Goal: Information Seeking & Learning: Learn about a topic

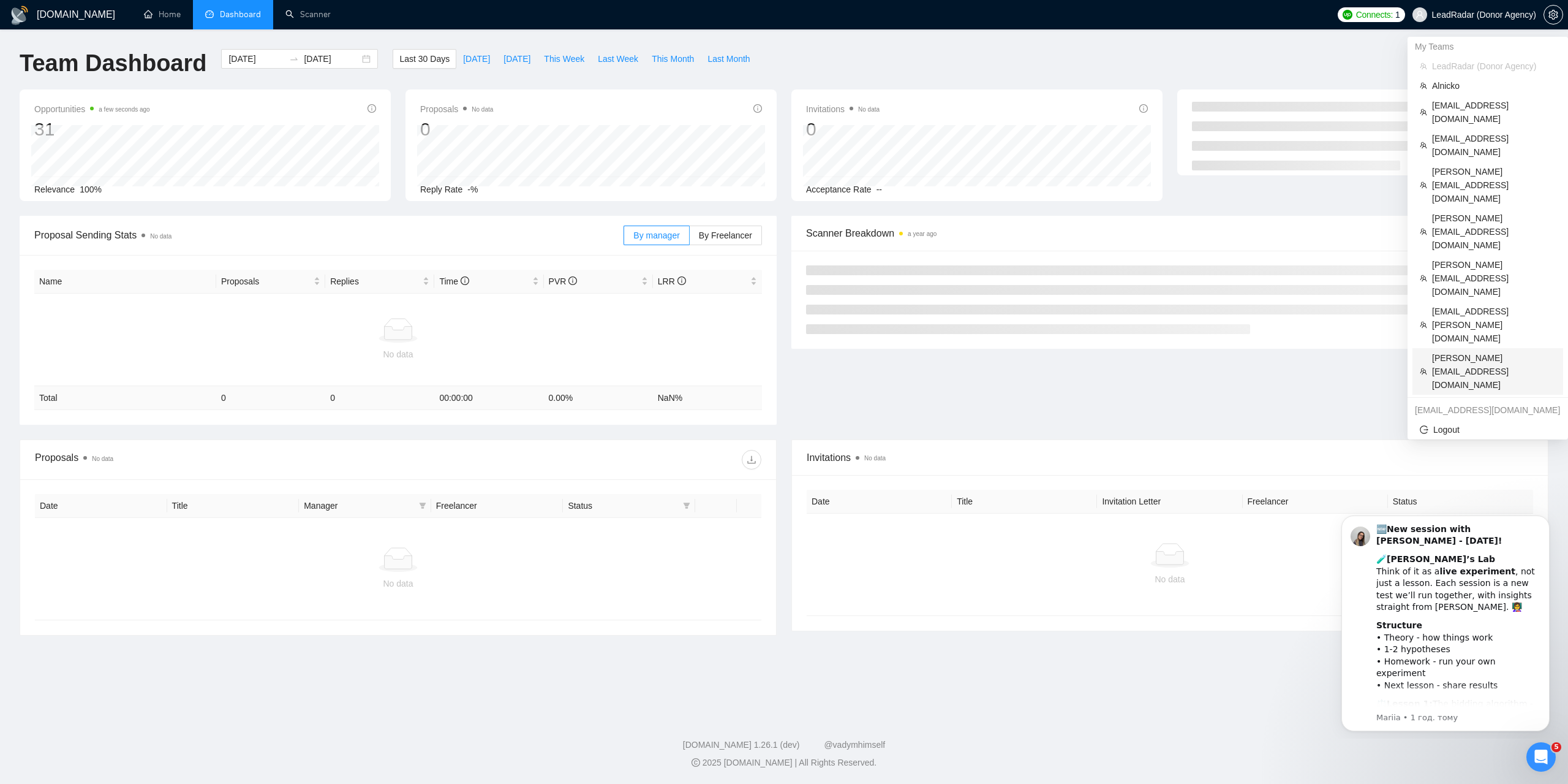
click at [1444, 351] on span "[PERSON_NAME][EMAIL_ADDRESS][DOMAIN_NAME]" at bounding box center [1493, 371] width 124 height 40
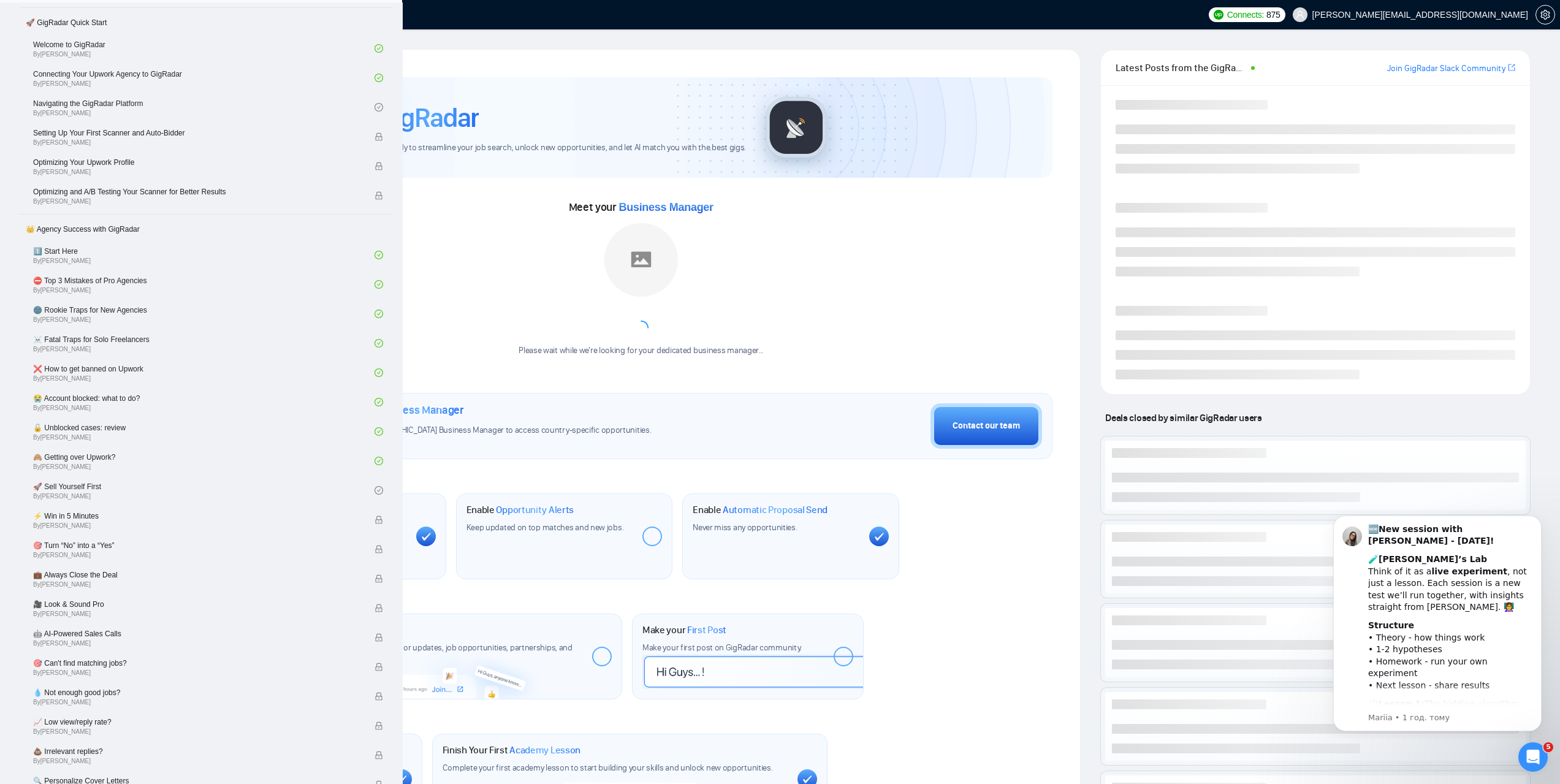
click at [309, 15] on link "Scanner" at bounding box center [308, 14] width 45 height 11
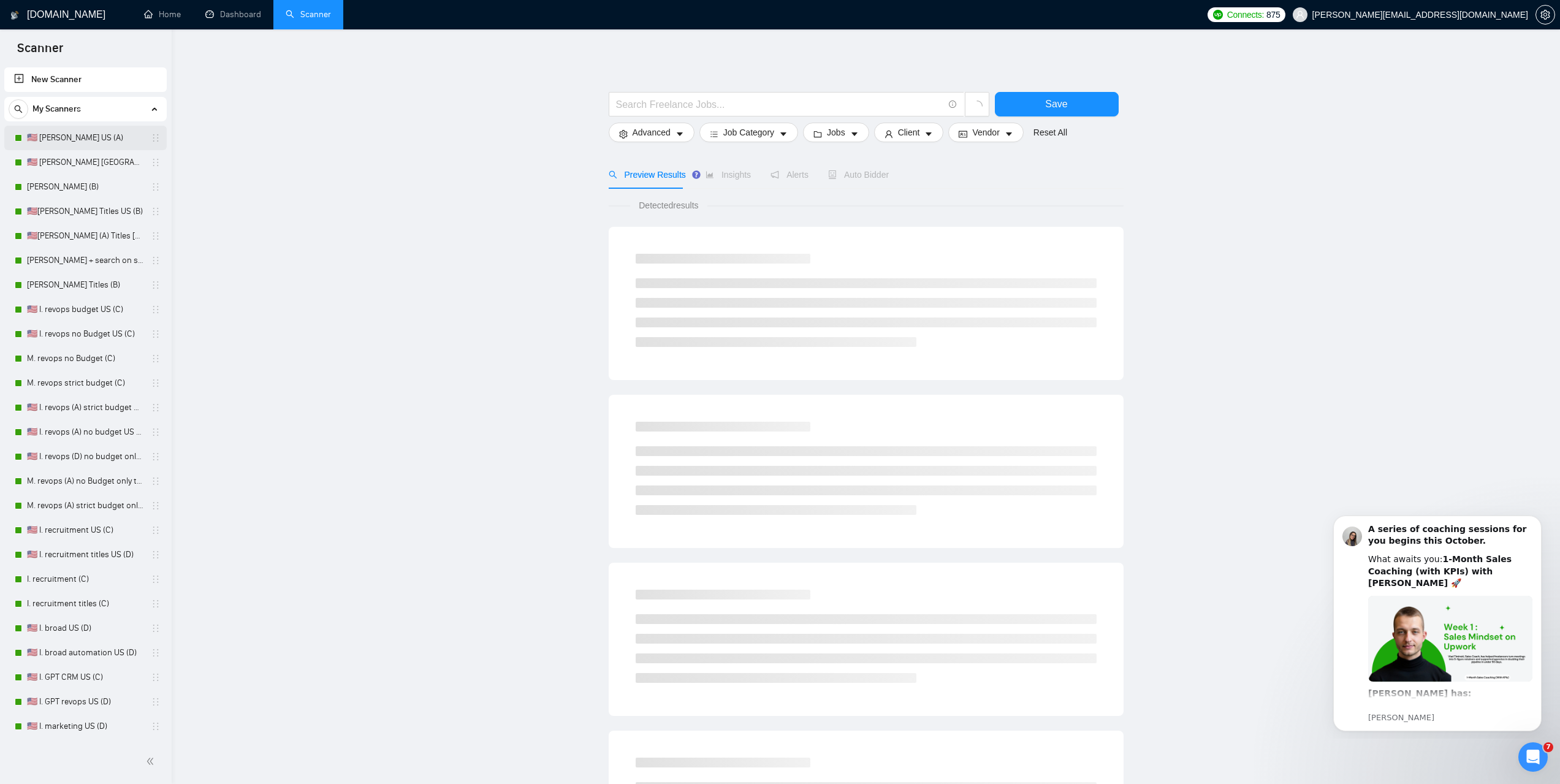
click at [64, 136] on link "🇺🇸 I. Clay US (A)" at bounding box center [84, 138] width 117 height 25
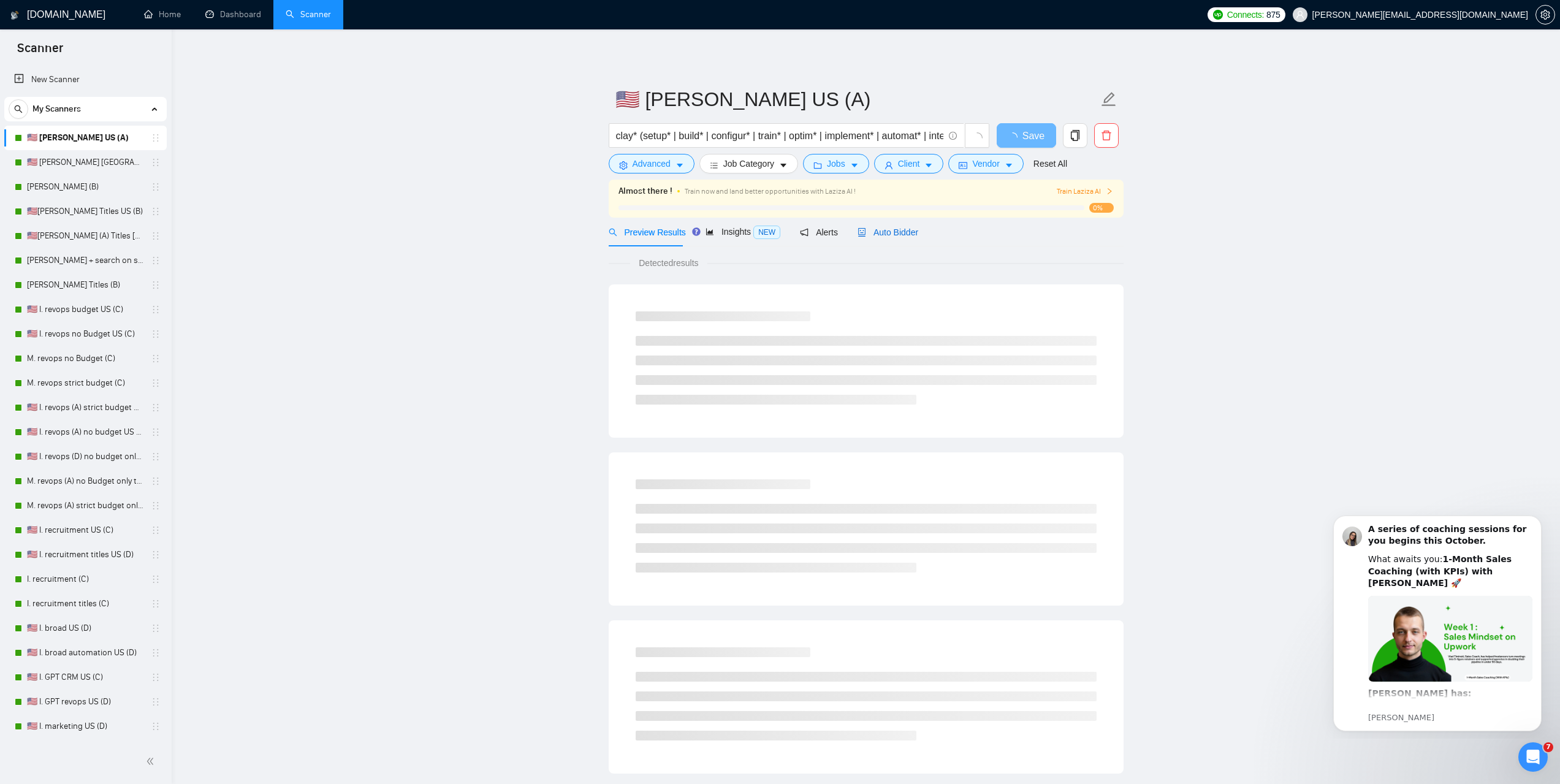
click at [886, 232] on span "Auto Bidder" at bounding box center [888, 232] width 60 height 10
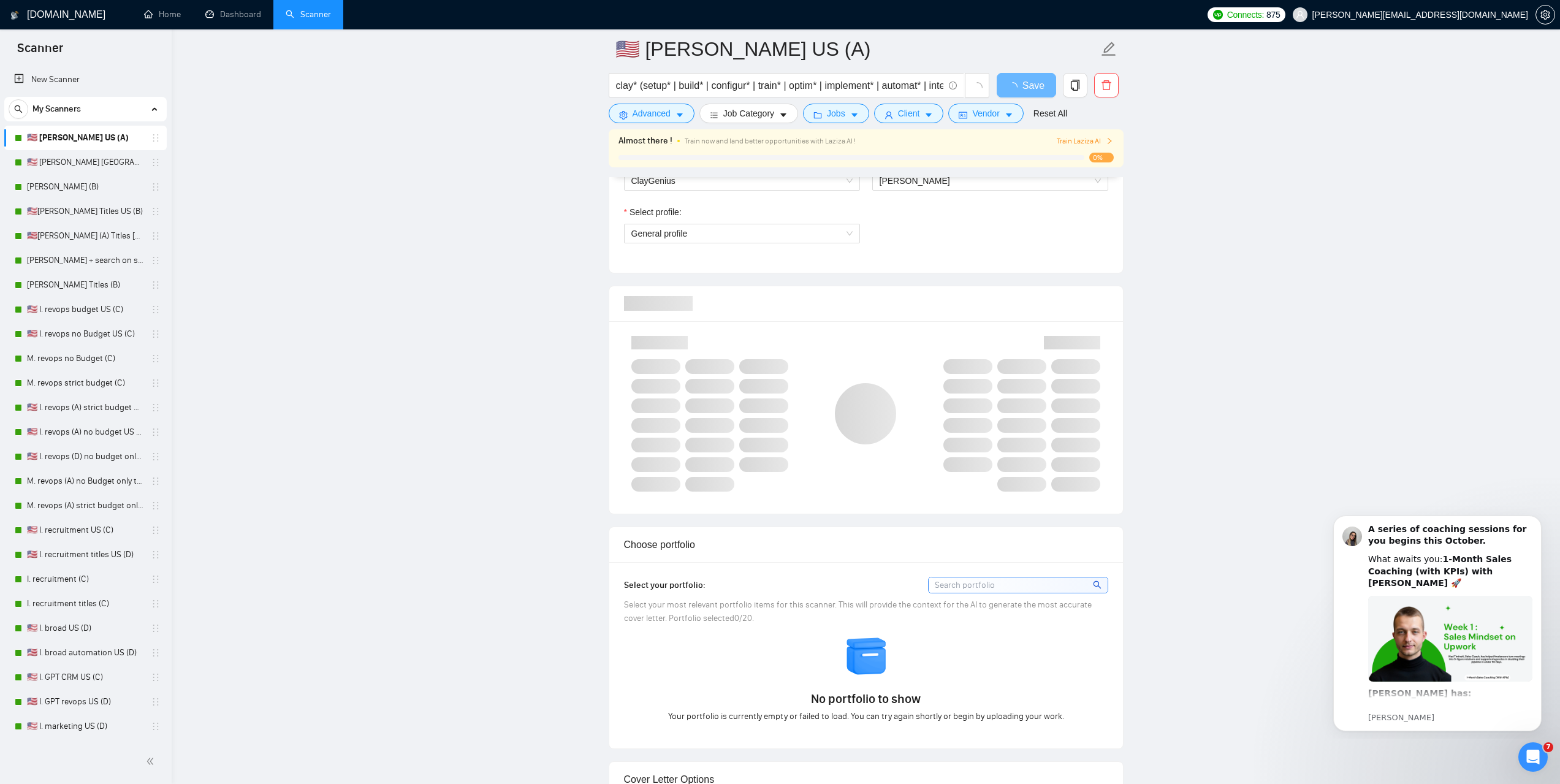
scroll to position [674, 0]
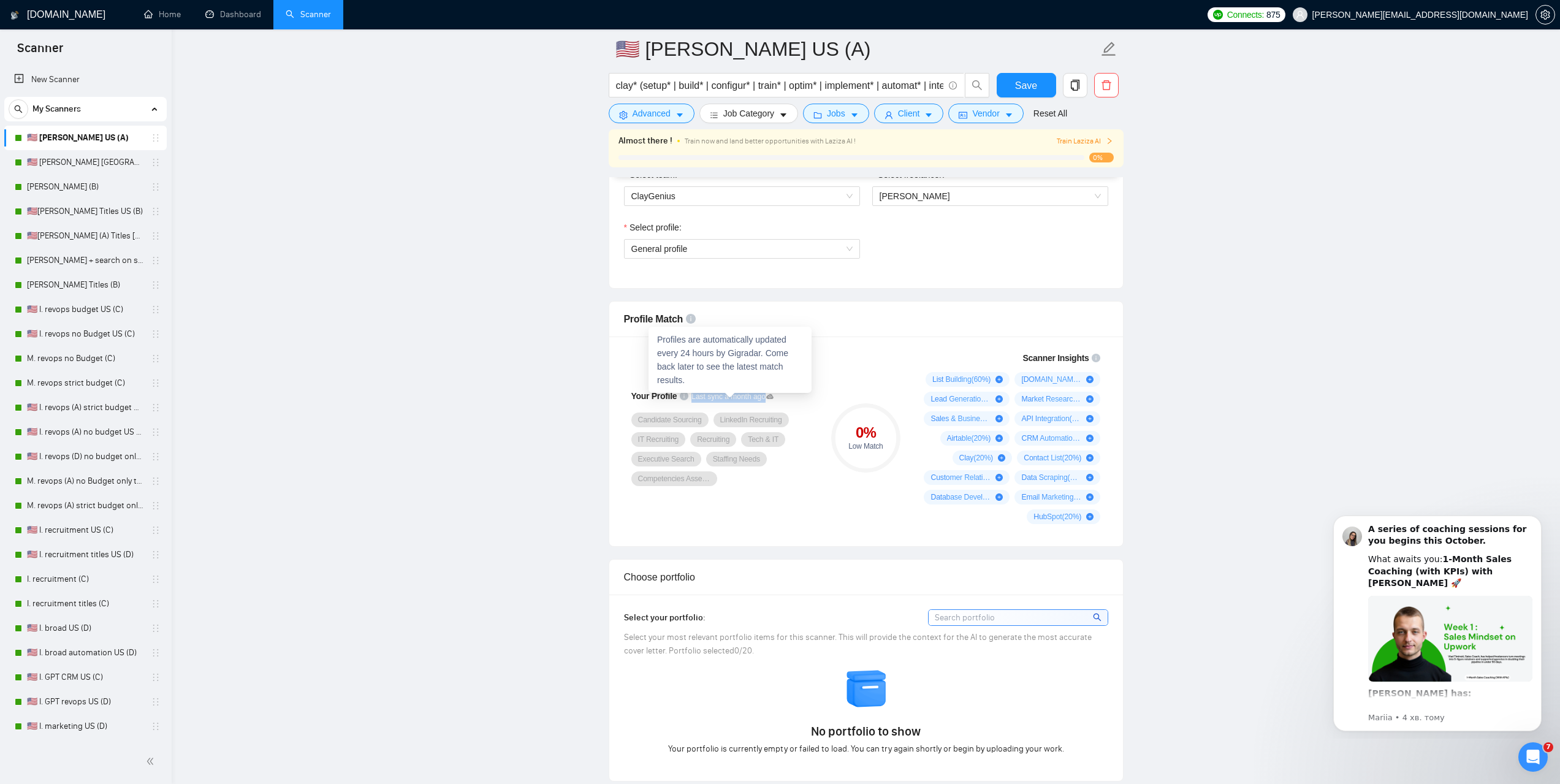
drag, startPoint x: 689, startPoint y: 396, endPoint x: 760, endPoint y: 396, distance: 71.0
click at [760, 396] on span "Last sync a month ago" at bounding box center [732, 396] width 82 height 12
drag, startPoint x: 617, startPoint y: 316, endPoint x: 683, endPoint y: 322, distance: 66.3
click at [683, 322] on div "Profile Match" at bounding box center [866, 319] width 514 height 36
copy span "Profile Match"
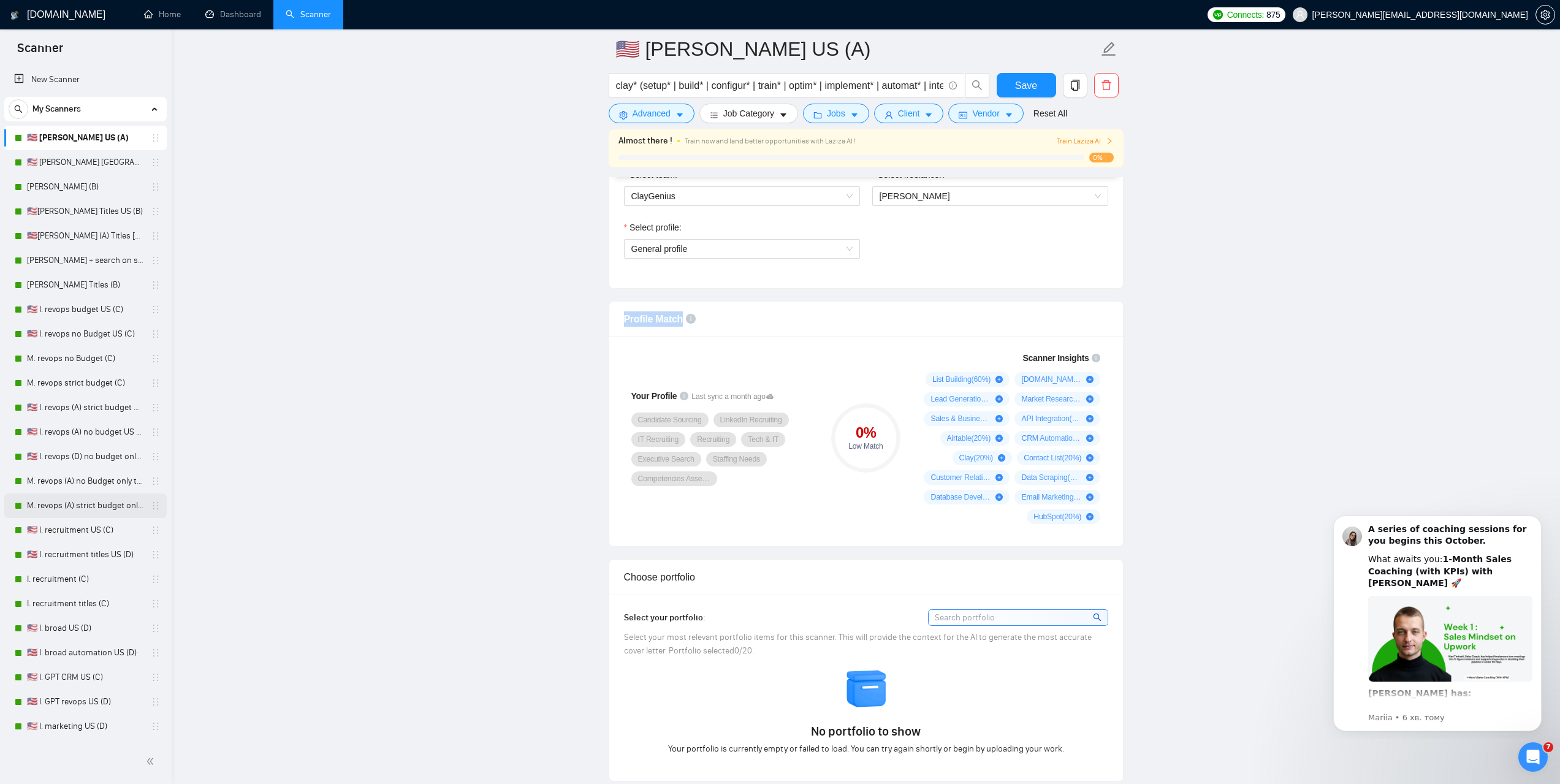
click at [69, 502] on link "M. revops (A) strict budget only titles" at bounding box center [84, 506] width 117 height 25
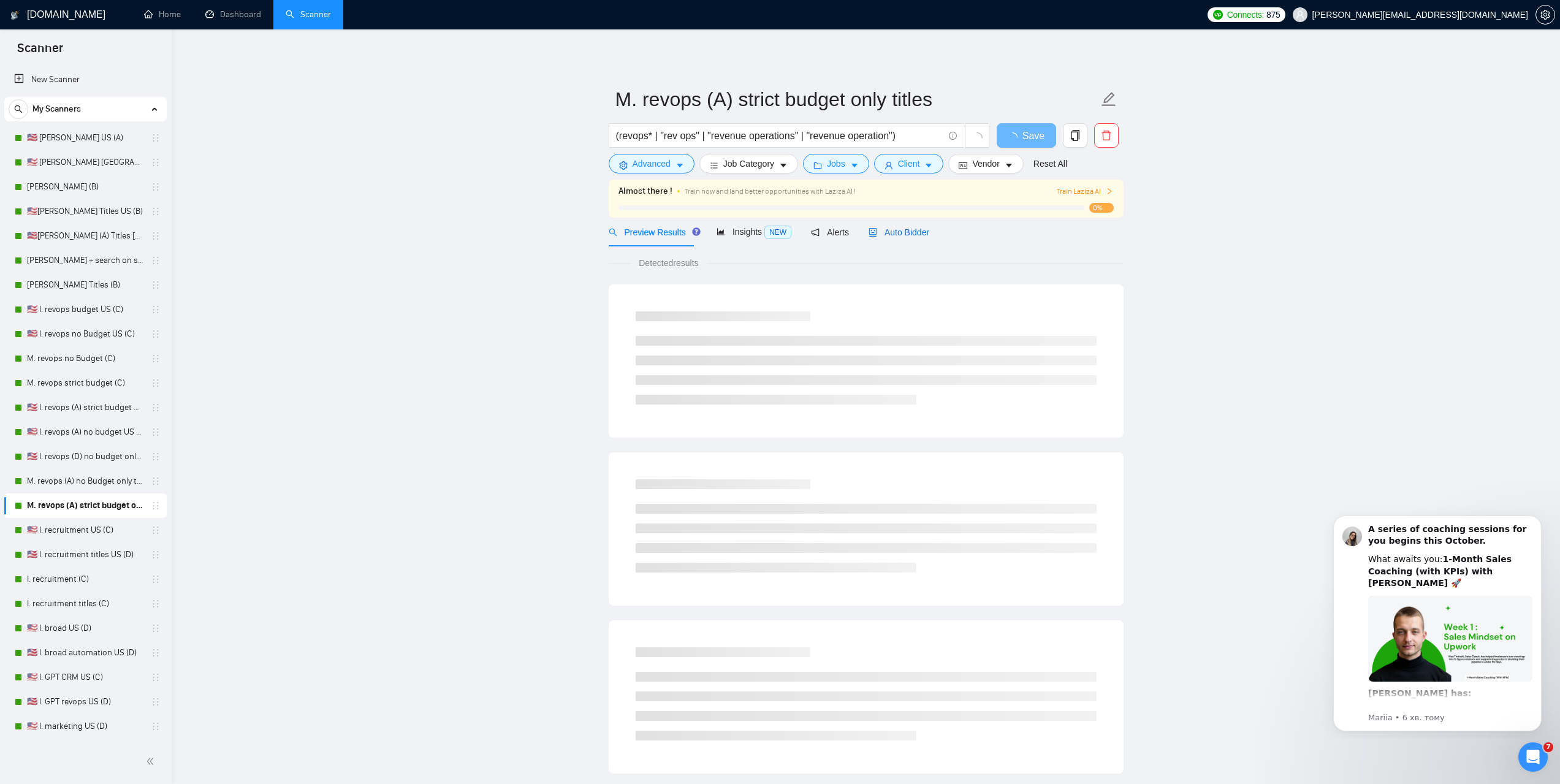
click at [913, 236] on span "Auto Bidder" at bounding box center [899, 232] width 60 height 10
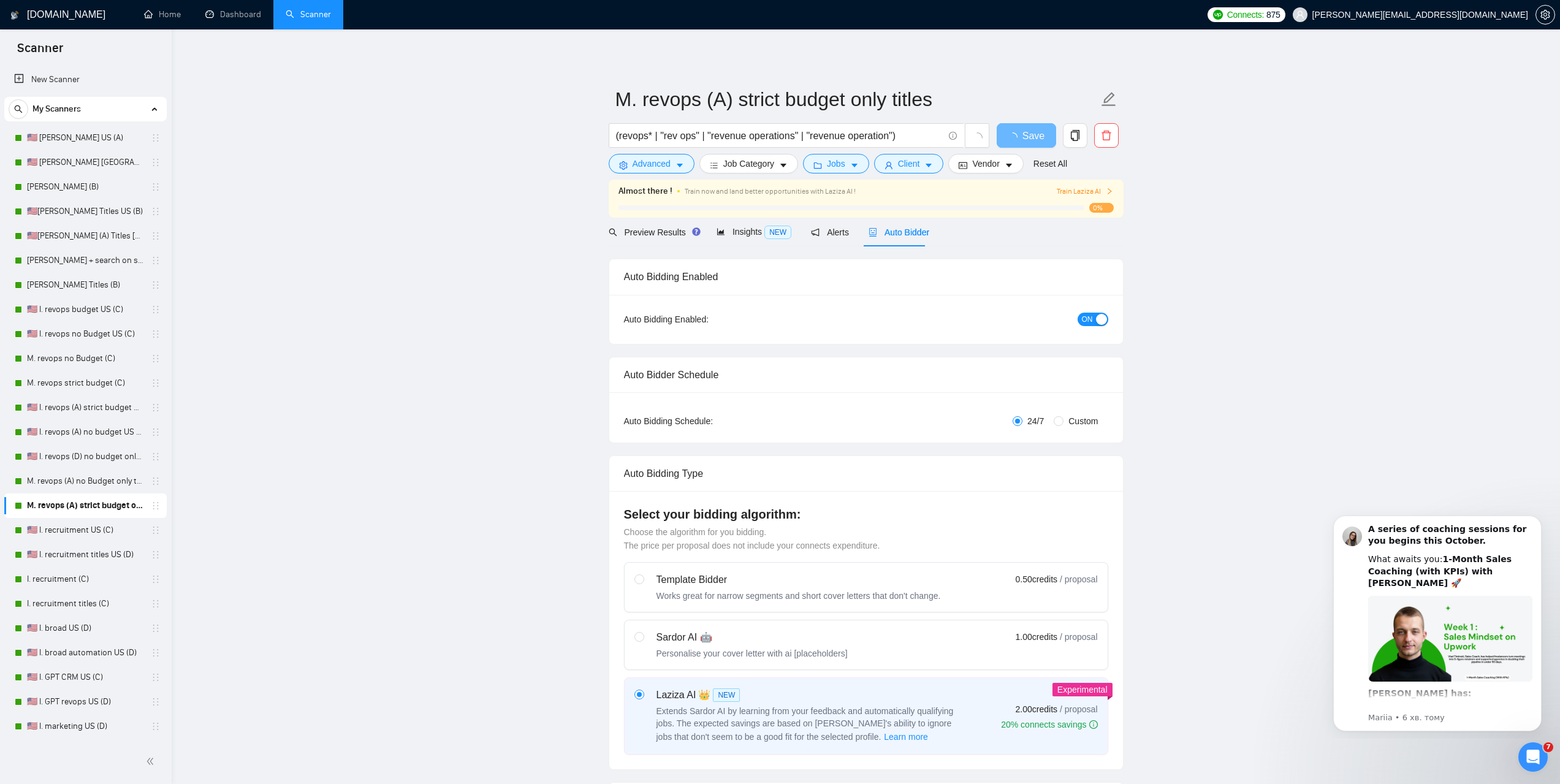
radio input "false"
radio input "true"
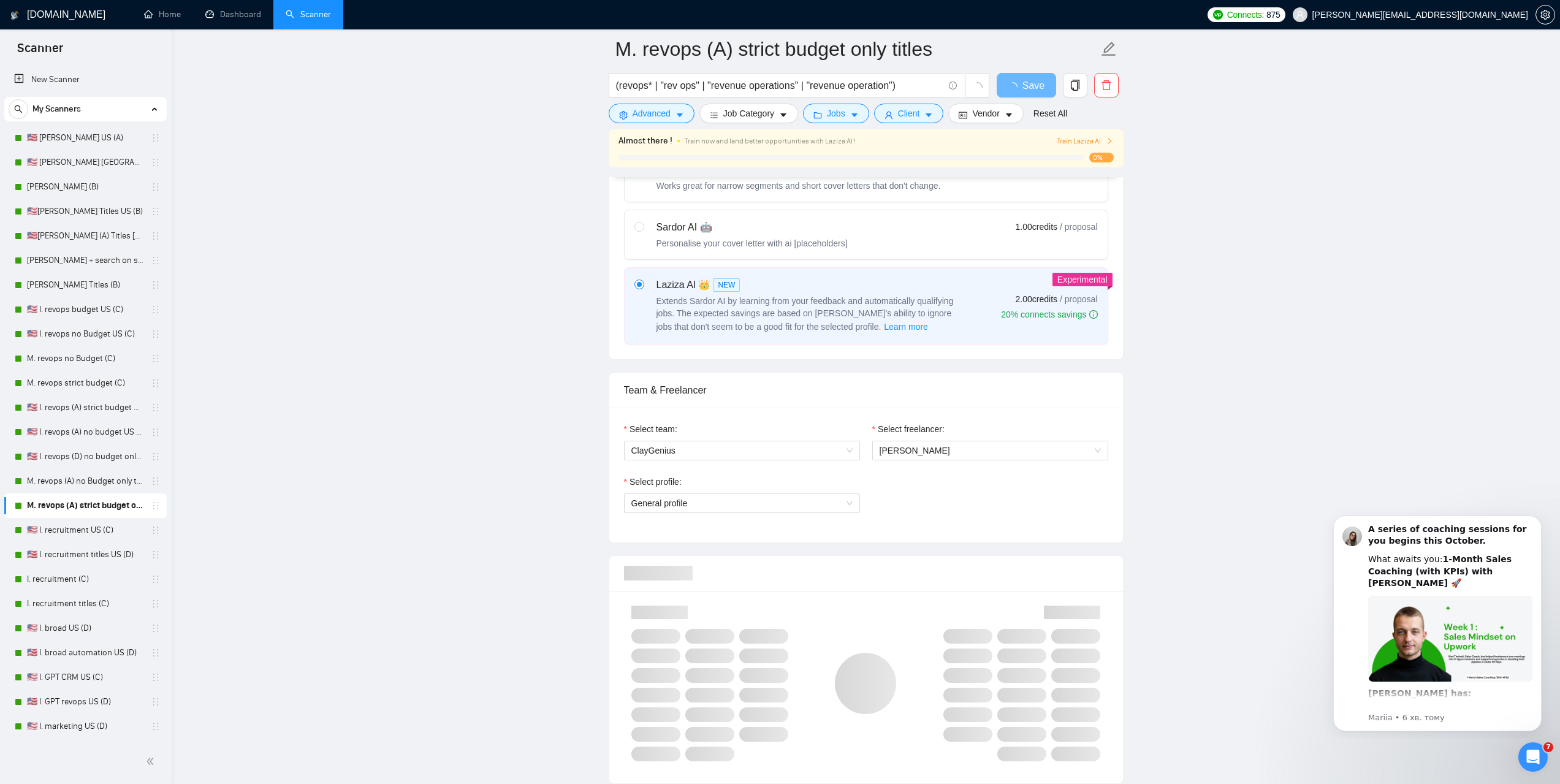
scroll to position [796, 0]
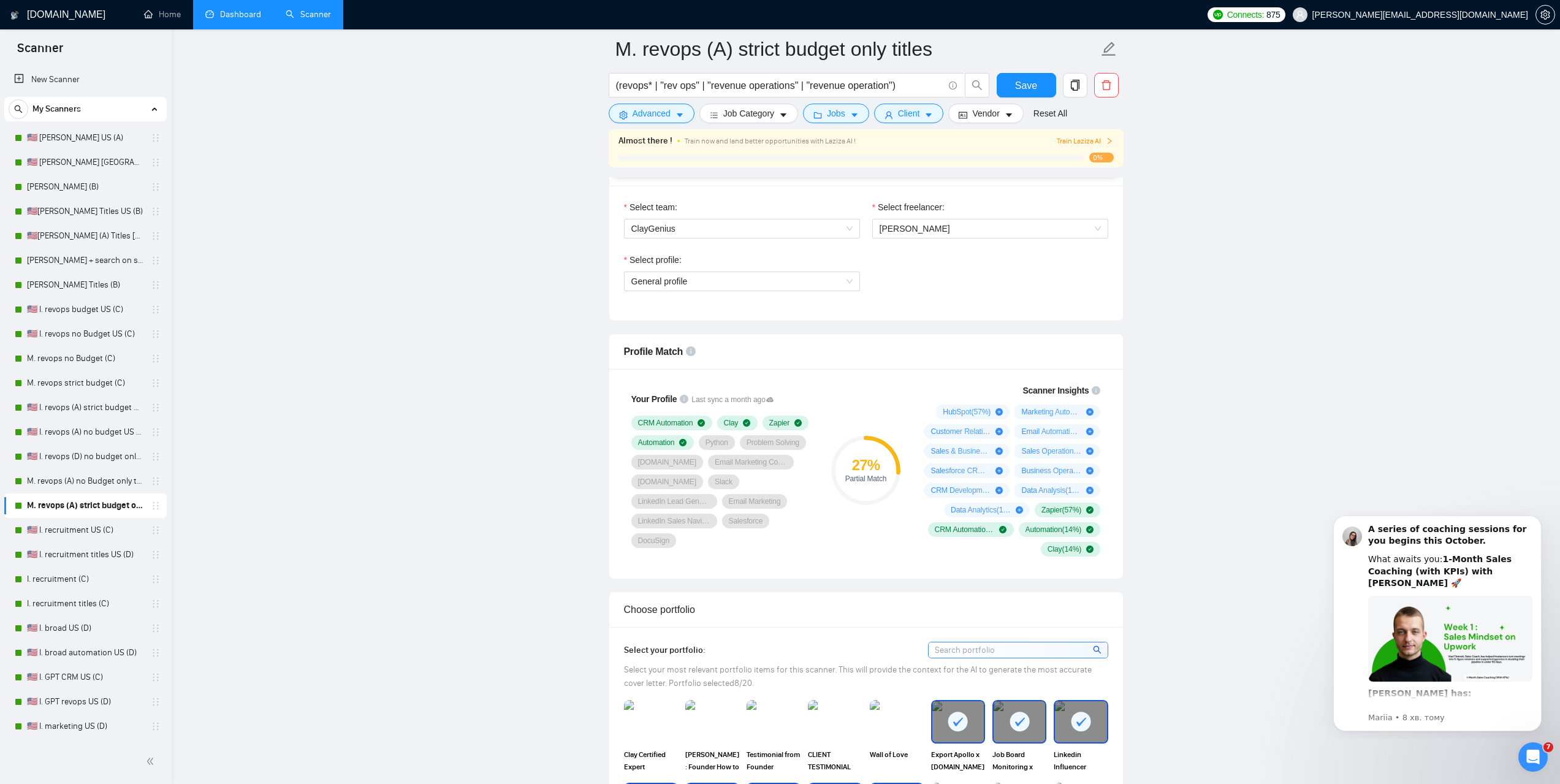
click at [236, 9] on link "Dashboard" at bounding box center [233, 14] width 56 height 11
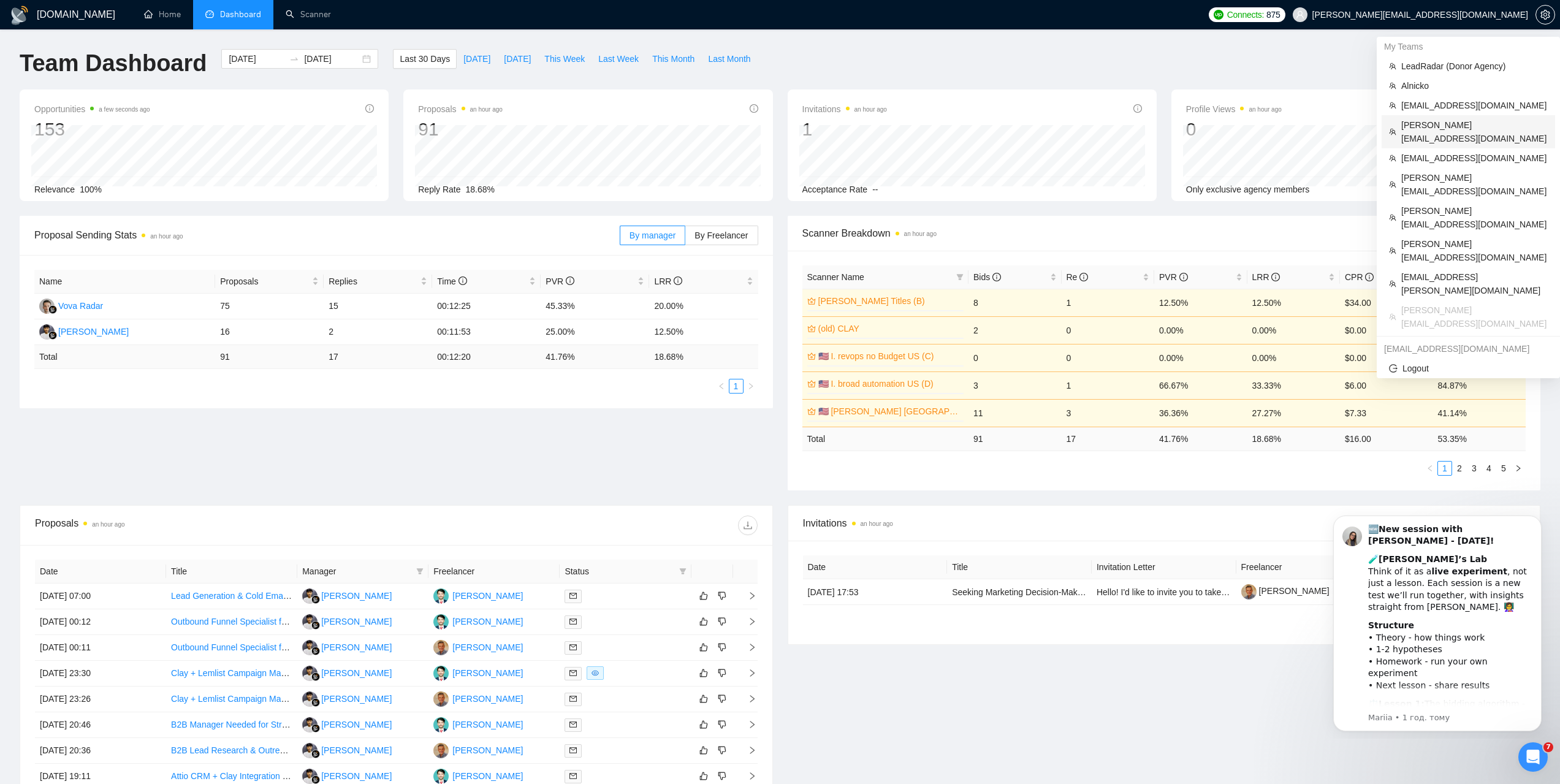
click at [1443, 124] on span "[PERSON_NAME][EMAIL_ADDRESS][DOMAIN_NAME]" at bounding box center [1475, 132] width 147 height 27
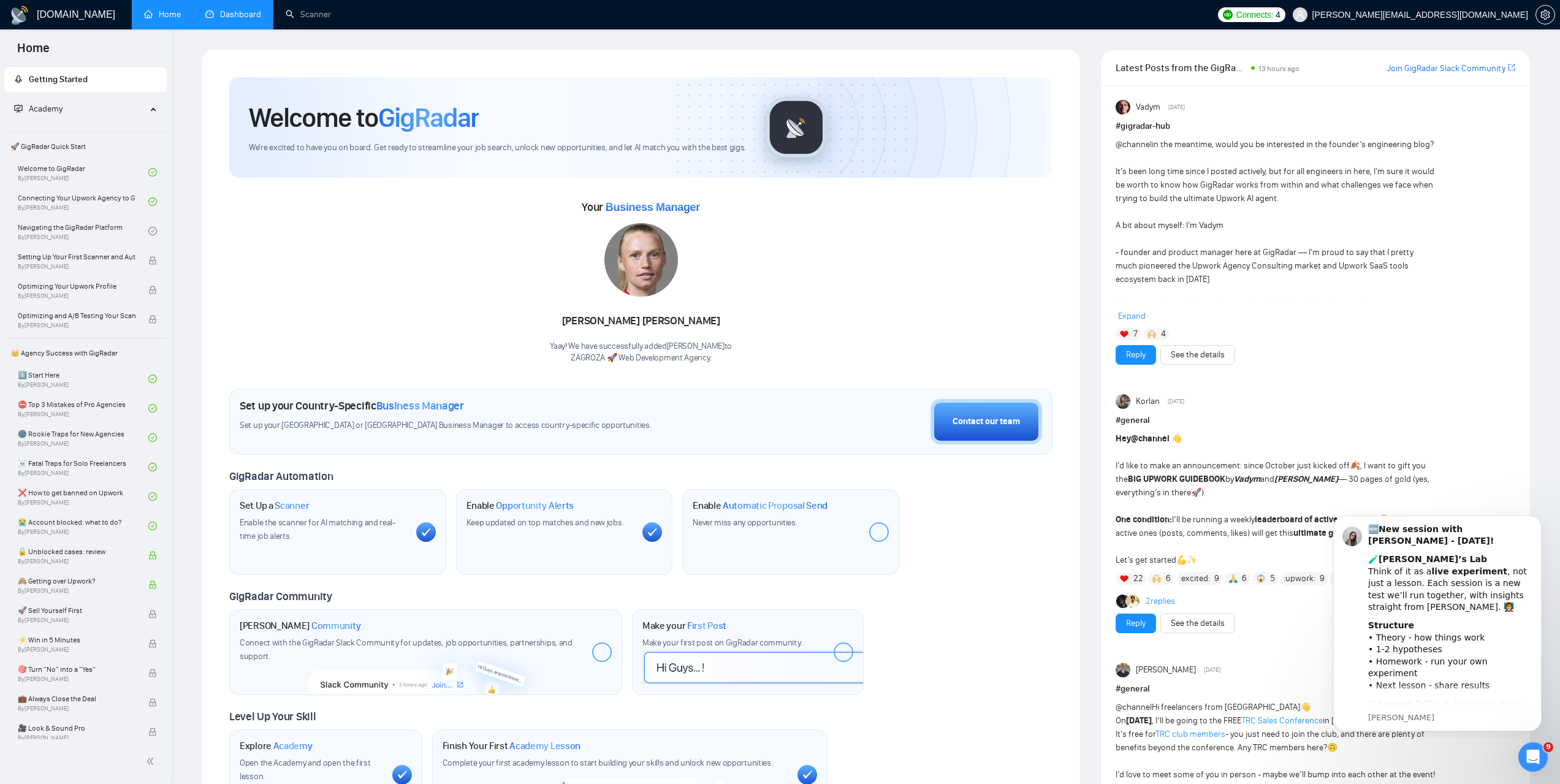
click at [243, 12] on link "Dashboard" at bounding box center [233, 14] width 56 height 11
click at [246, 9] on link "Dashboard" at bounding box center [233, 14] width 56 height 11
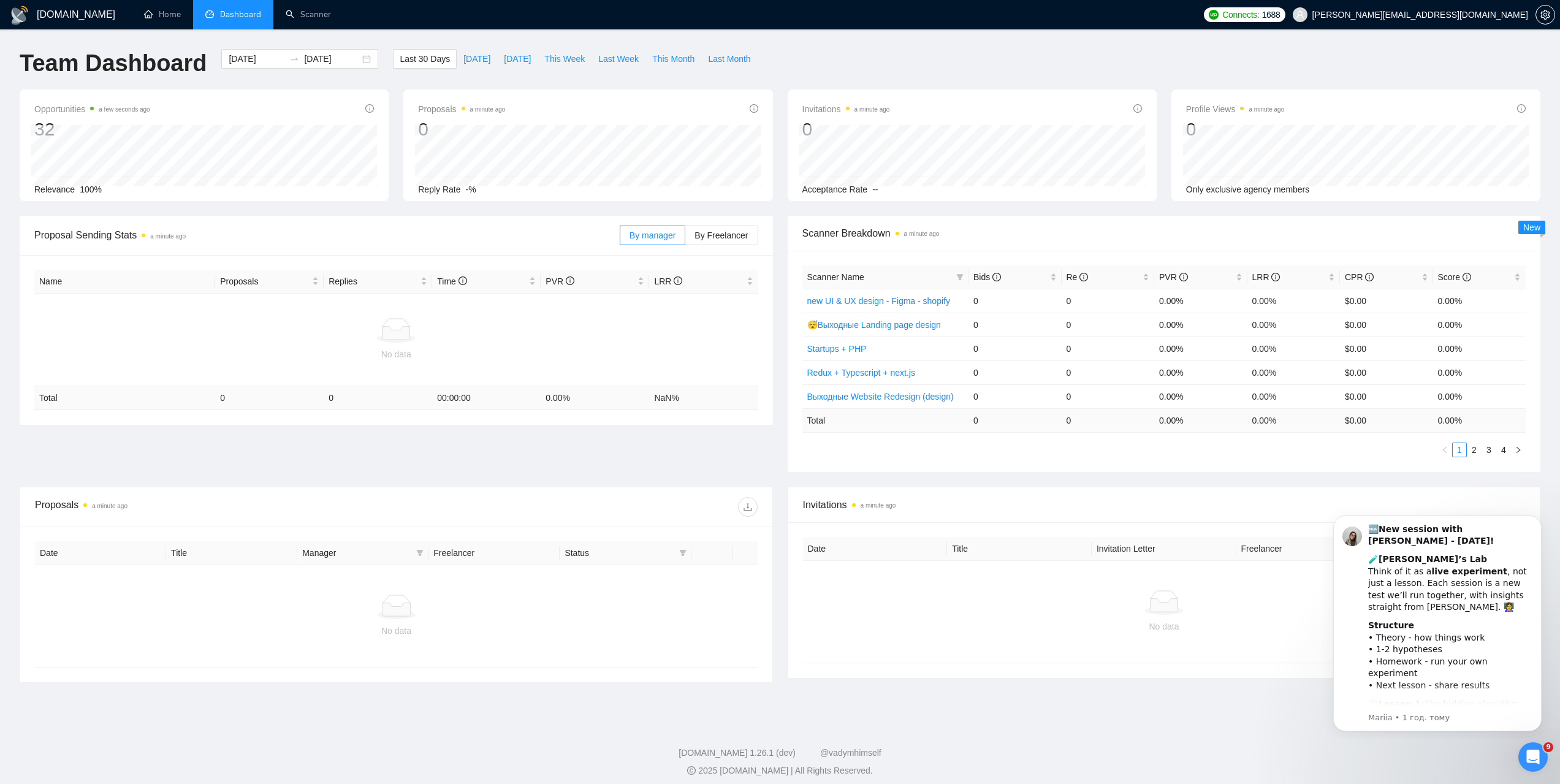
click at [788, 533] on div "Date Title Invitation Letter Freelancer Status No data" at bounding box center [1164, 599] width 752 height 156
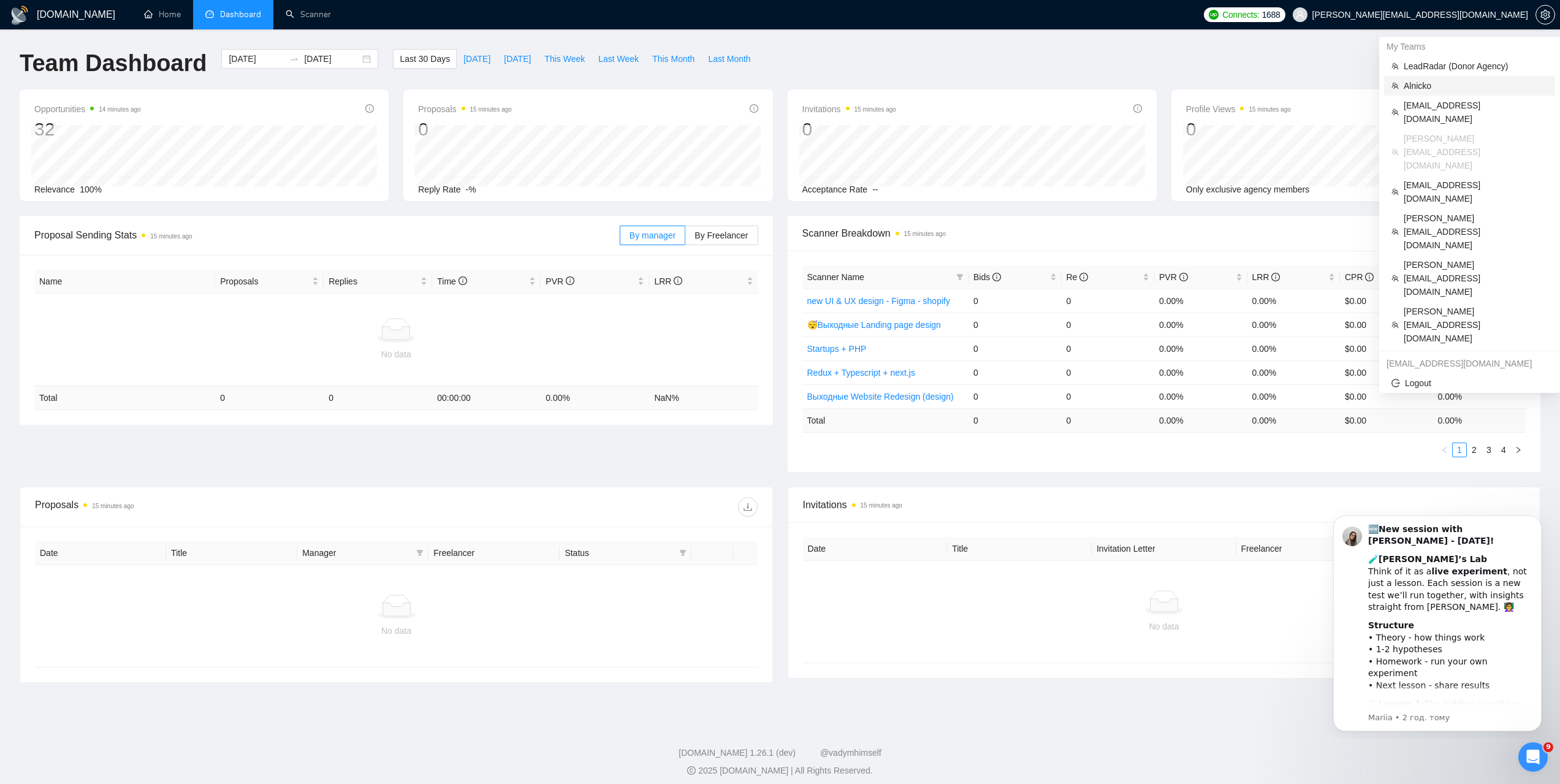
click at [1428, 88] on span "Alnicko" at bounding box center [1476, 85] width 144 height 13
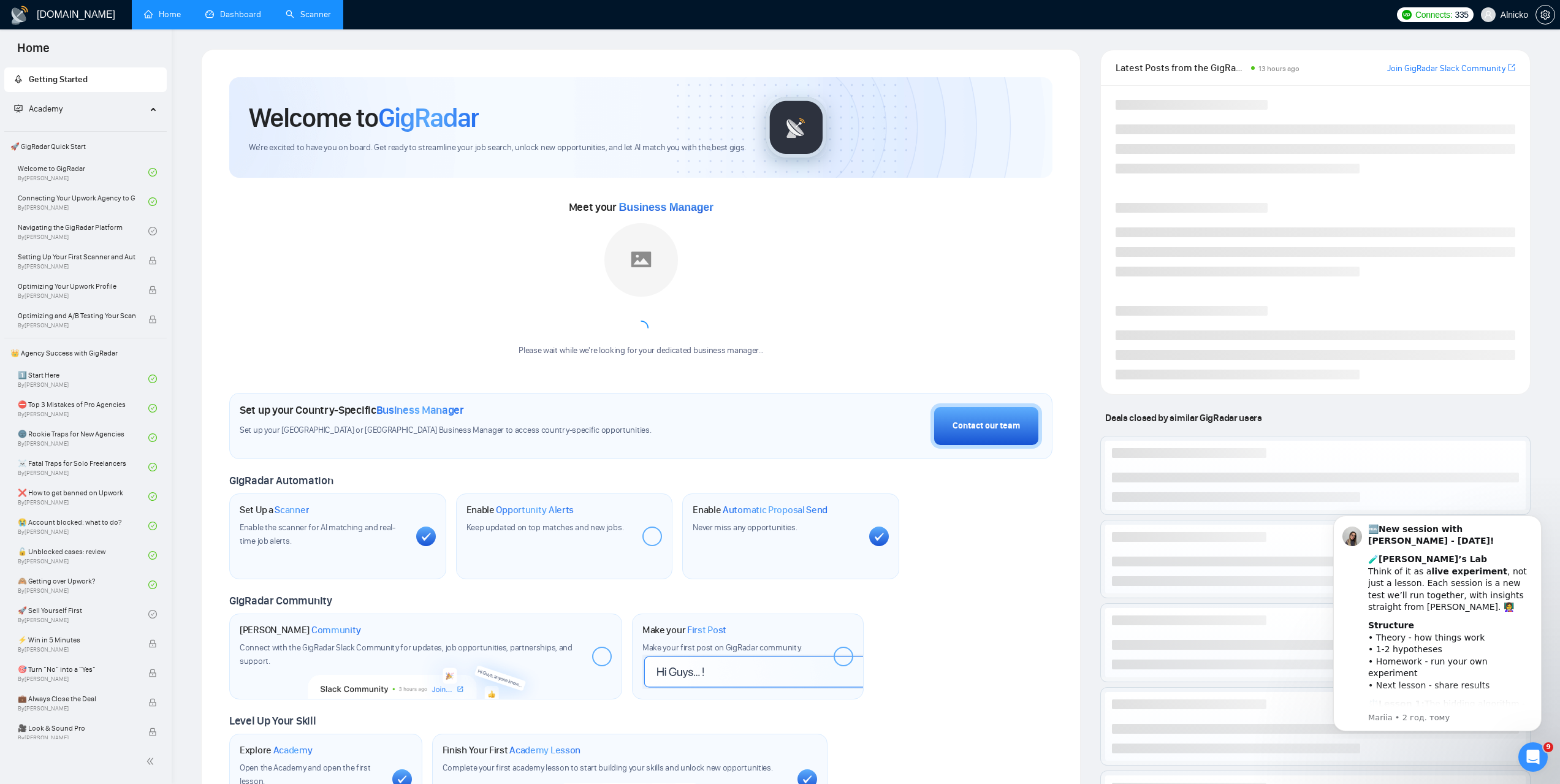
click at [326, 20] on link "Scanner" at bounding box center [308, 14] width 45 height 11
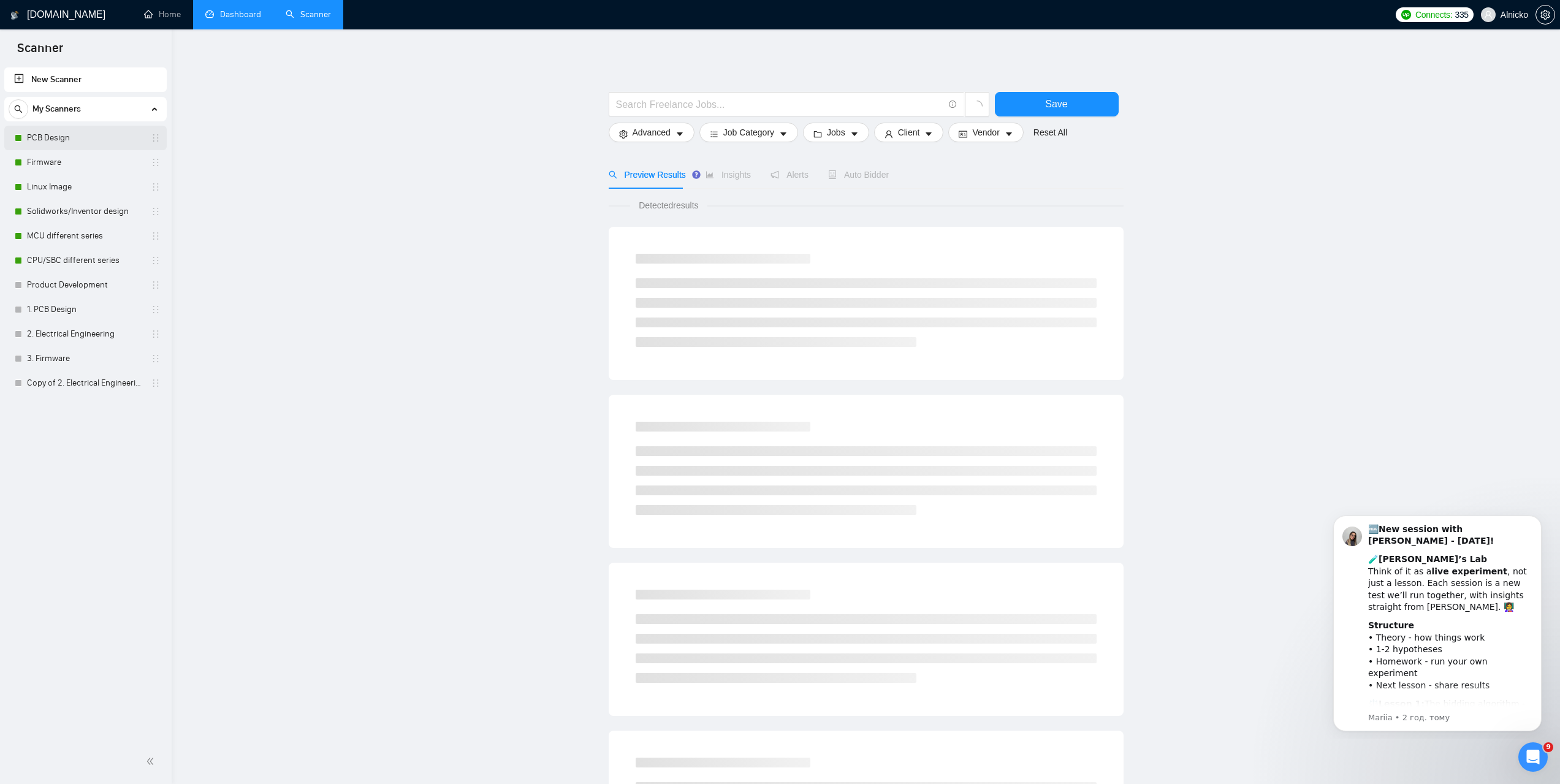
click at [51, 135] on link "PCB Design" at bounding box center [84, 138] width 117 height 25
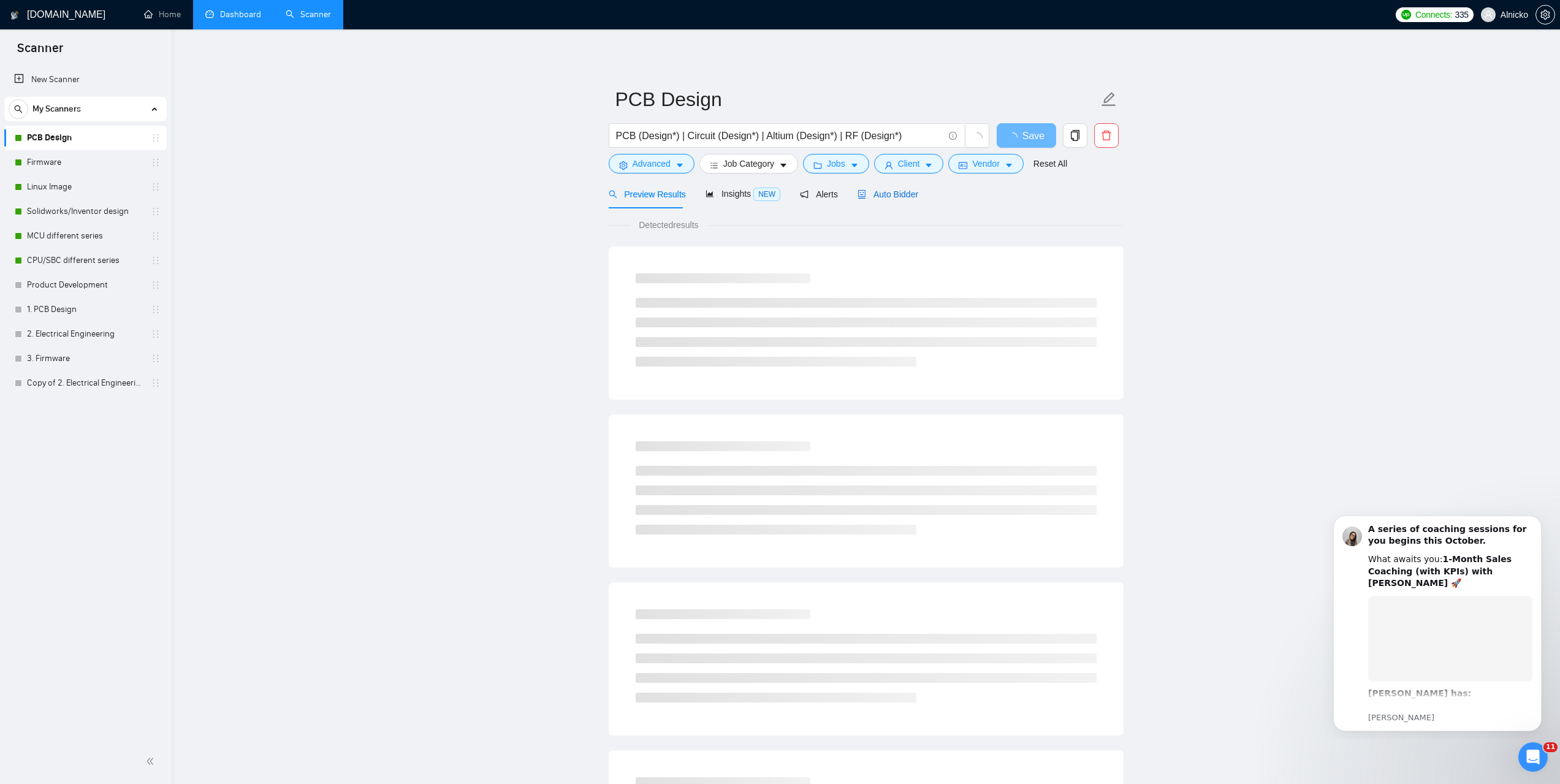
click at [897, 196] on span "Auto Bidder" at bounding box center [888, 194] width 60 height 10
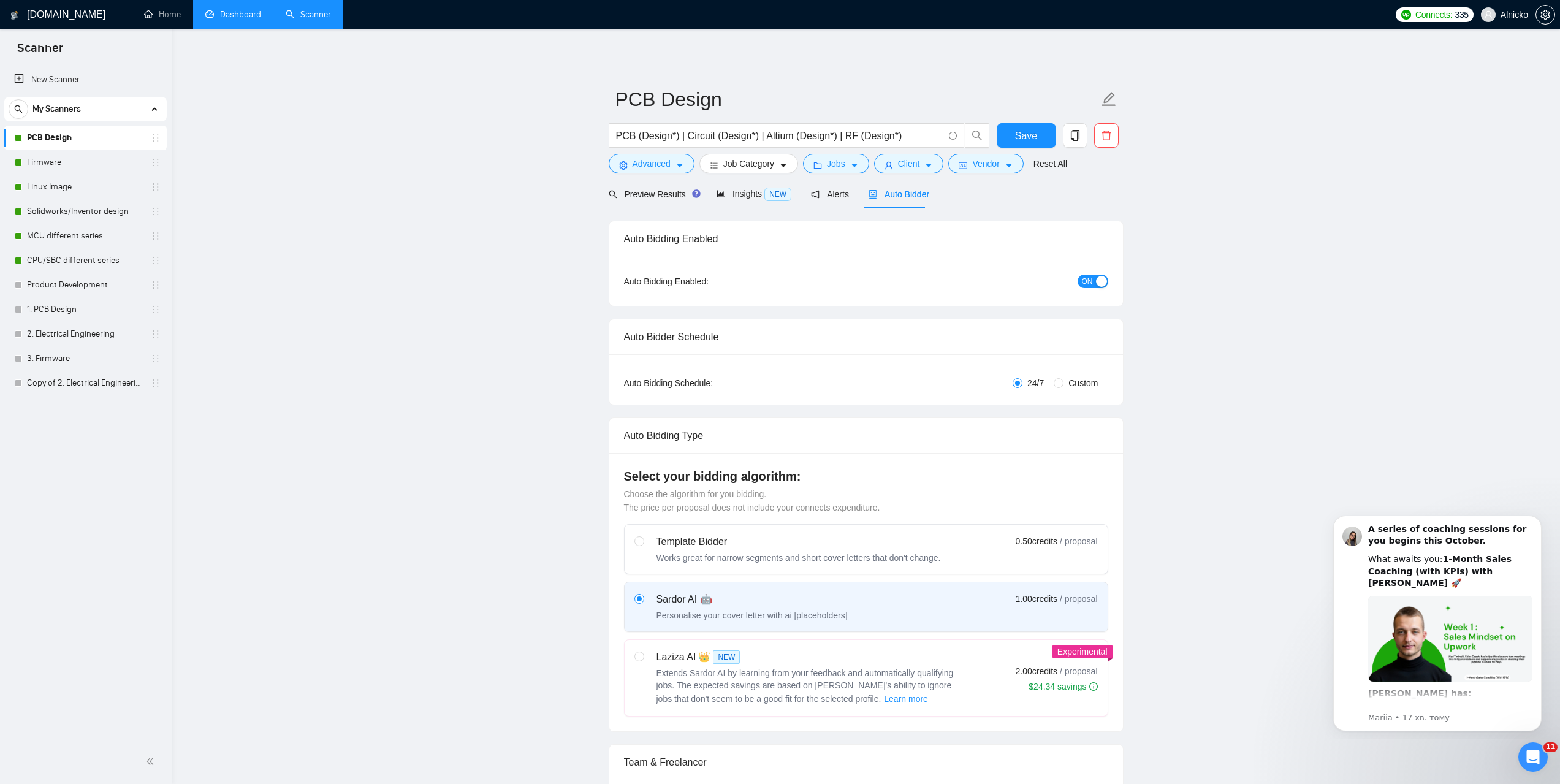
click at [244, 20] on link "Dashboard" at bounding box center [233, 14] width 56 height 11
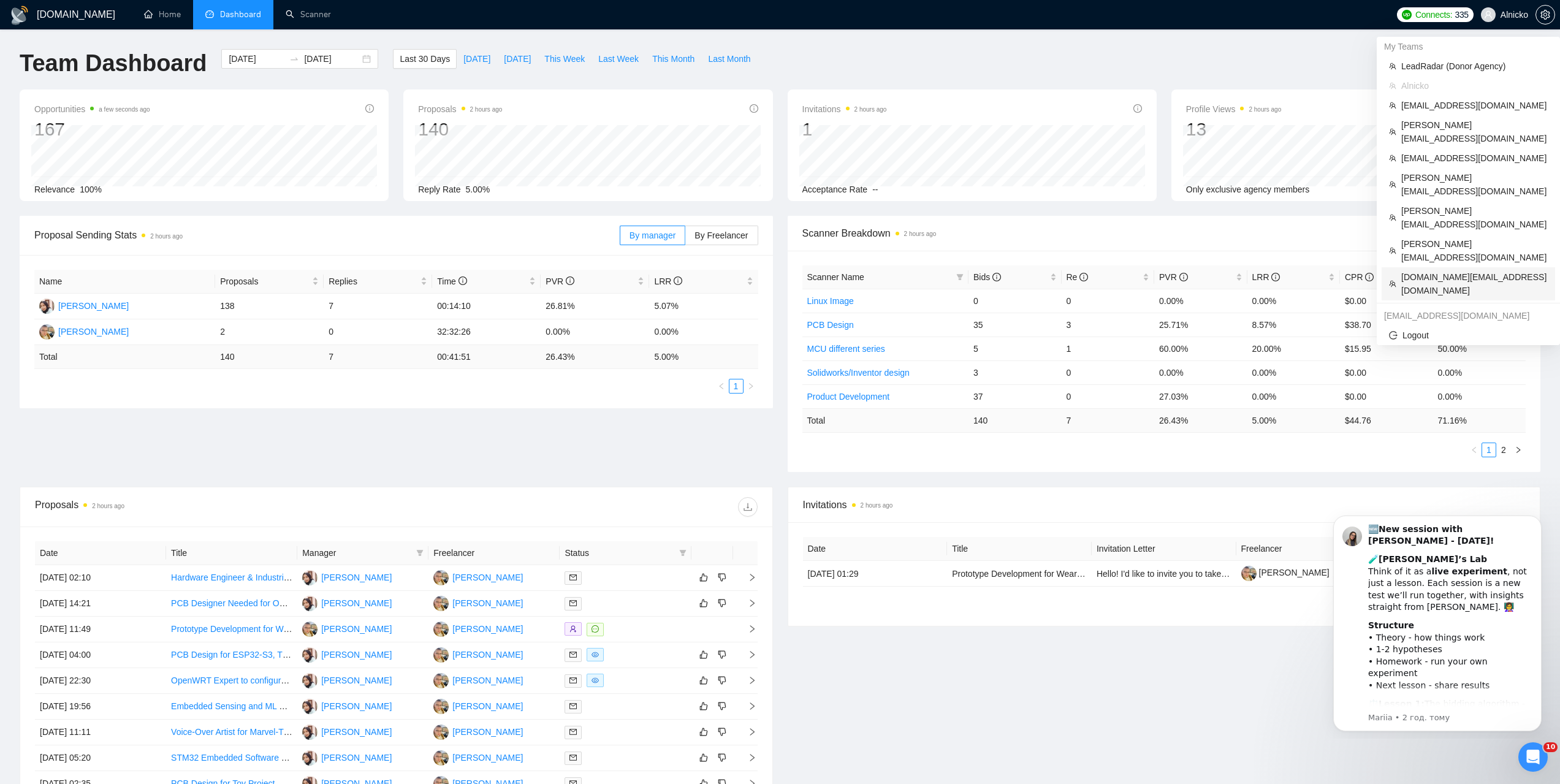
click at [1414, 270] on span "[DOMAIN_NAME][EMAIL_ADDRESS][DOMAIN_NAME]" at bounding box center [1475, 284] width 147 height 27
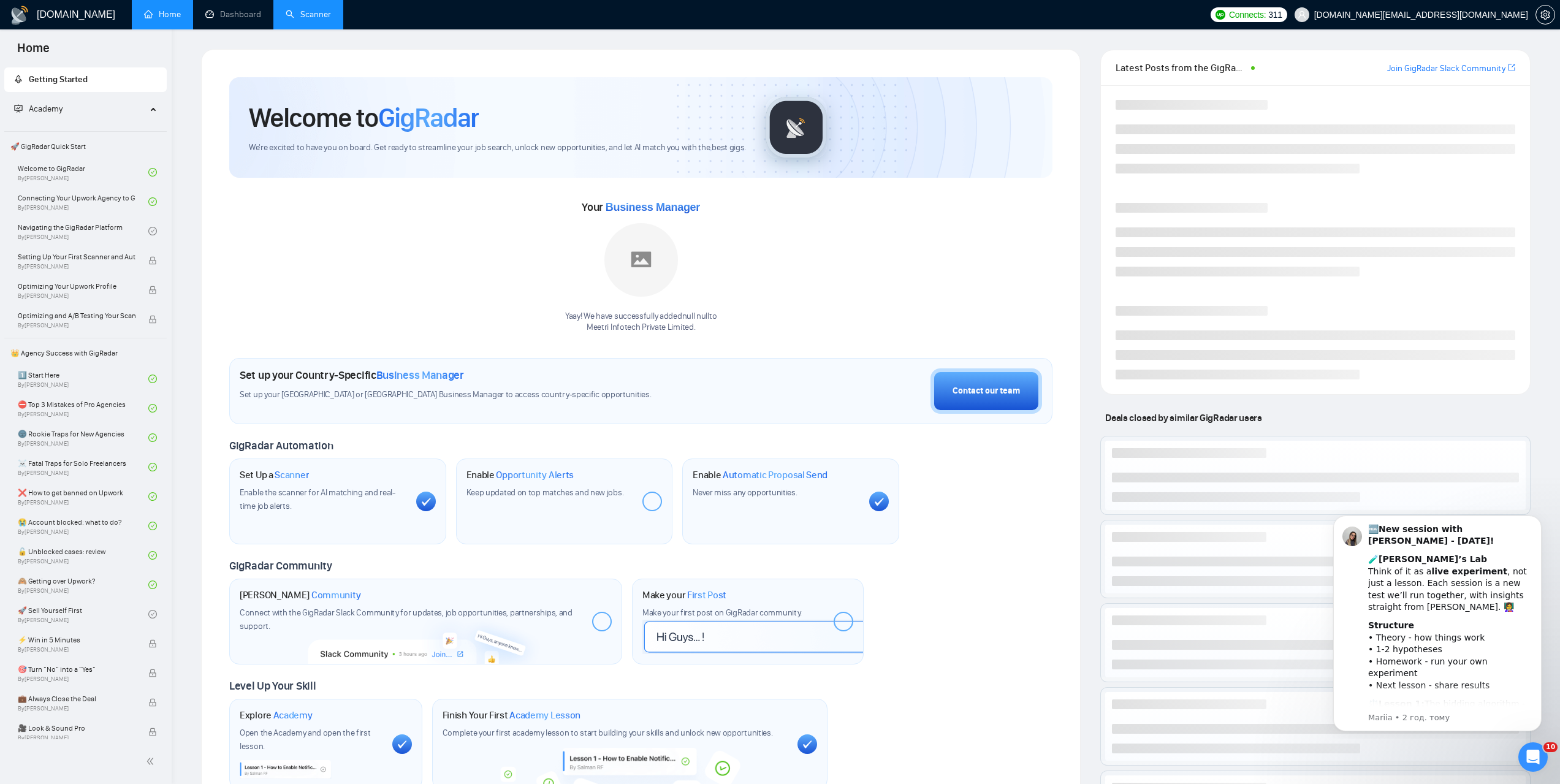
click at [304, 20] on link "Scanner" at bounding box center [308, 14] width 45 height 11
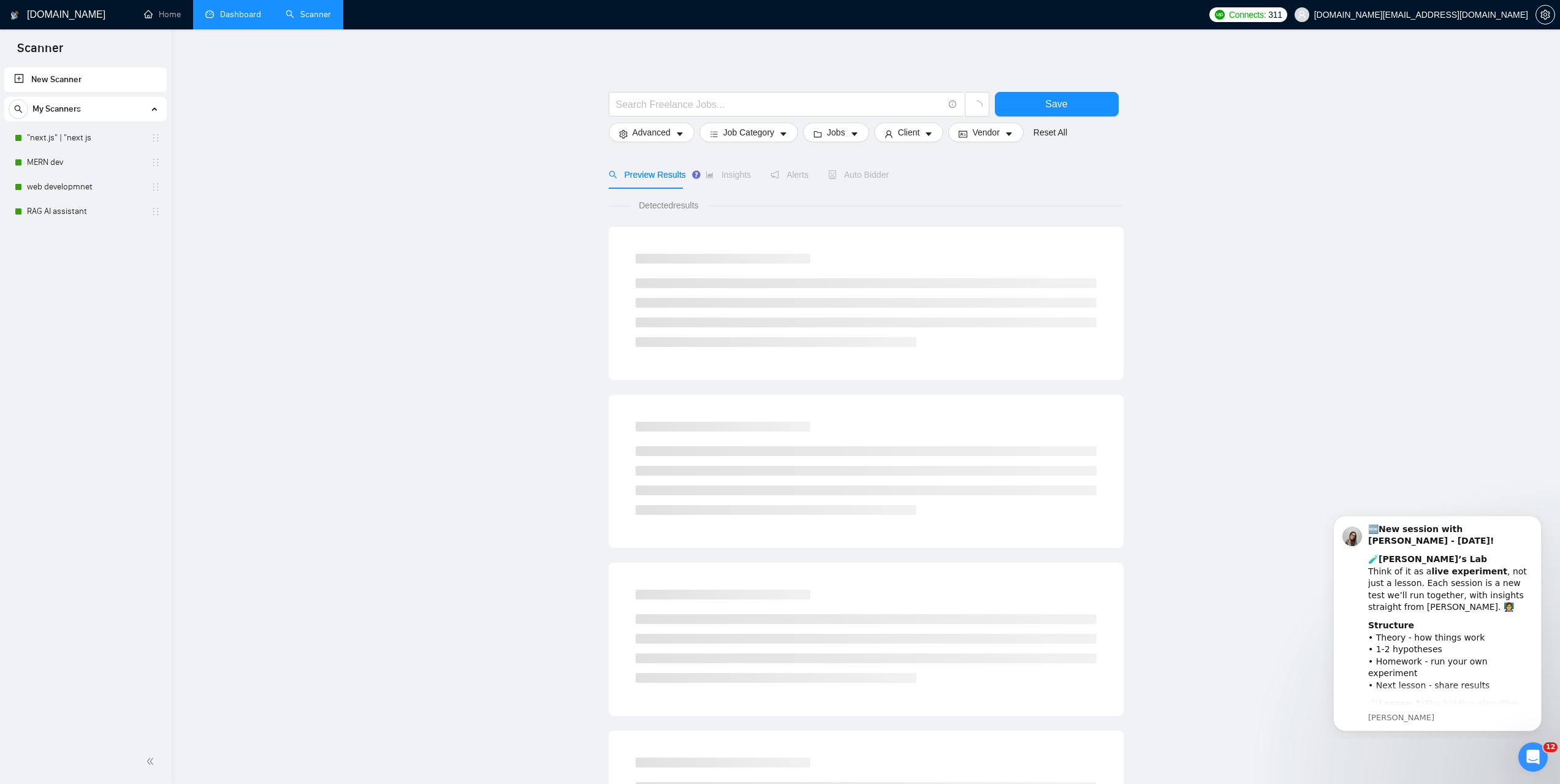
click at [231, 20] on link "Dashboard" at bounding box center [233, 14] width 56 height 11
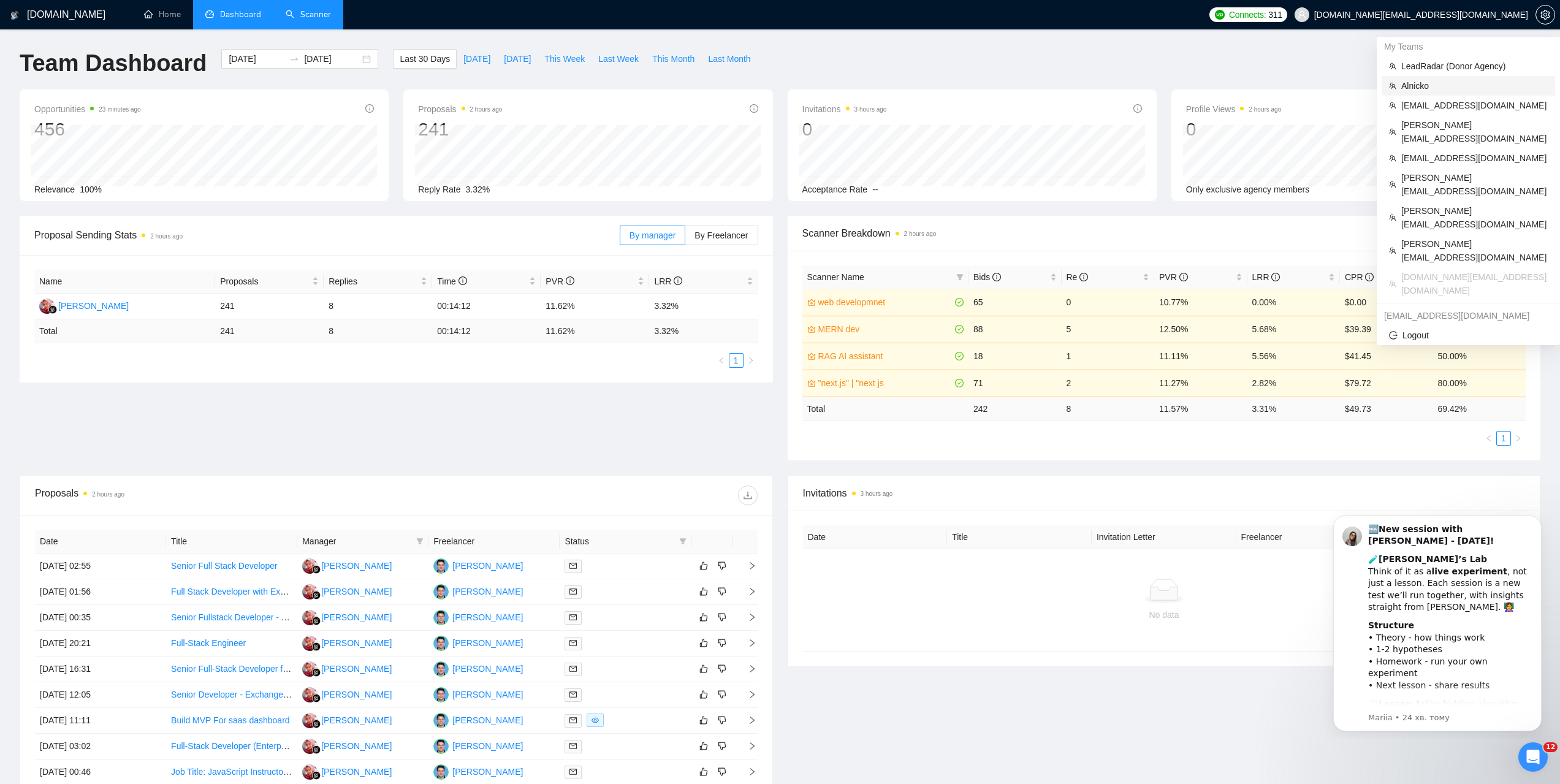
click at [1414, 83] on span "Alnicko" at bounding box center [1475, 85] width 147 height 13
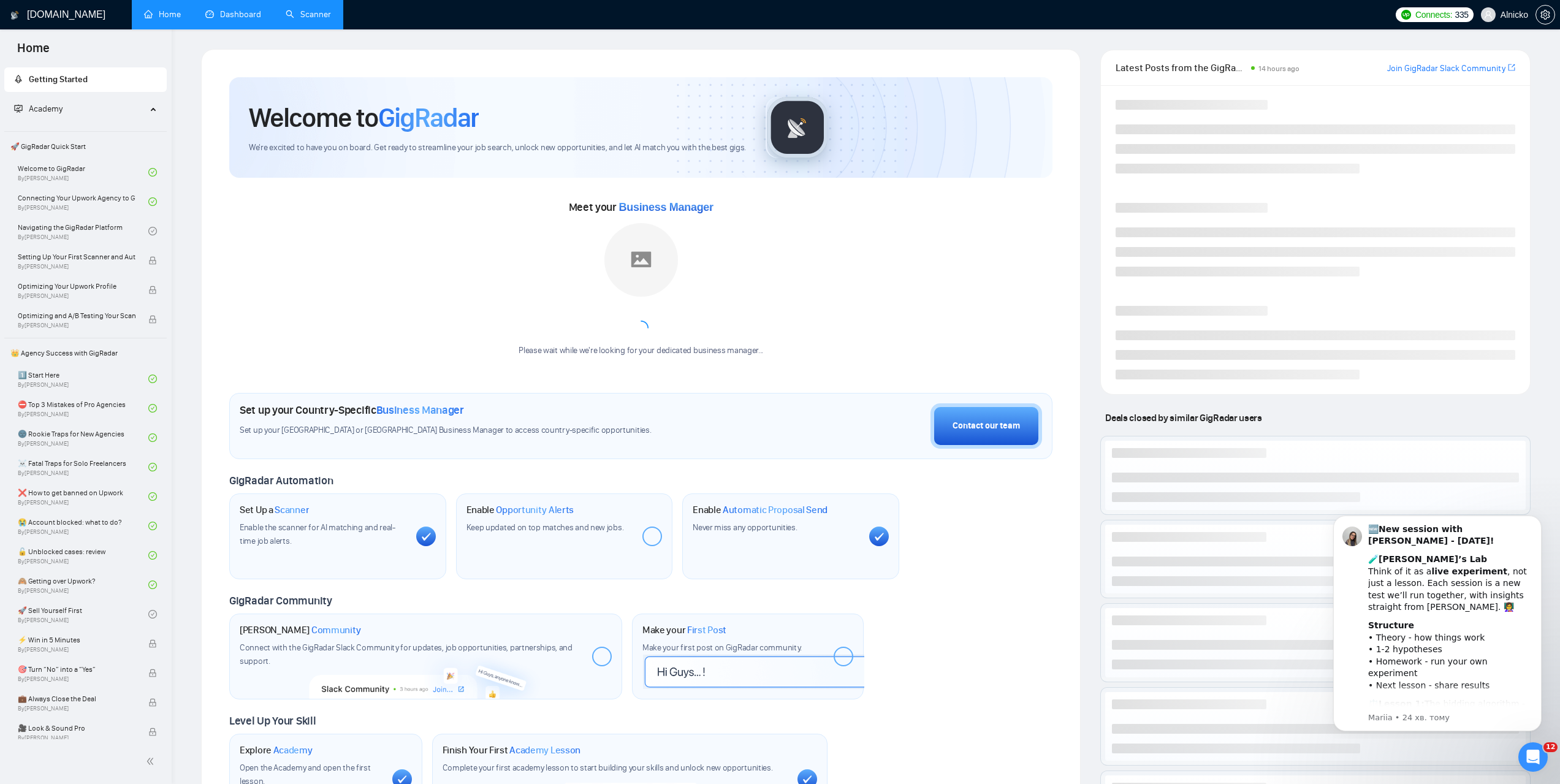
click at [310, 12] on link "Scanner" at bounding box center [308, 14] width 45 height 11
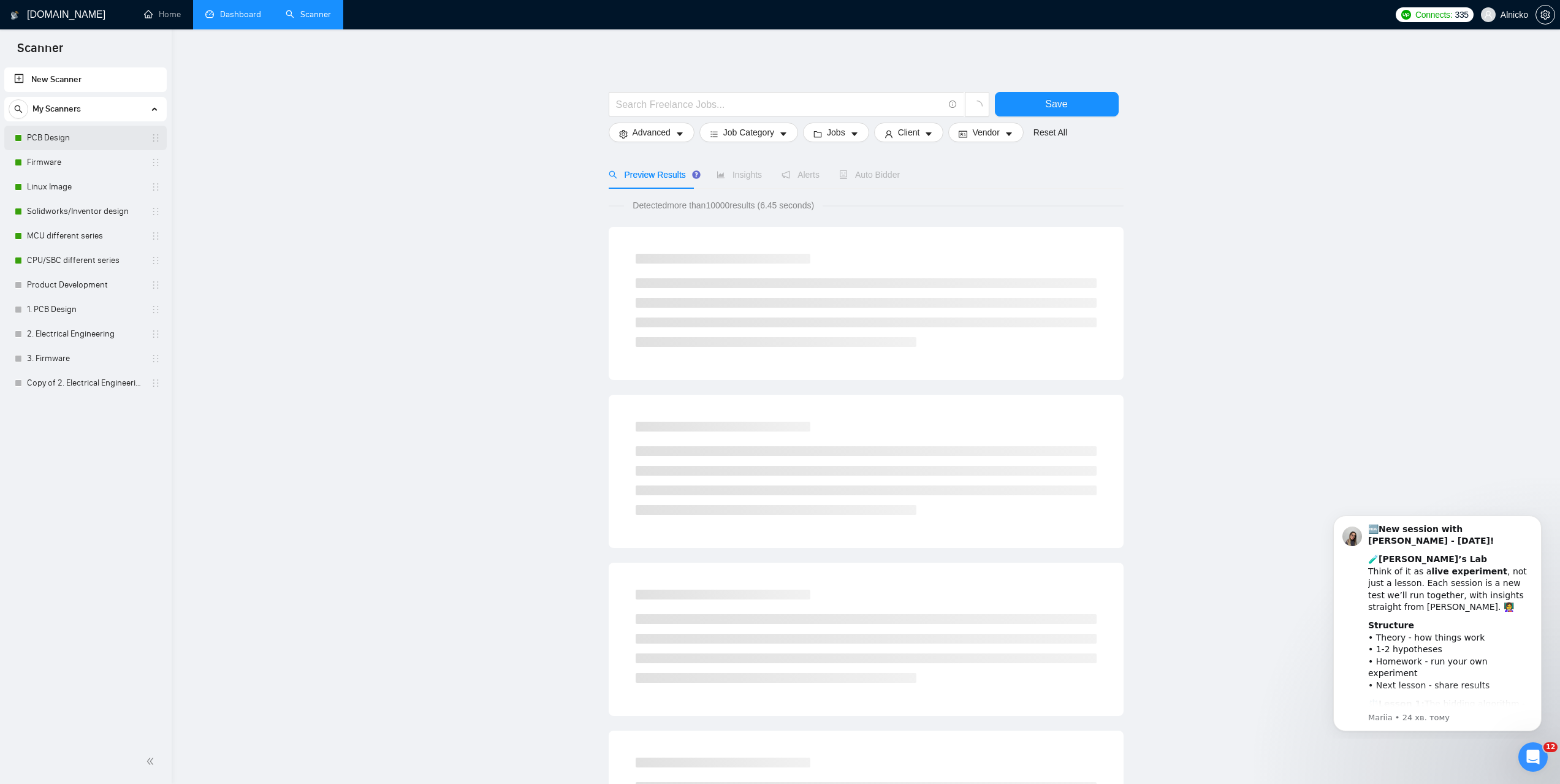
click at [48, 139] on link "PCB Design" at bounding box center [84, 138] width 117 height 25
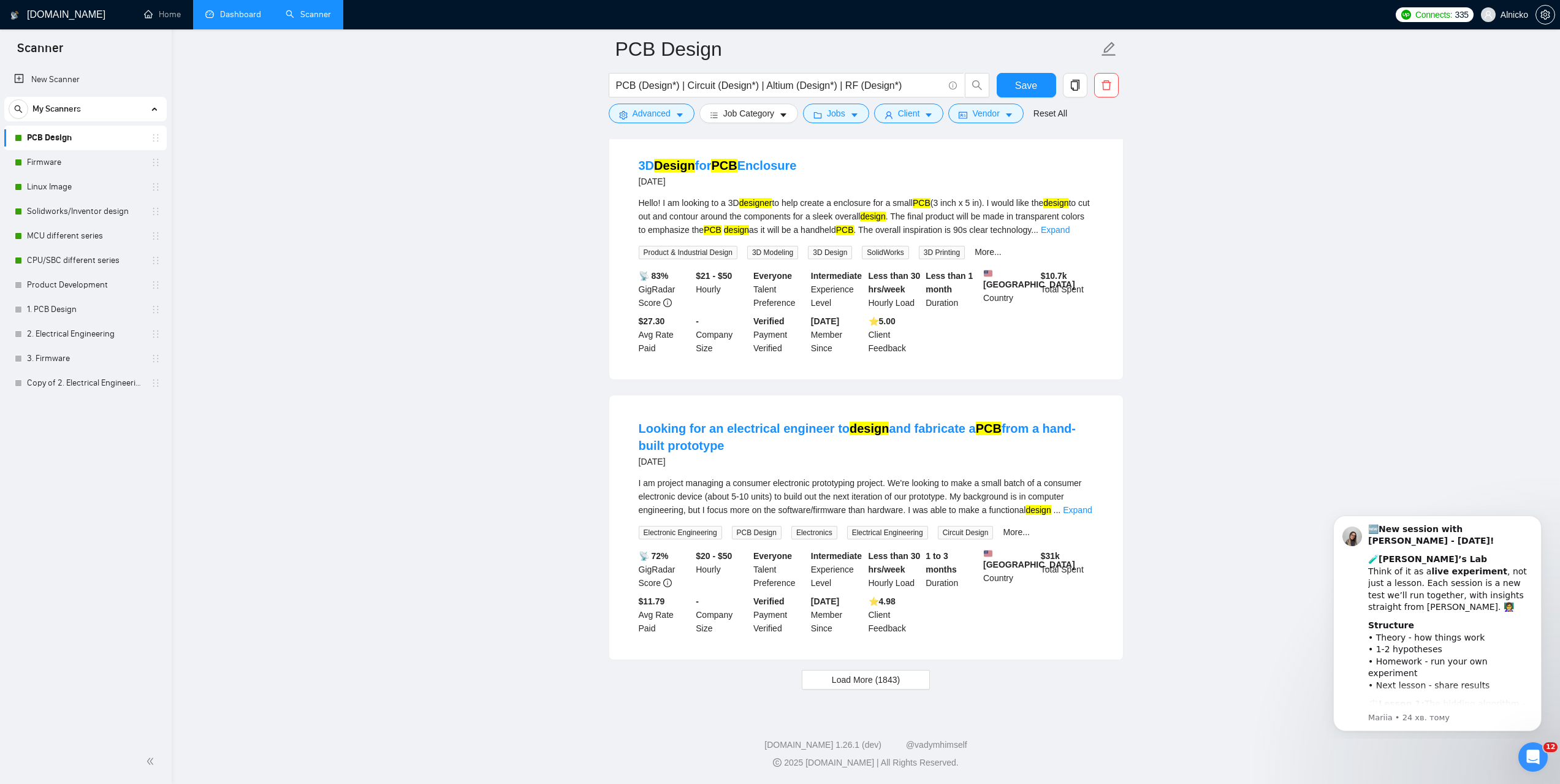
scroll to position [2315, 0]
click at [891, 673] on span "Load More (1843)" at bounding box center [865, 679] width 68 height 13
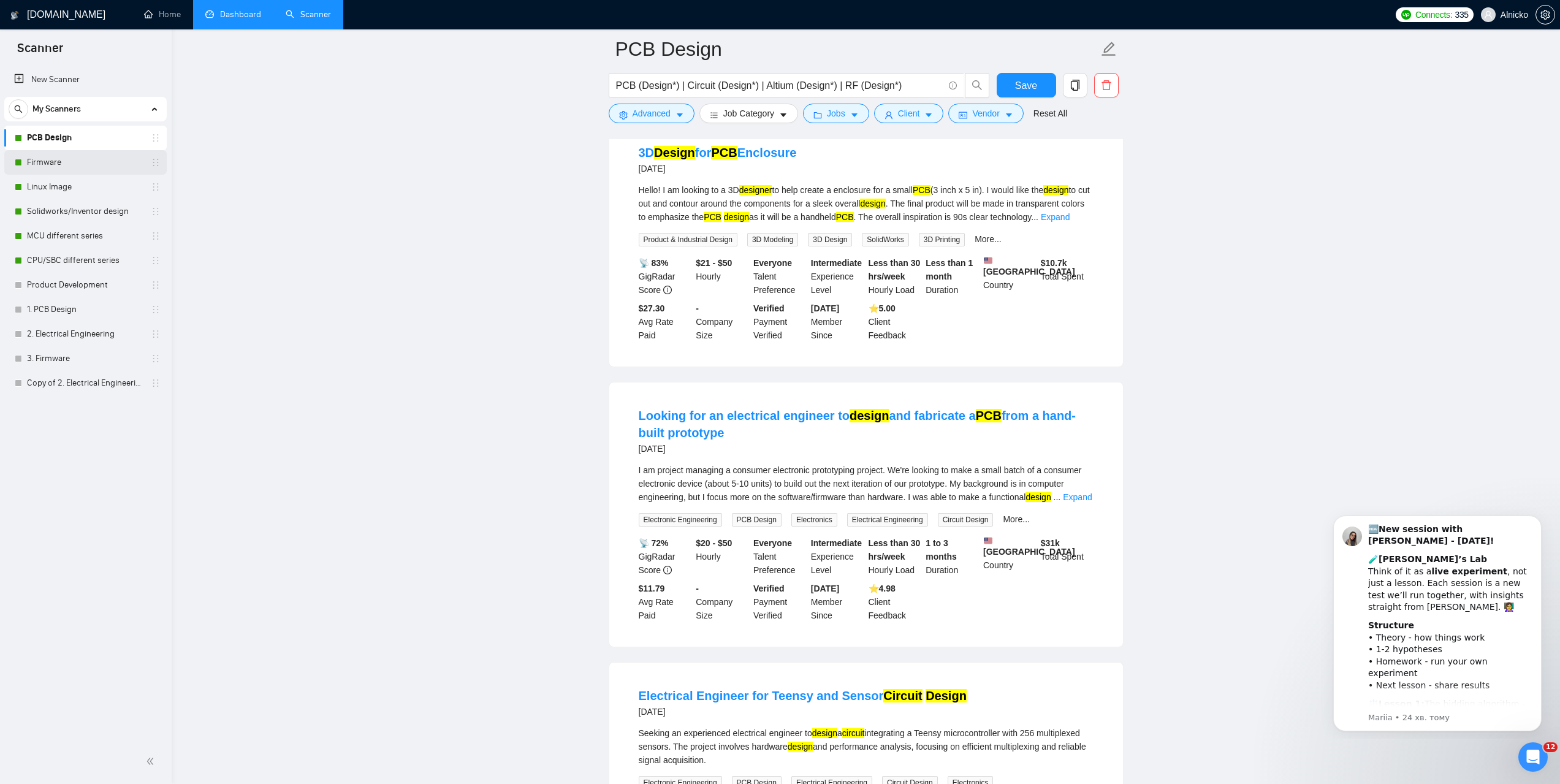
click at [58, 163] on link "Firmware" at bounding box center [84, 163] width 117 height 25
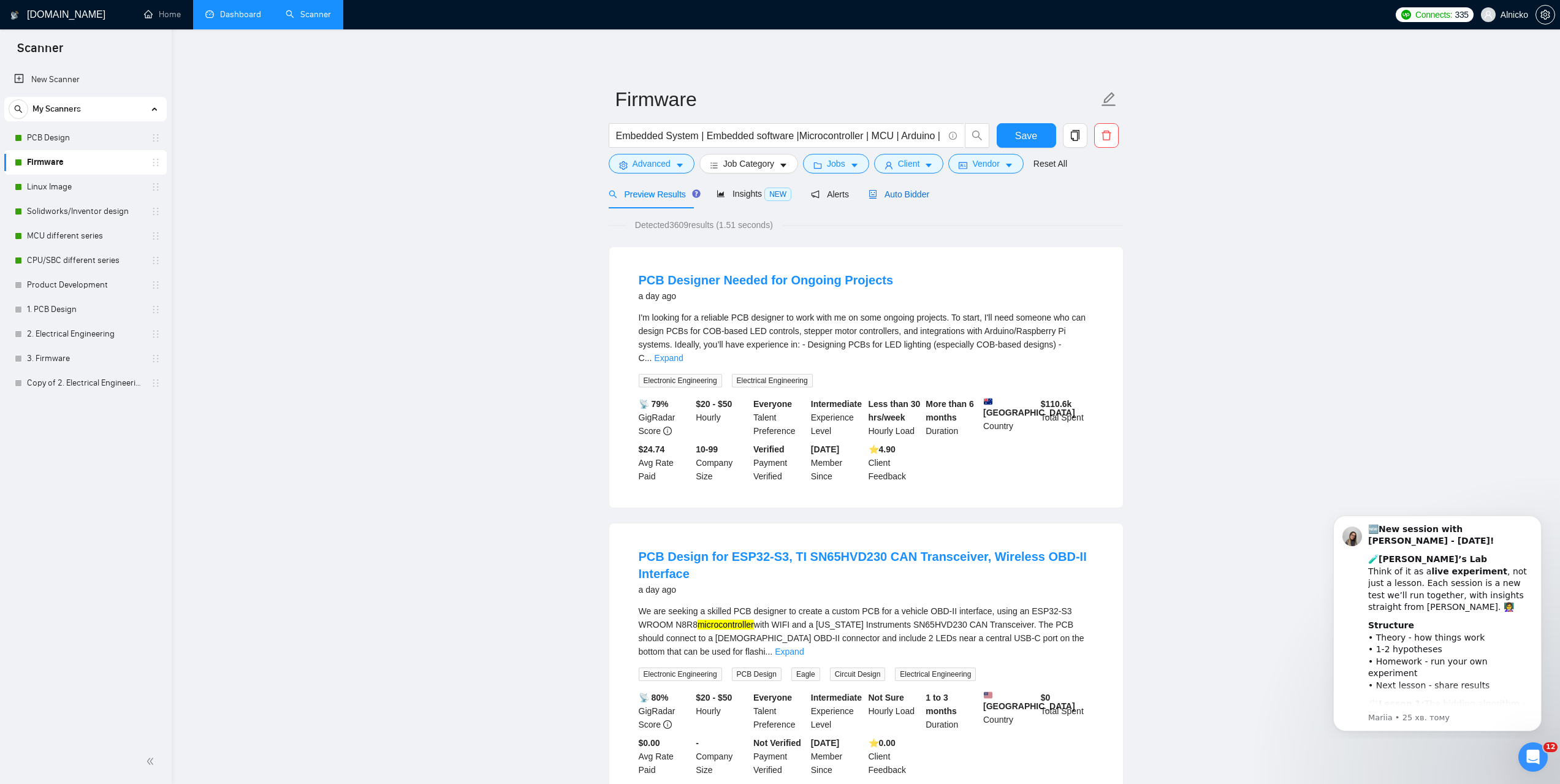
click at [917, 194] on span "Auto Bidder" at bounding box center [899, 194] width 60 height 10
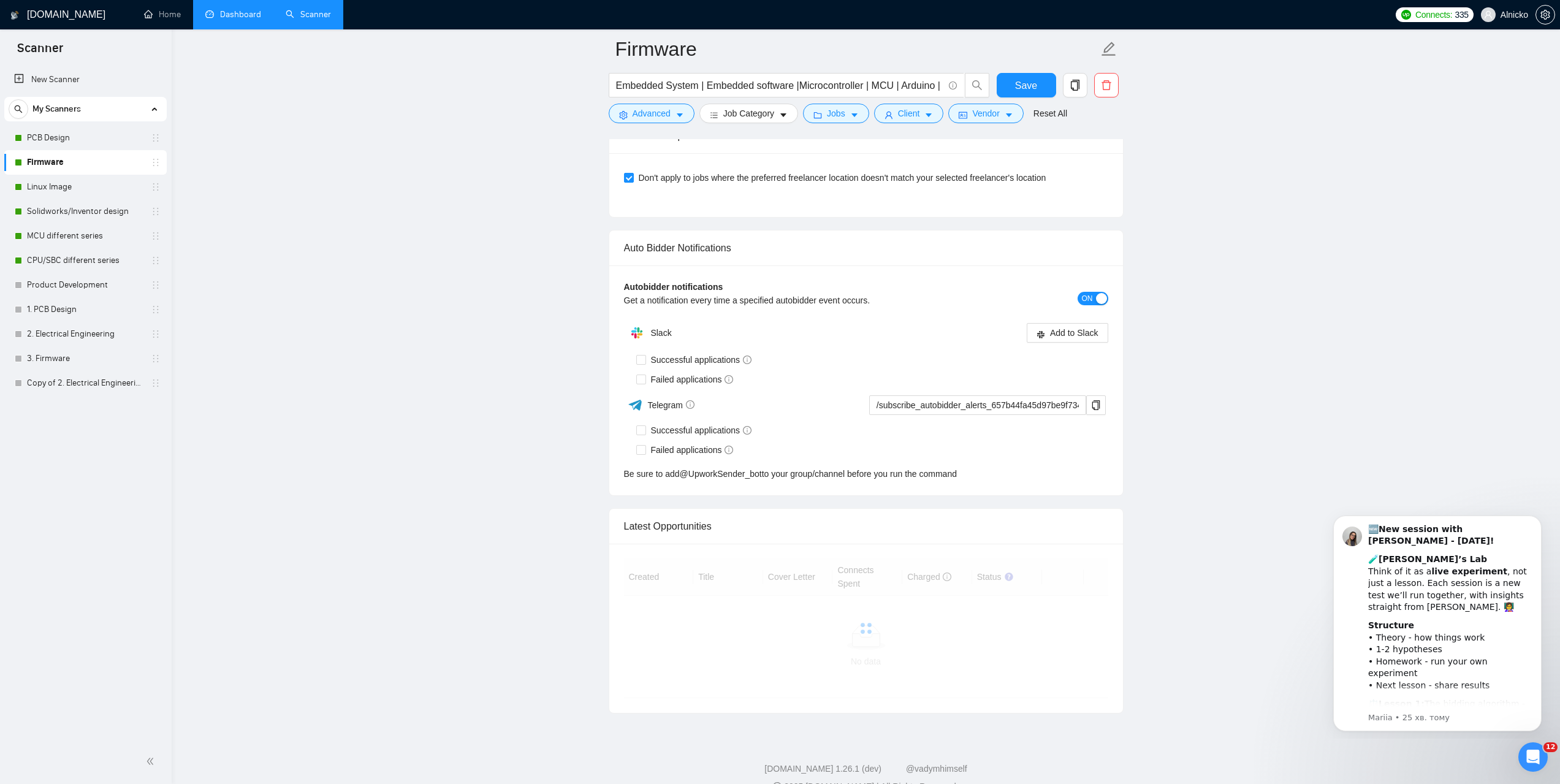
scroll to position [2847, 0]
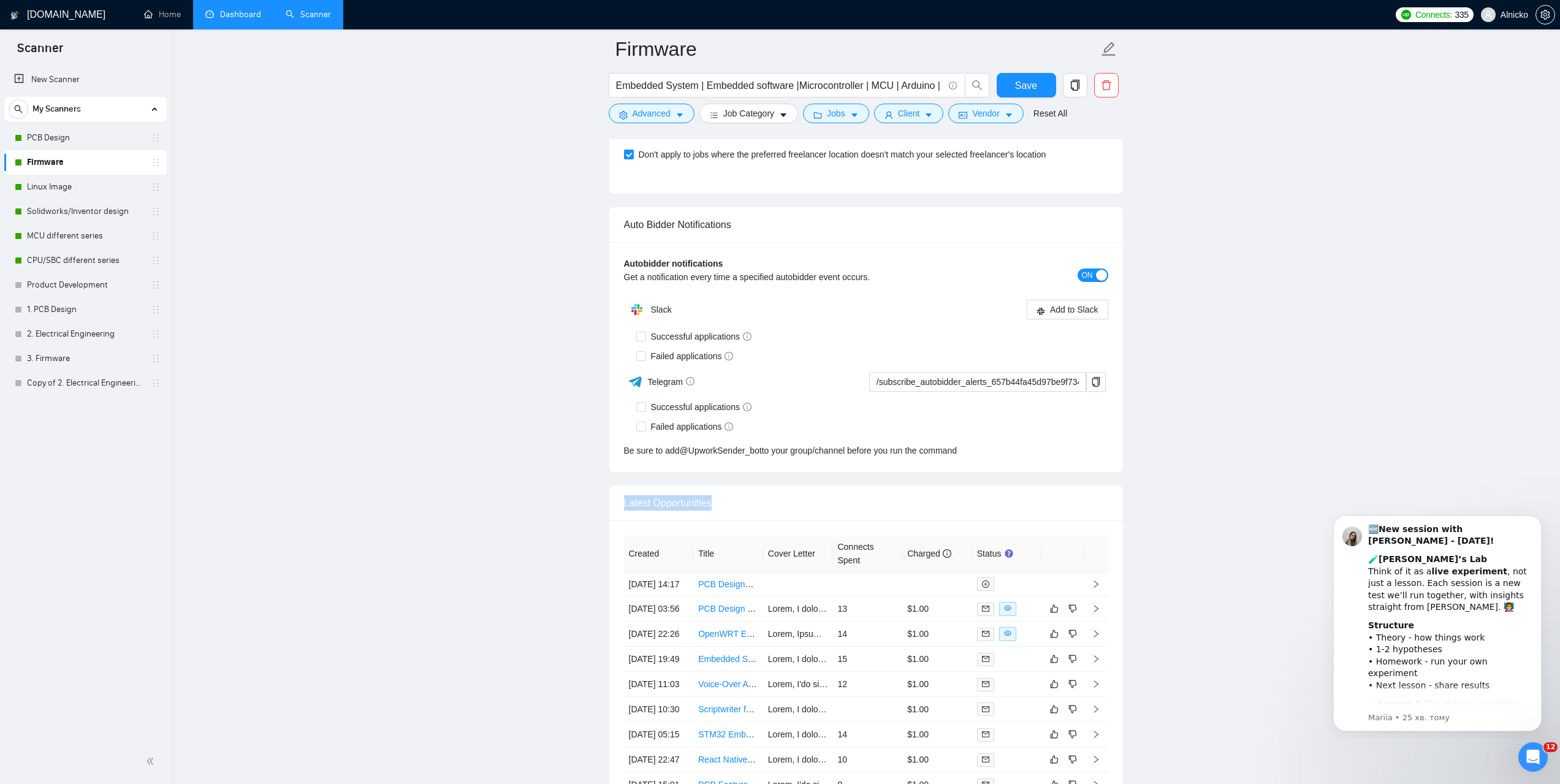
drag, startPoint x: 725, startPoint y: 504, endPoint x: 622, endPoint y: 504, distance: 103.0
click at [622, 504] on div "Latest Opportunities" at bounding box center [866, 503] width 514 height 36
copy div "Latest Opportunities"
click at [245, 20] on link "Dashboard" at bounding box center [233, 14] width 56 height 11
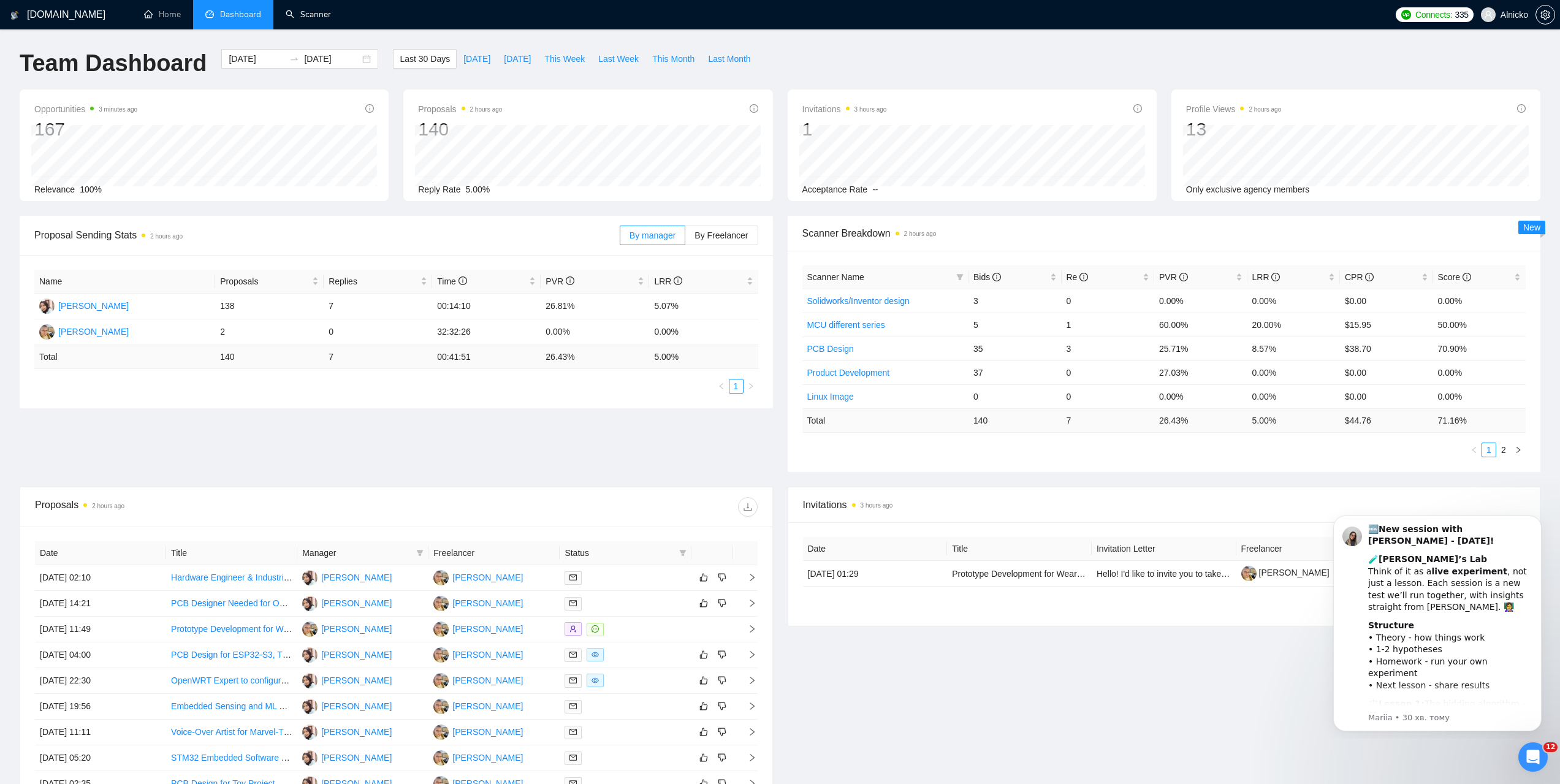
drag, startPoint x: 319, startPoint y: 11, endPoint x: 291, endPoint y: 348, distance: 338.2
click at [319, 11] on link "Scanner" at bounding box center [308, 14] width 45 height 11
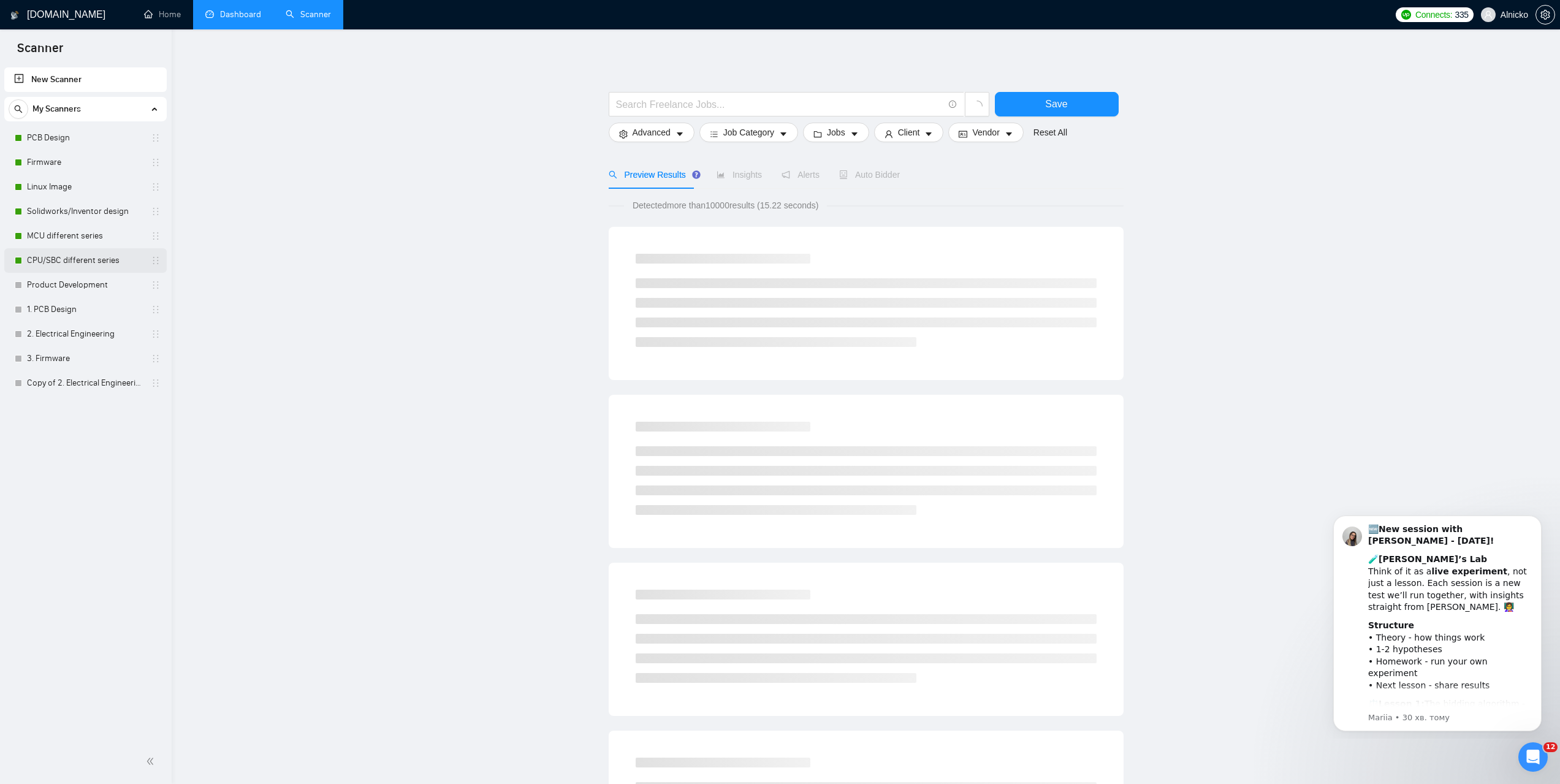
click at [66, 261] on link "CPU/SBC different series" at bounding box center [84, 260] width 117 height 25
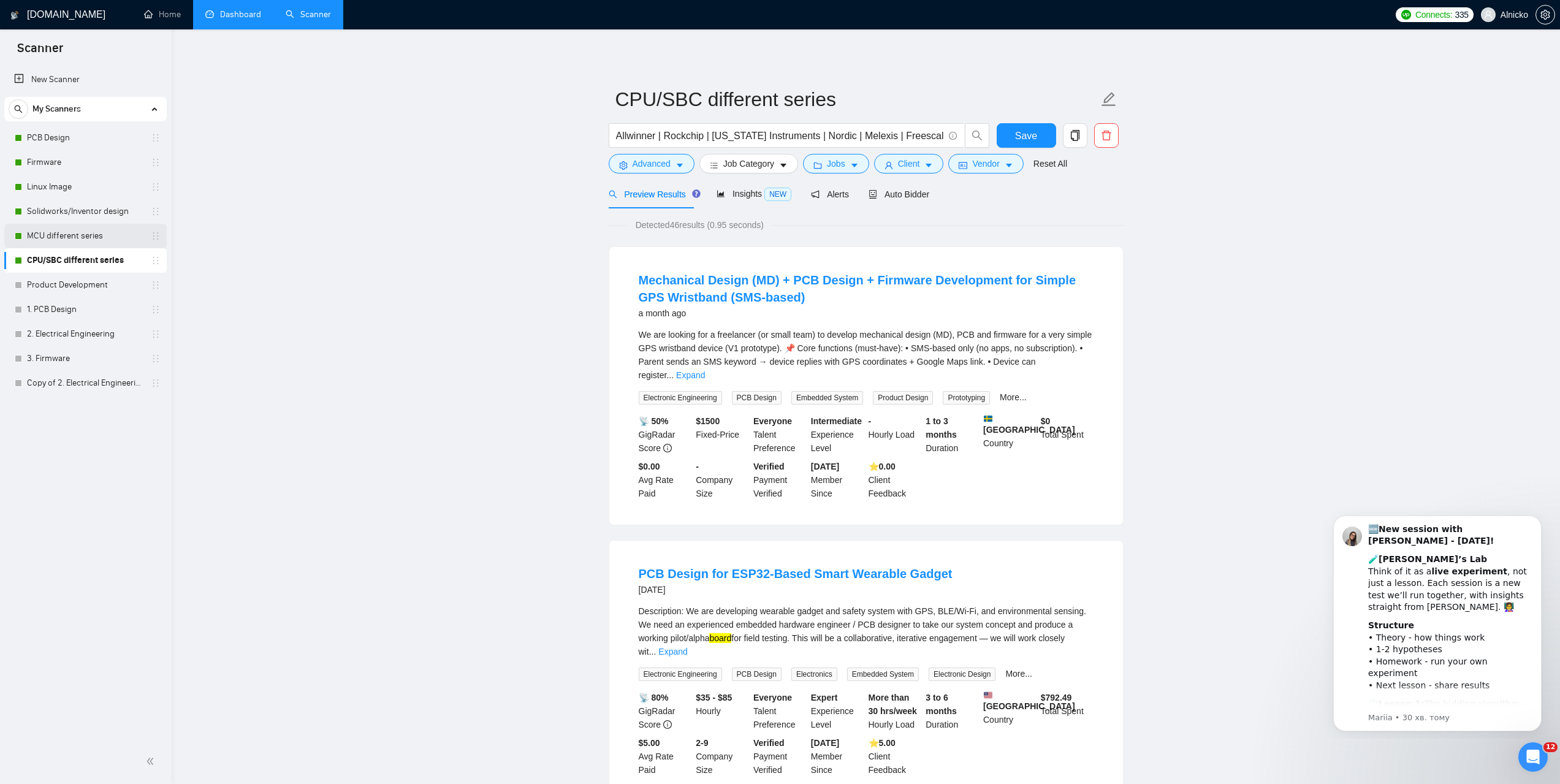
click at [60, 235] on link "MCU different series" at bounding box center [84, 236] width 117 height 25
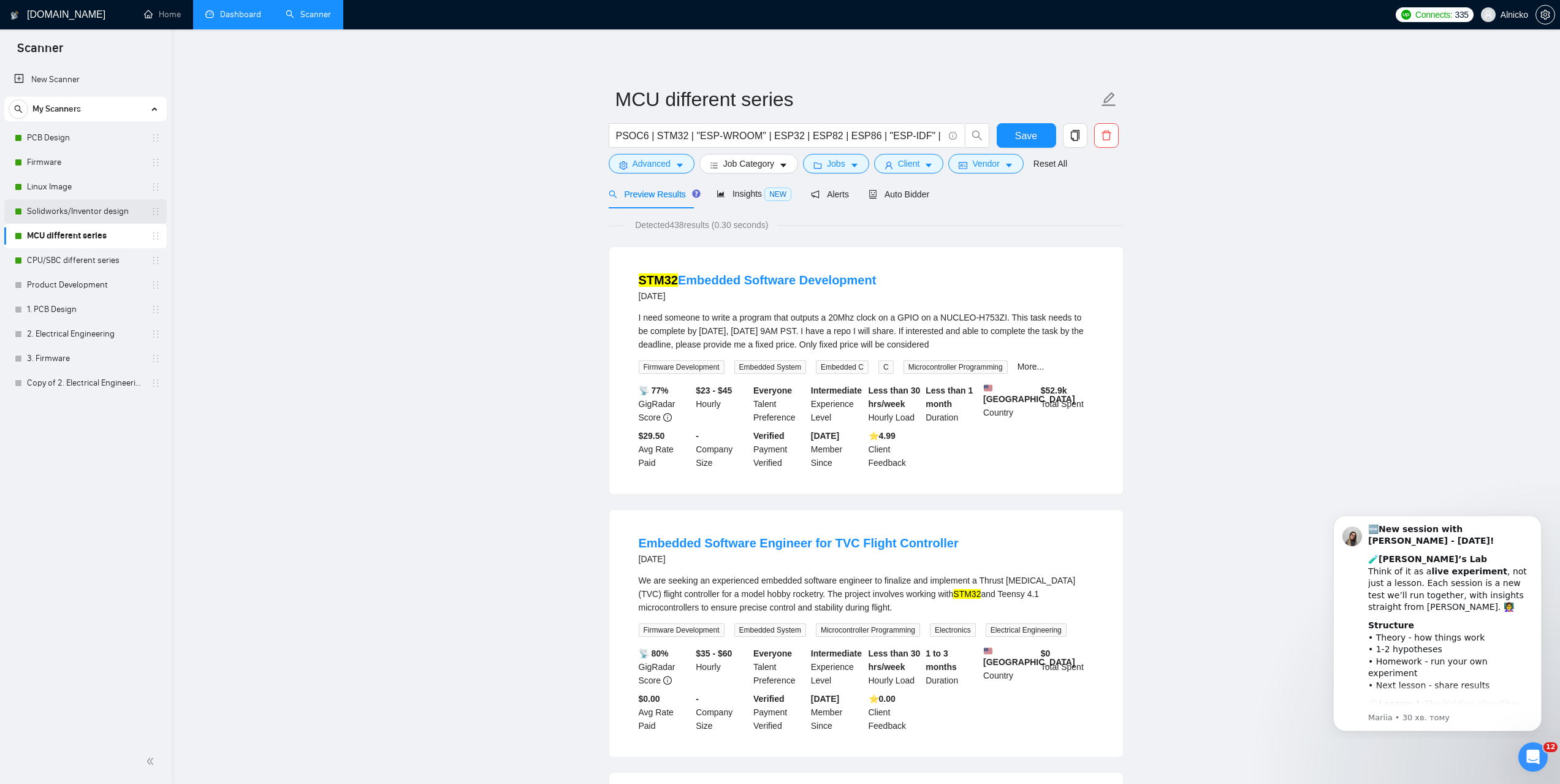
click at [78, 212] on link "Solidworks/Inventor design" at bounding box center [84, 212] width 117 height 25
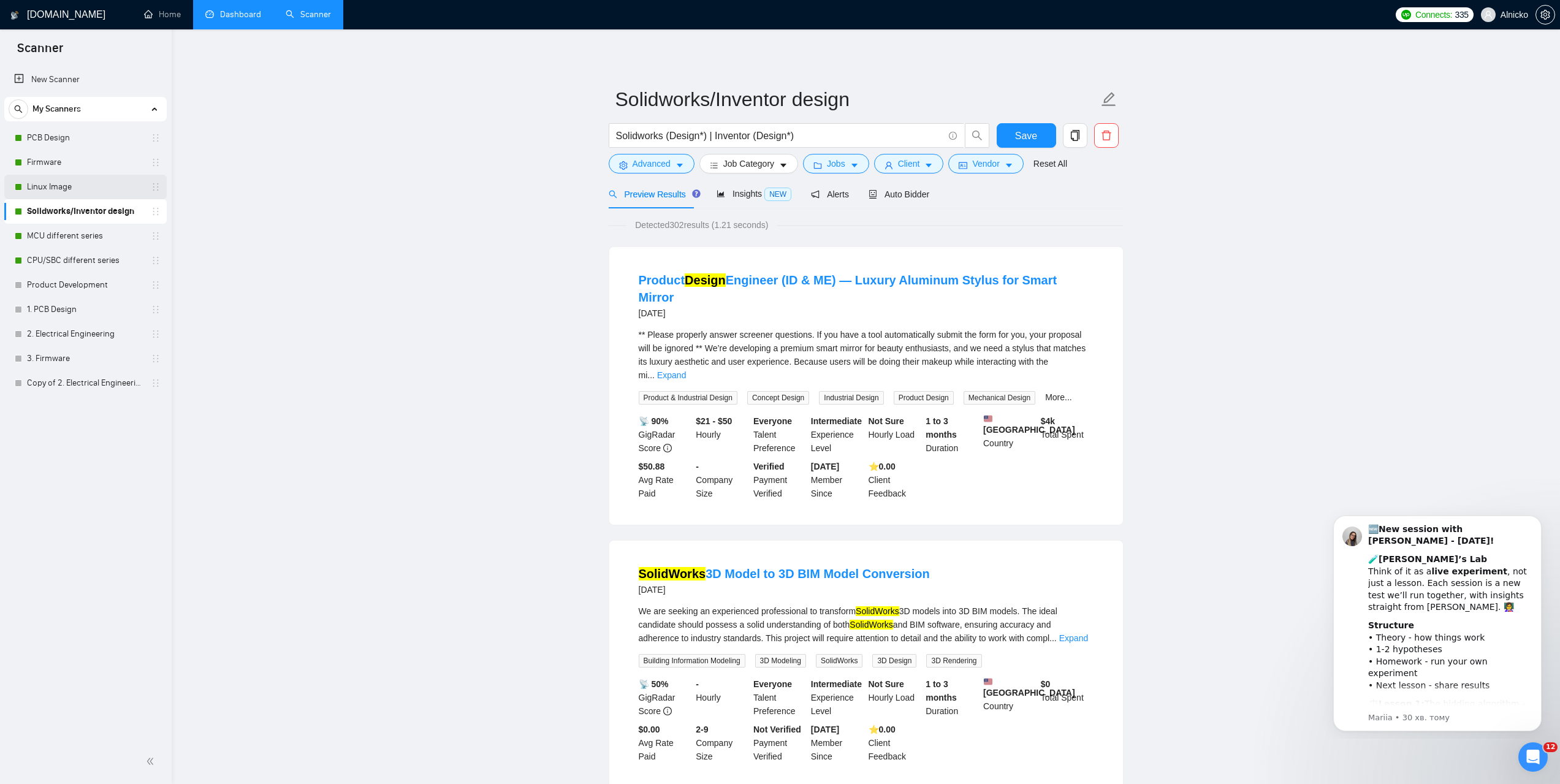
click at [59, 188] on link "Linux Image" at bounding box center [84, 187] width 117 height 25
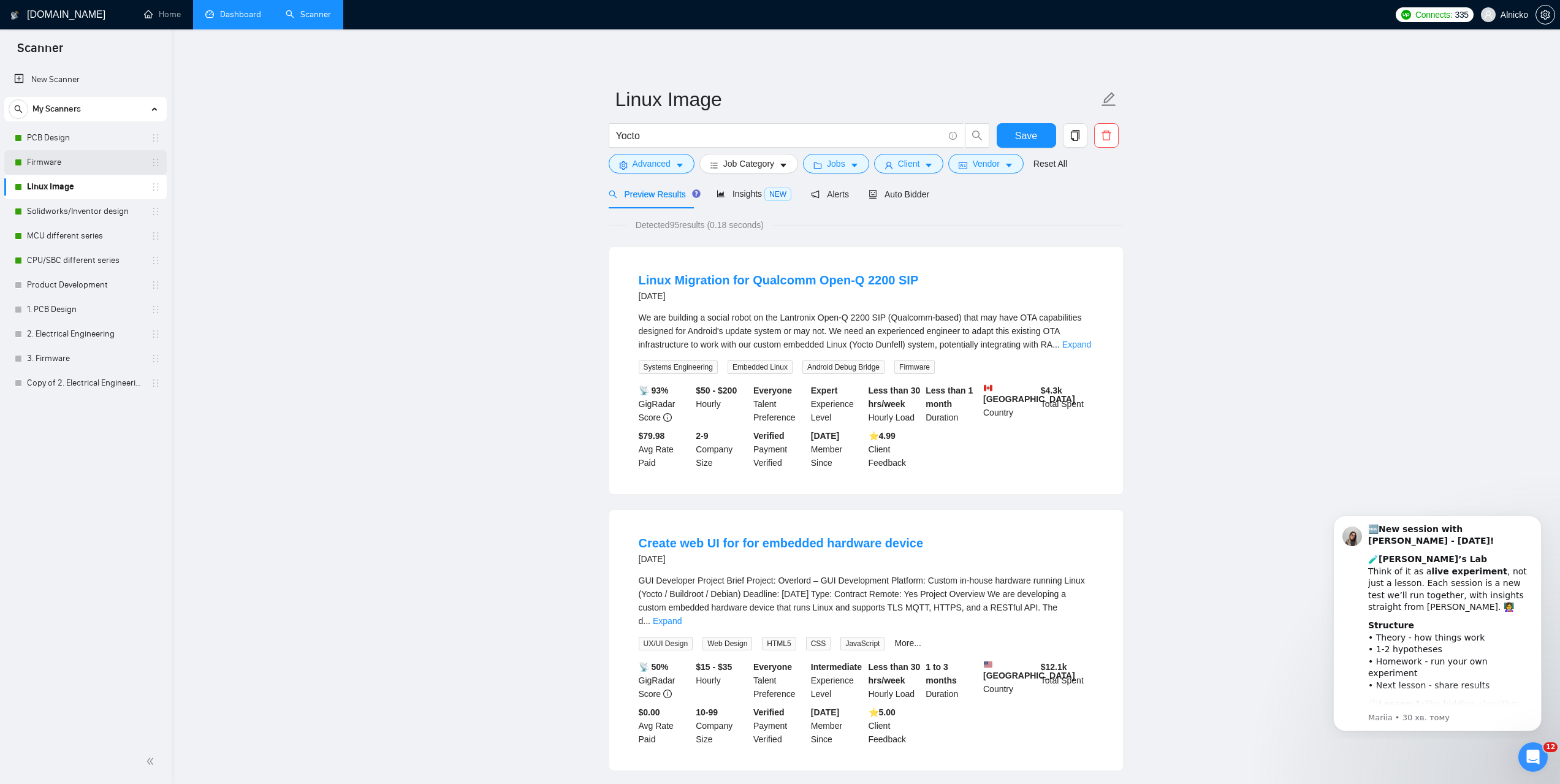
click at [61, 164] on link "Firmware" at bounding box center [84, 163] width 117 height 25
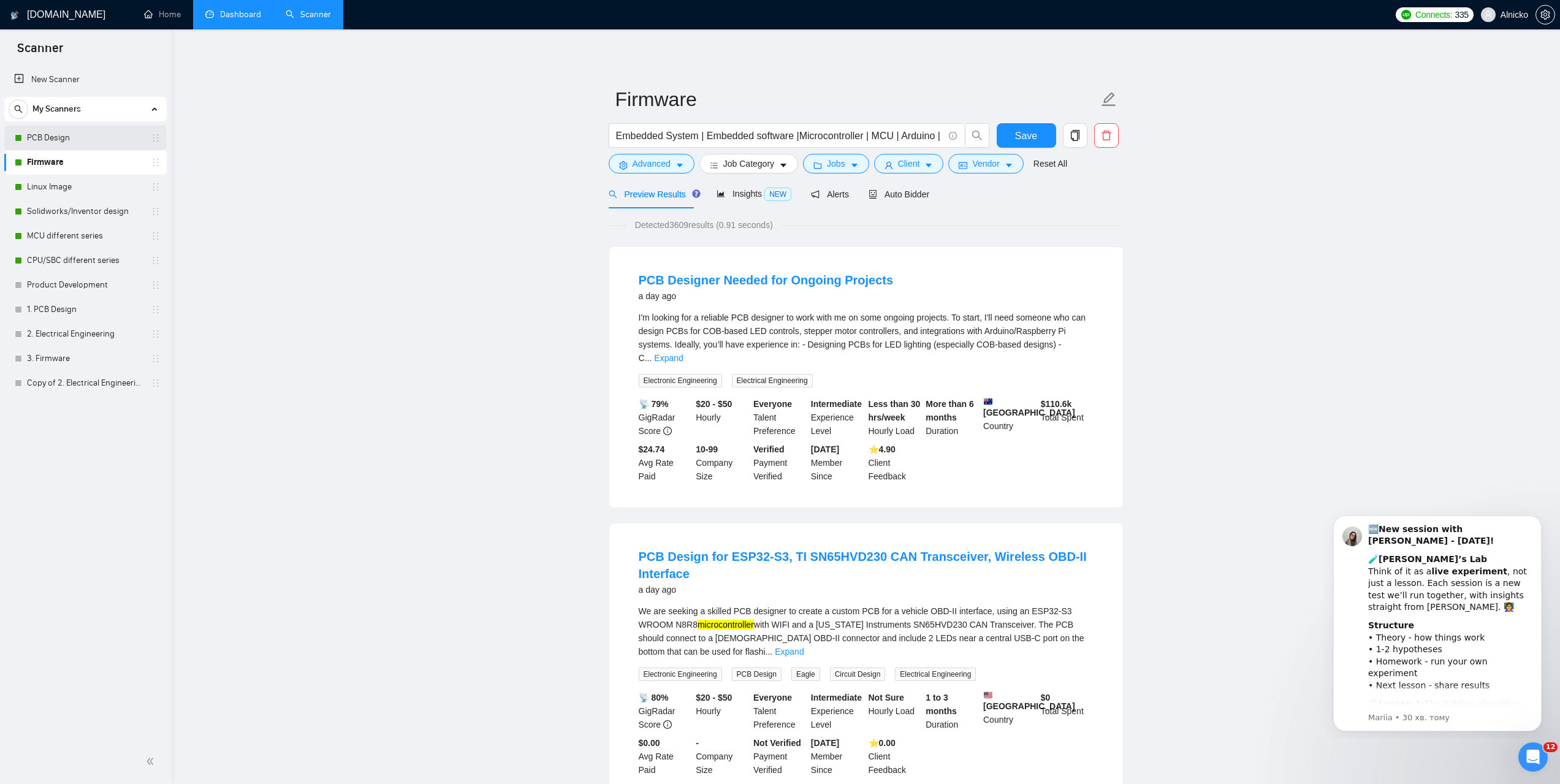
click at [56, 140] on link "PCB Design" at bounding box center [84, 138] width 117 height 25
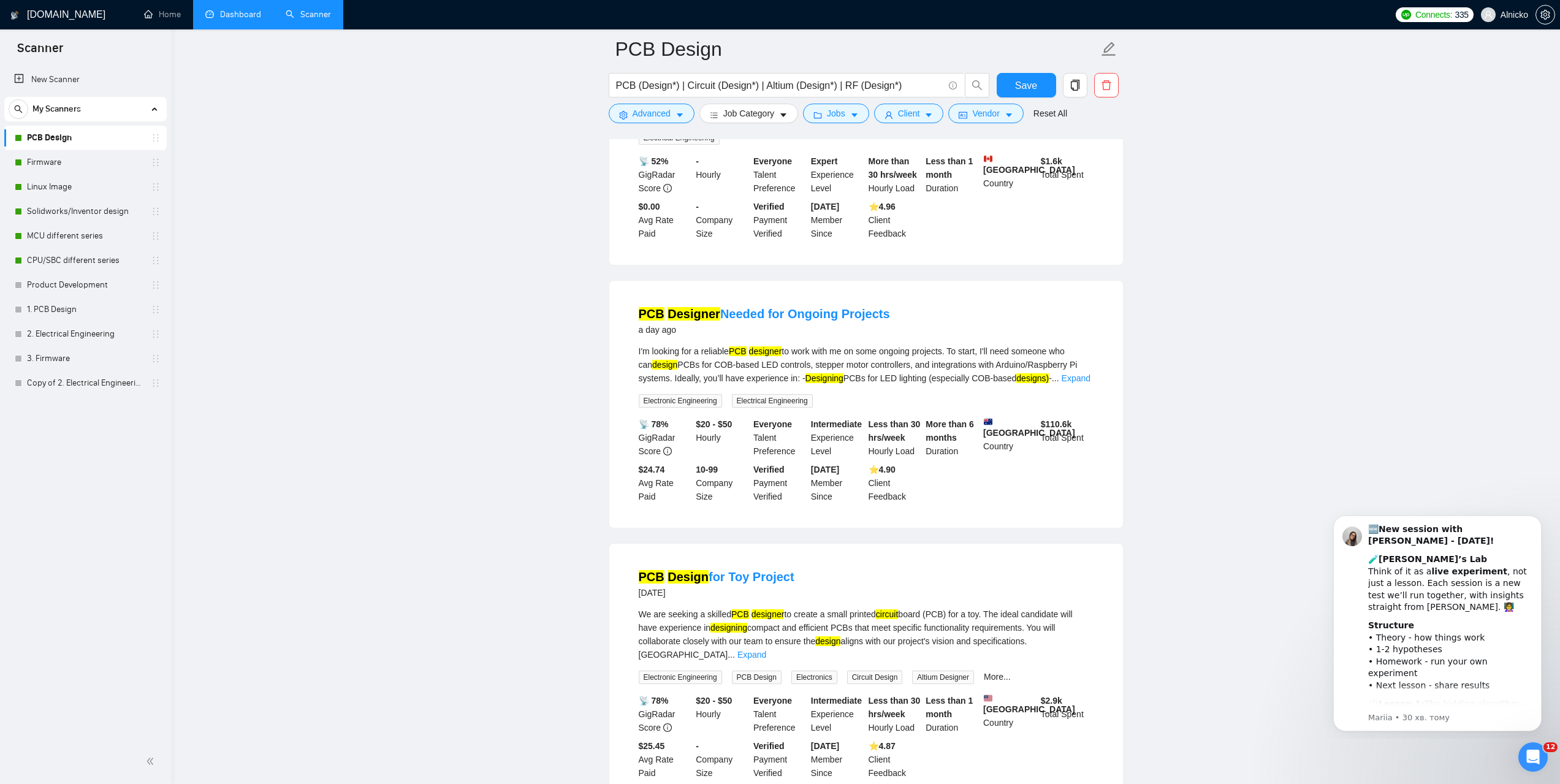
scroll to position [184, 0]
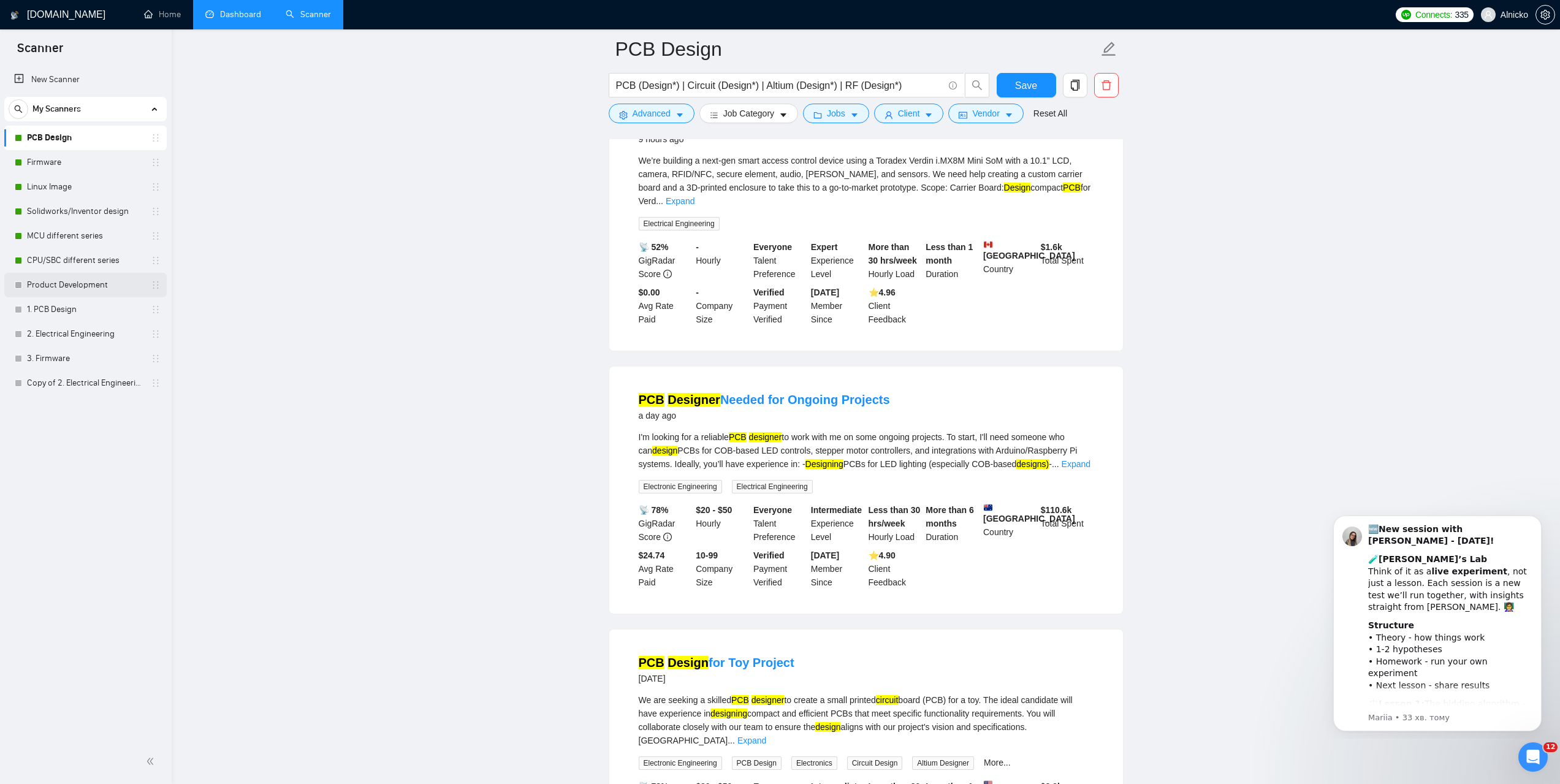
click at [70, 283] on link "Product Development" at bounding box center [84, 285] width 117 height 25
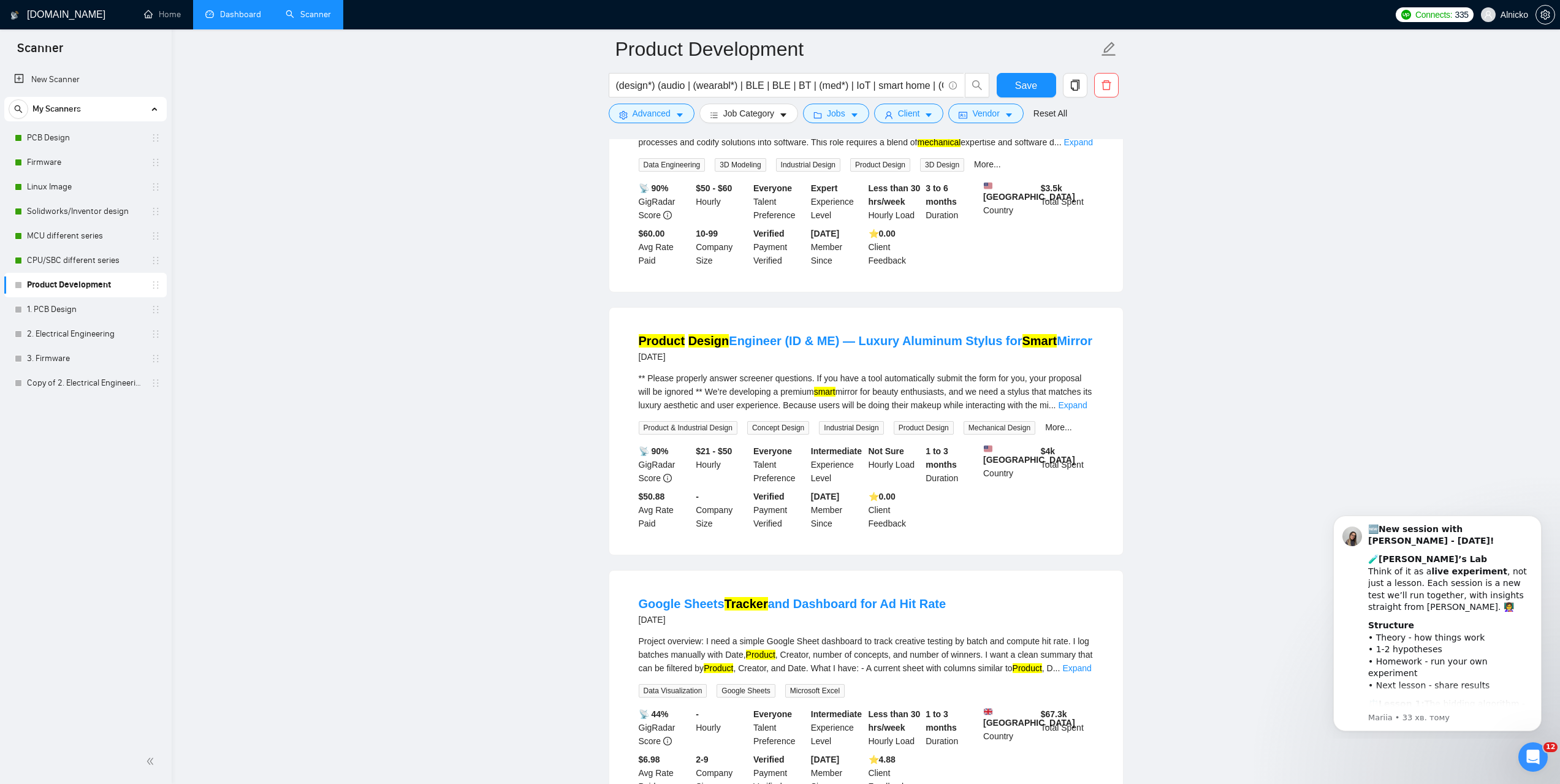
scroll to position [1593, 0]
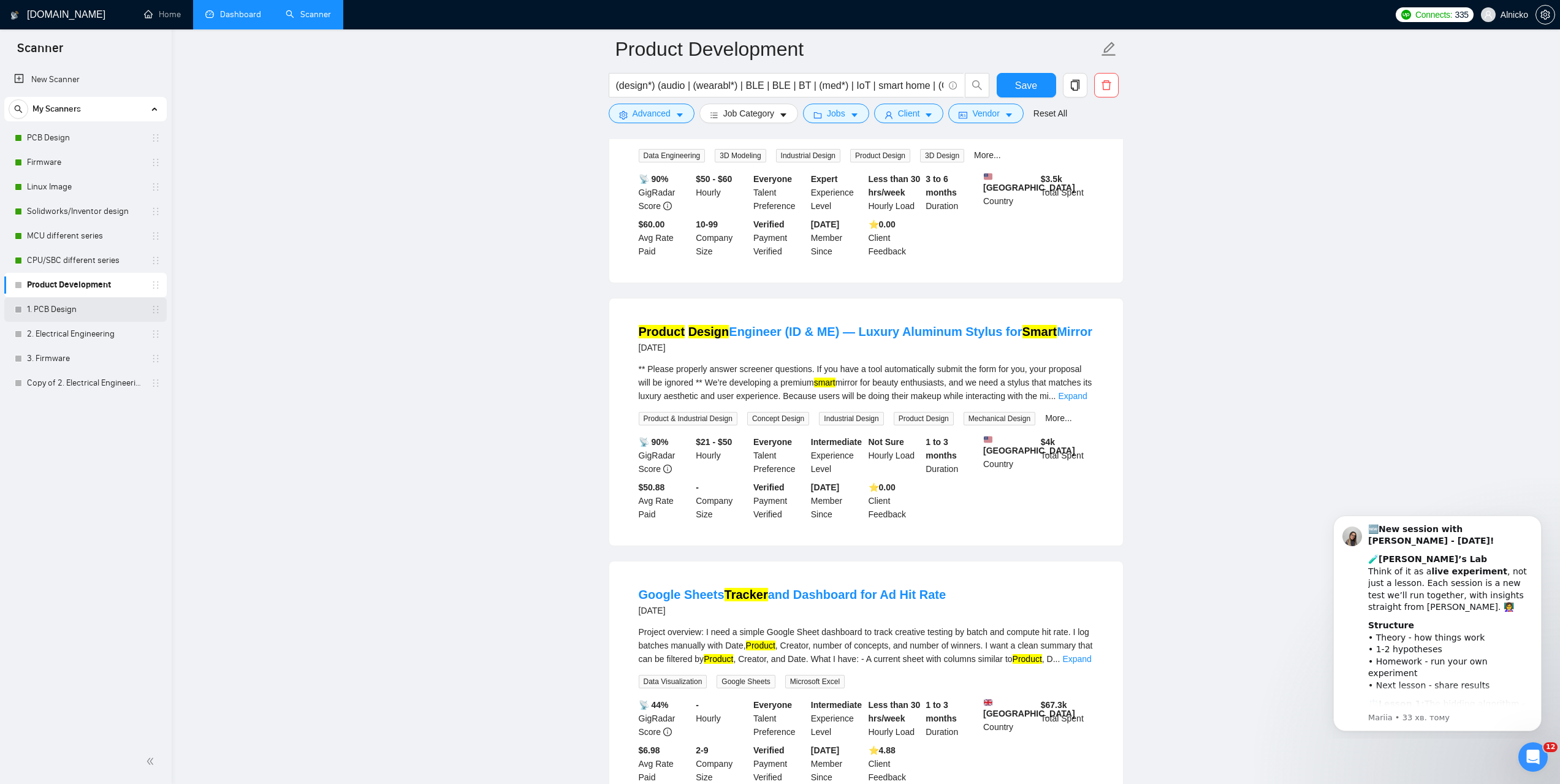
click at [68, 313] on link "1. PCB Design" at bounding box center [84, 309] width 117 height 25
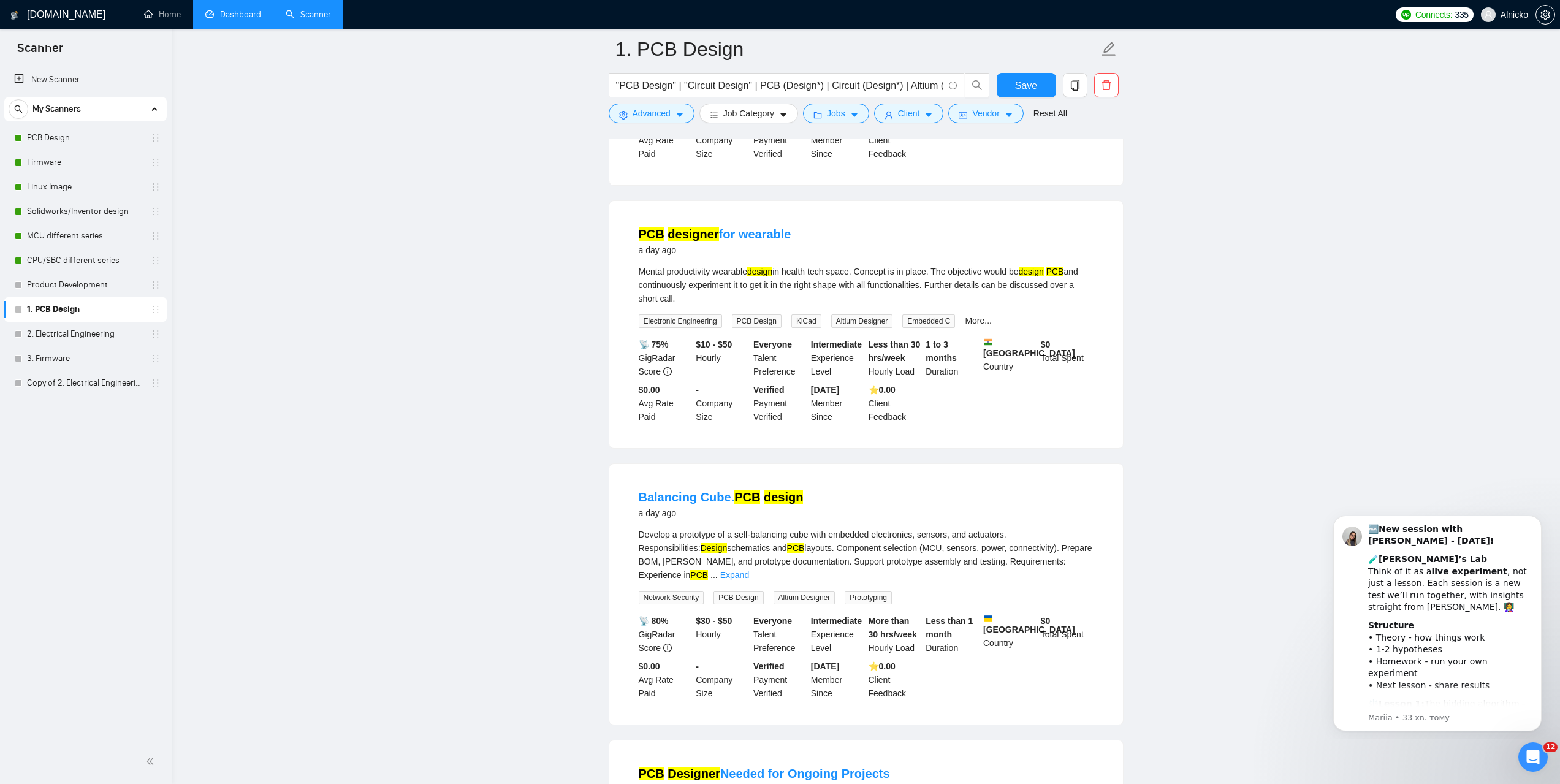
scroll to position [368, 0]
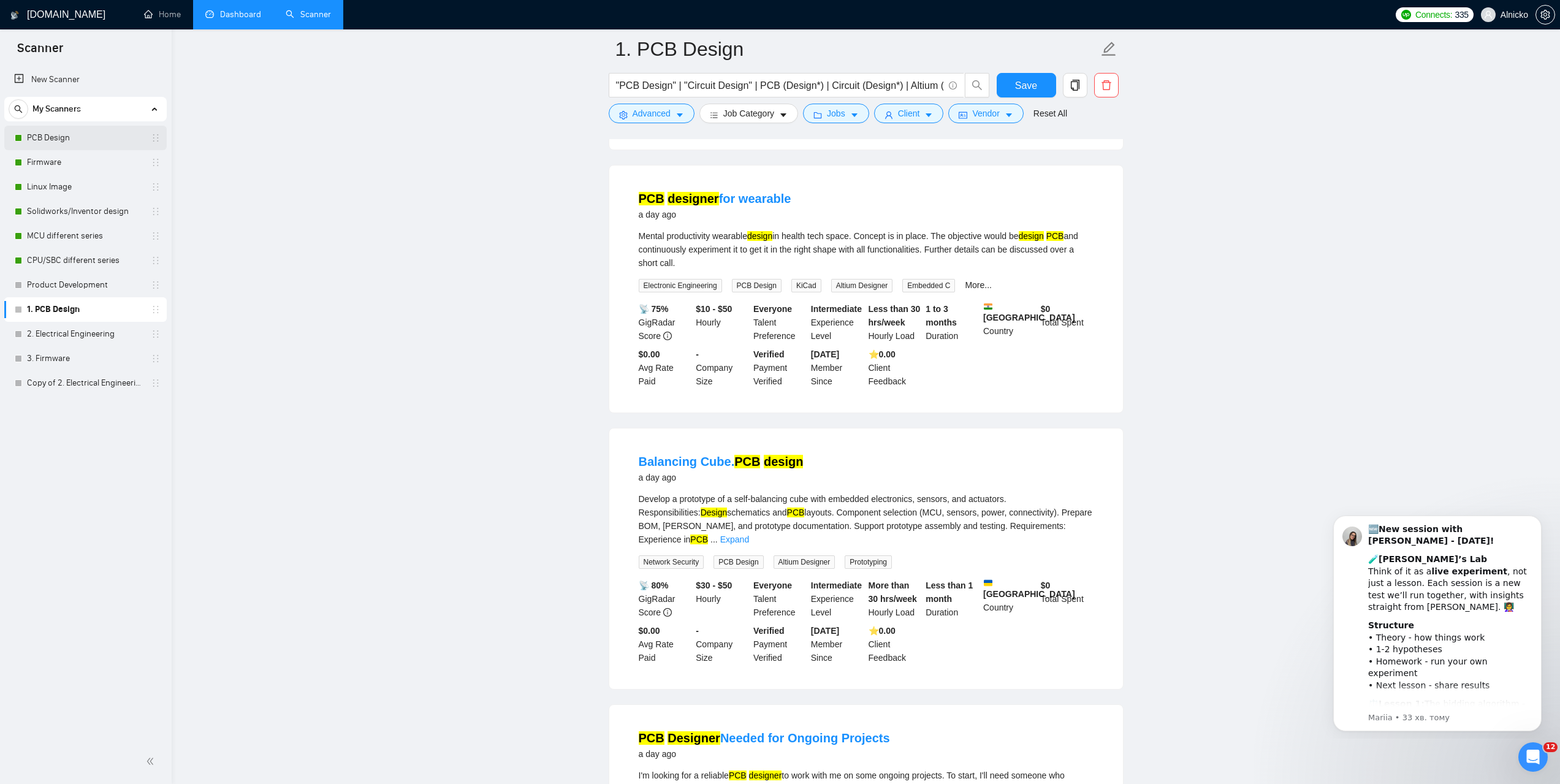
click at [70, 138] on link "PCB Design" at bounding box center [84, 138] width 117 height 25
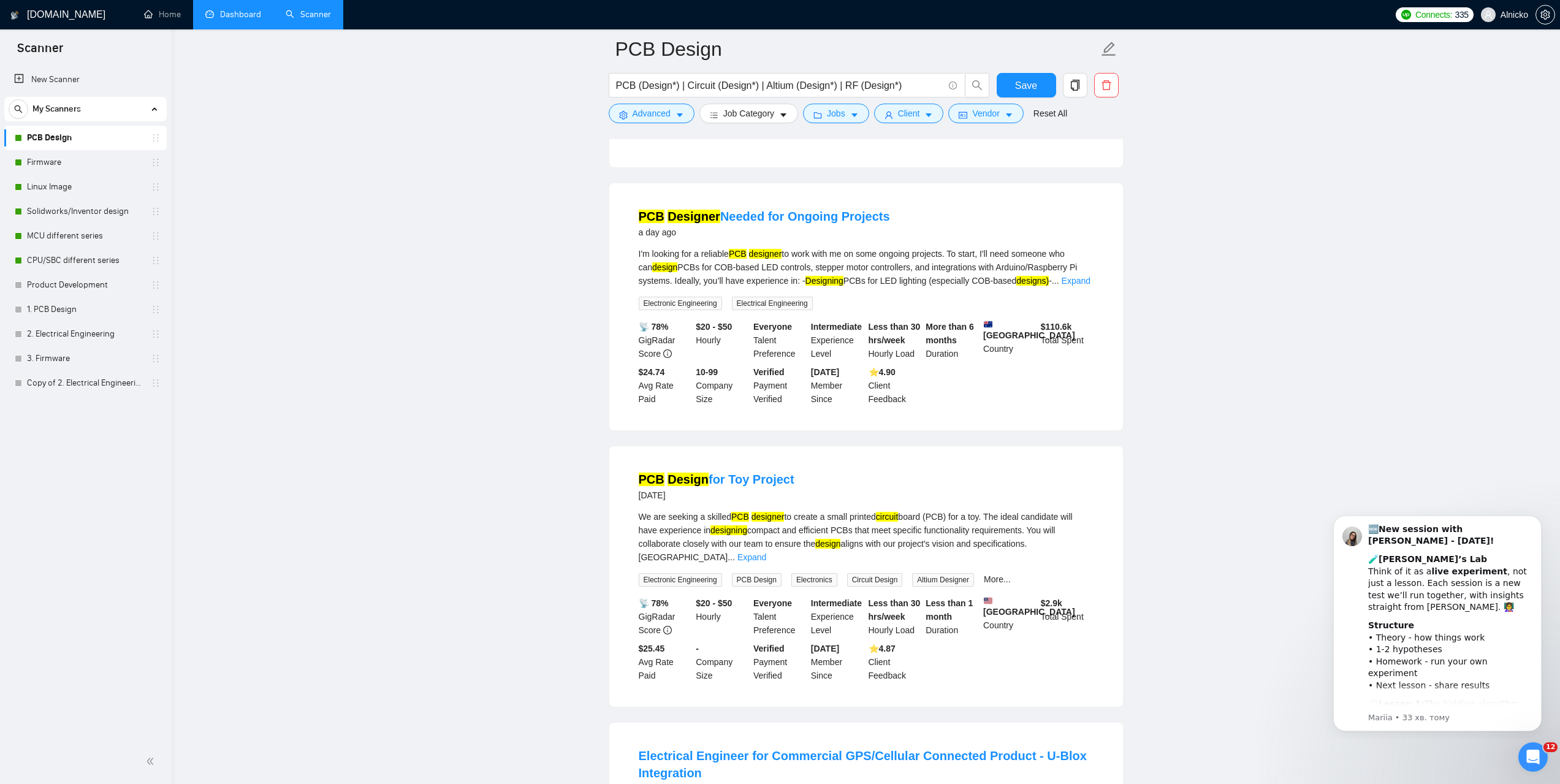
scroll to position [368, 0]
click at [54, 306] on link "1. PCB Design" at bounding box center [84, 309] width 117 height 25
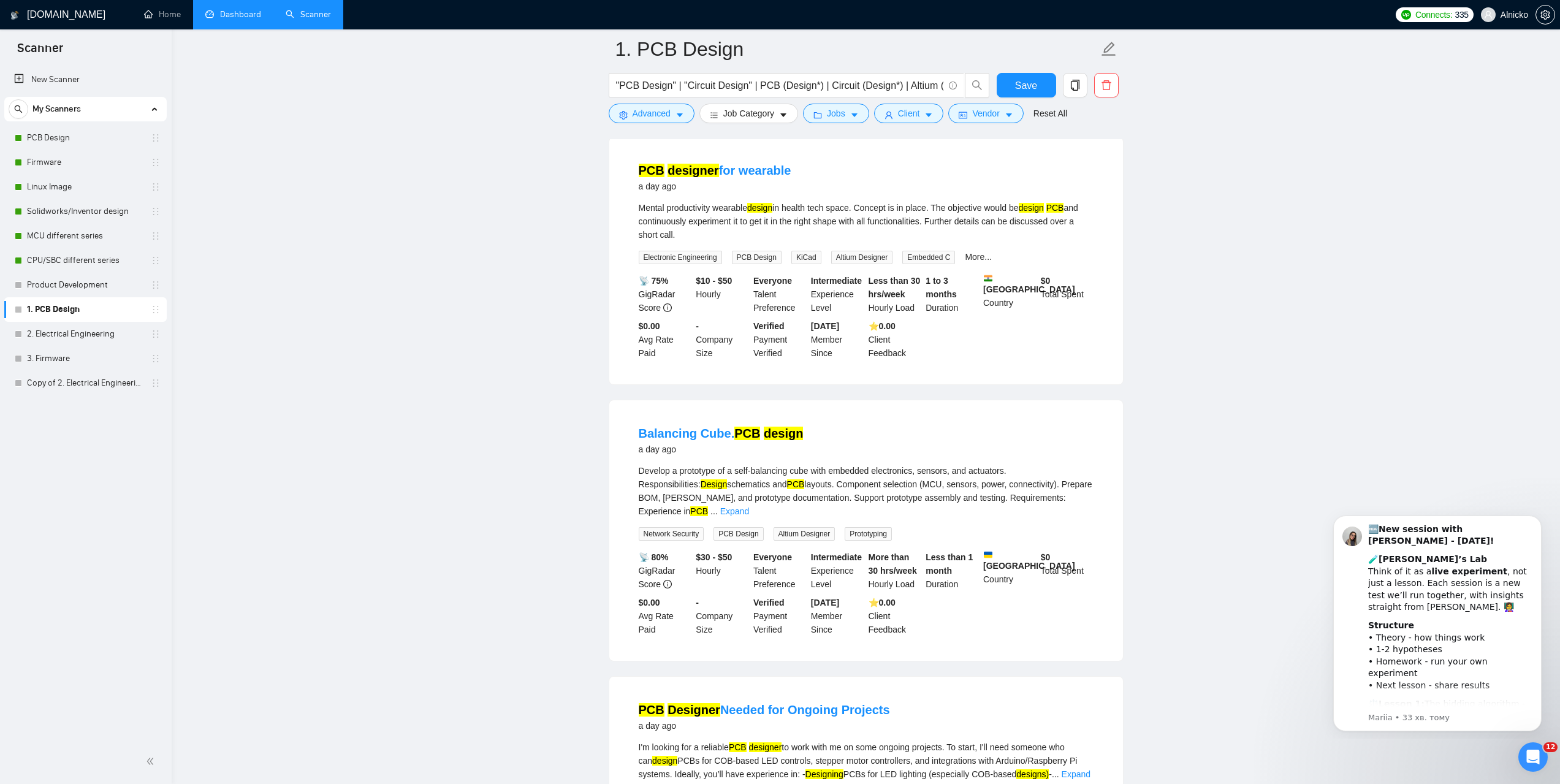
scroll to position [428, 0]
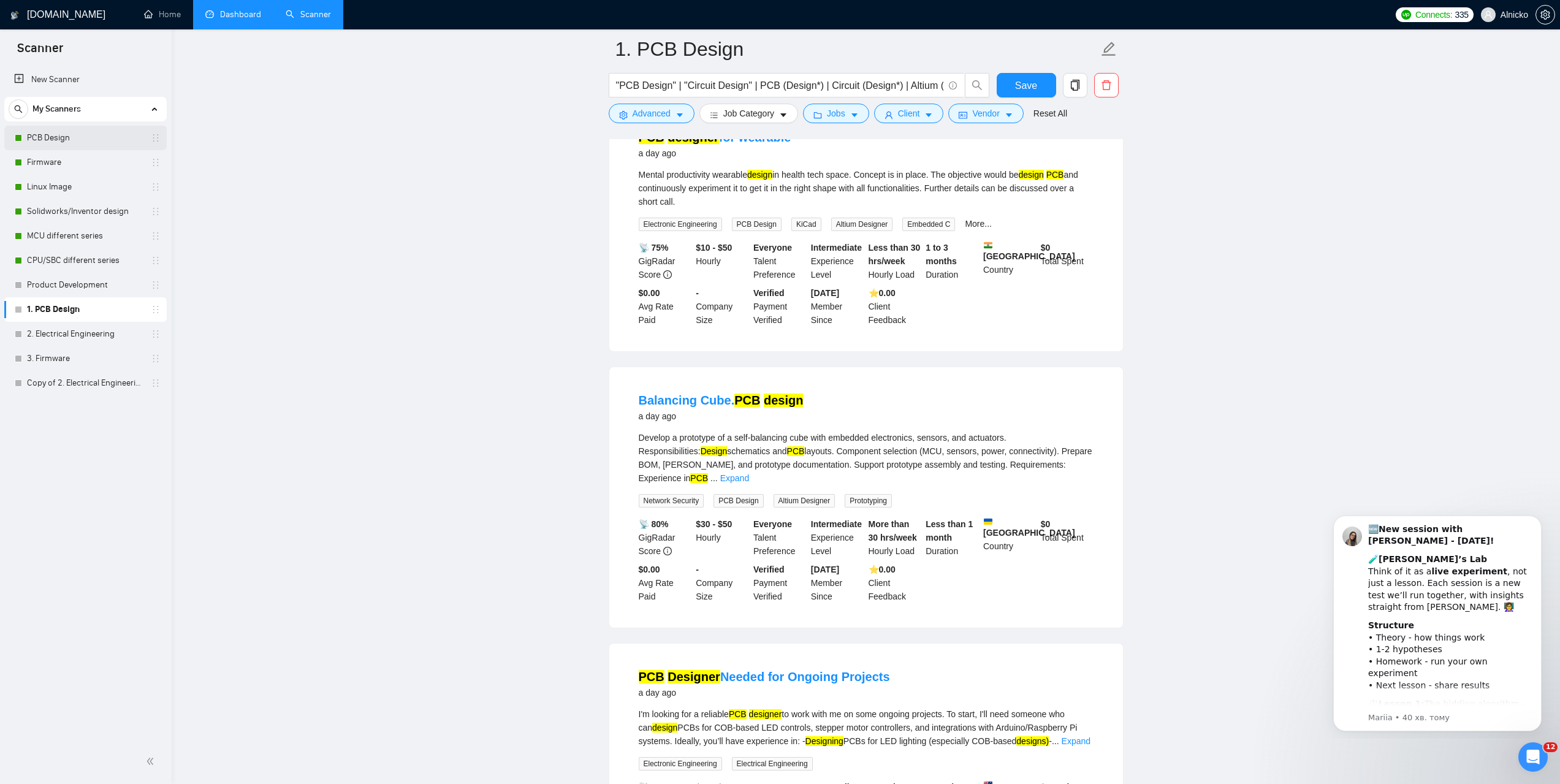
click at [76, 141] on link "PCB Design" at bounding box center [84, 138] width 117 height 25
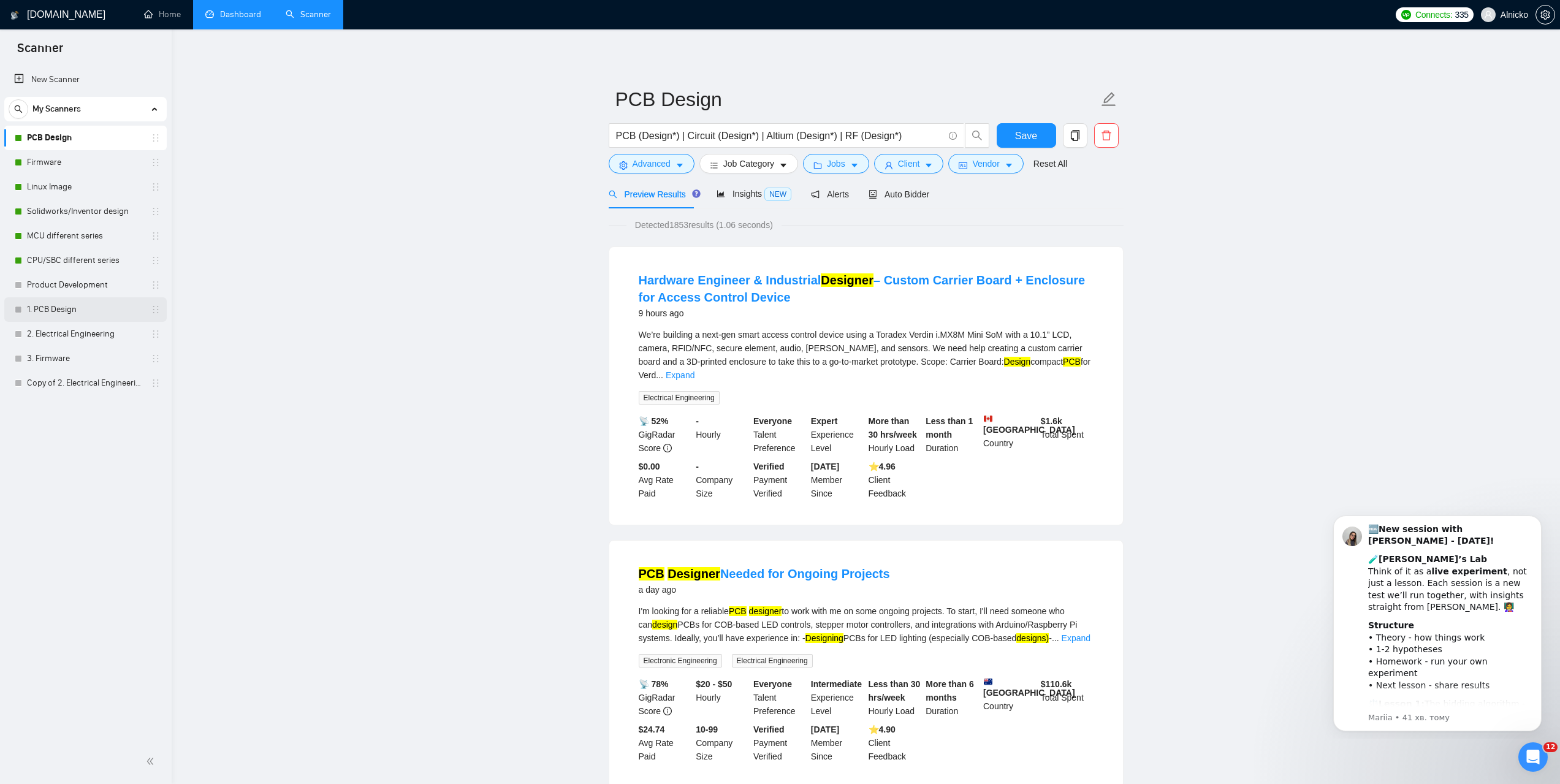
click at [54, 318] on link "1. PCB Design" at bounding box center [84, 309] width 117 height 25
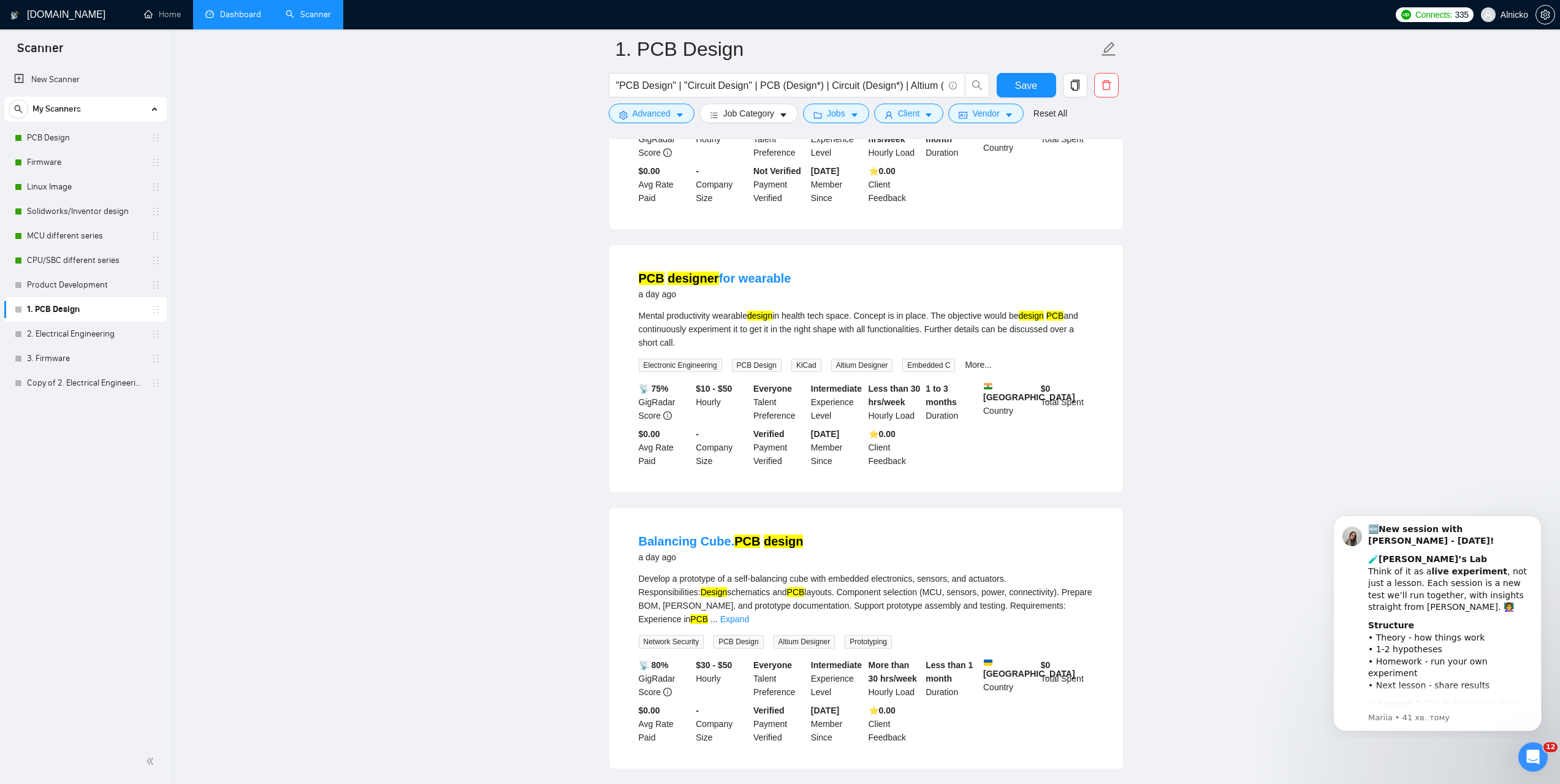
scroll to position [368, 0]
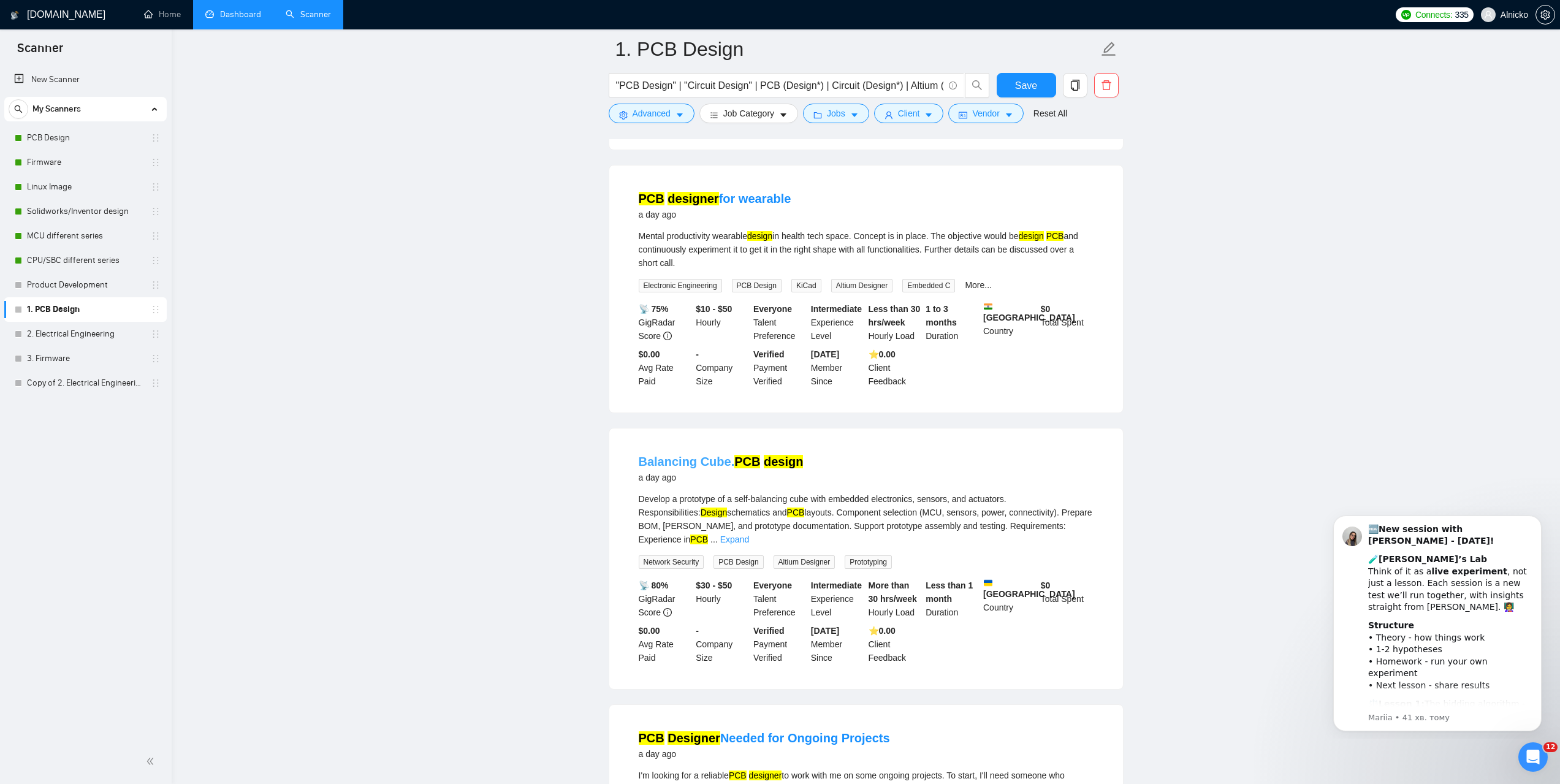
click at [756, 454] on link "Balancing Cube. PCB design" at bounding box center [720, 460] width 165 height 13
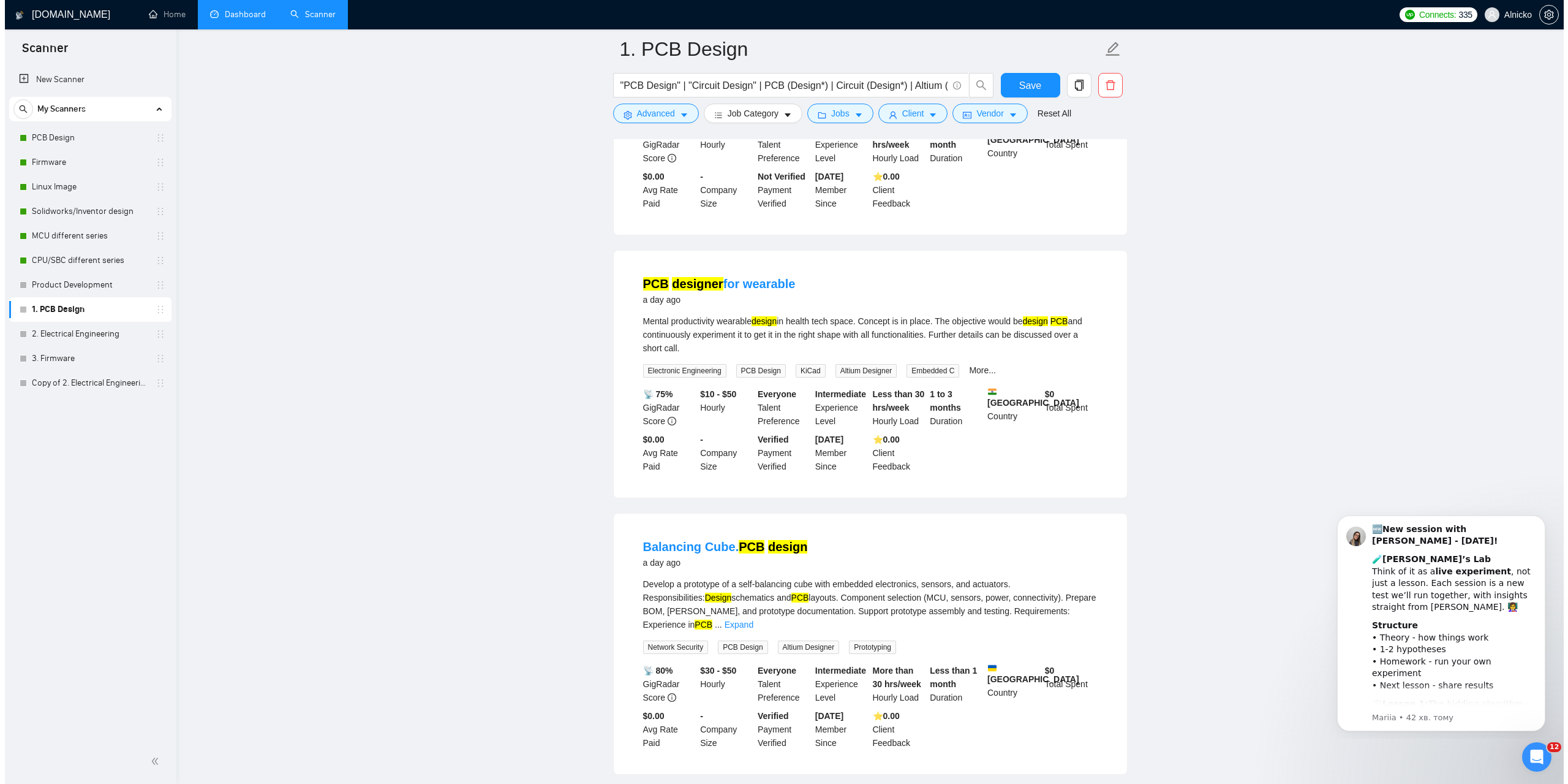
scroll to position [0, 0]
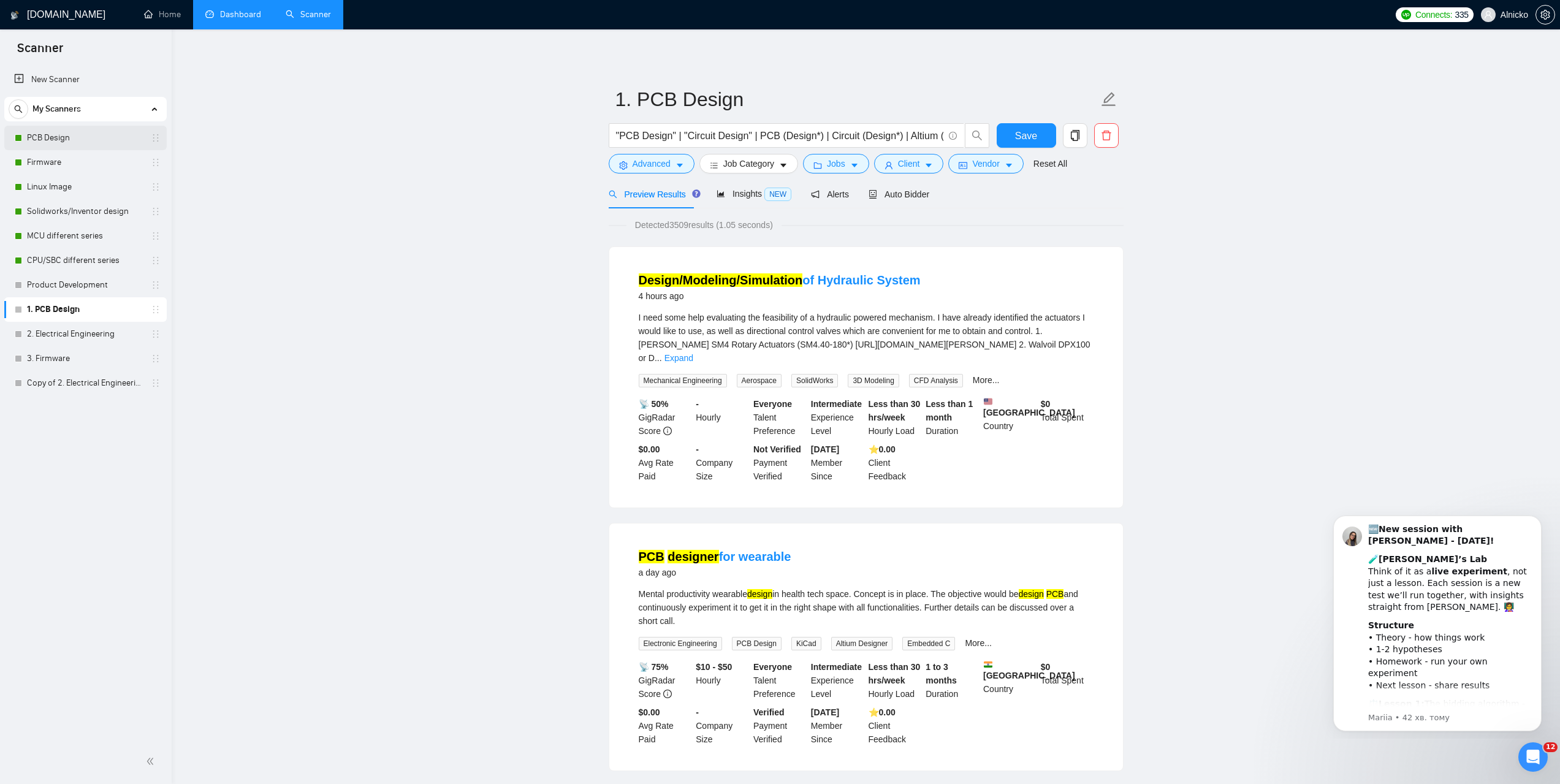
click at [78, 138] on link "PCB Design" at bounding box center [84, 138] width 117 height 25
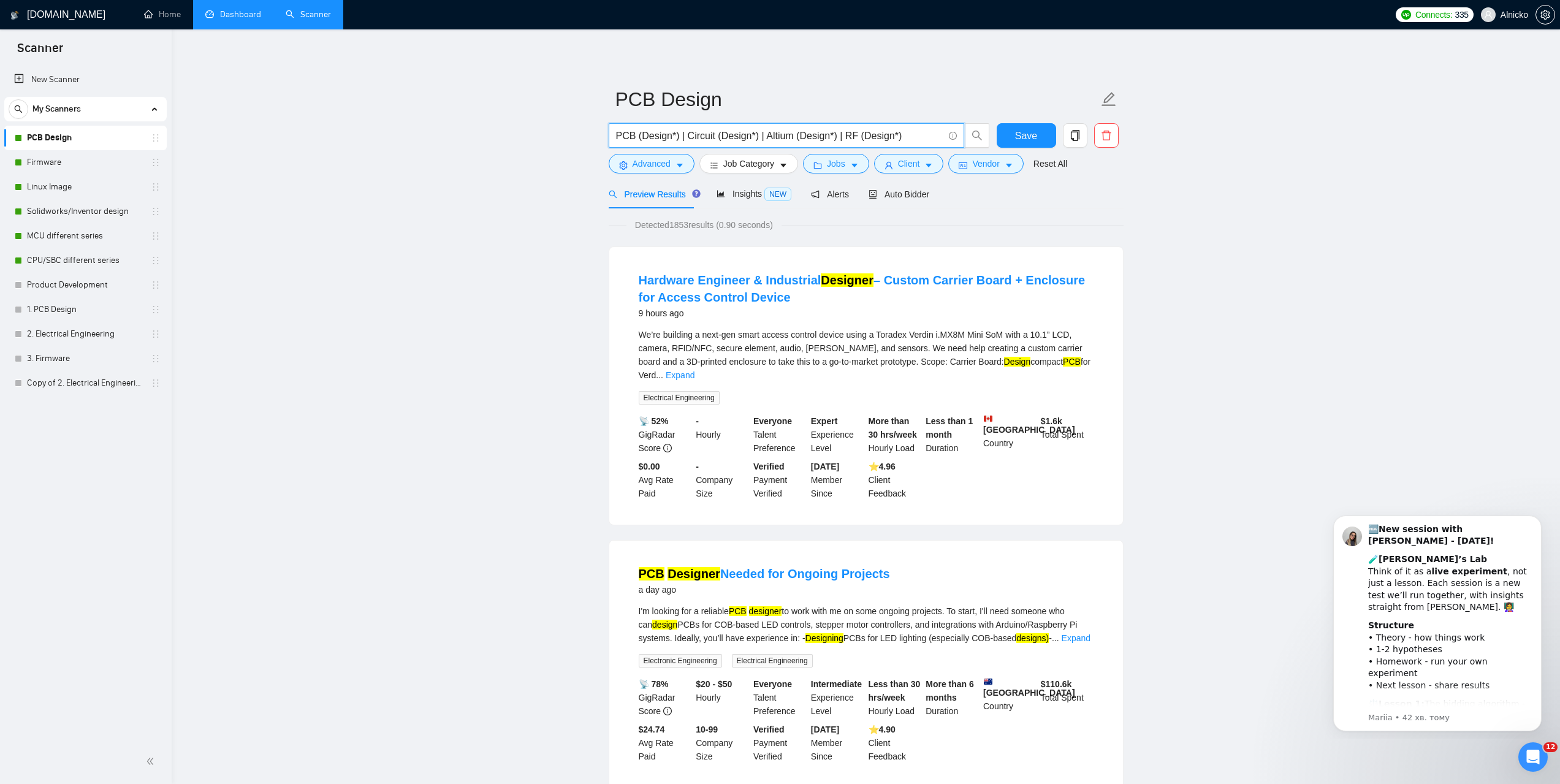
drag, startPoint x: 918, startPoint y: 136, endPoint x: 585, endPoint y: 155, distance: 333.5
paste input "Balancing Cube. PCB design"
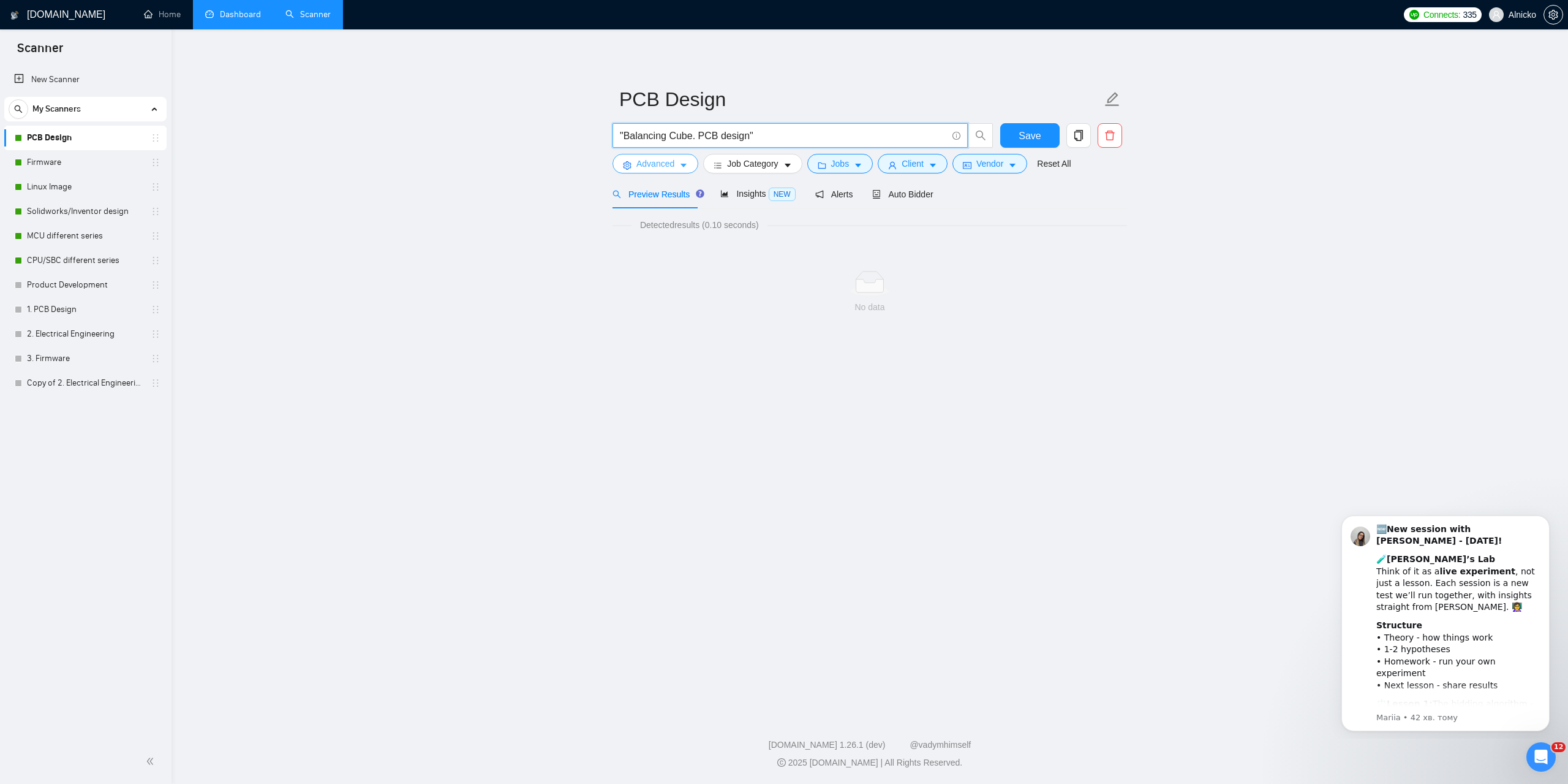
type input ""Balancing Cube. PCB design""
click at [669, 169] on span "Advanced" at bounding box center [655, 163] width 38 height 13
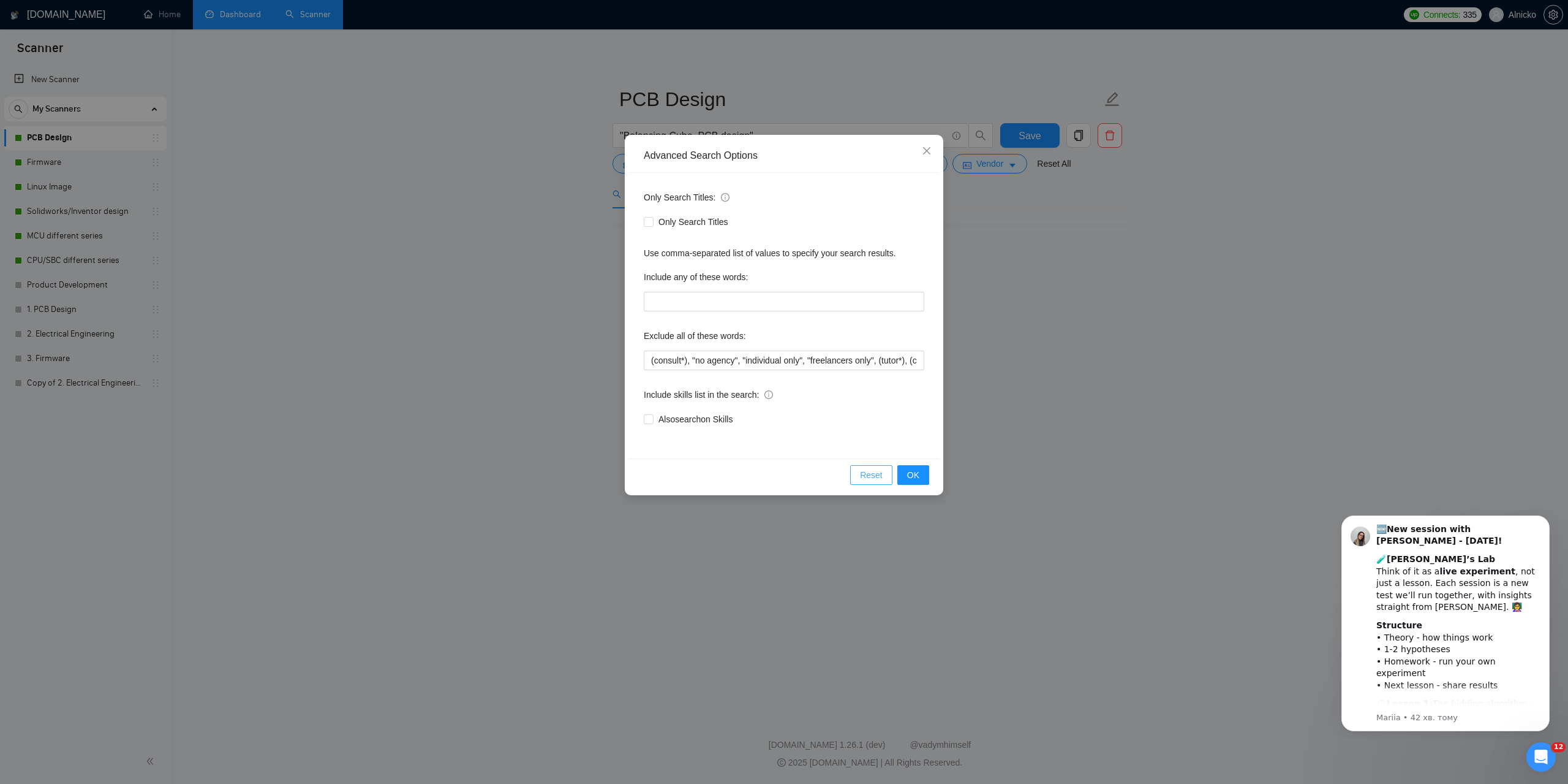
click at [862, 478] on button "Reset" at bounding box center [872, 475] width 43 height 20
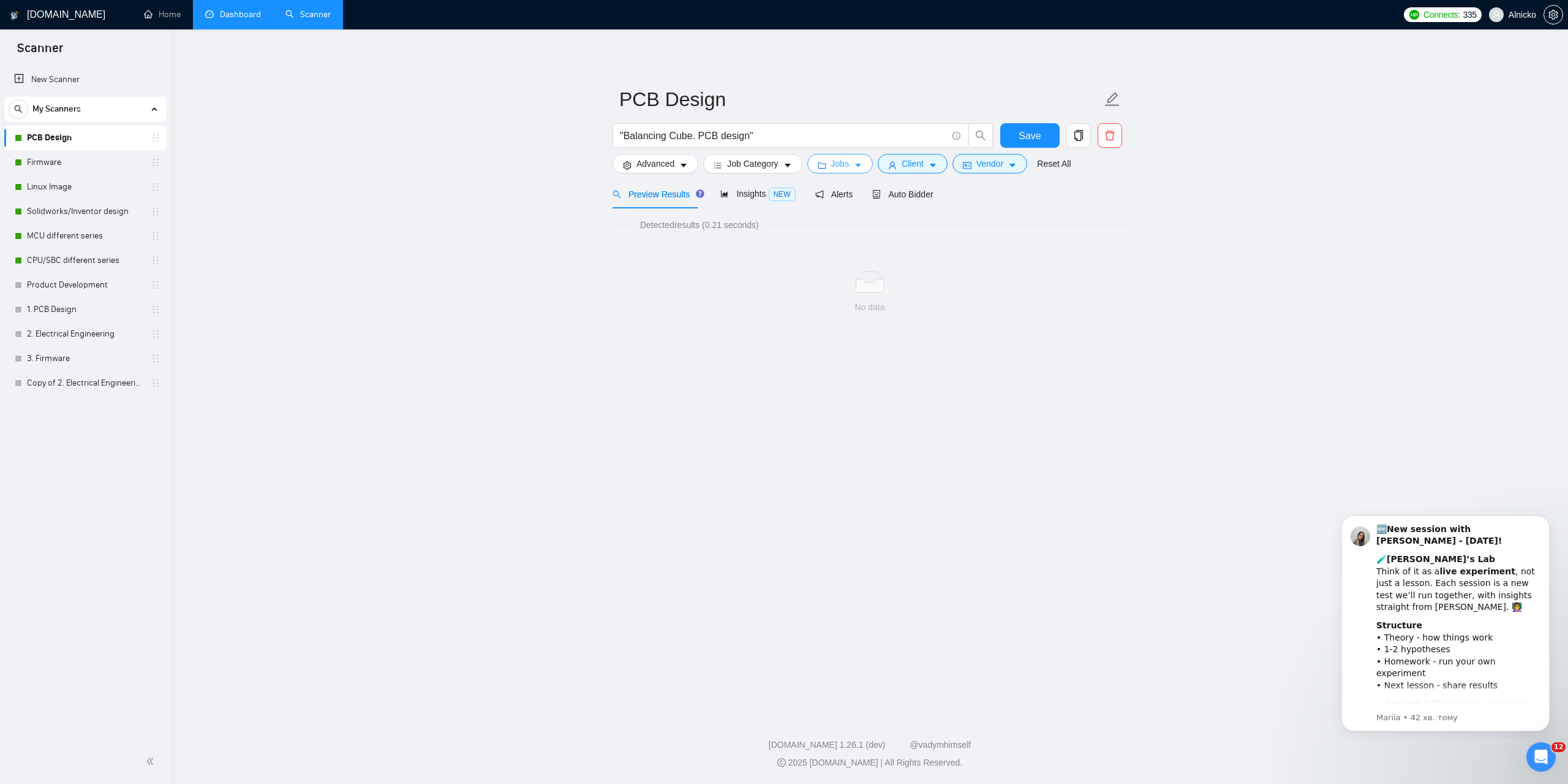
click at [847, 173] on button "Jobs" at bounding box center [840, 164] width 66 height 20
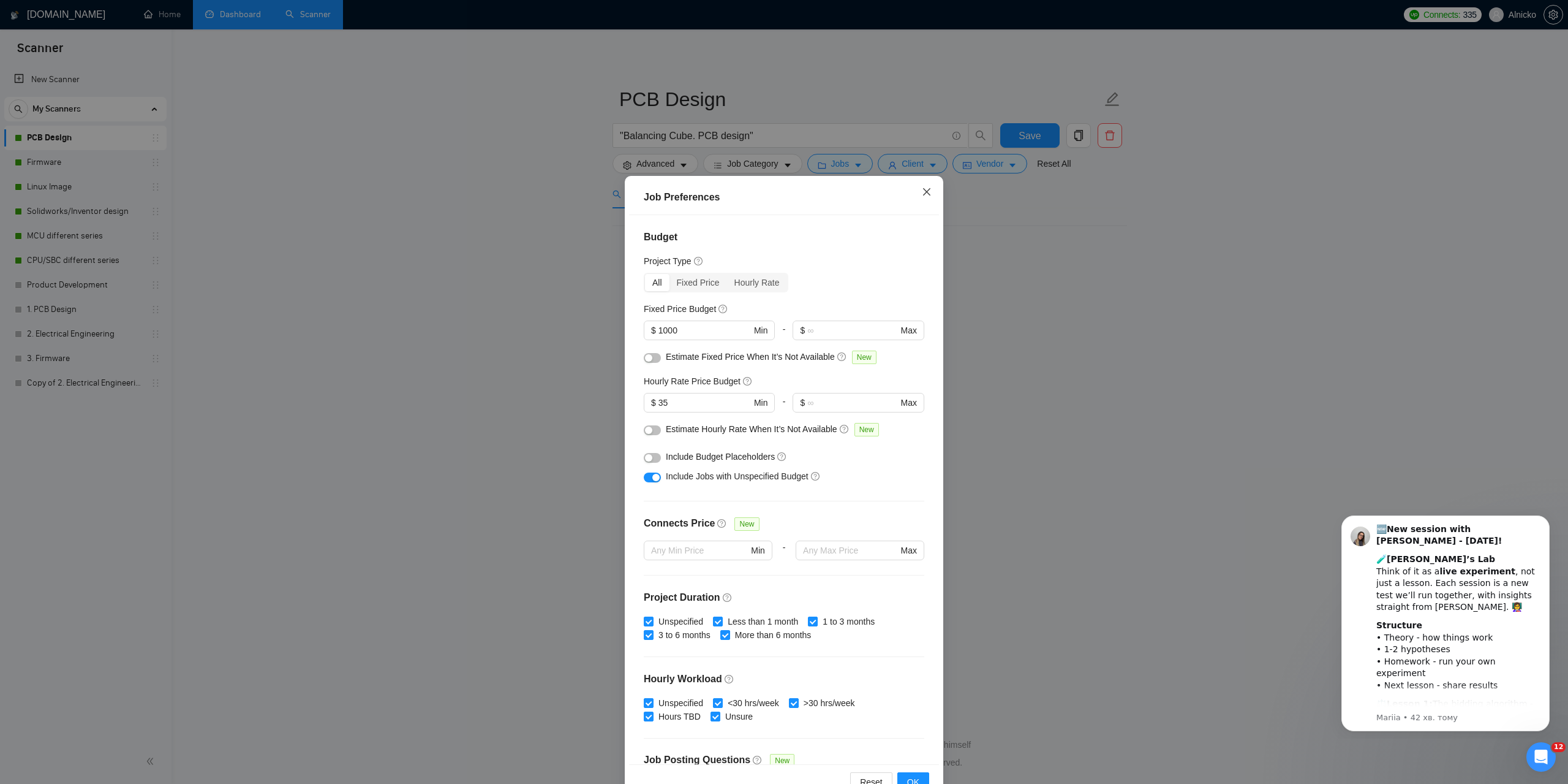
click at [923, 191] on icon "close" at bounding box center [926, 191] width 10 height 10
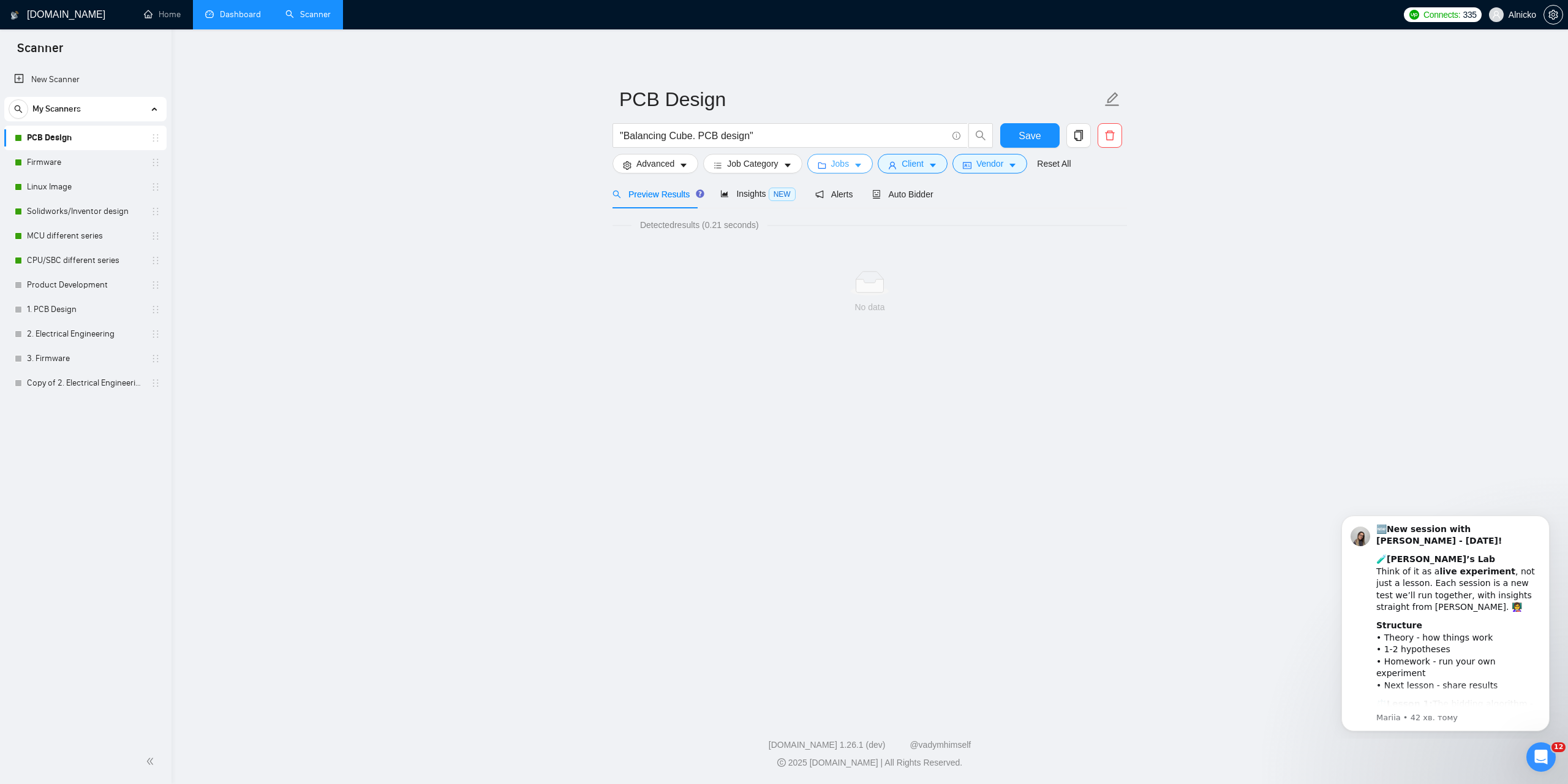
click at [922, 162] on body "Scanner New Scanner My Scanners PCB Design Firmware Linux Image Solidworks/Inve…" at bounding box center [784, 392] width 1568 height 784
click at [922, 163] on button "Client" at bounding box center [913, 164] width 70 height 20
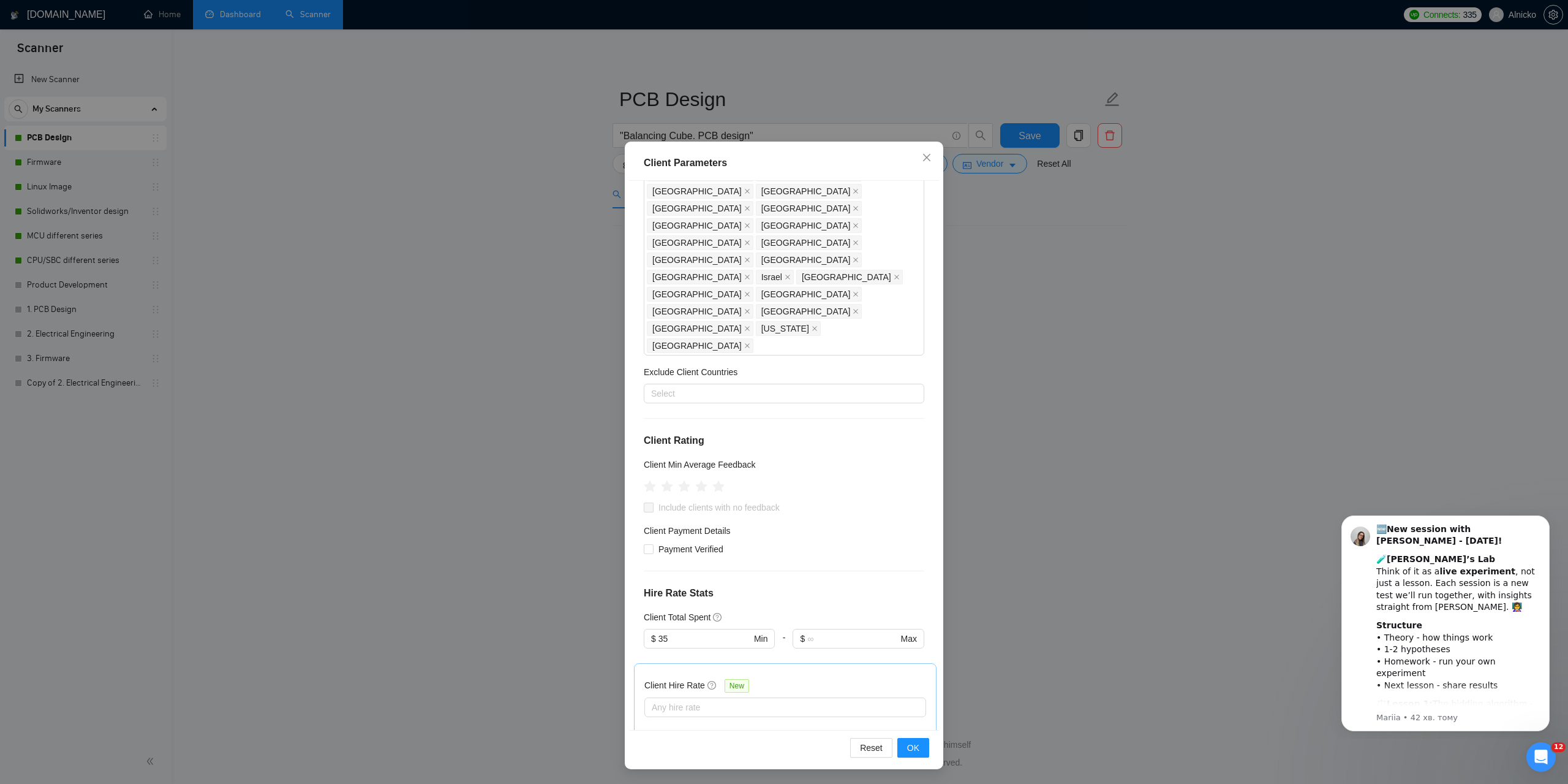
scroll to position [245, 0]
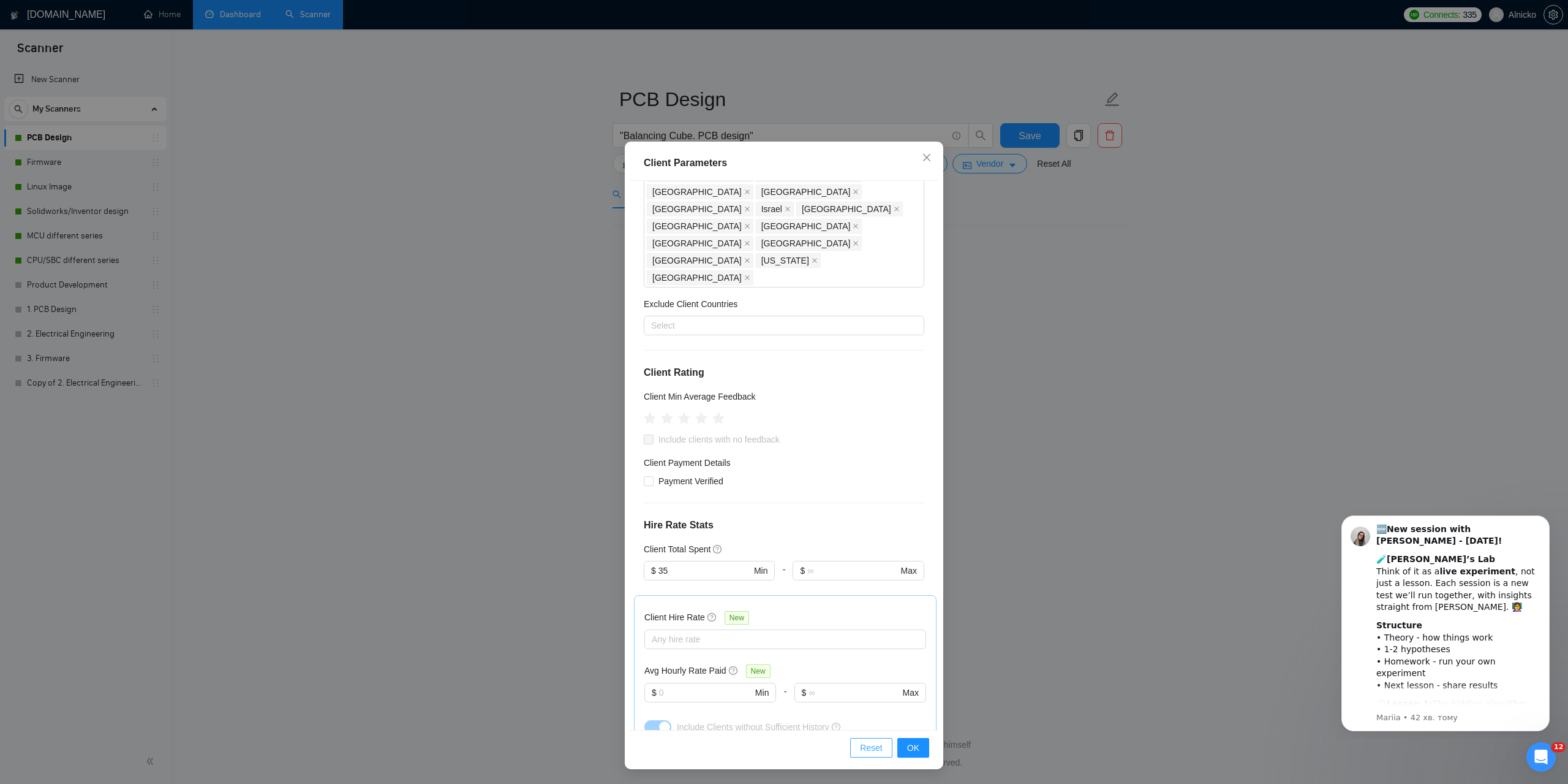
click at [880, 745] on button "Reset" at bounding box center [872, 748] width 43 height 20
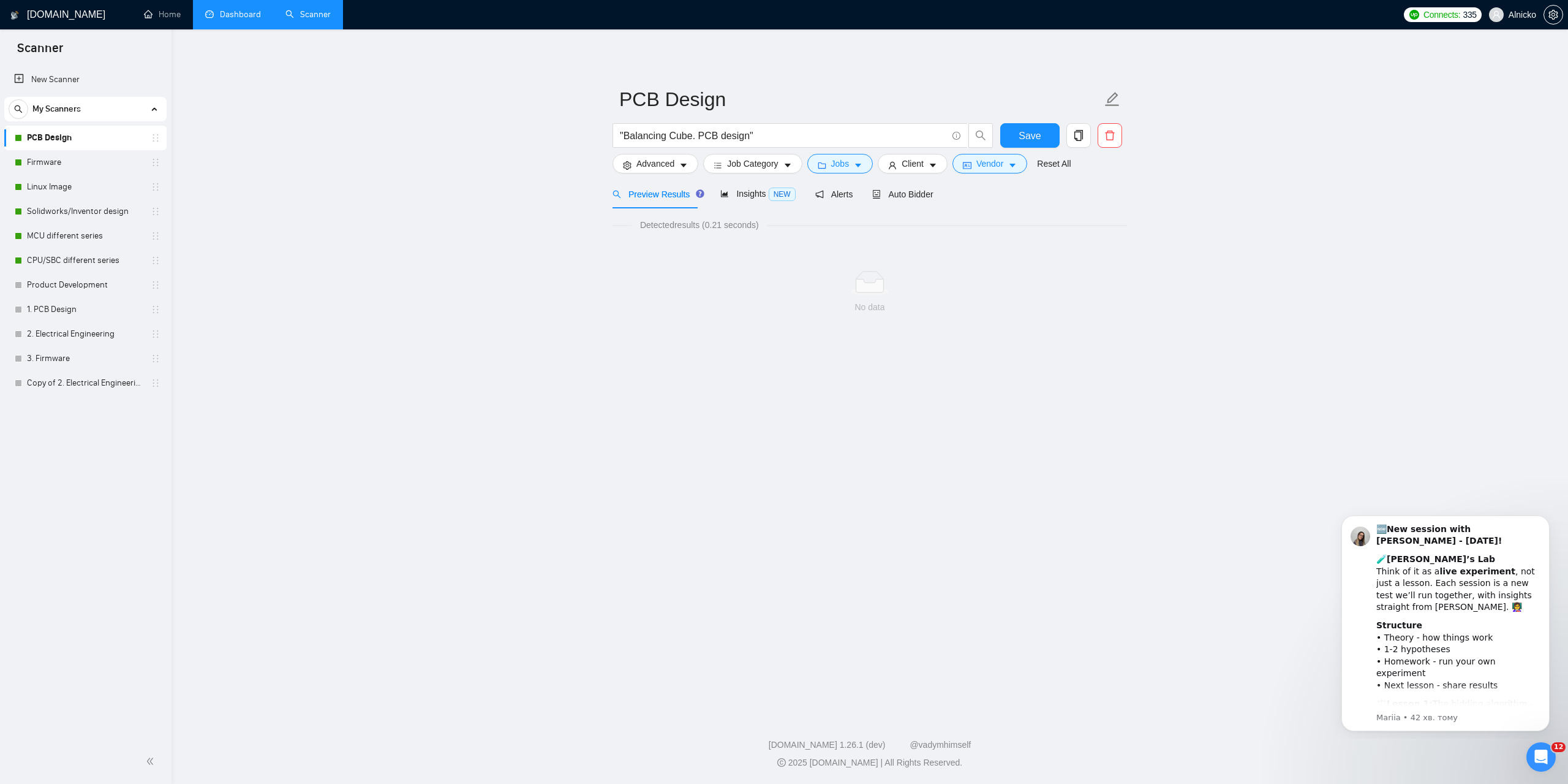
scroll to position [0, 0]
click at [835, 160] on span "Jobs" at bounding box center [840, 163] width 19 height 13
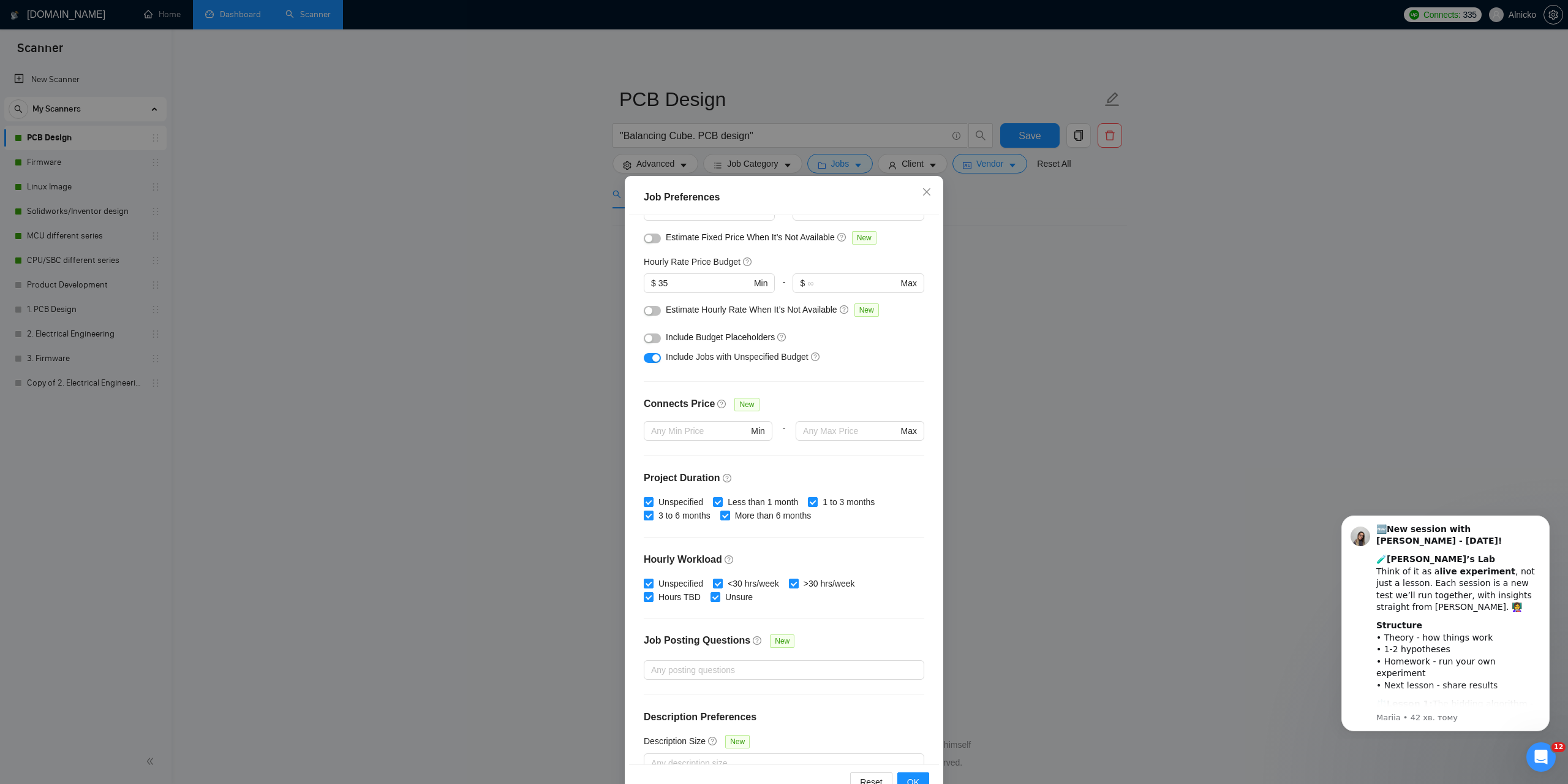
scroll to position [141, 0]
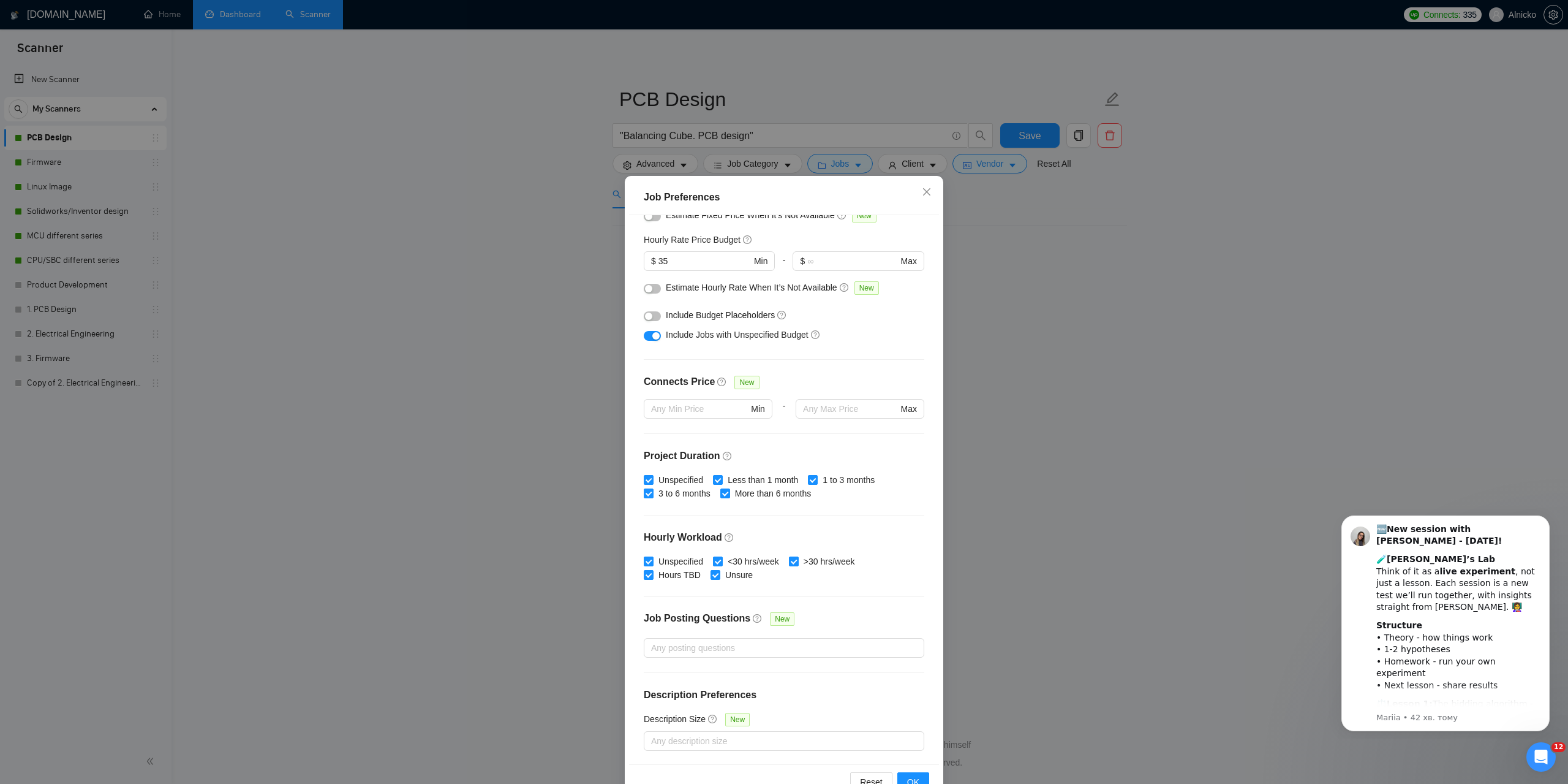
click at [1065, 443] on div "Job Preferences Budget Project Type All Fixed Price Hourly Rate Fixed Price Bud…" at bounding box center [784, 392] width 1568 height 784
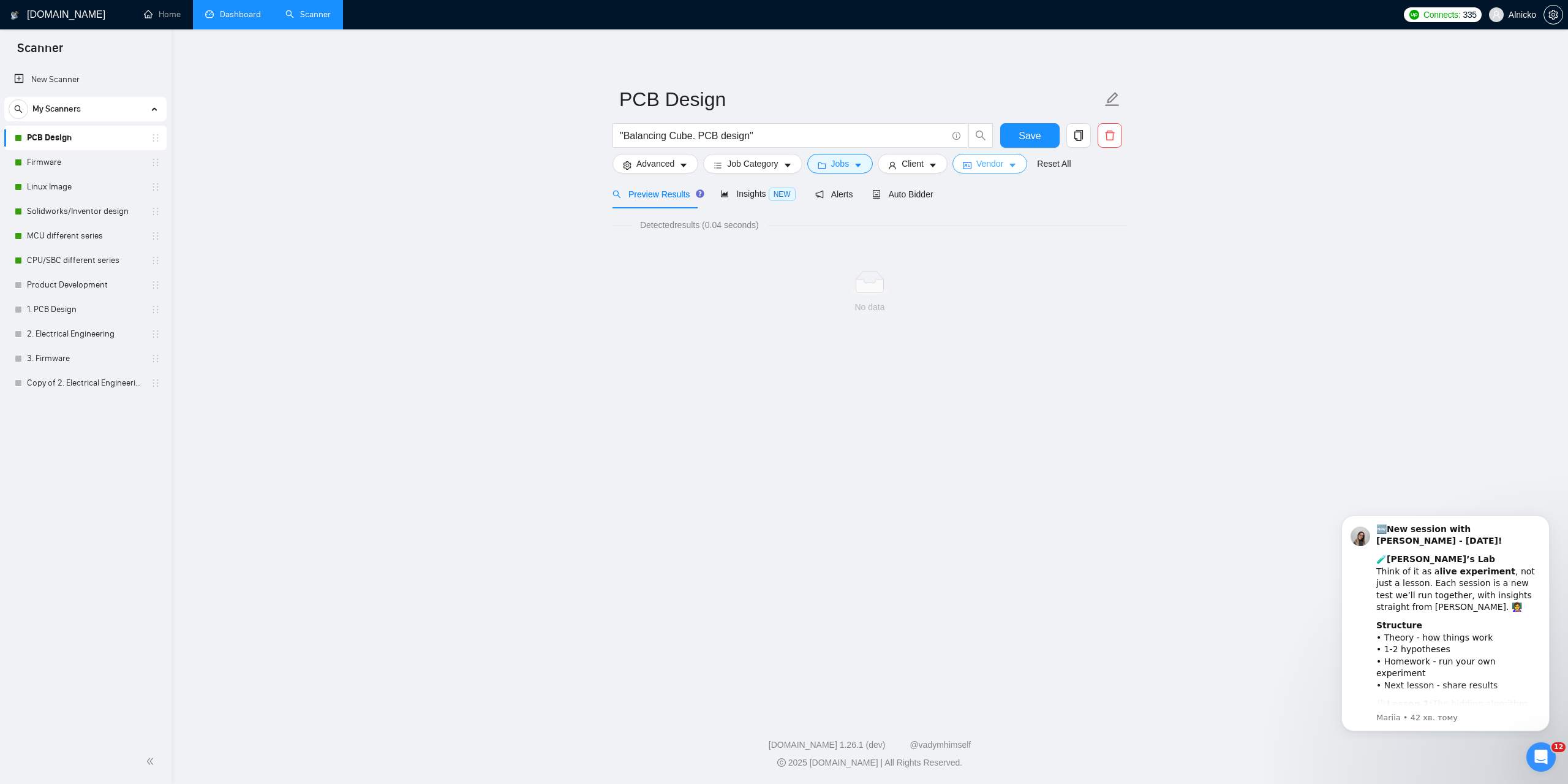
click at [985, 165] on span "Vendor" at bounding box center [990, 163] width 27 height 13
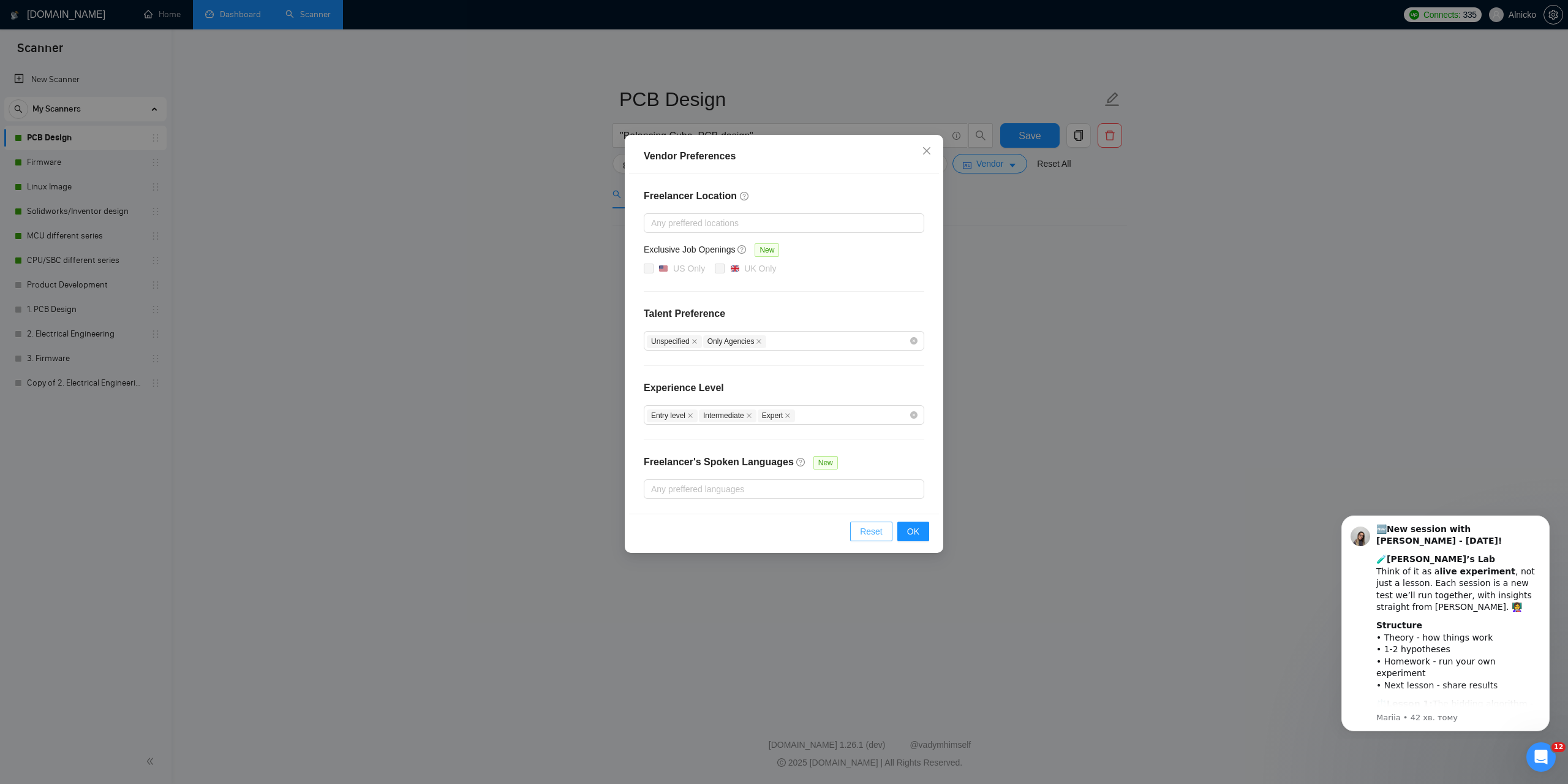
click at [872, 530] on span "Reset" at bounding box center [872, 531] width 23 height 13
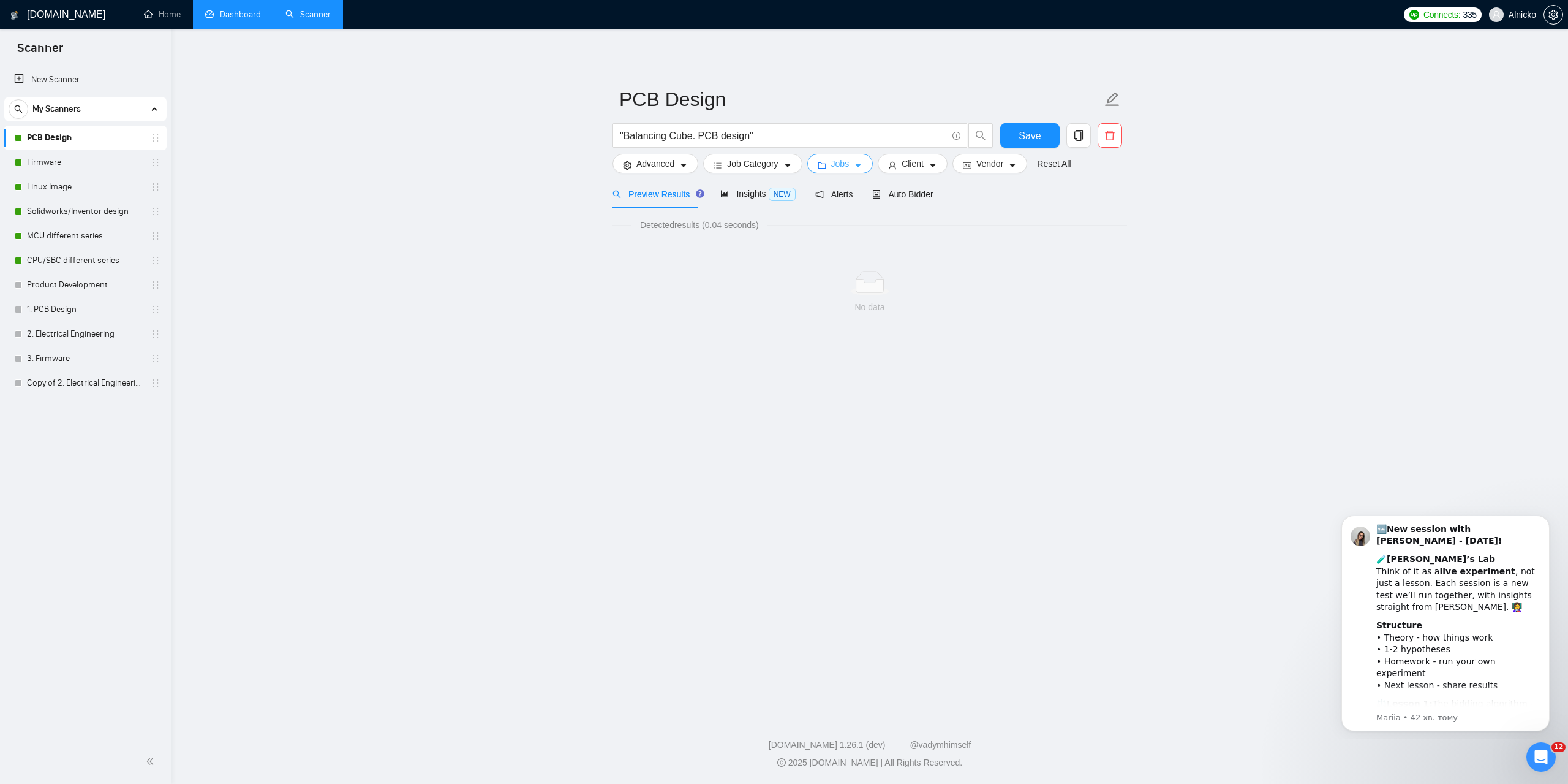
click at [859, 161] on icon "caret-down" at bounding box center [859, 165] width 9 height 9
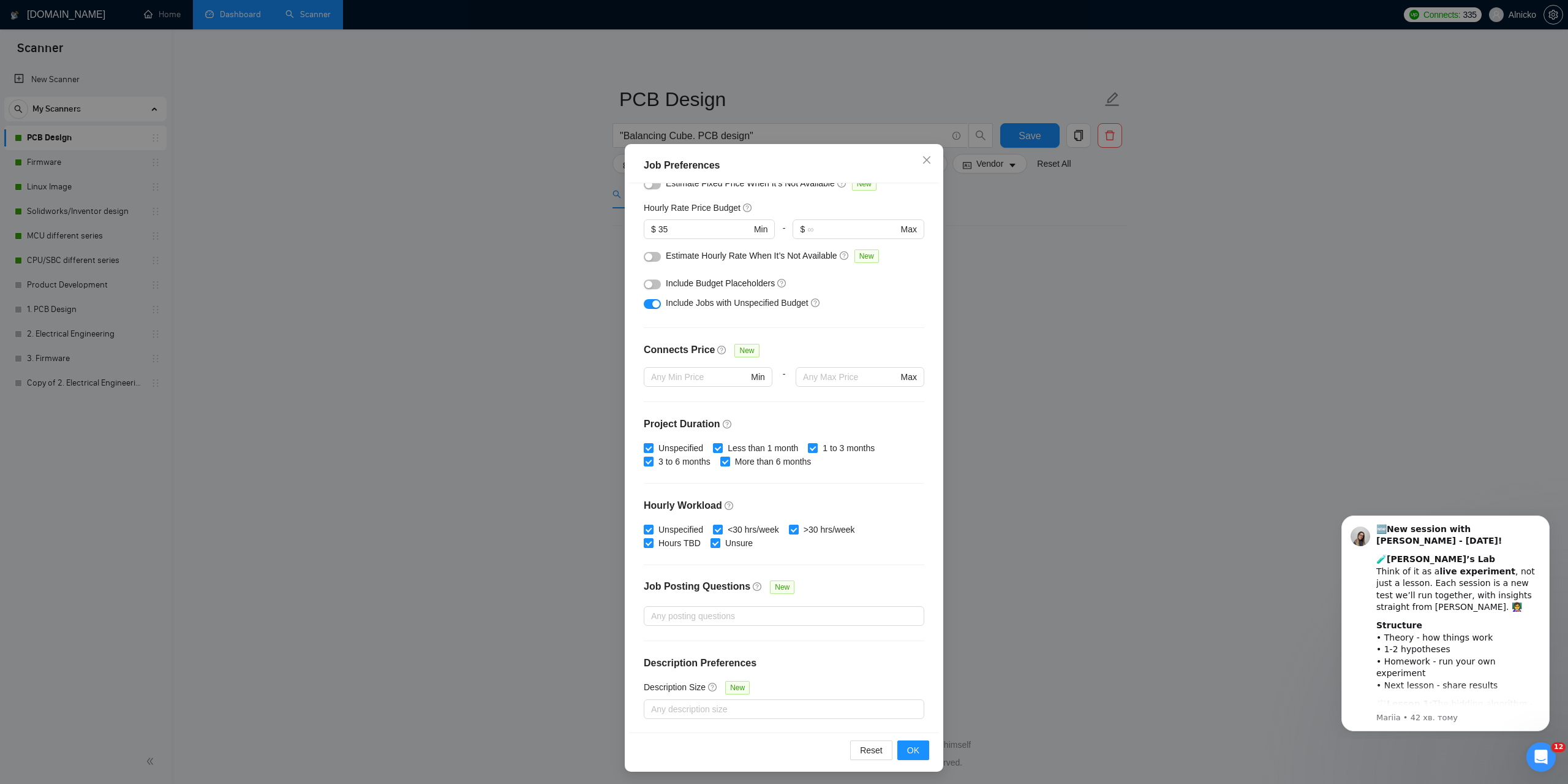
scroll to position [35, 0]
click at [853, 748] on button "Reset" at bounding box center [872, 748] width 43 height 20
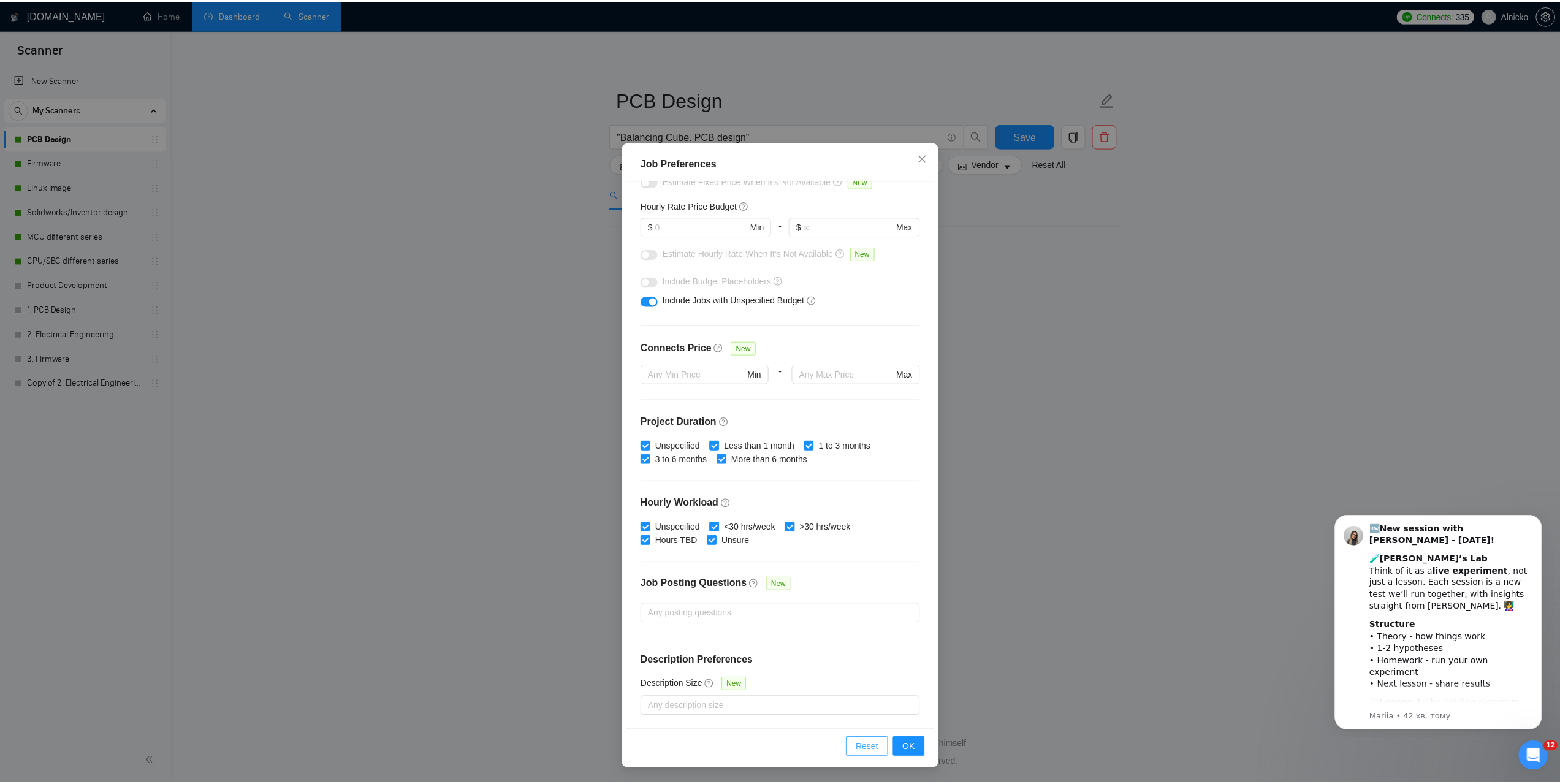
scroll to position [0, 0]
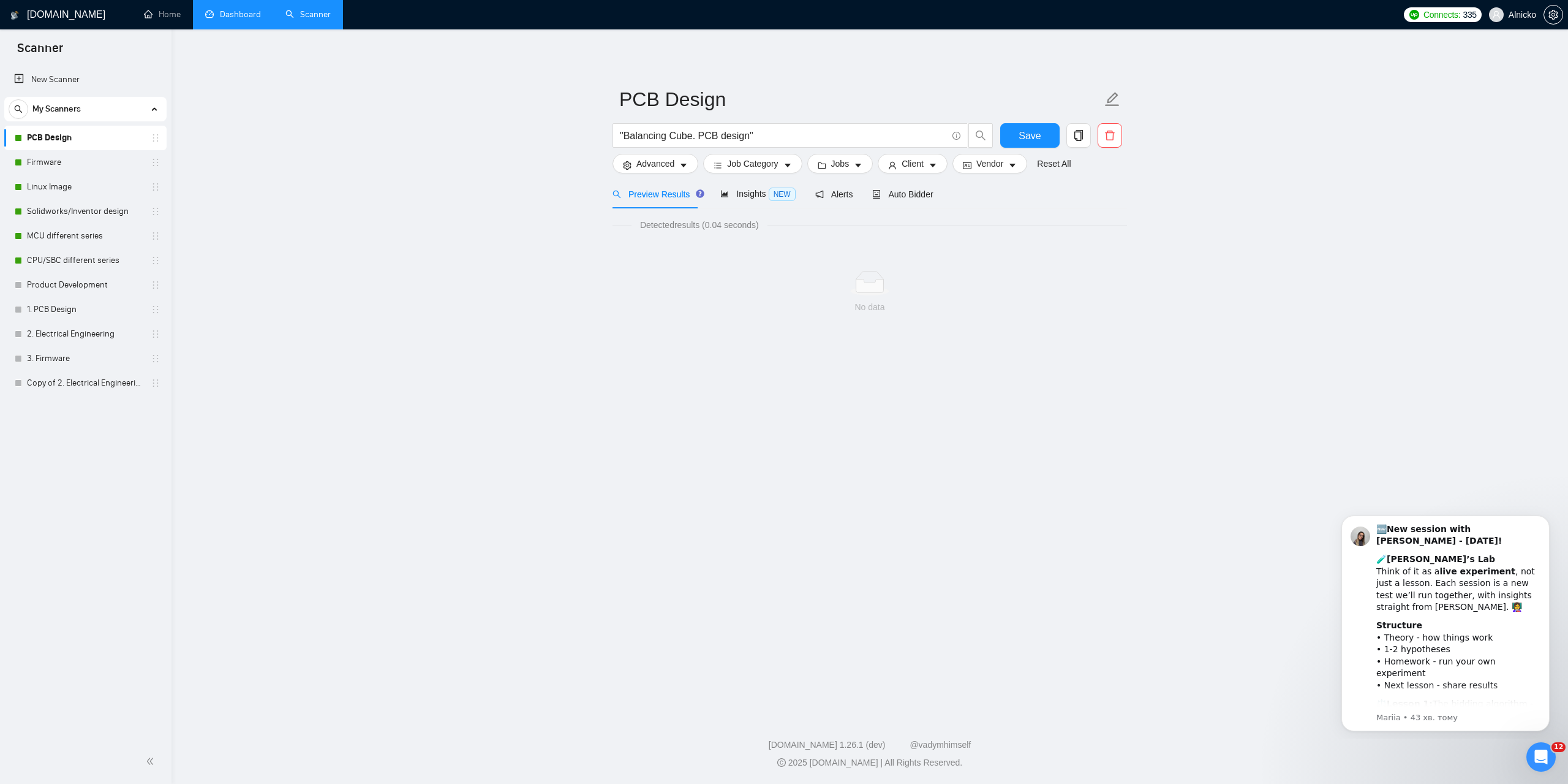
click at [68, 165] on link "Firmware" at bounding box center [84, 163] width 116 height 25
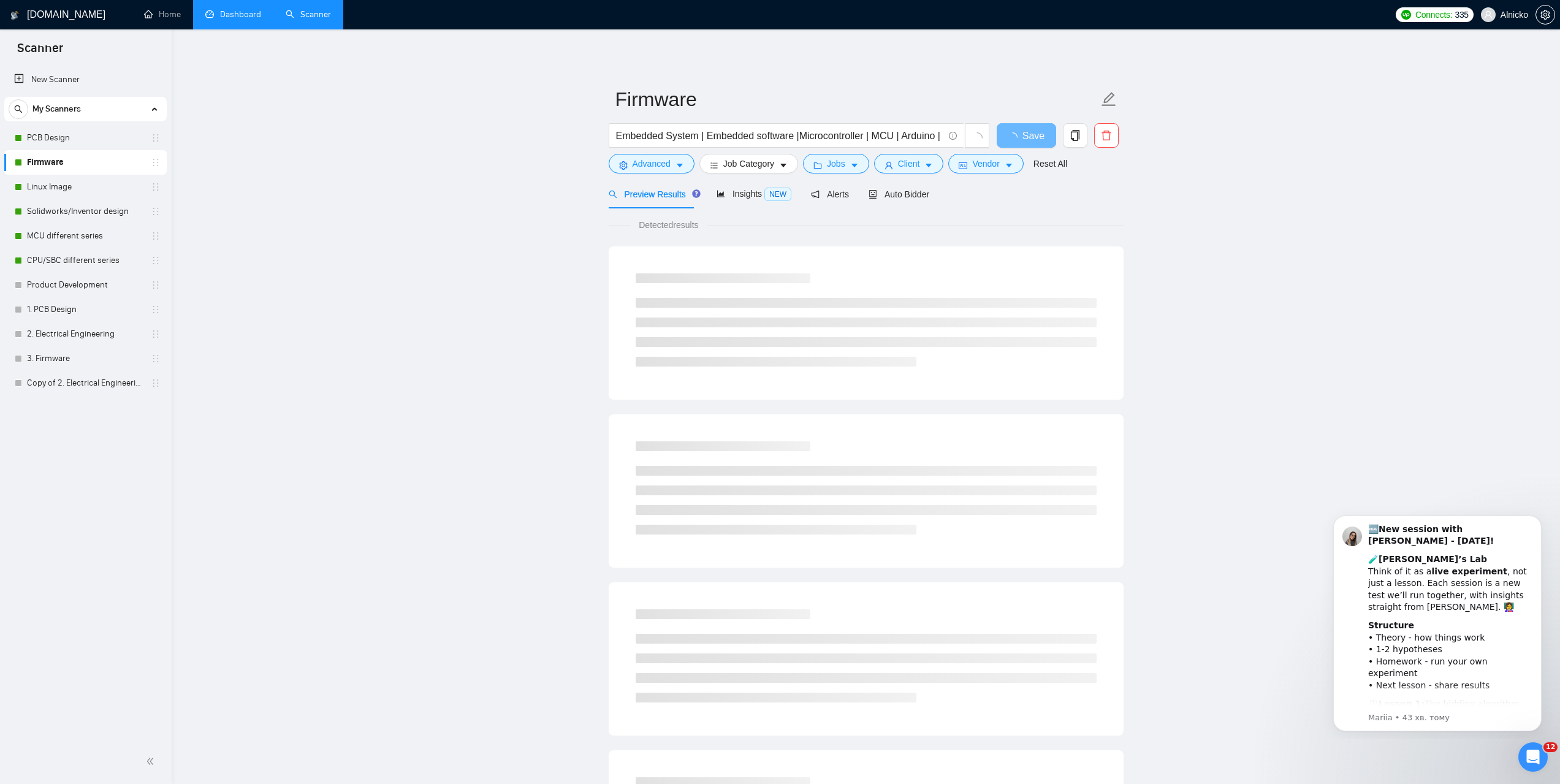
click at [75, 136] on link "PCB Design" at bounding box center [84, 138] width 117 height 25
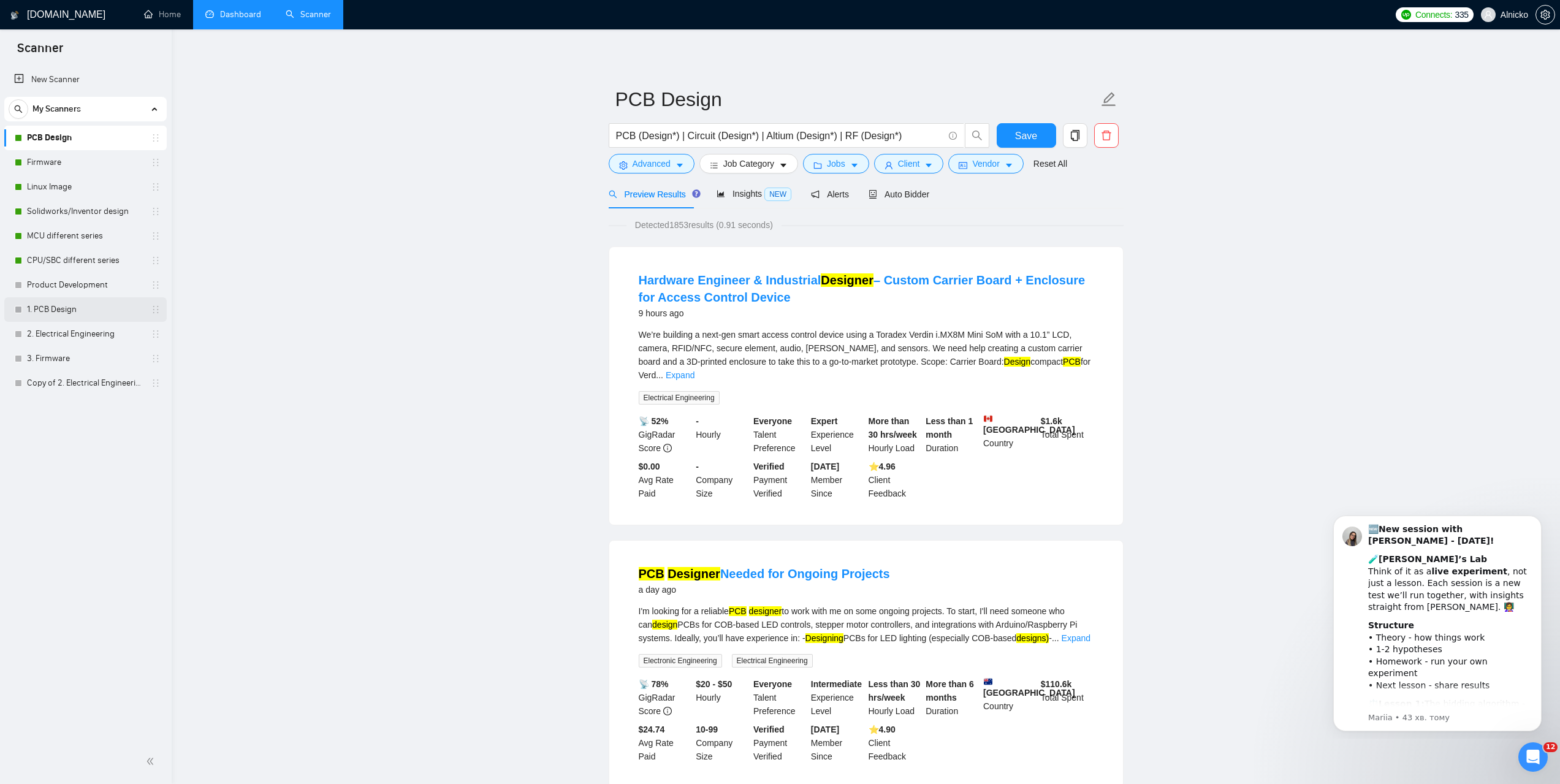
click at [70, 310] on link "1. PCB Design" at bounding box center [84, 309] width 117 height 25
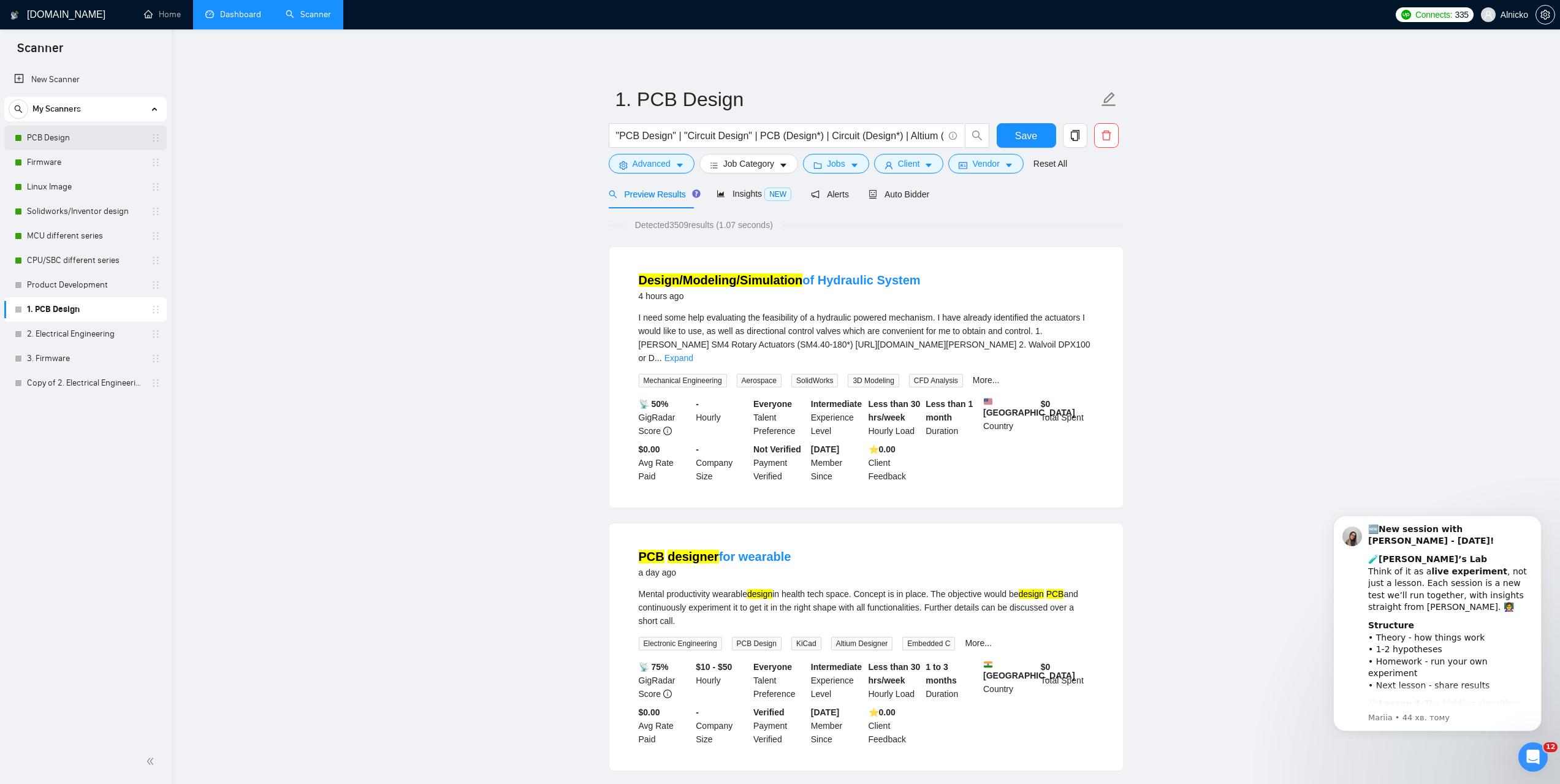
click at [64, 137] on link "PCB Design" at bounding box center [84, 138] width 117 height 25
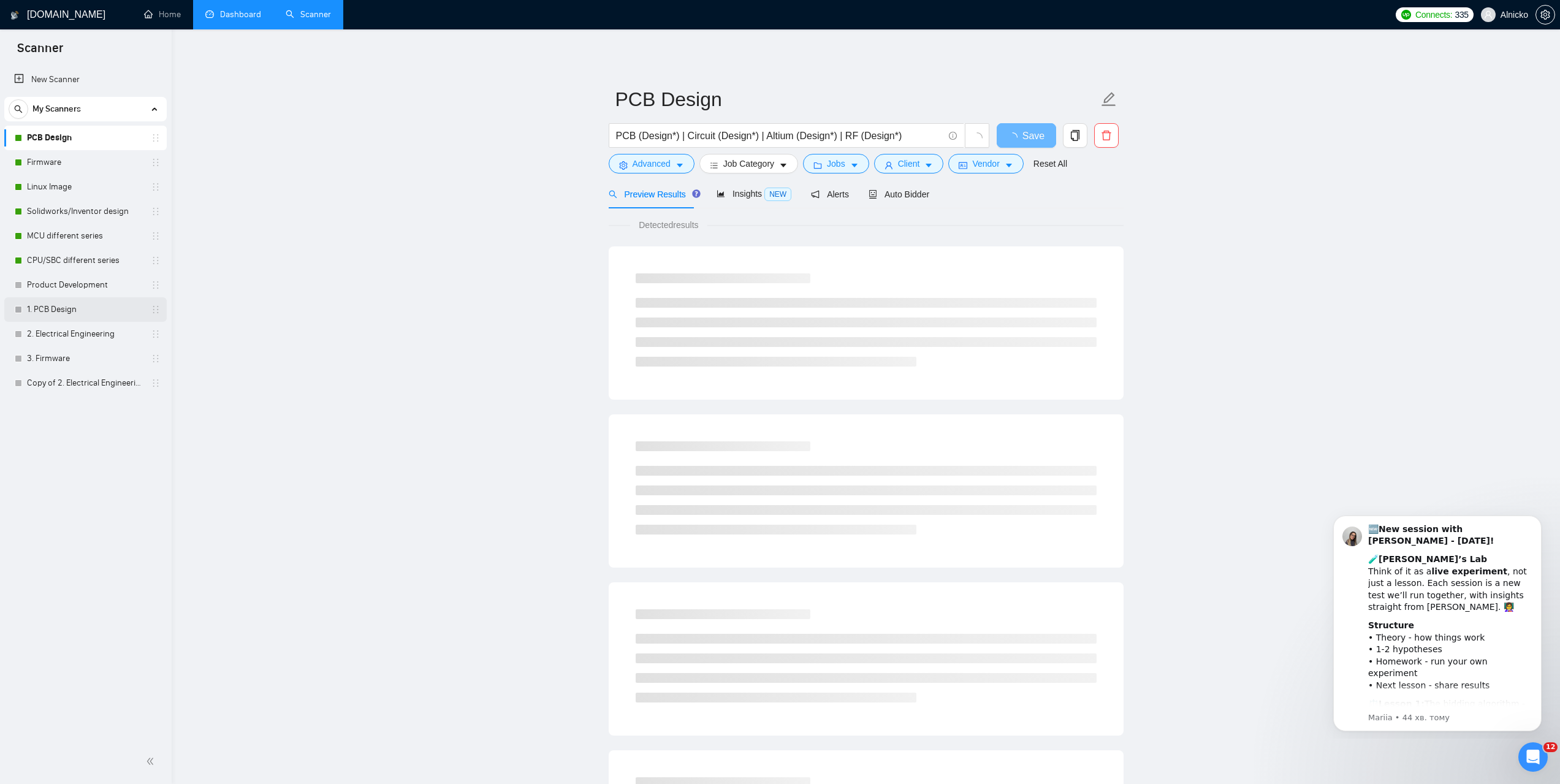
click at [71, 307] on link "1. PCB Design" at bounding box center [84, 309] width 117 height 25
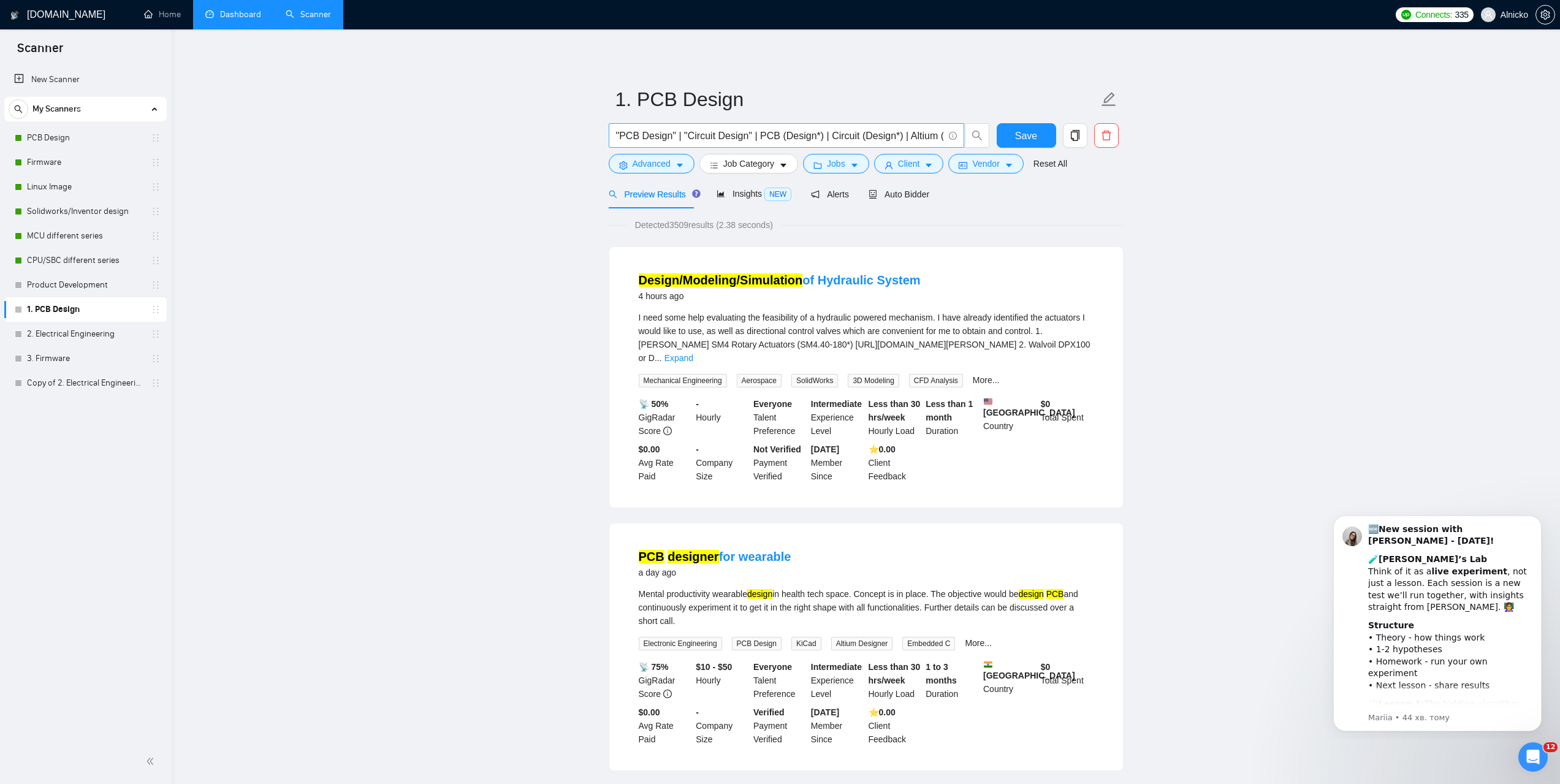
click at [833, 137] on input ""PCB Design" | "Circuit Design" | PCB (Design*) | Circuit (Design*) | Altium (D…" at bounding box center [780, 135] width 327 height 15
click at [75, 143] on link "PCB Design" at bounding box center [84, 138] width 117 height 25
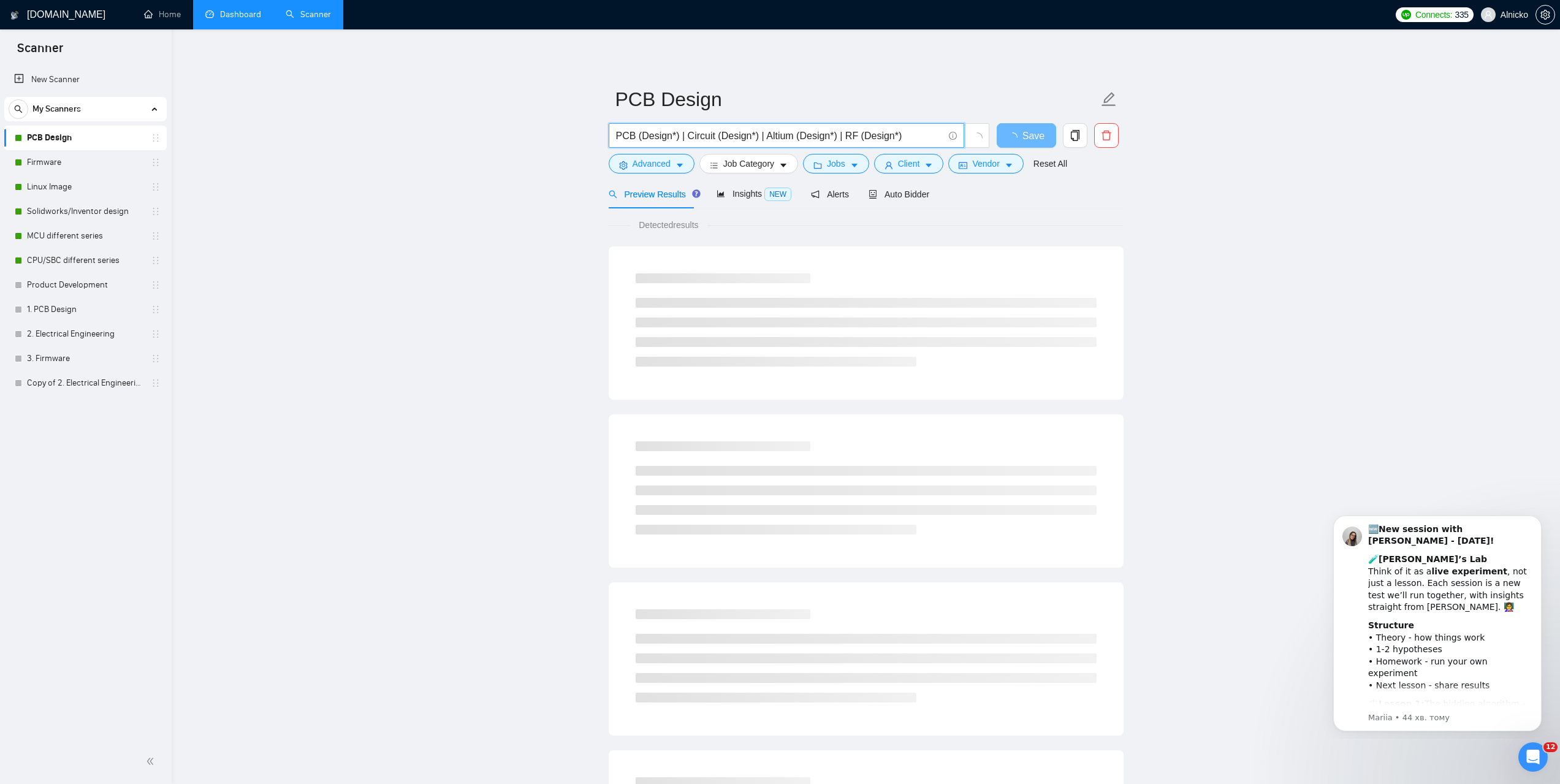
drag, startPoint x: 912, startPoint y: 135, endPoint x: 599, endPoint y: 148, distance: 313.3
click at [599, 148] on main "PCB Design PCB (Design*) | Circuit (Design*) | Altium (Design*) | RF (Design*) …" at bounding box center [865, 560] width 1349 height 1022
paste input ""PCB Design" | "Circuit Design" |"
type input ""PCB Design" | "Circuit Design" | PCB (Design*) | Circuit (Design*) | Altium (D…"
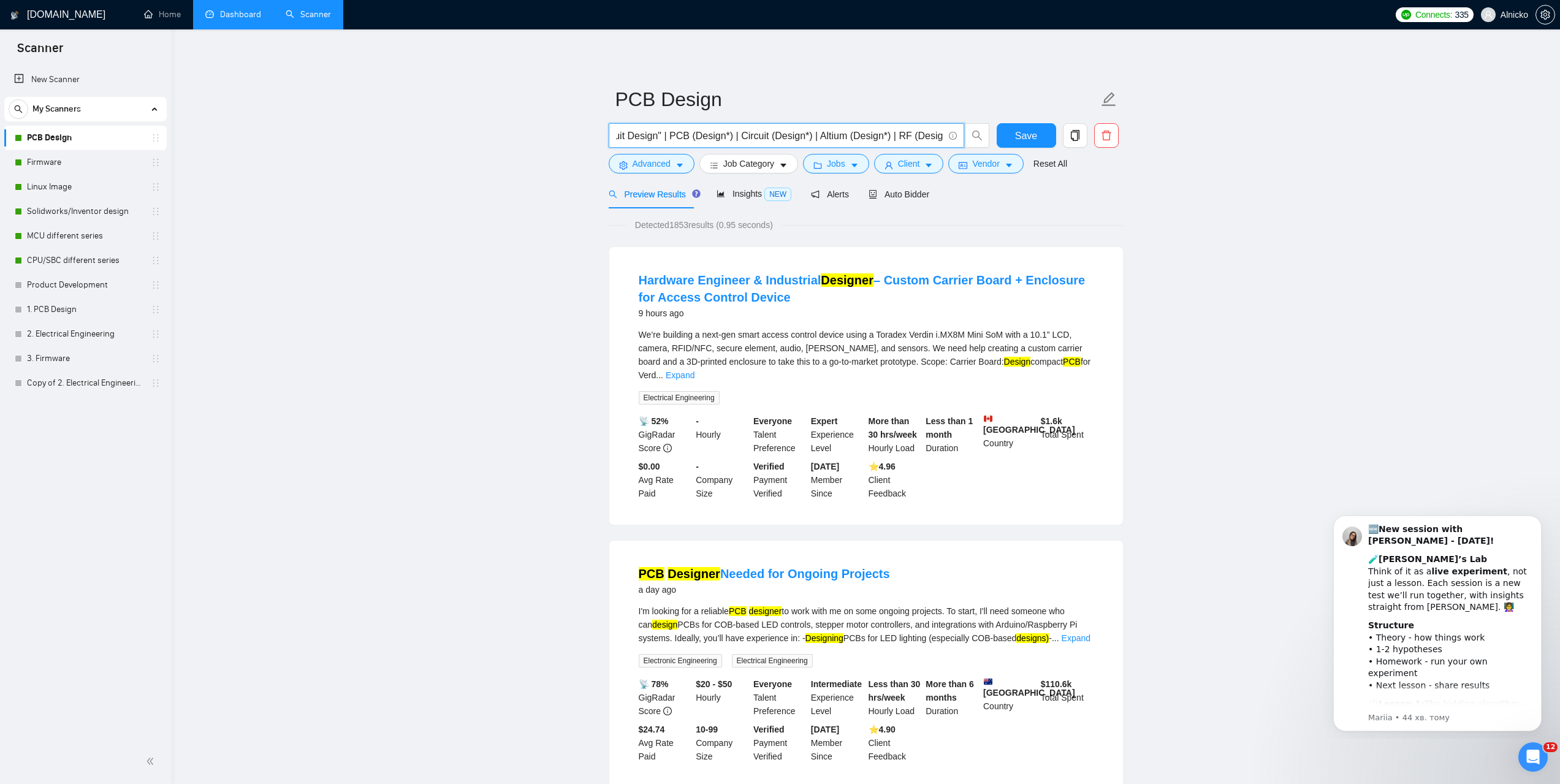
click at [857, 129] on input ""PCB Design" | "Circuit Design" | PCB (Design*) | Circuit (Design*) | Altium (D…" at bounding box center [780, 135] width 327 height 15
paste input "Balancing Cube. PCB design"
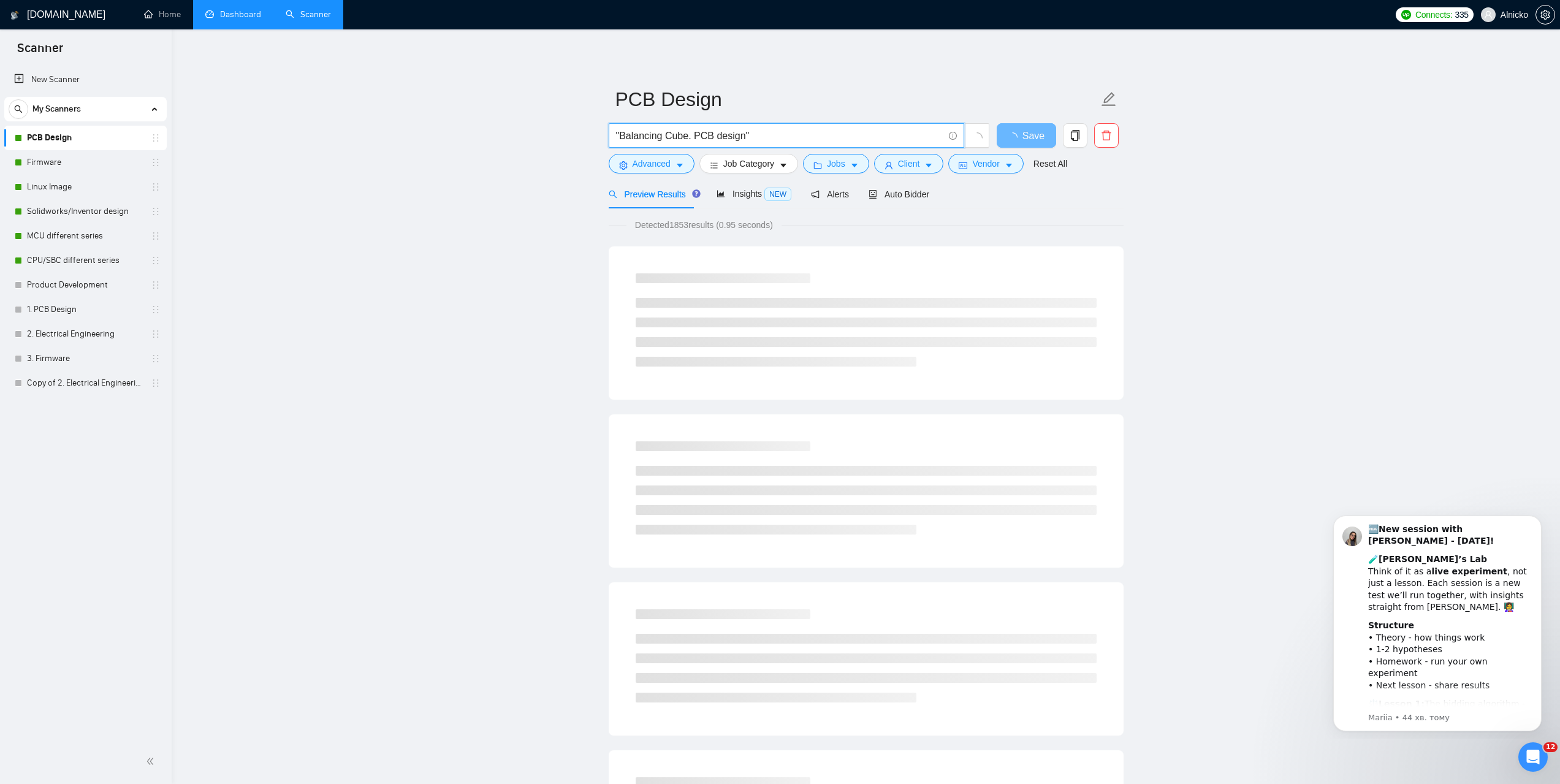
type input ""Balancing Cube. PCB design""
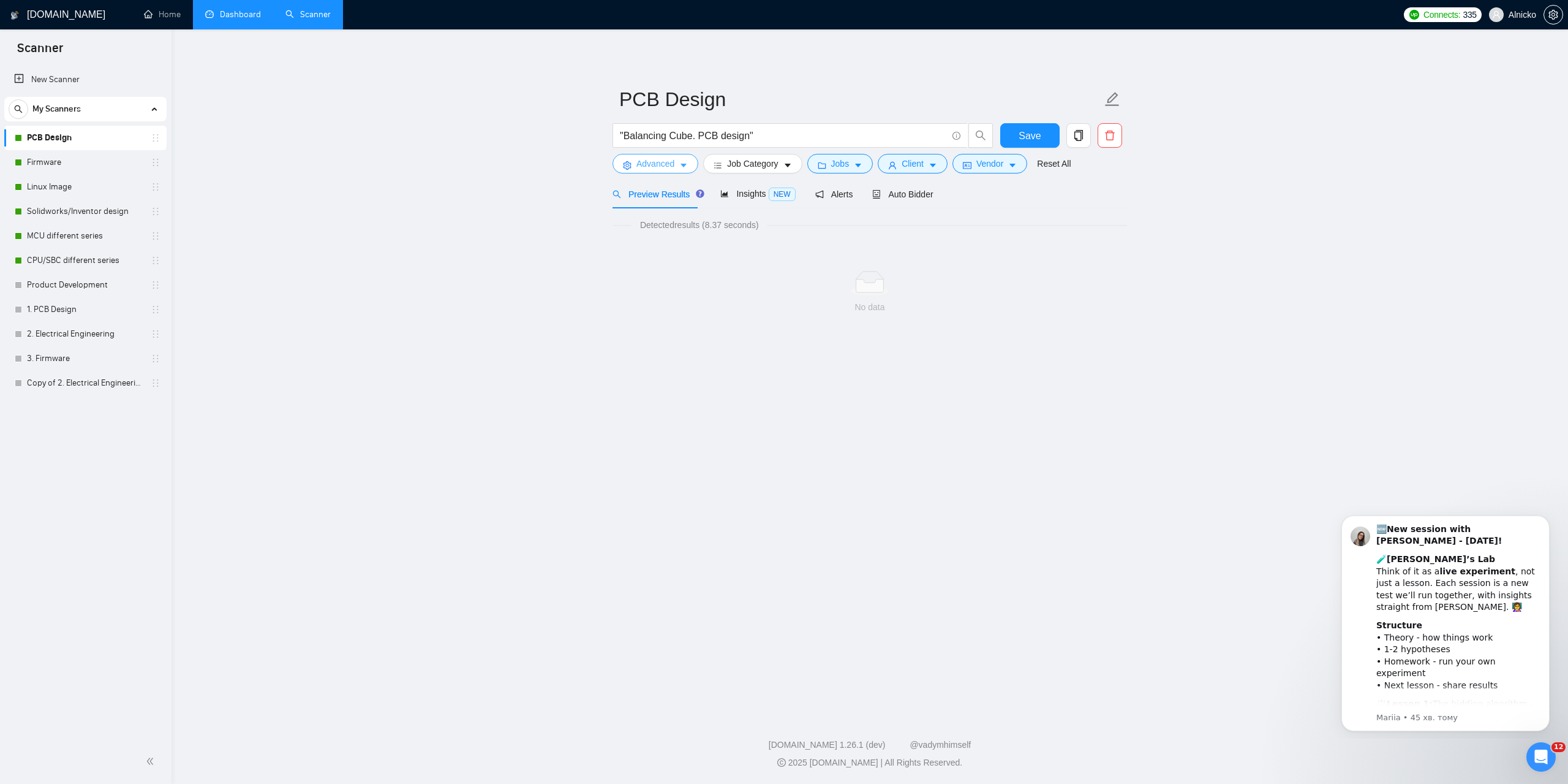
click at [665, 172] on button "Advanced" at bounding box center [655, 164] width 85 height 20
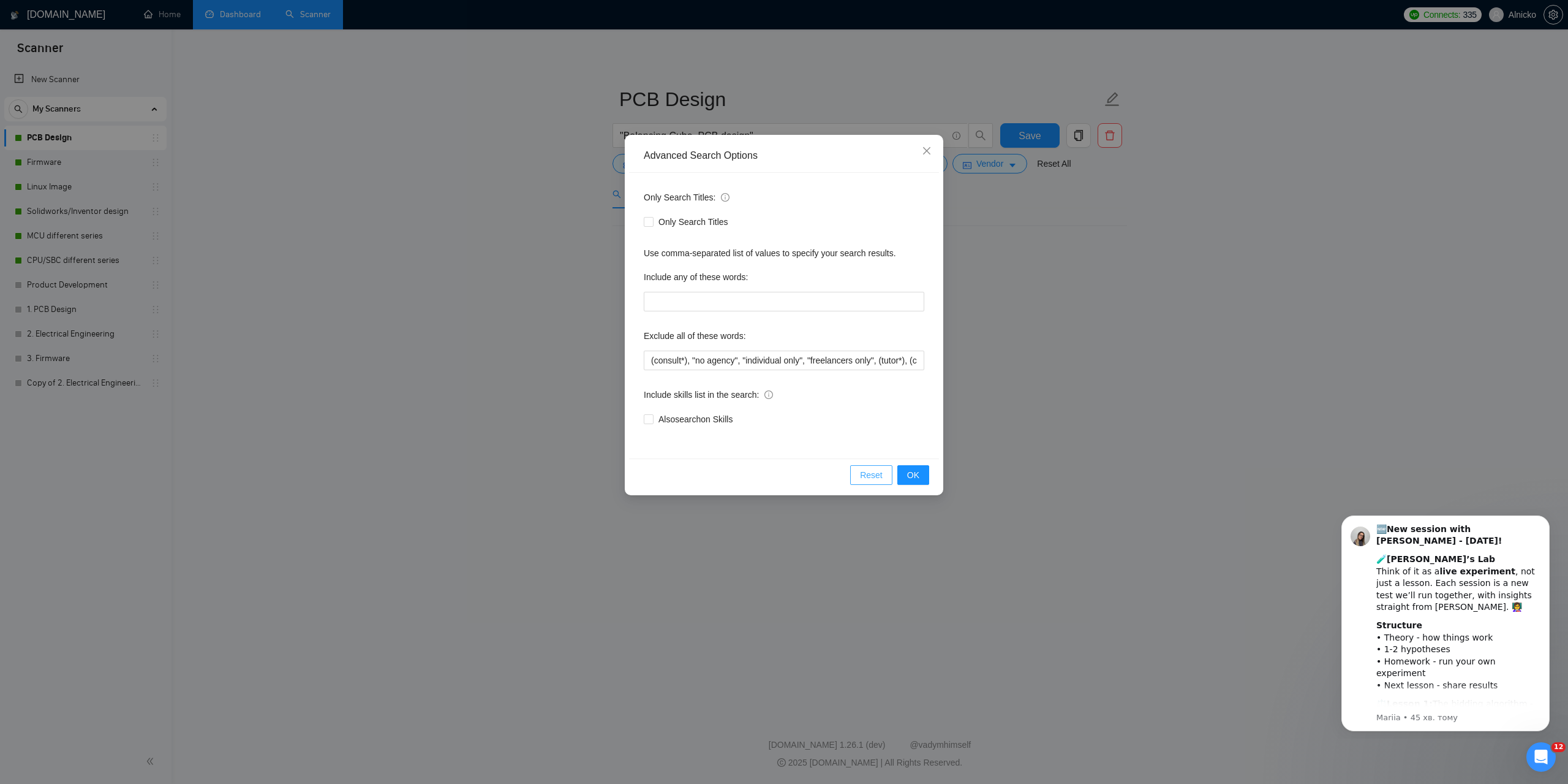
click at [876, 469] on span "Reset" at bounding box center [872, 475] width 23 height 13
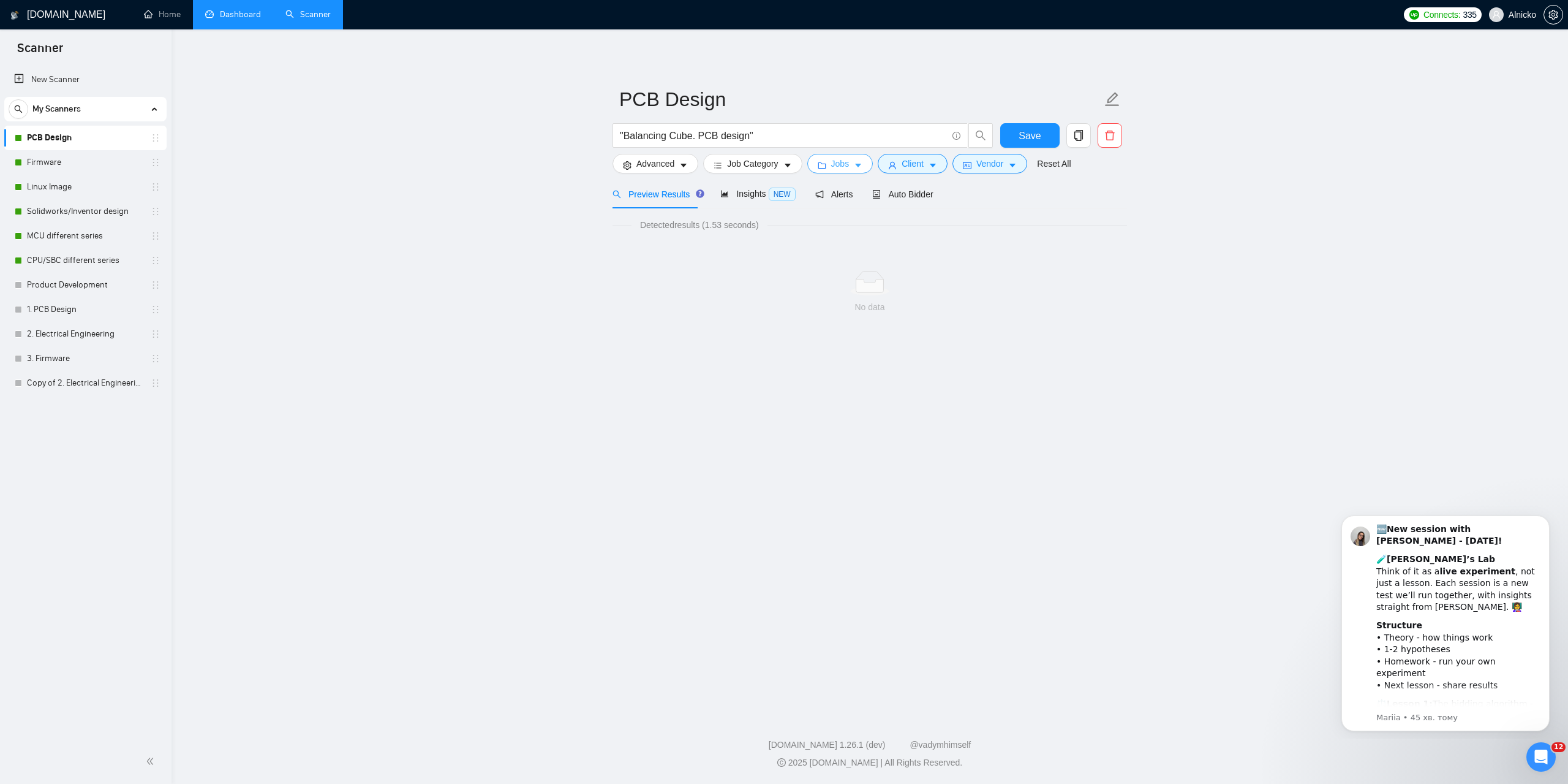
click at [849, 164] on button "Jobs" at bounding box center [840, 164] width 66 height 20
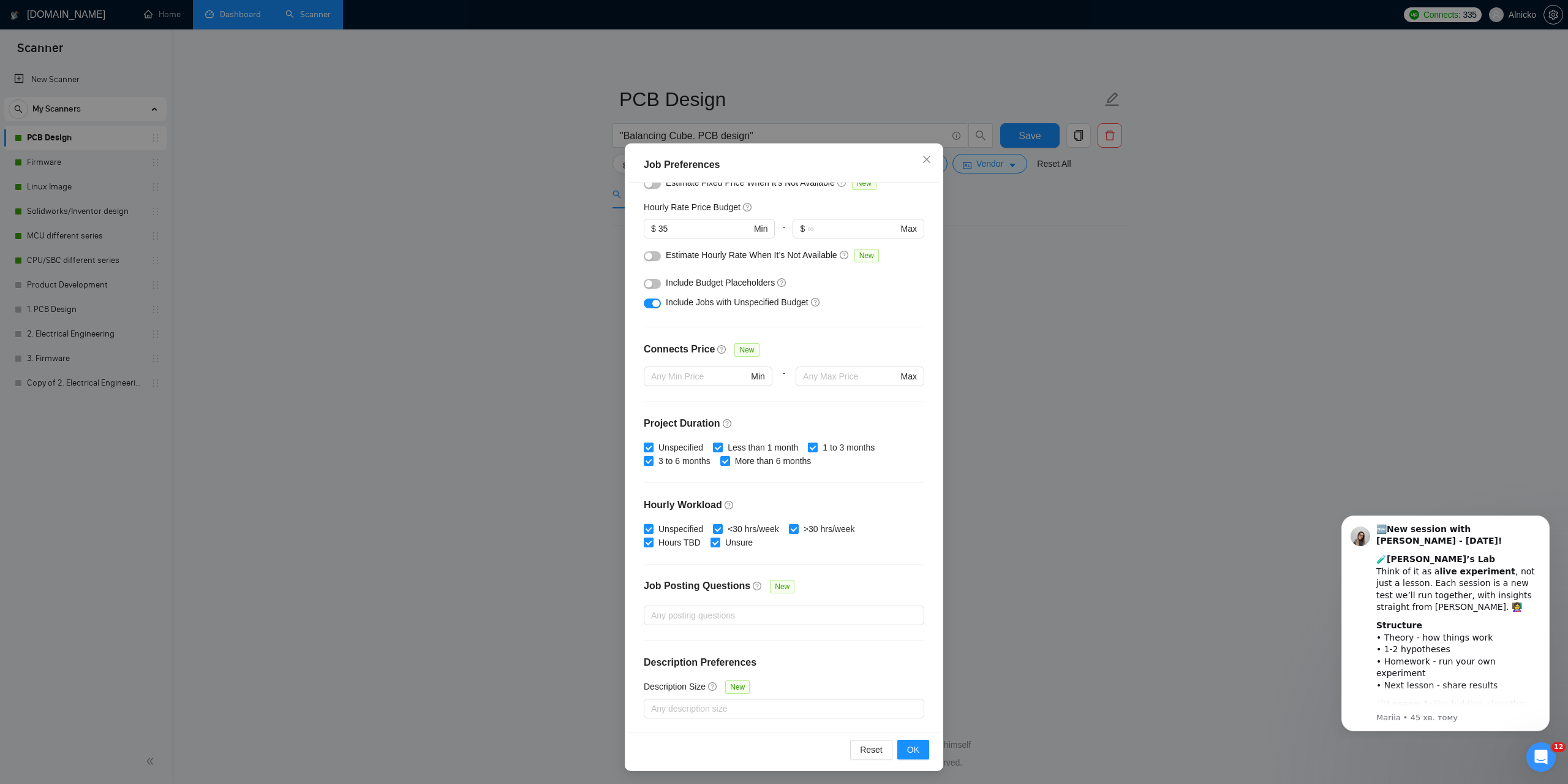
scroll to position [35, 0]
click at [927, 149] on span "Close" at bounding box center [926, 157] width 33 height 33
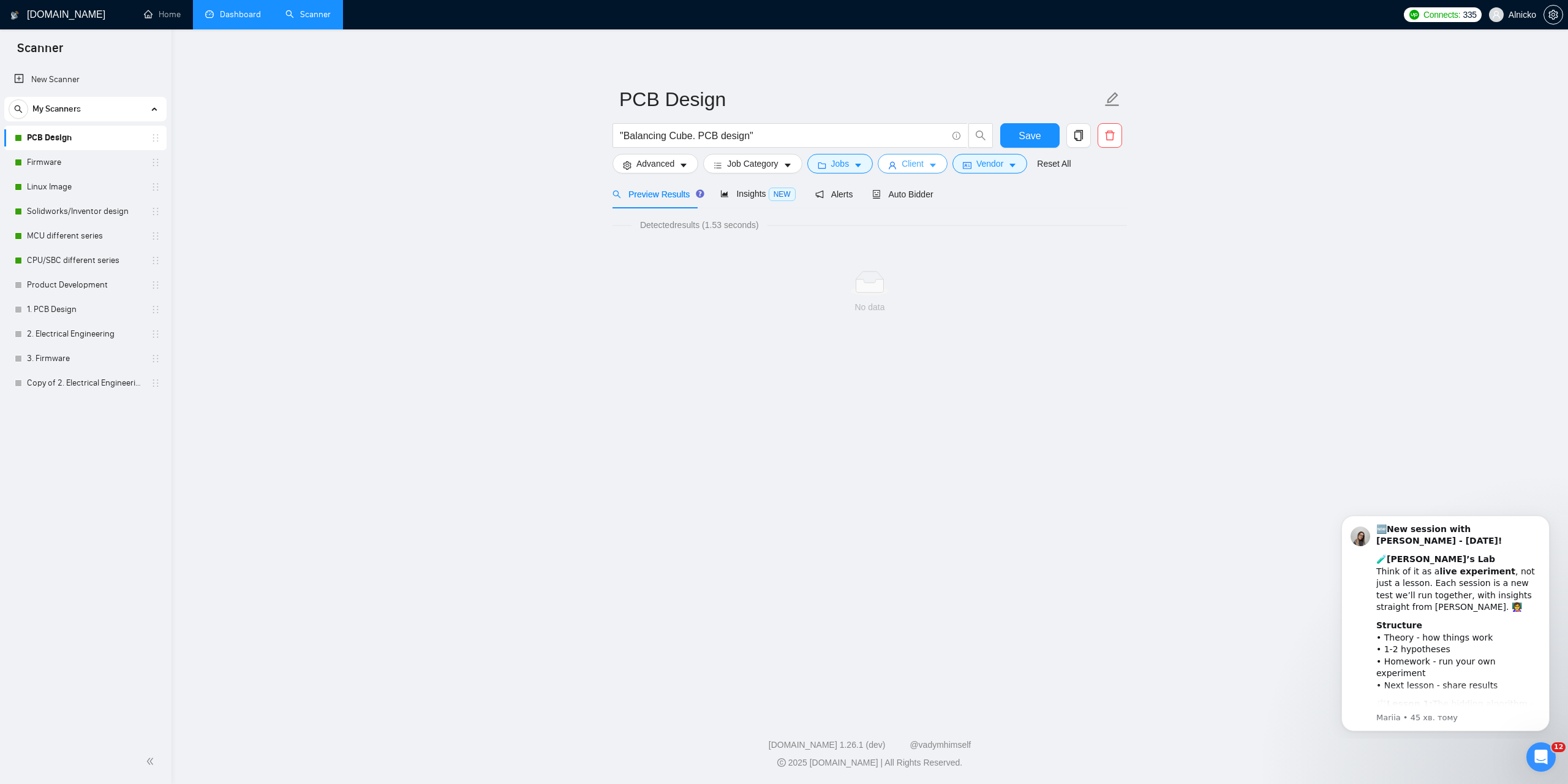
click at [924, 159] on button "Client" at bounding box center [913, 164] width 70 height 20
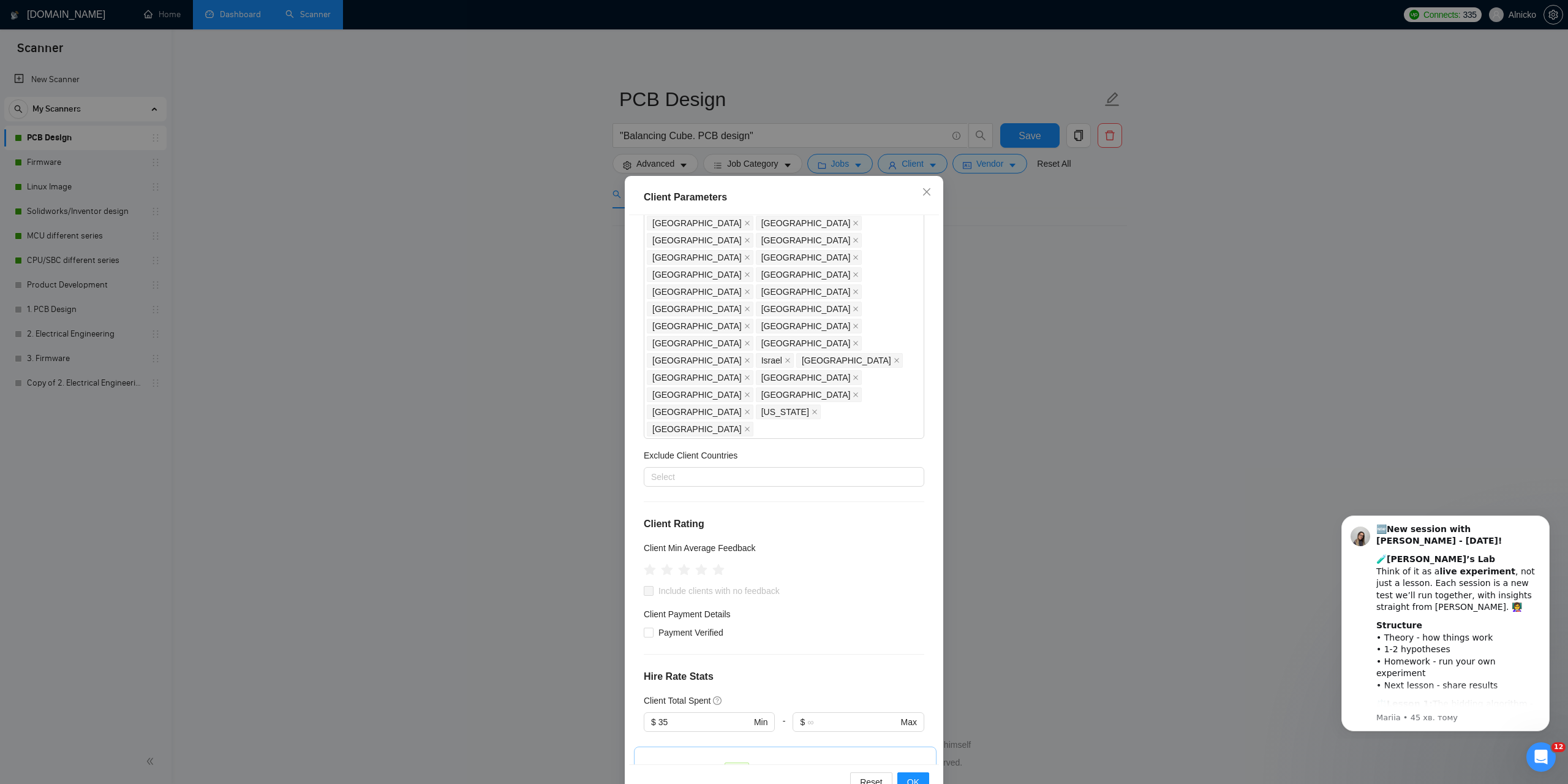
scroll to position [292, 0]
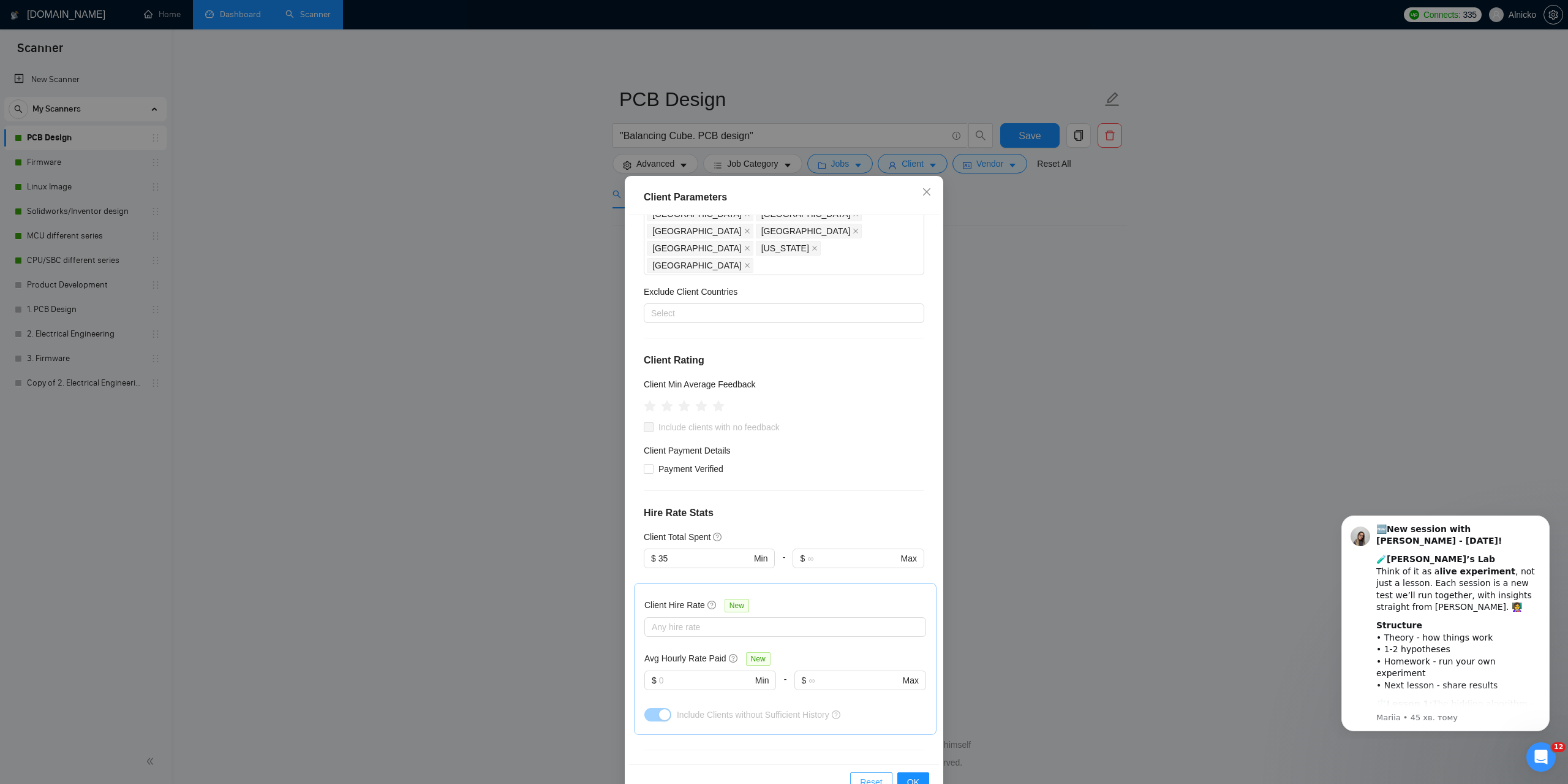
click at [871, 777] on span "Reset" at bounding box center [872, 781] width 23 height 13
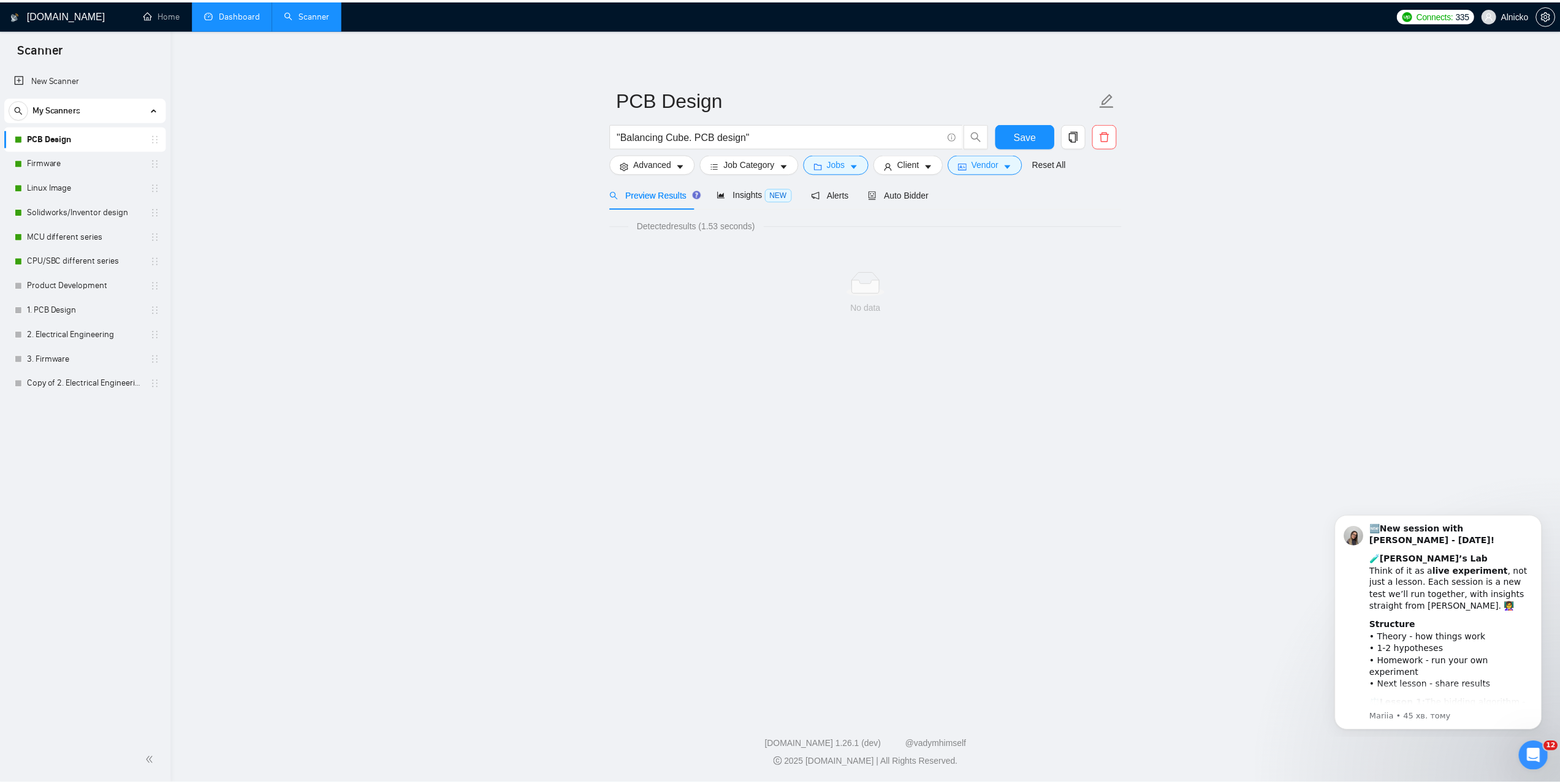
scroll to position [155, 0]
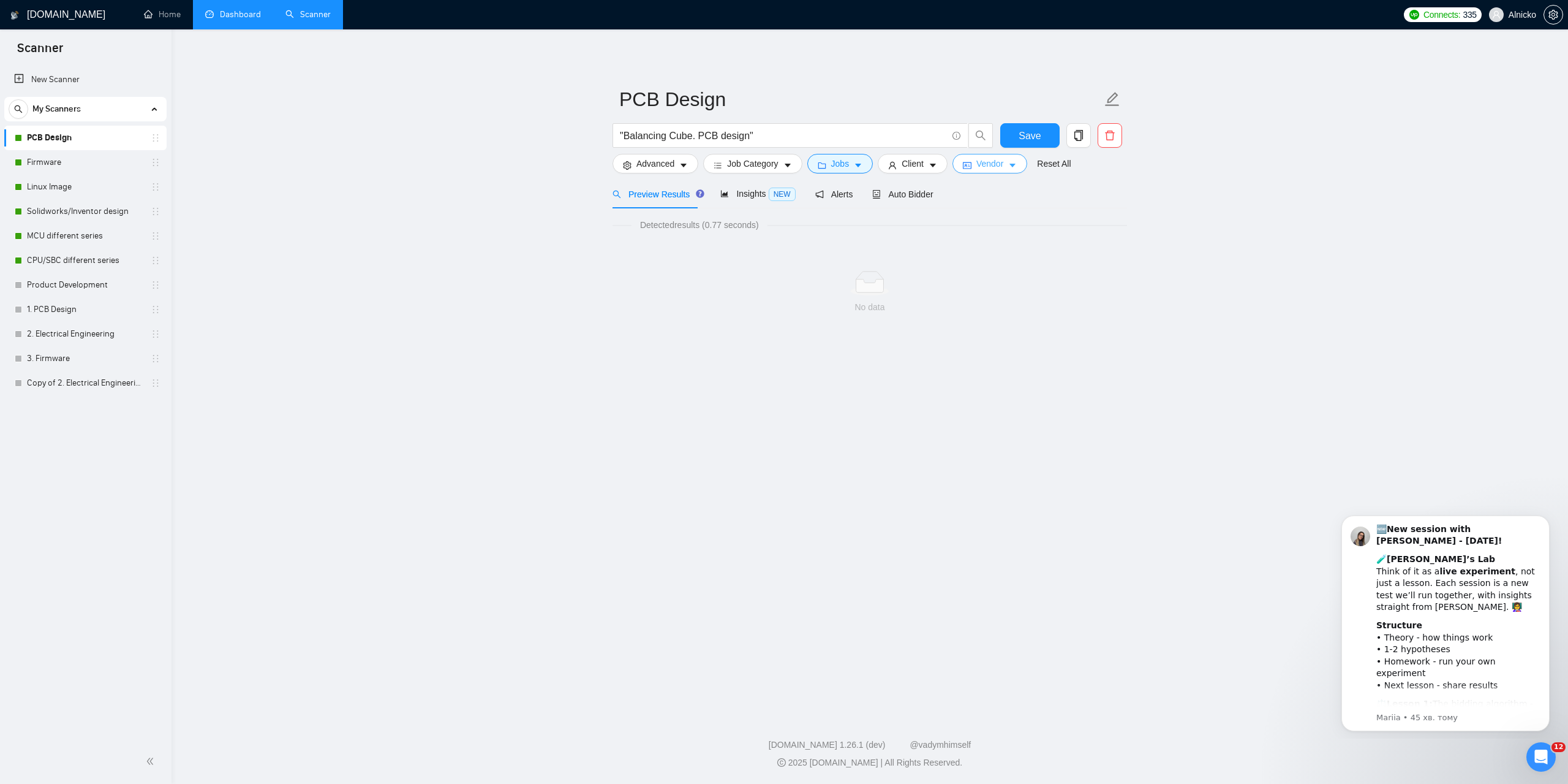
click at [985, 163] on span "Vendor" at bounding box center [990, 163] width 27 height 13
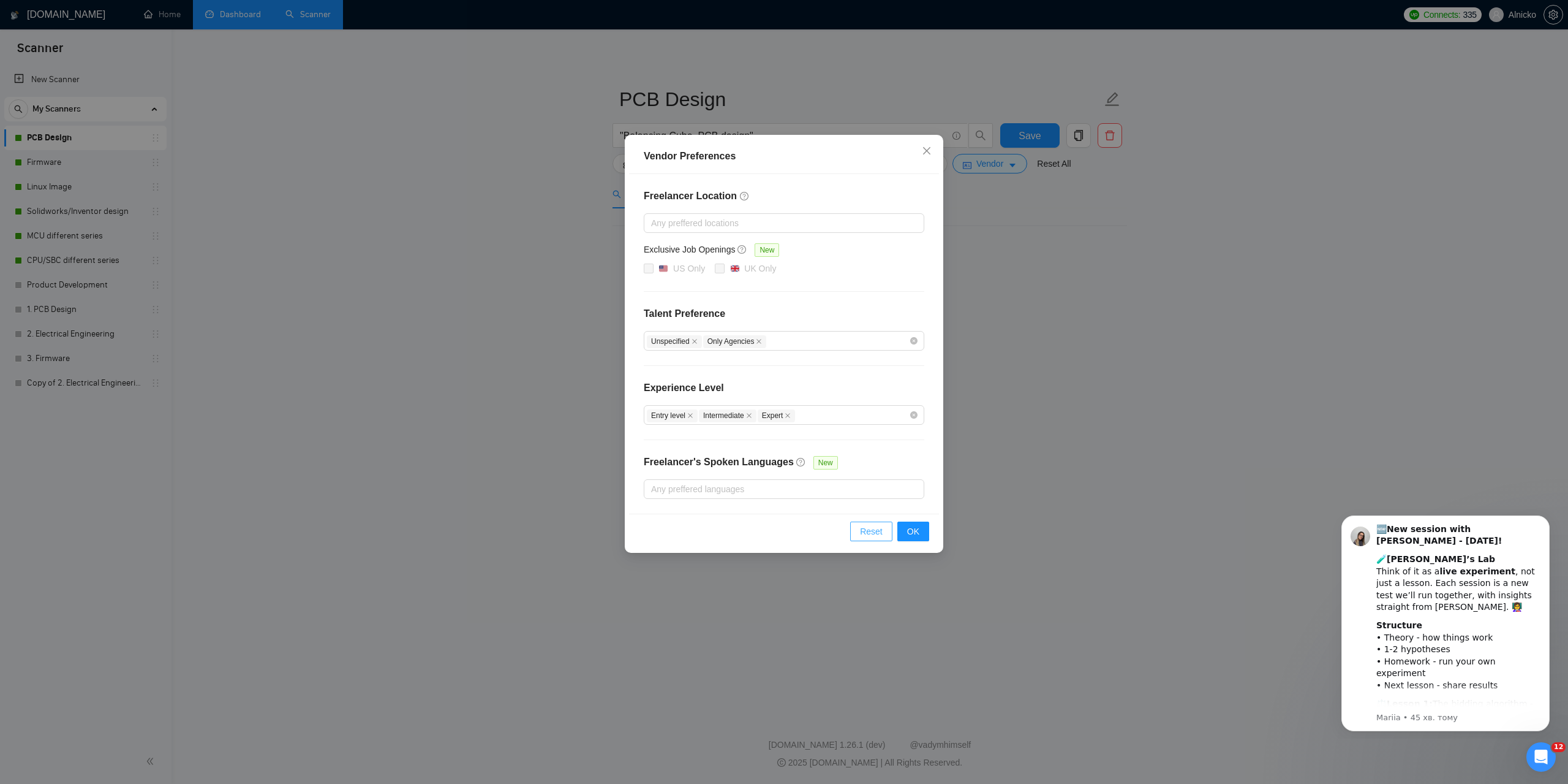
click at [868, 534] on span "Reset" at bounding box center [872, 531] width 23 height 13
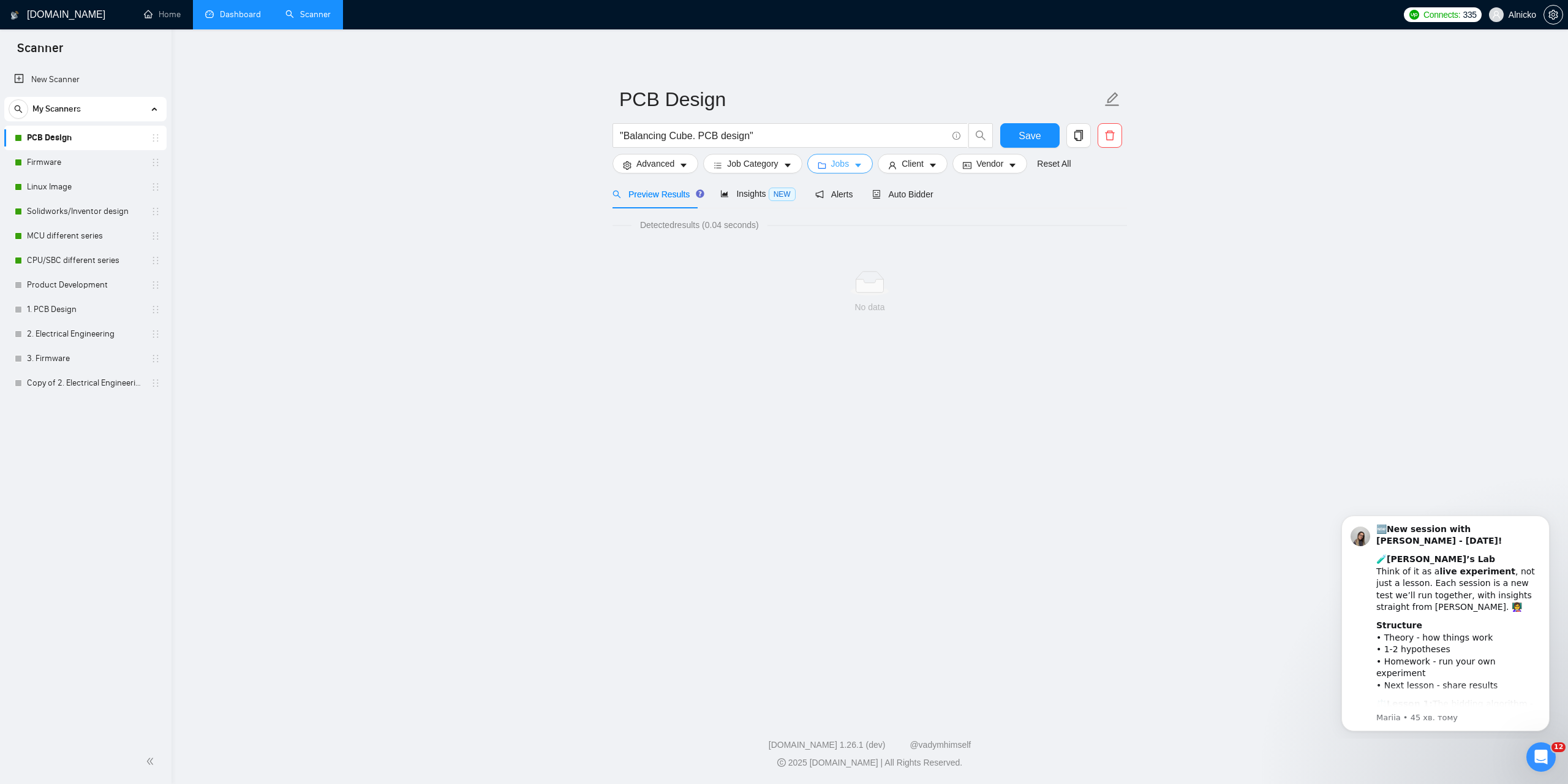
click at [844, 160] on span "Jobs" at bounding box center [840, 163] width 19 height 13
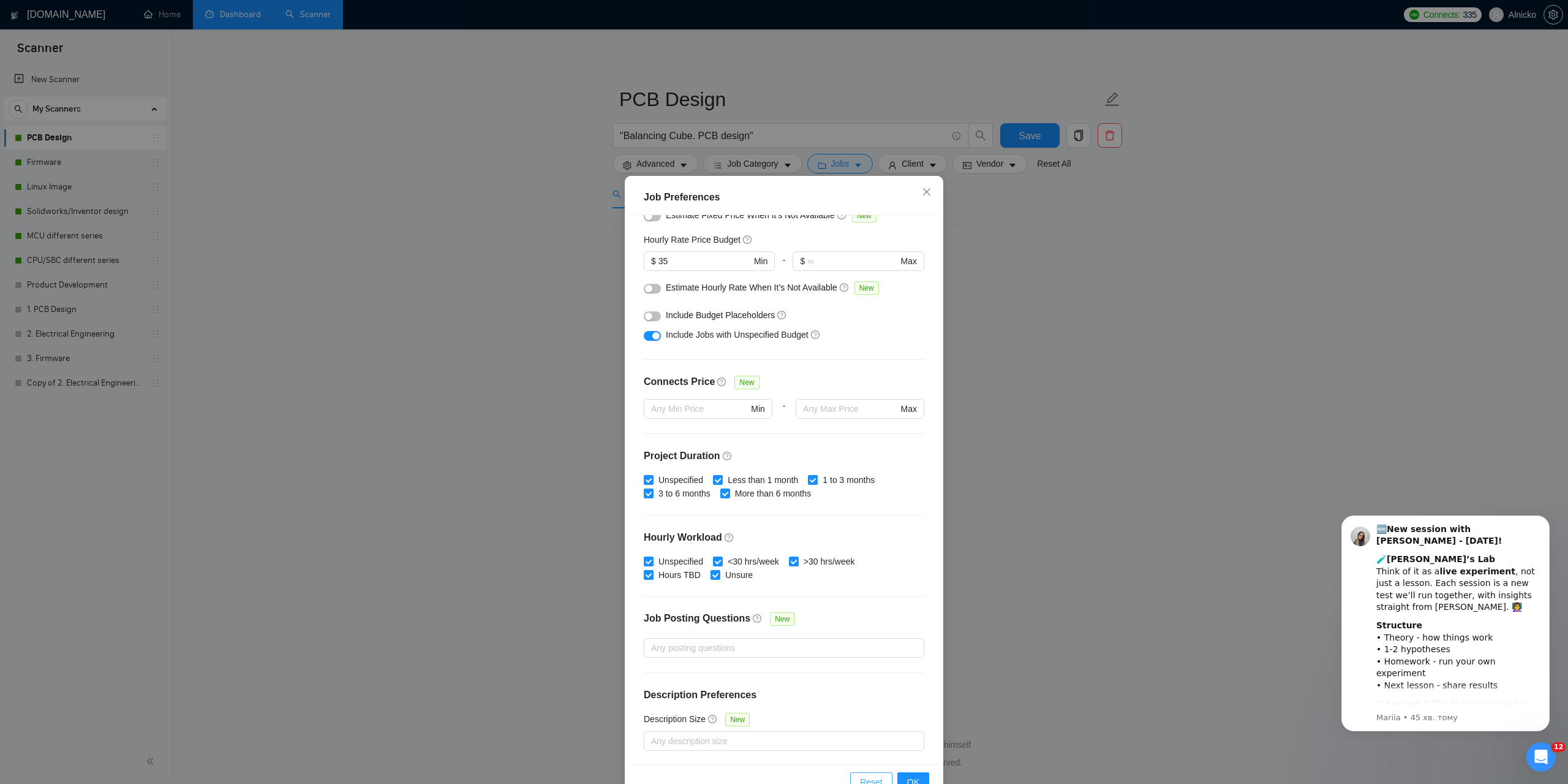
click at [867, 773] on button "Reset" at bounding box center [872, 781] width 43 height 20
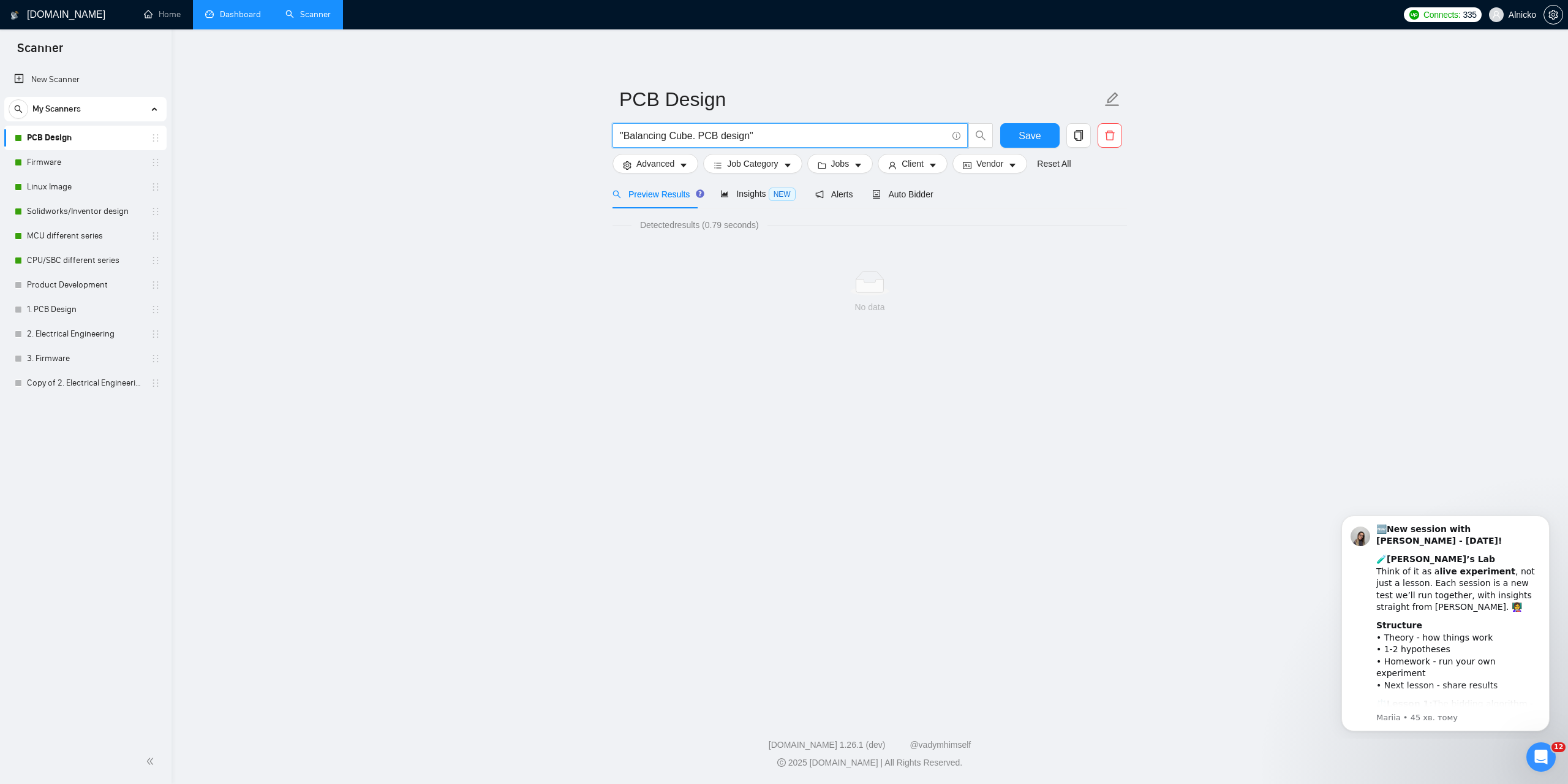
drag, startPoint x: 763, startPoint y: 137, endPoint x: 693, endPoint y: 136, distance: 70.0
click at [693, 136] on input ""Balancing Cube. PCB design"" at bounding box center [784, 135] width 327 height 15
drag, startPoint x: 728, startPoint y: 106, endPoint x: 617, endPoint y: 105, distance: 111.0
click at [617, 105] on span "PCB Design" at bounding box center [869, 99] width 515 height 38
drag, startPoint x: 716, startPoint y: 134, endPoint x: 572, endPoint y: 138, distance: 144.1
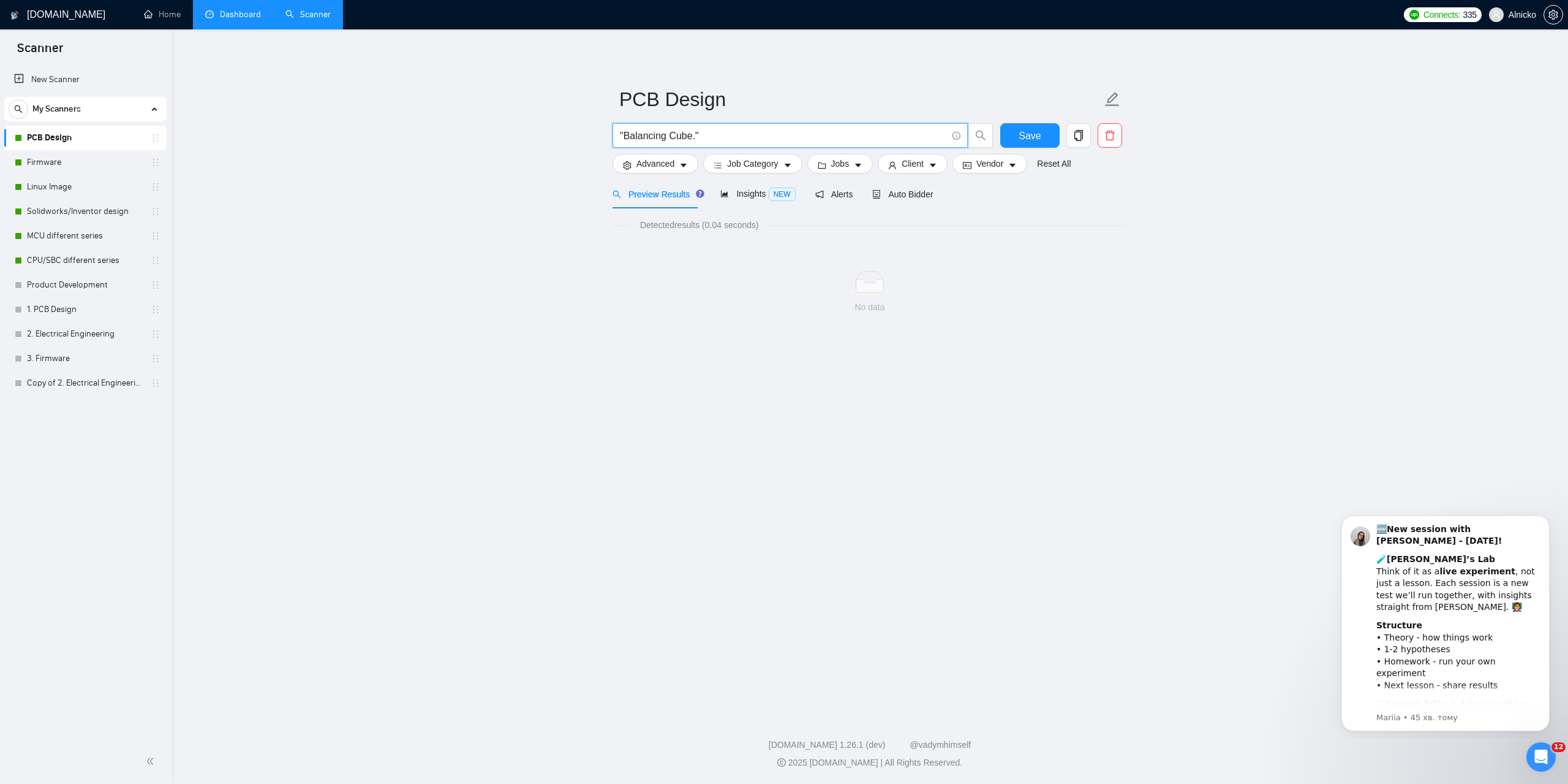
click at [572, 138] on main "PCB Design "Balancing Cube." Save Advanced Job Category Jobs Client Vendor Rese…" at bounding box center [869, 369] width 1357 height 640
paste input "PCB Design"
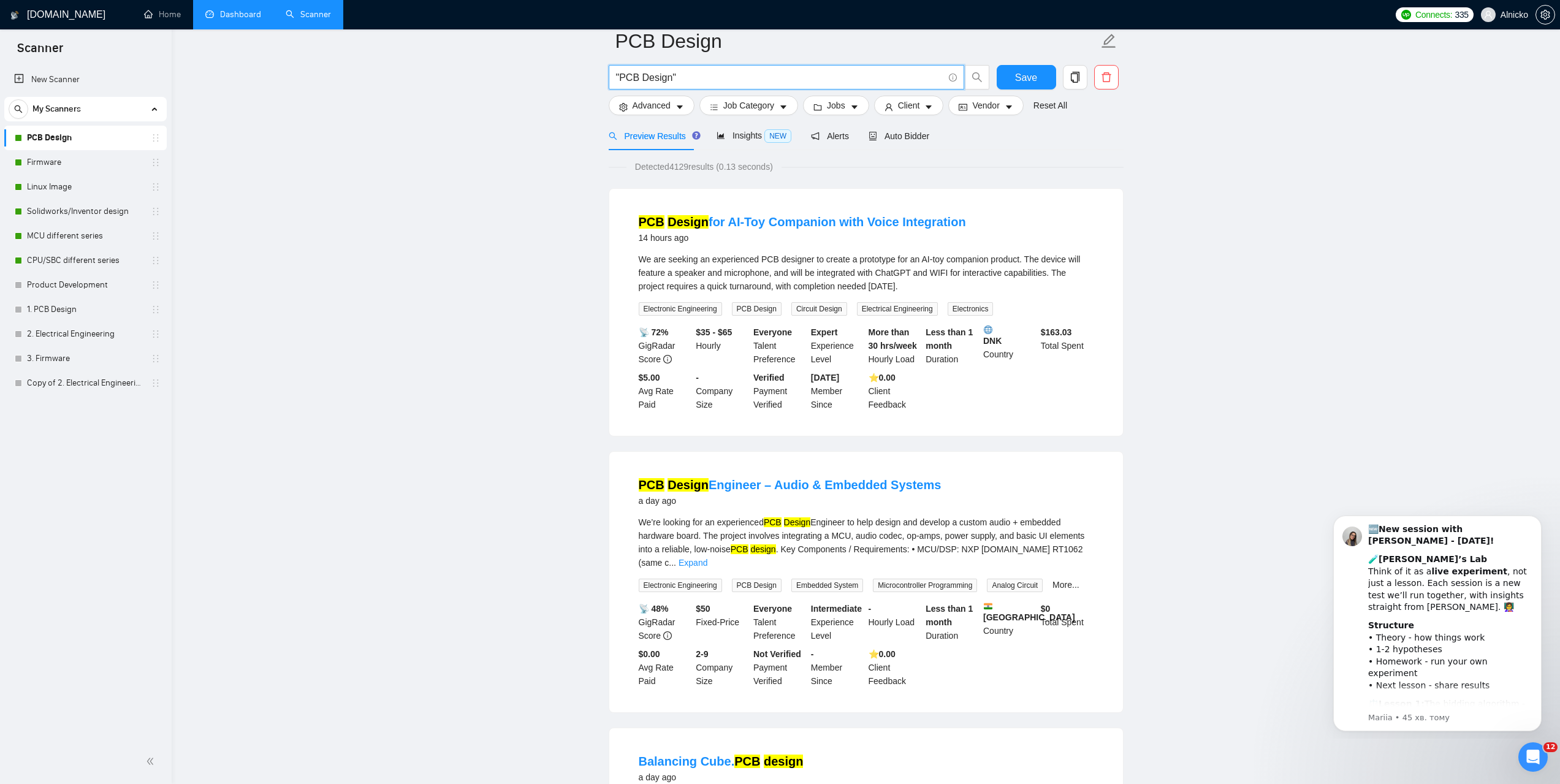
scroll to position [368, 0]
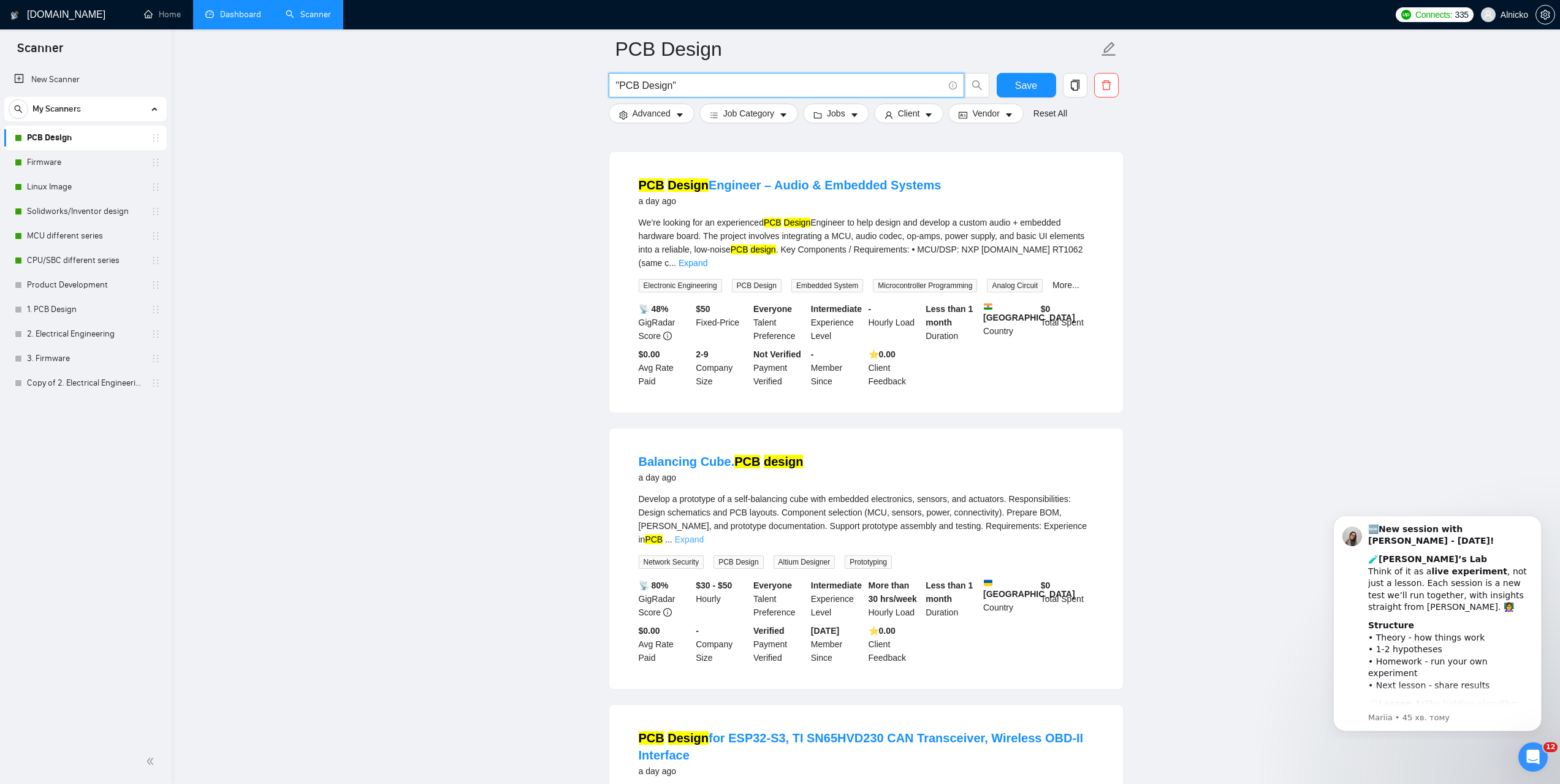
type input ""PCB Design""
click at [704, 534] on link "Expand" at bounding box center [689, 539] width 28 height 10
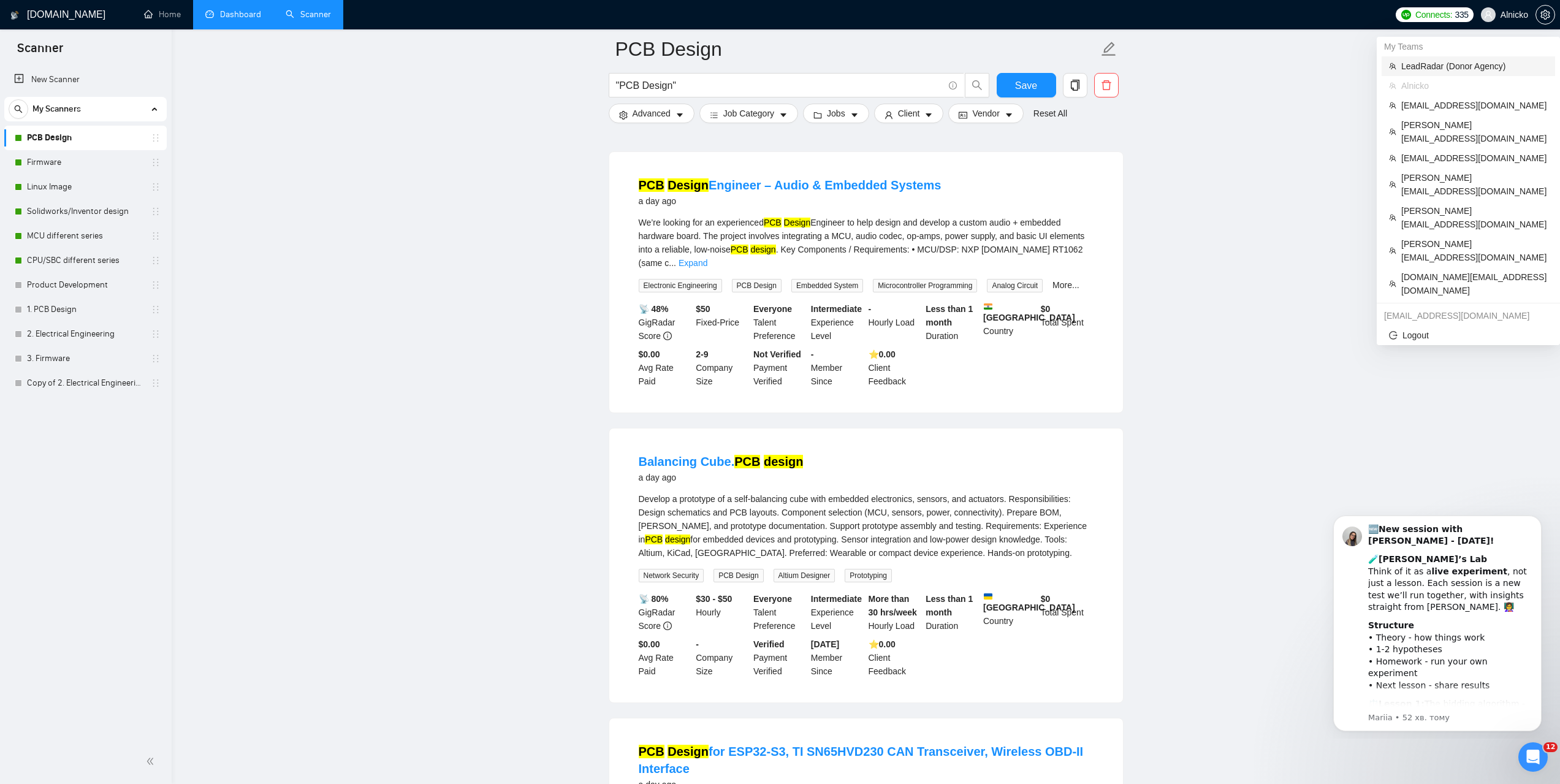
click at [1431, 68] on span "LeadRadar (Donor Agency)" at bounding box center [1475, 66] width 147 height 13
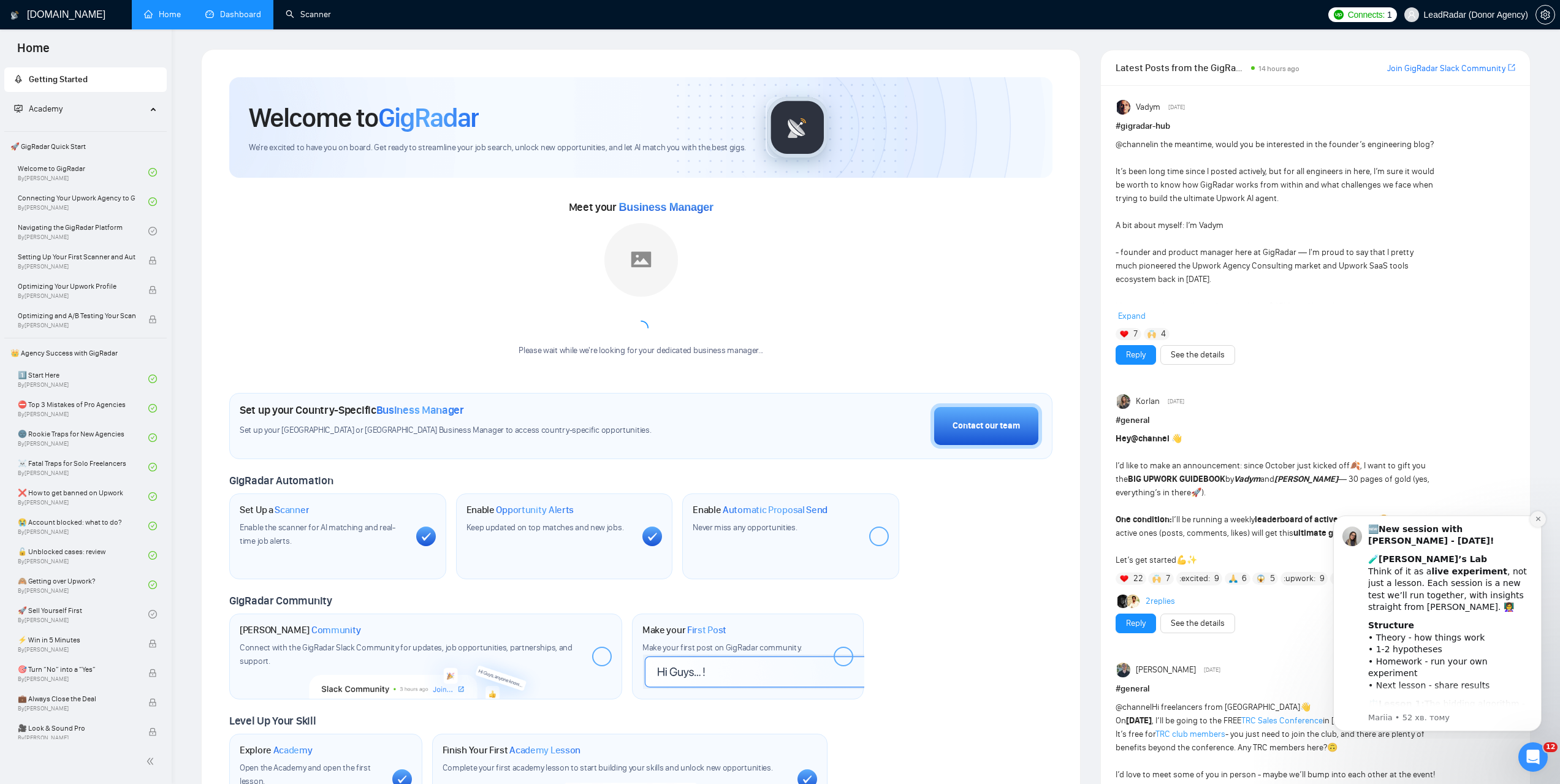
click at [1539, 519] on icon "Dismiss notification" at bounding box center [1538, 518] width 4 height 4
click at [1534, 754] on icon "Відкрити програму для спілкування Intercom" at bounding box center [1532, 755] width 20 height 20
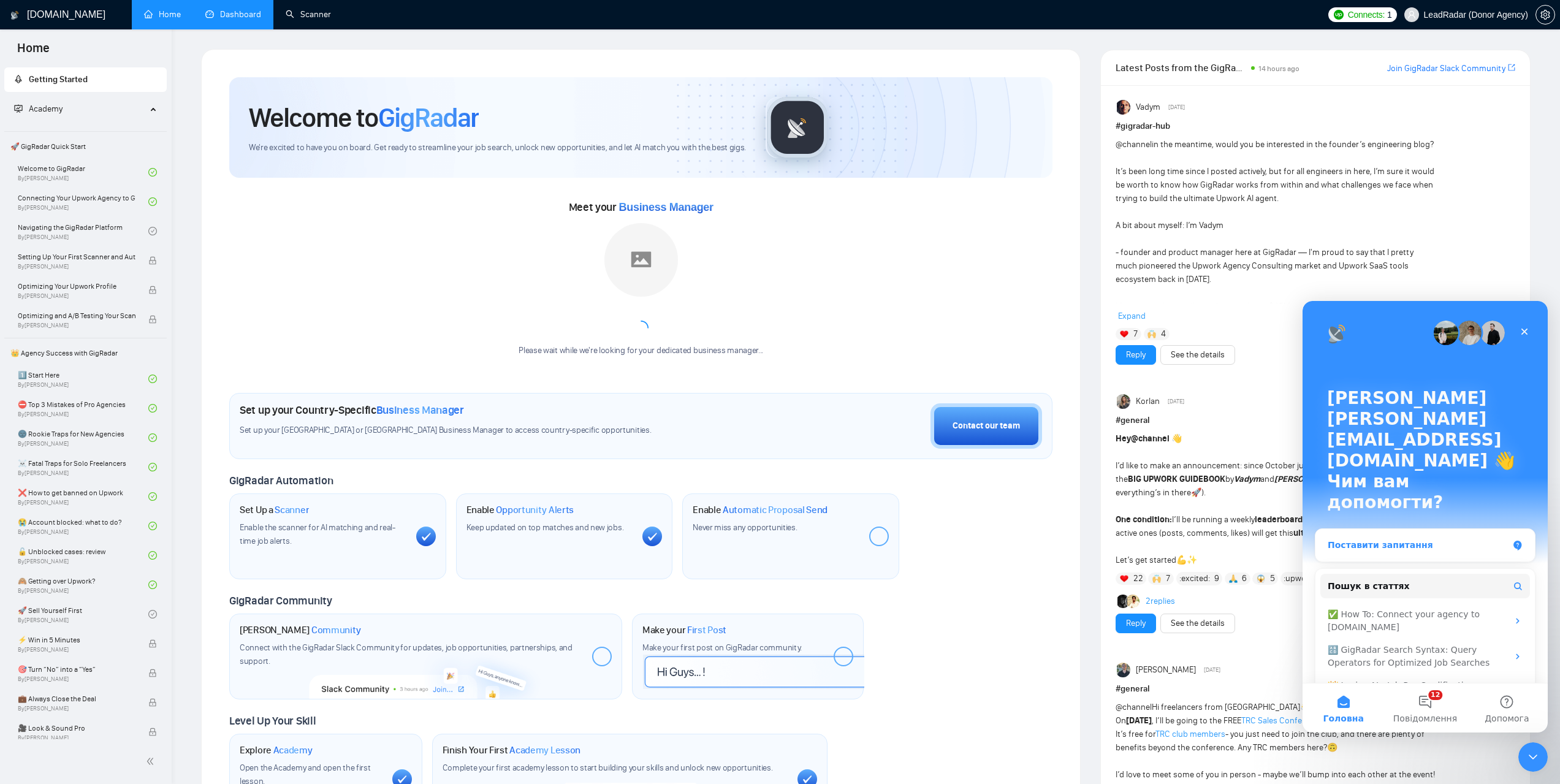
click at [1410, 539] on div "Поставити запитання" at bounding box center [1418, 545] width 181 height 12
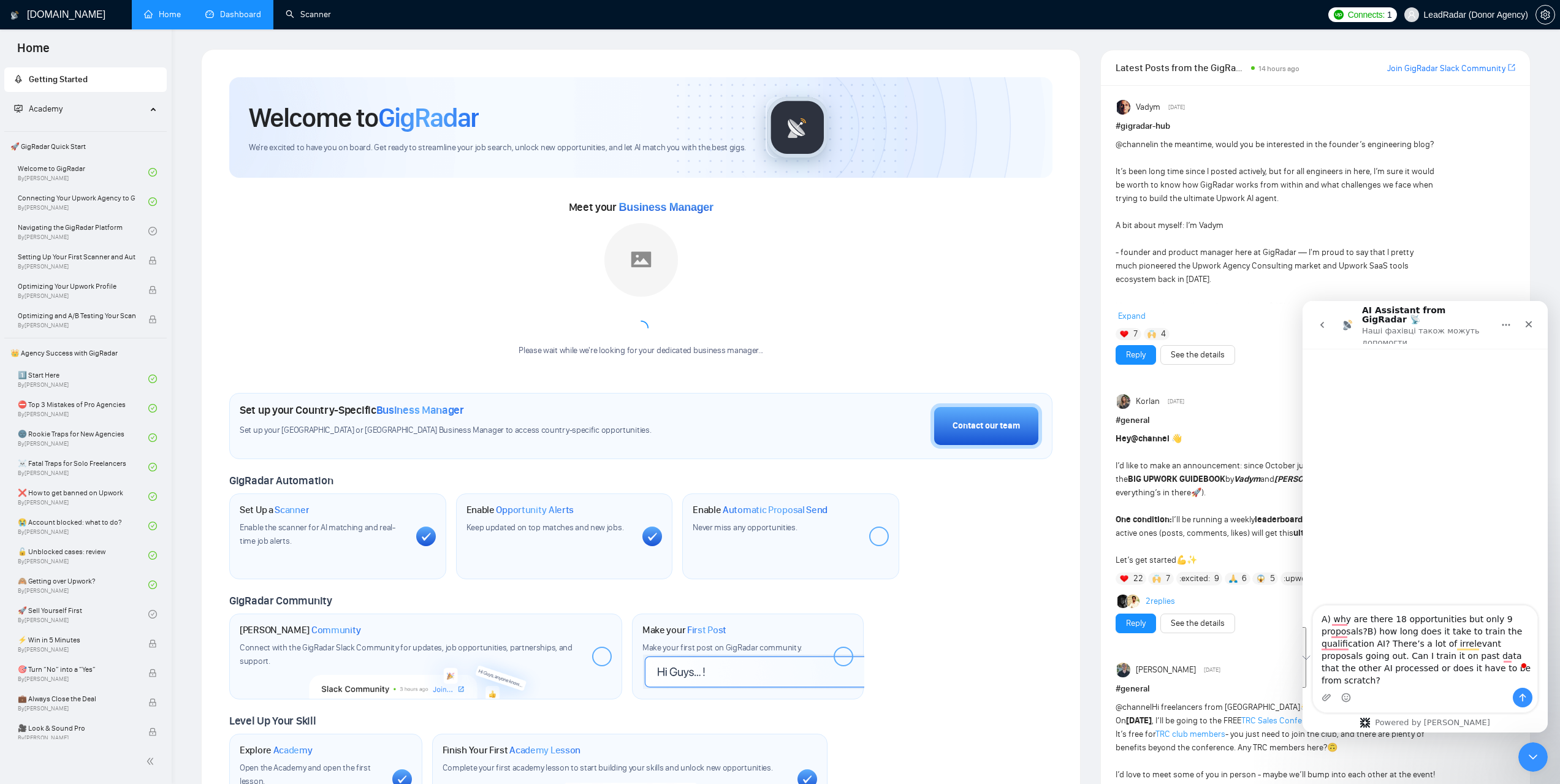
drag, startPoint x: 1433, startPoint y: 680, endPoint x: 1312, endPoint y: 625, distance: 132.9
click at [1312, 625] on div "A) why are there 18 opportunities but only 9 proposals?B) how long does it take…" at bounding box center [1426, 658] width 245 height 108
paste textarea "thanks! so what exactly is the definition of an opportunity? and can i train th…"
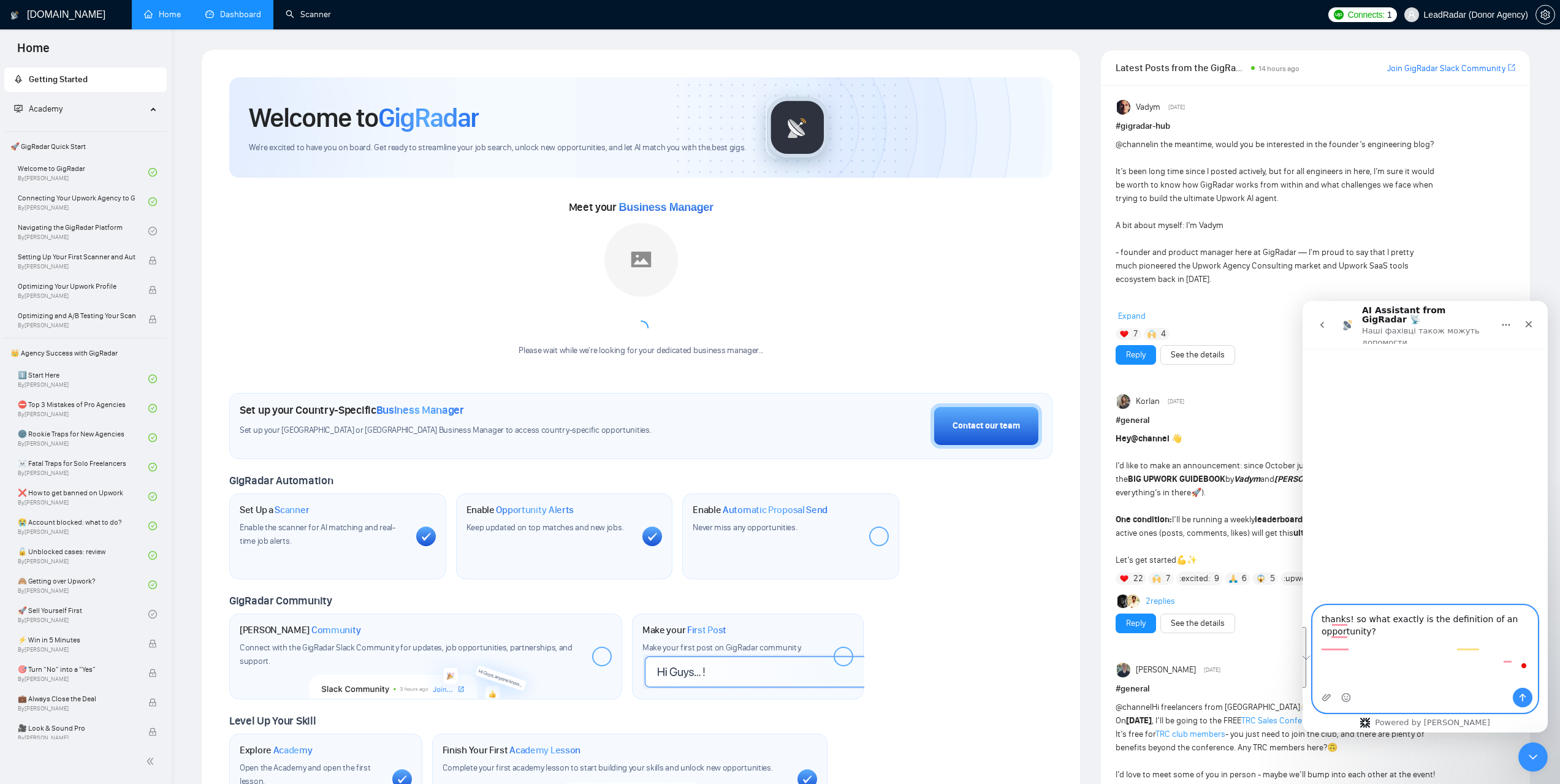
scroll to position [743, 0]
click at [1333, 657] on textarea "thanks! so what exactly is the definition of an opportunity? and can i train th…" at bounding box center [1425, 638] width 224 height 97
drag, startPoint x: 1331, startPoint y: 655, endPoint x: 1322, endPoint y: 632, distance: 24.7
click at [1322, 632] on textarea "thanks! so what exactly is the definition of an opportunity? and can i train th…" at bounding box center [1425, 638] width 224 height 97
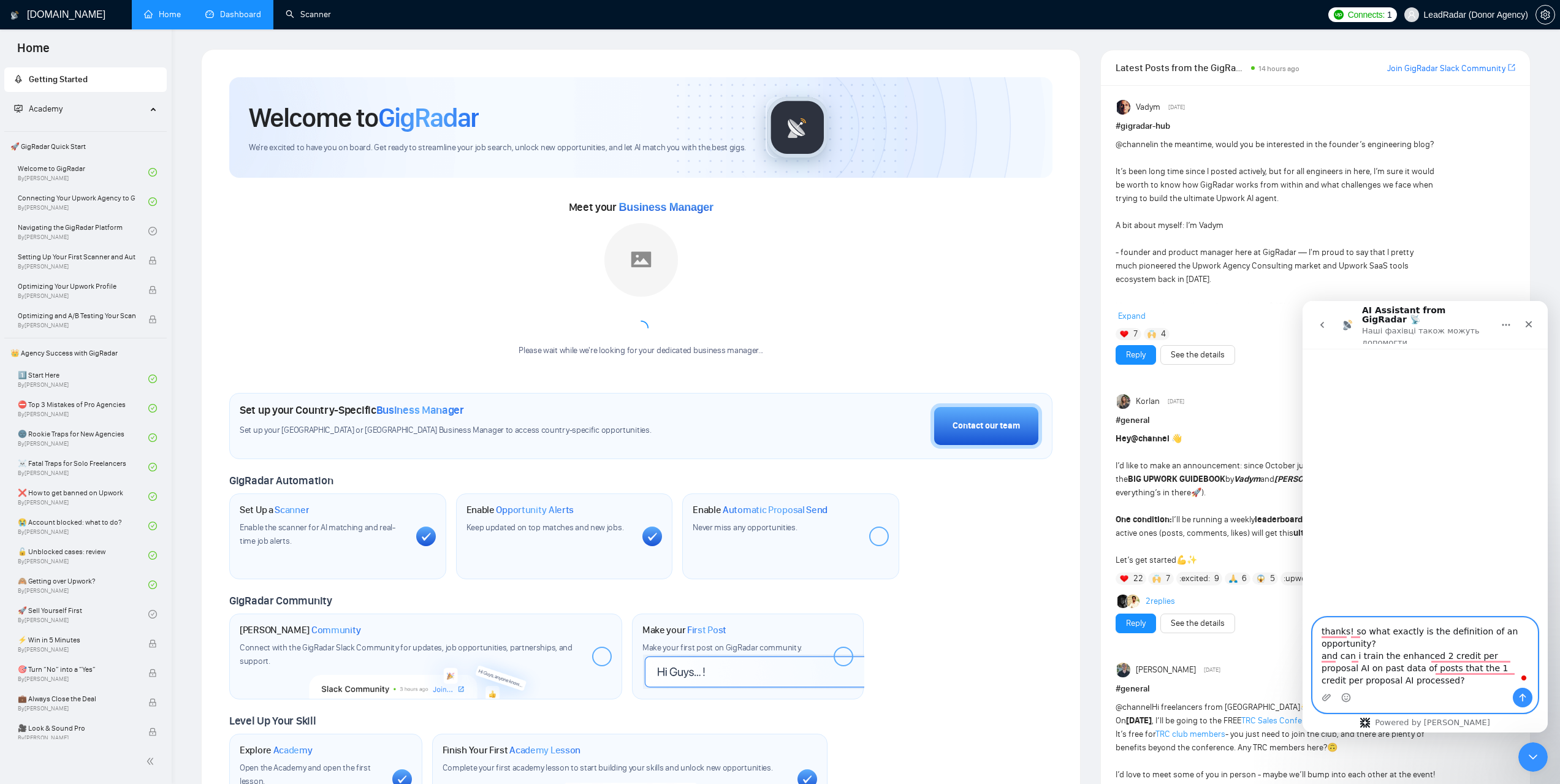
click at [1390, 642] on textarea "thanks! so what exactly is the definition of an opportunity? and can i train th…" at bounding box center [1425, 652] width 224 height 70
type textarea "thanks! so what exactly is the definition of an opportunity? and can i train th…"
click at [1522, 699] on icon "Надіслати повідомлення…" at bounding box center [1523, 697] width 10 height 10
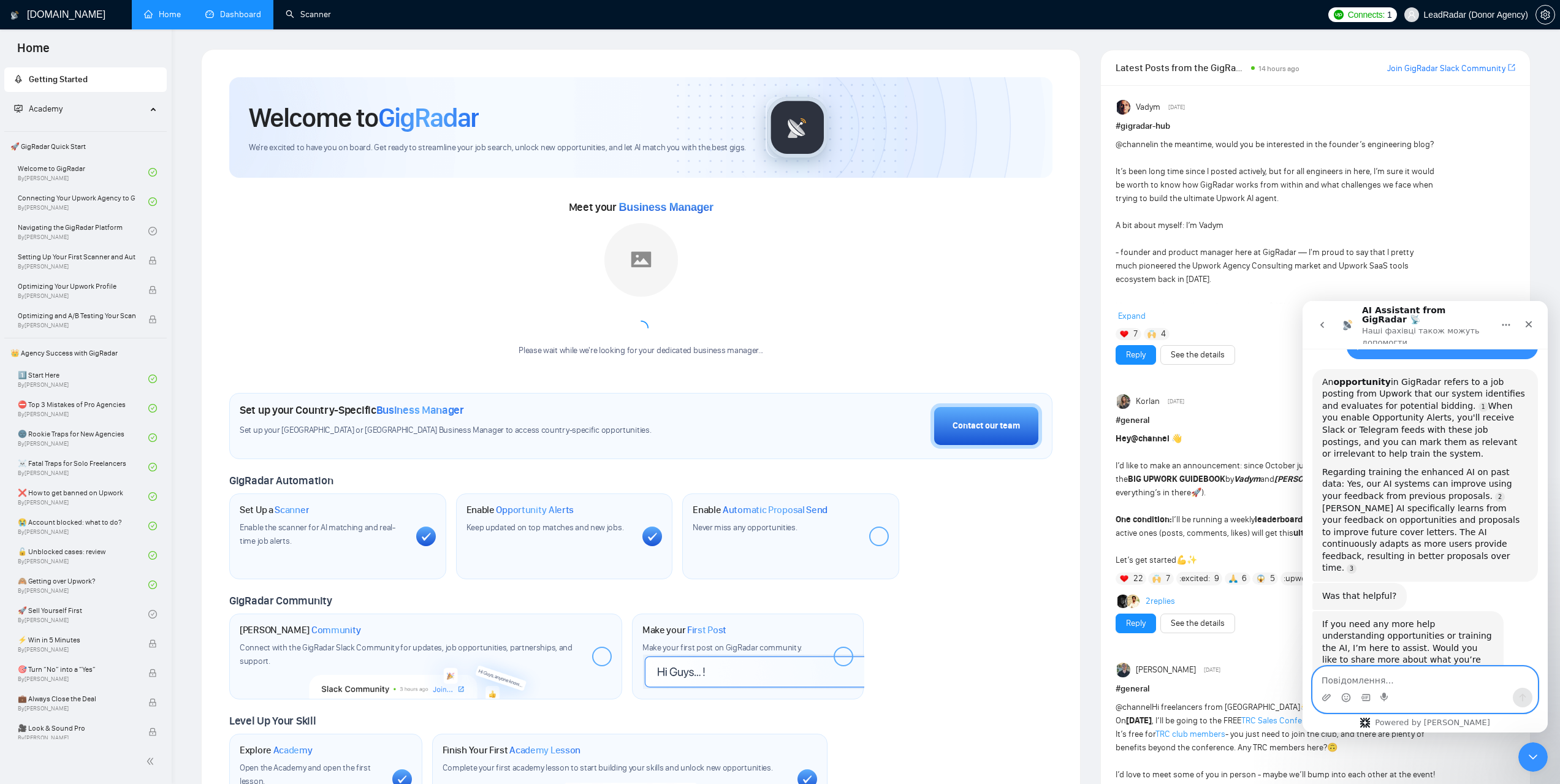
scroll to position [98, 0]
click at [1316, 319] on button "go back" at bounding box center [1323, 324] width 23 height 23
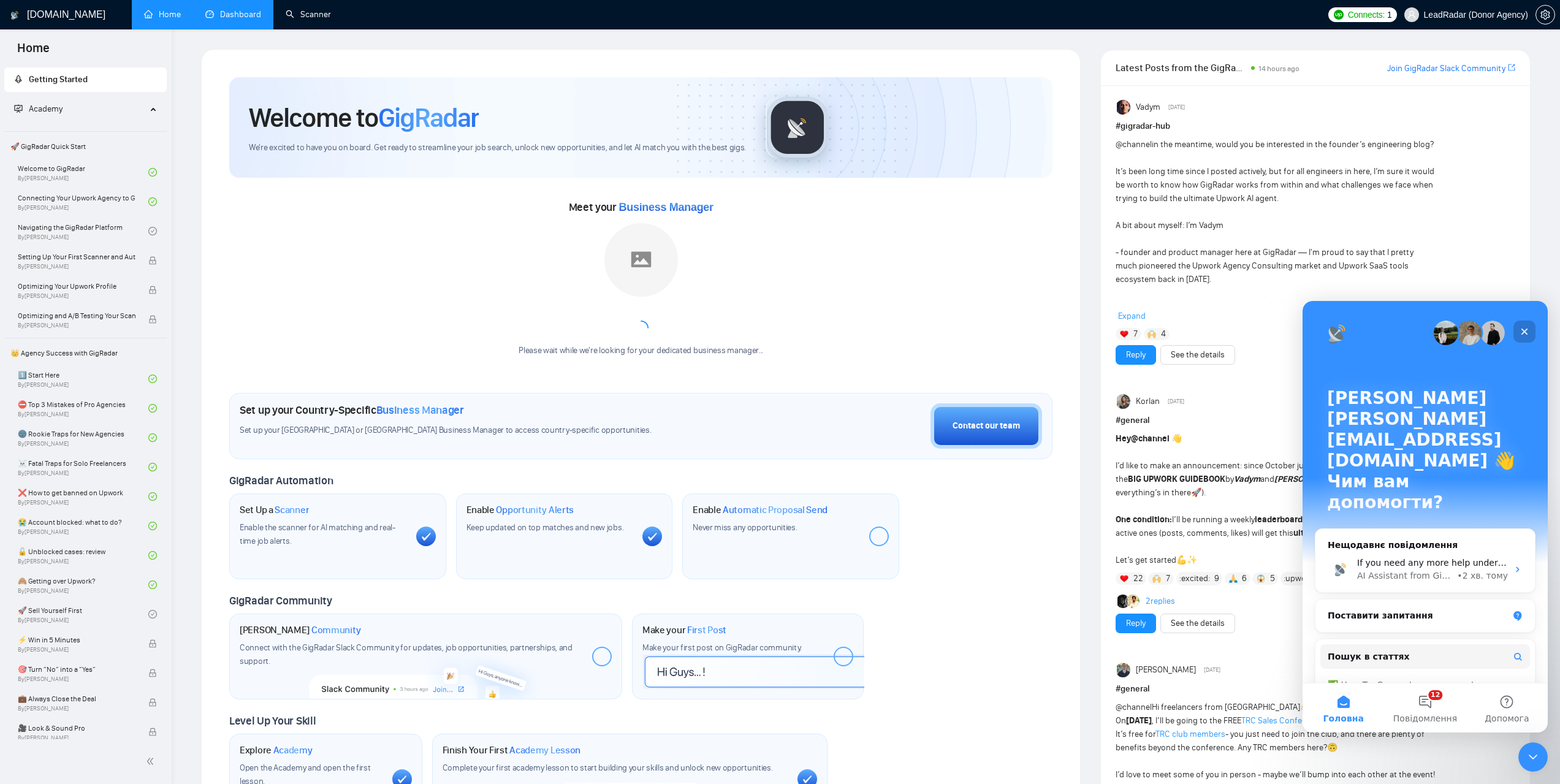
click at [1522, 334] on icon "Закрити" at bounding box center [1525, 332] width 7 height 7
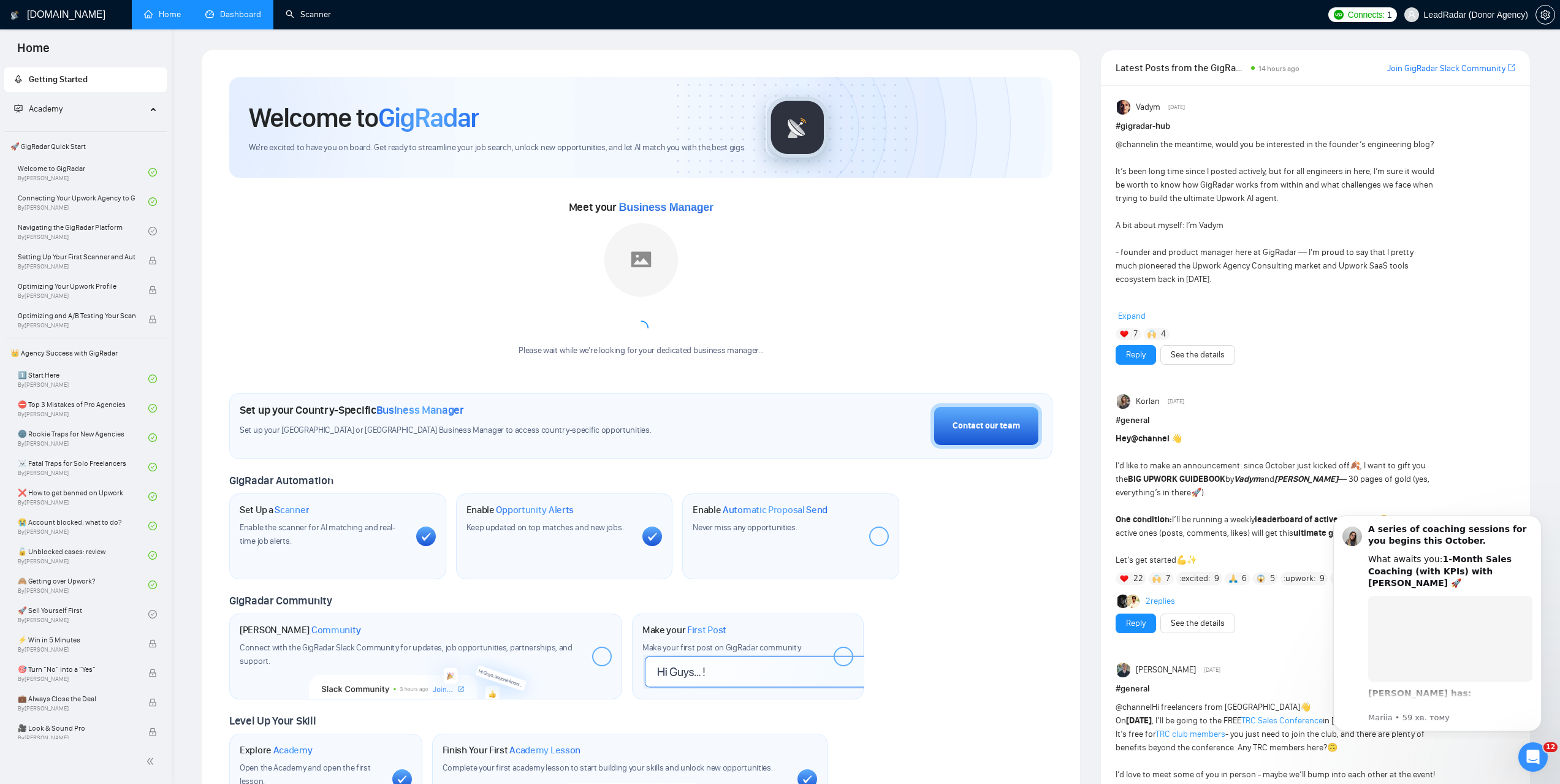
scroll to position [0, 0]
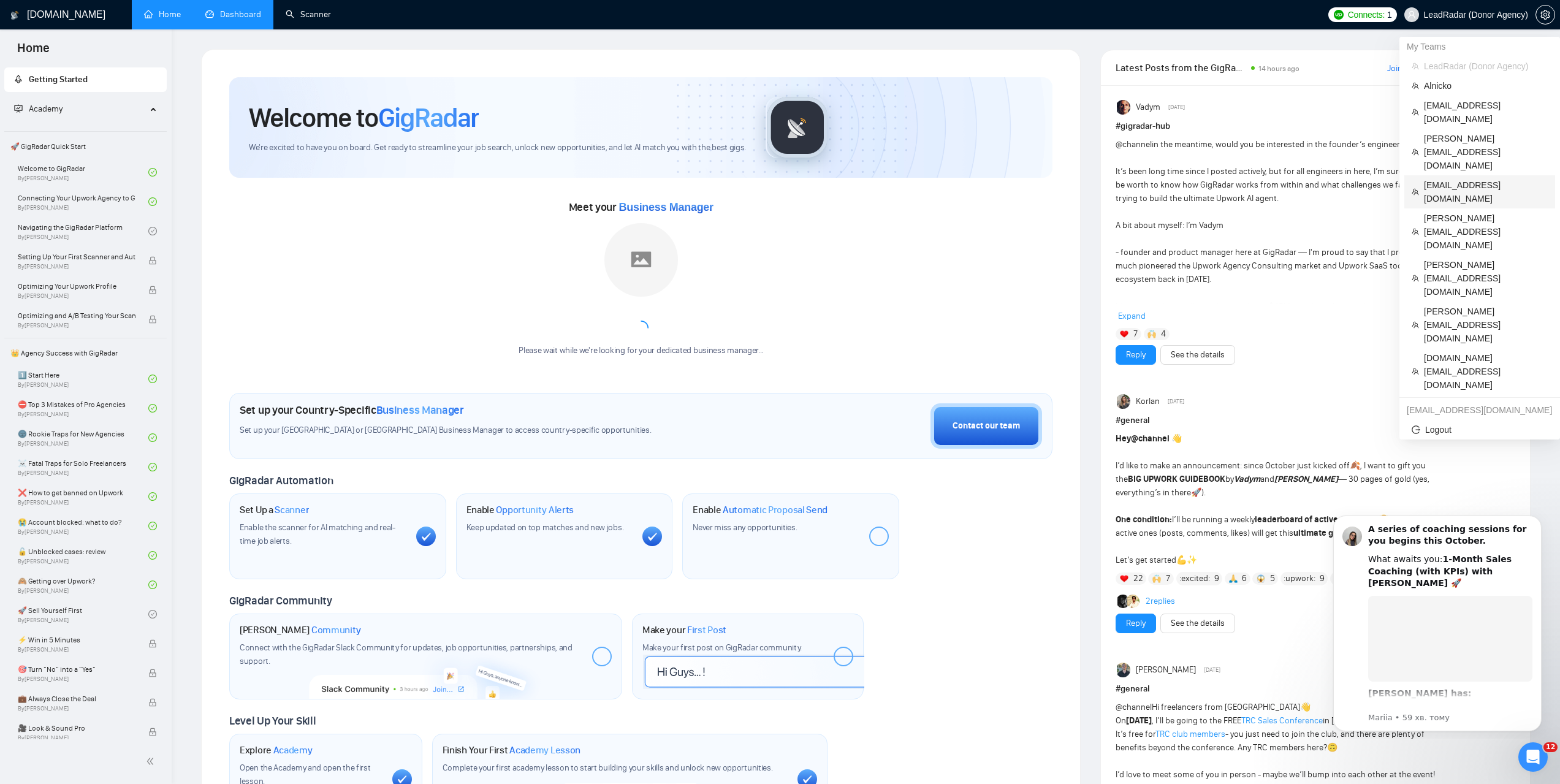
click at [1443, 179] on span "[EMAIL_ADDRESS][DOMAIN_NAME]" at bounding box center [1485, 192] width 124 height 27
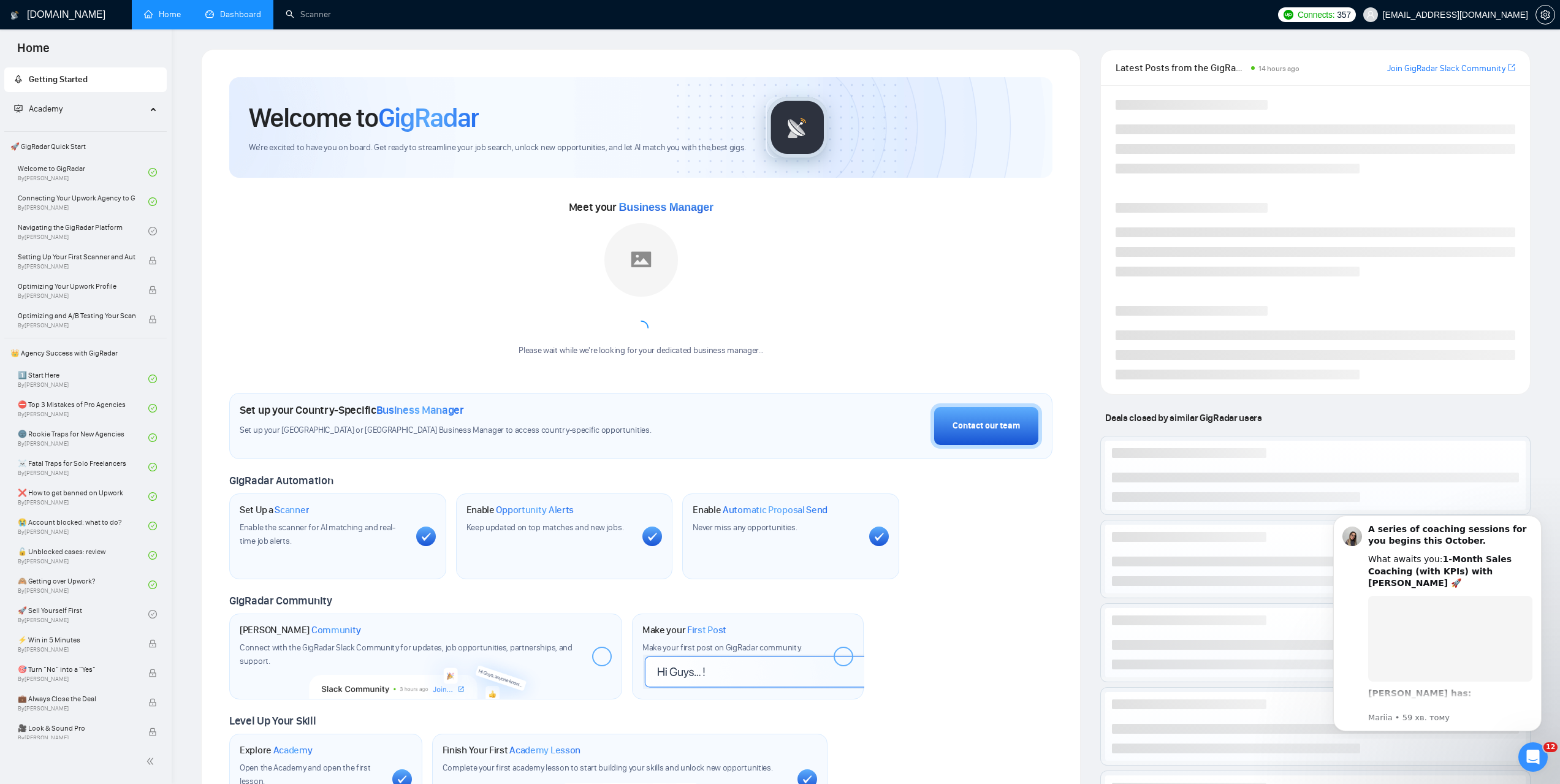
click at [253, 16] on link "Dashboard" at bounding box center [233, 14] width 56 height 11
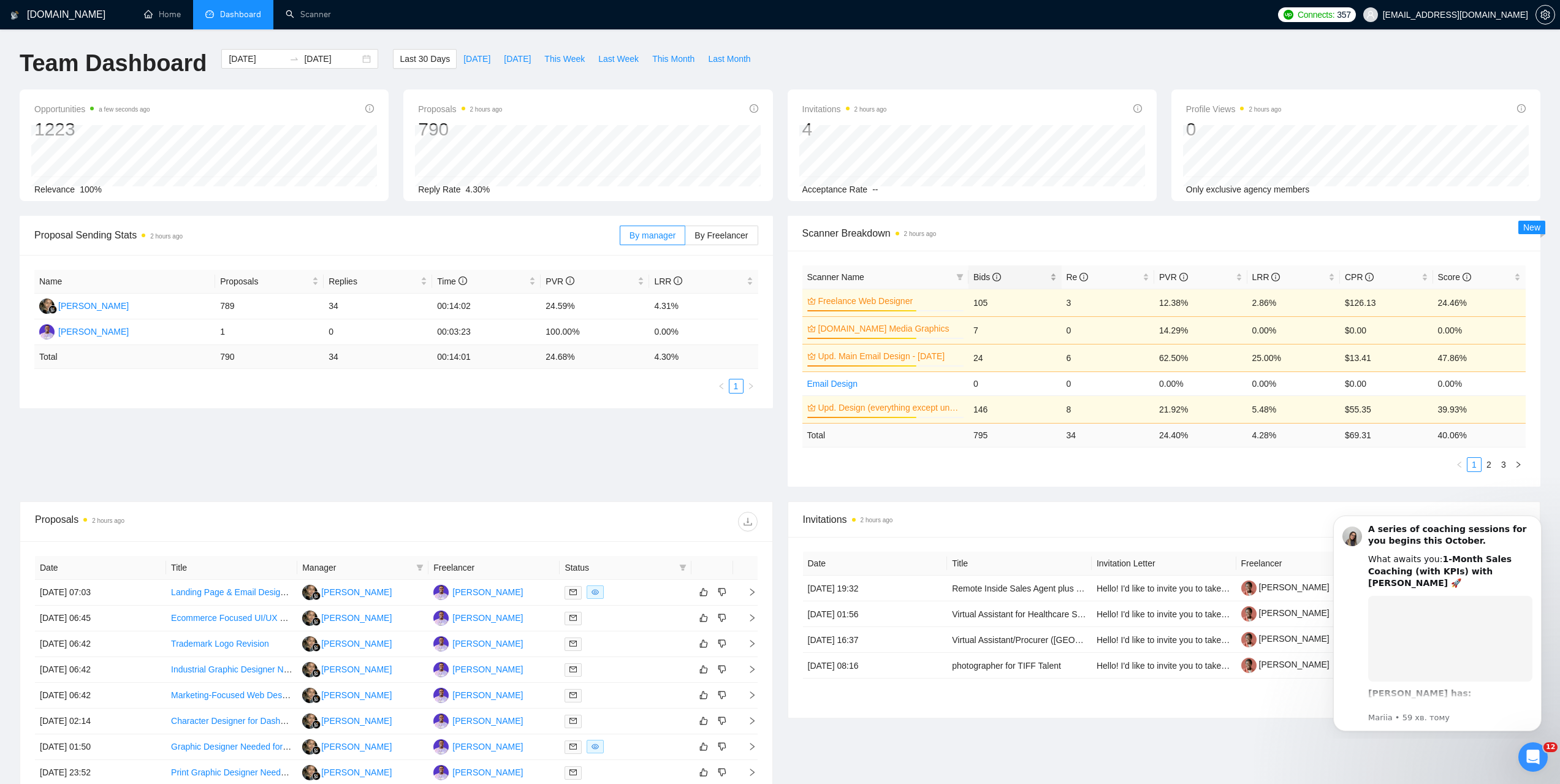
click at [975, 280] on span "Bids" at bounding box center [987, 276] width 28 height 10
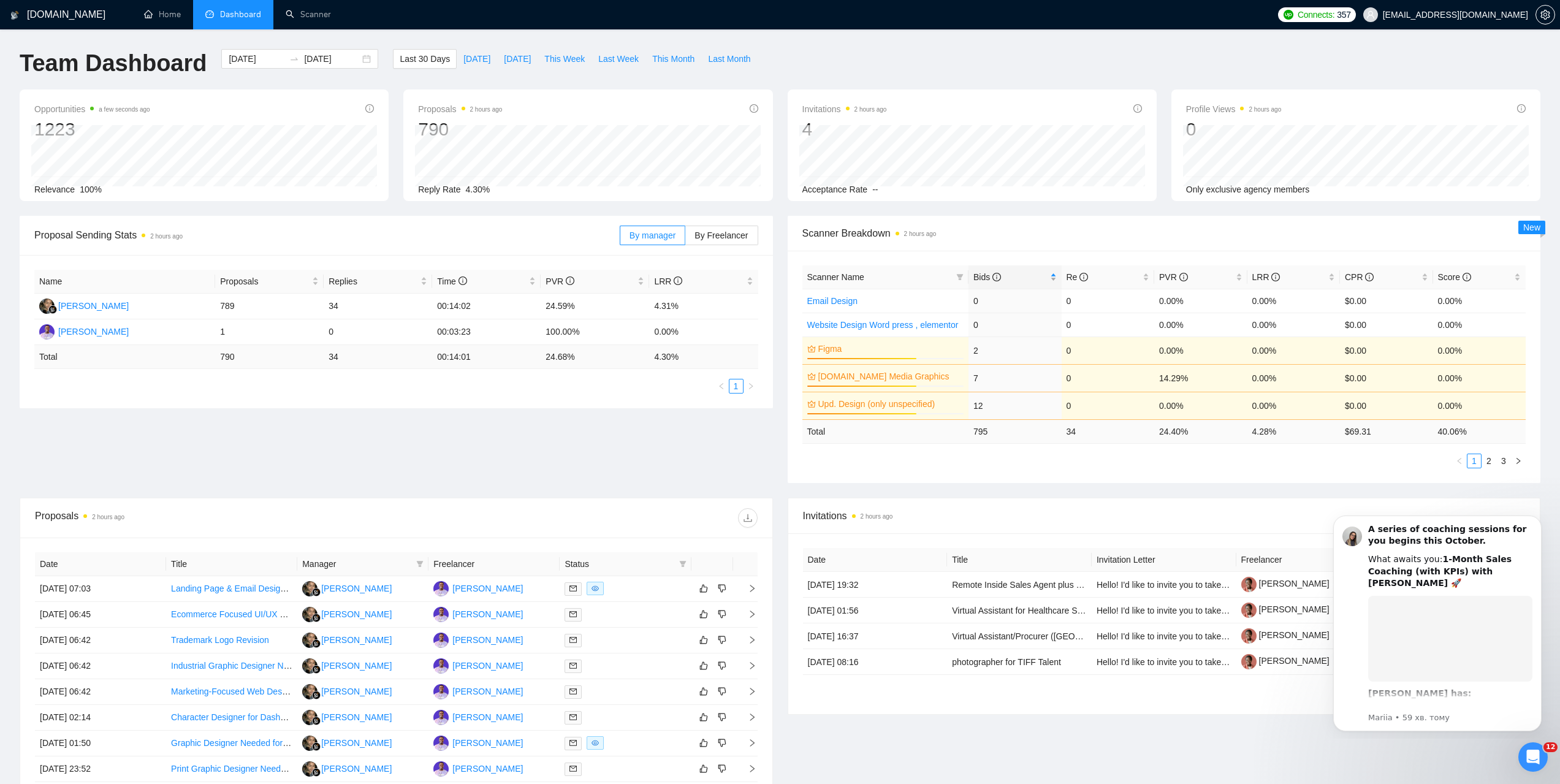
click at [977, 279] on span "Bids" at bounding box center [987, 276] width 28 height 10
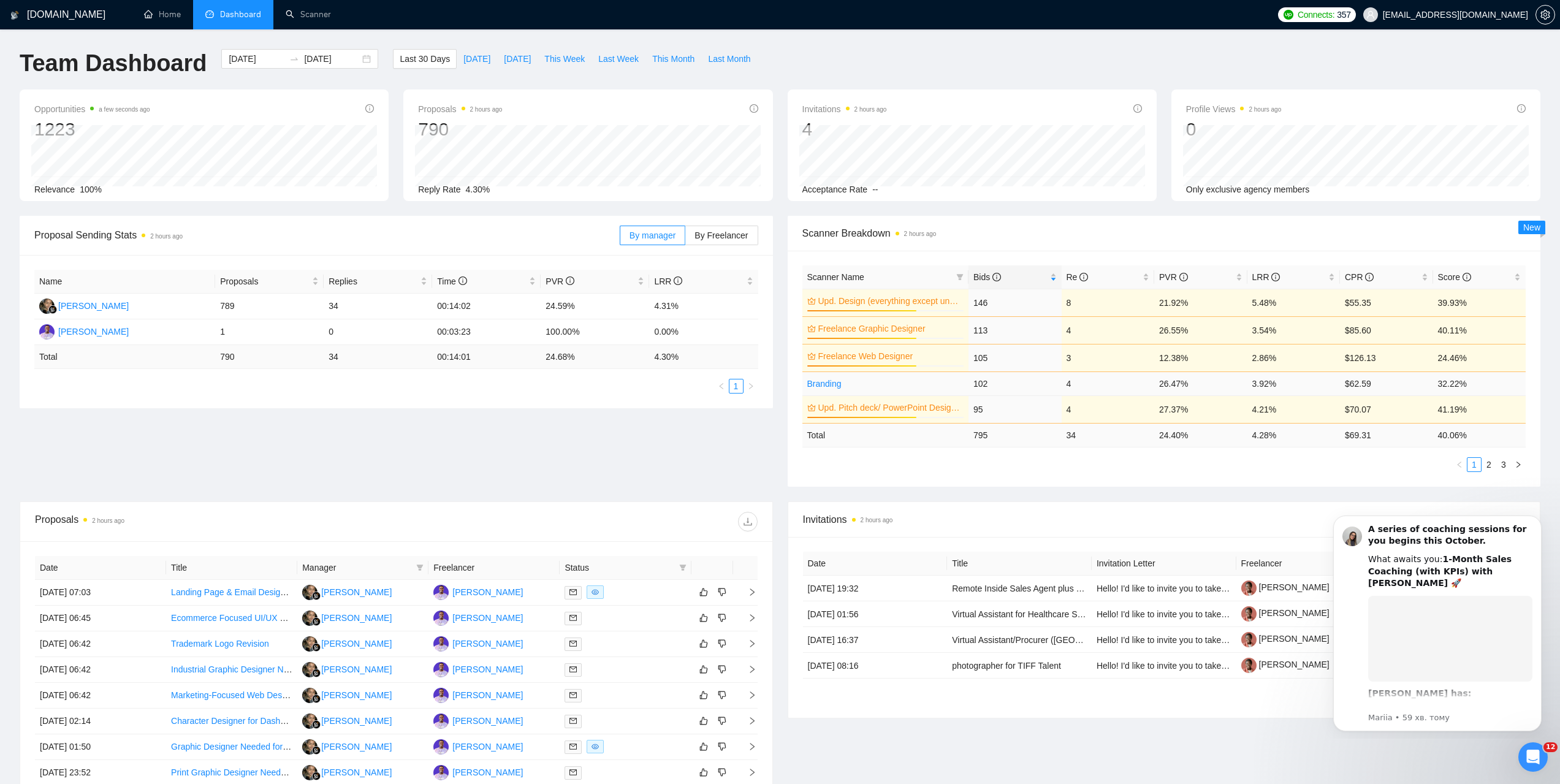
click at [826, 383] on link "Branding" at bounding box center [824, 383] width 35 height 10
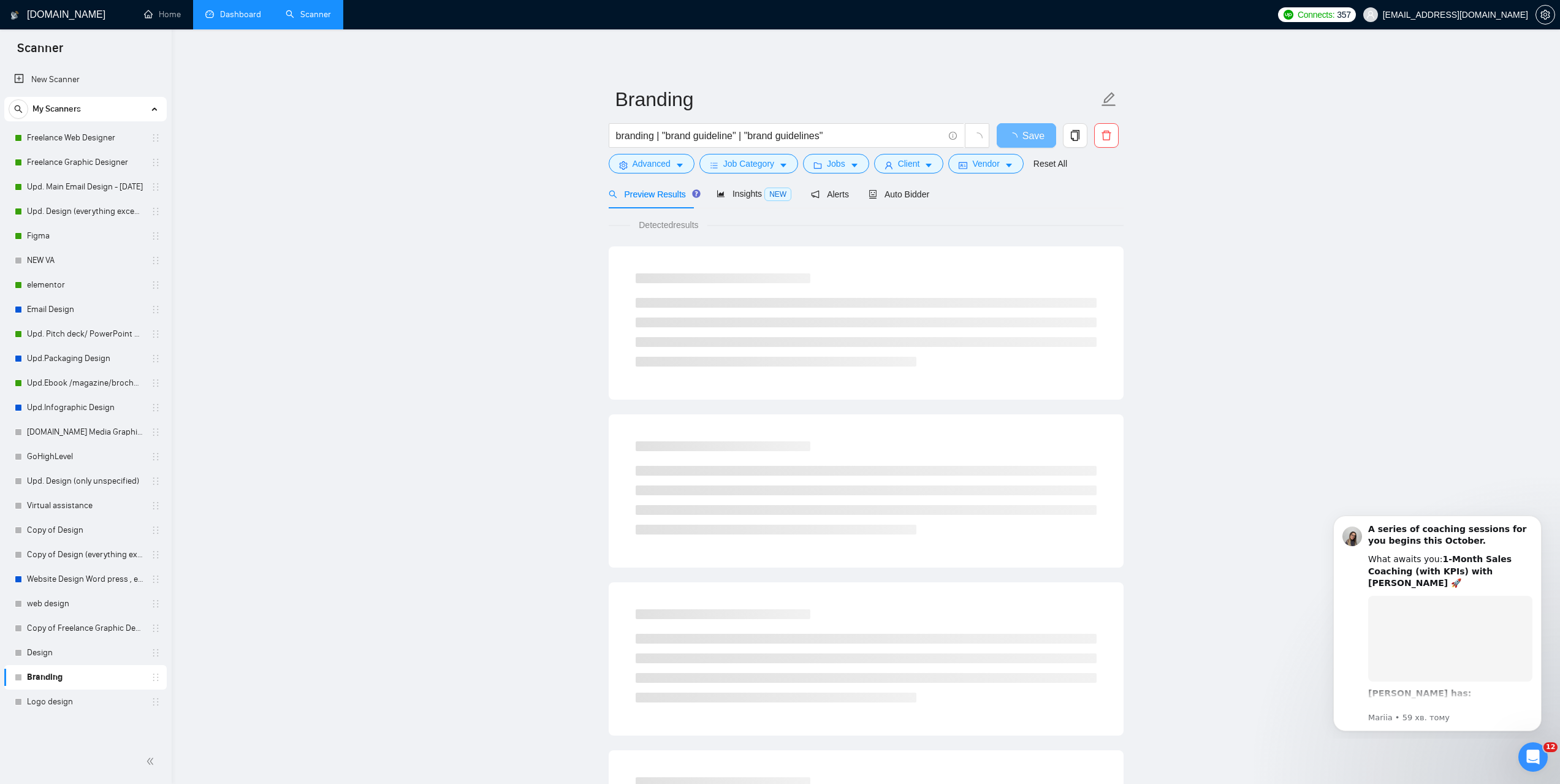
click at [252, 12] on link "Dashboard" at bounding box center [233, 14] width 56 height 11
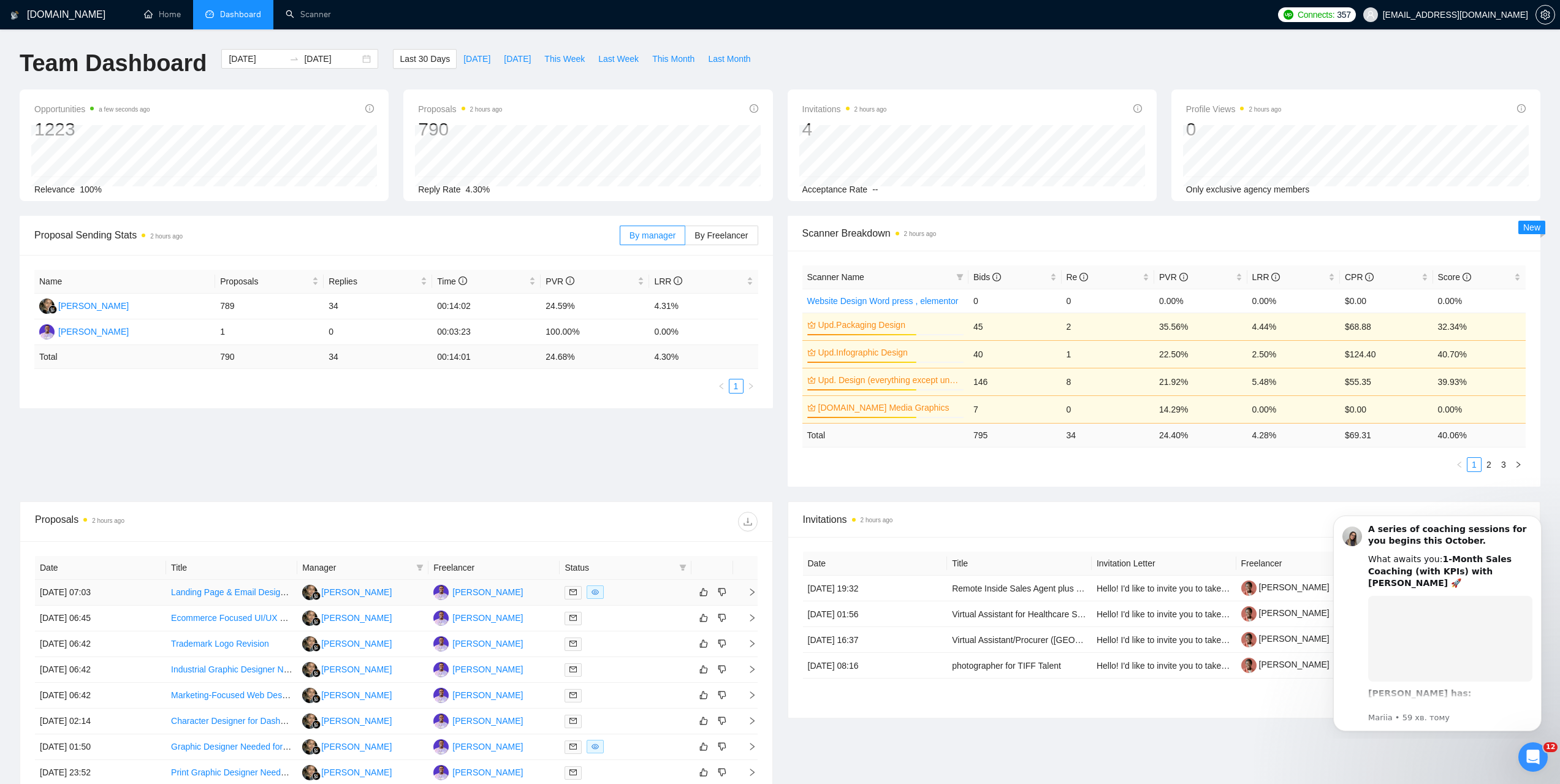
click at [79, 582] on td "03 Oct, 2025 07:03" at bounding box center [100, 592] width 131 height 26
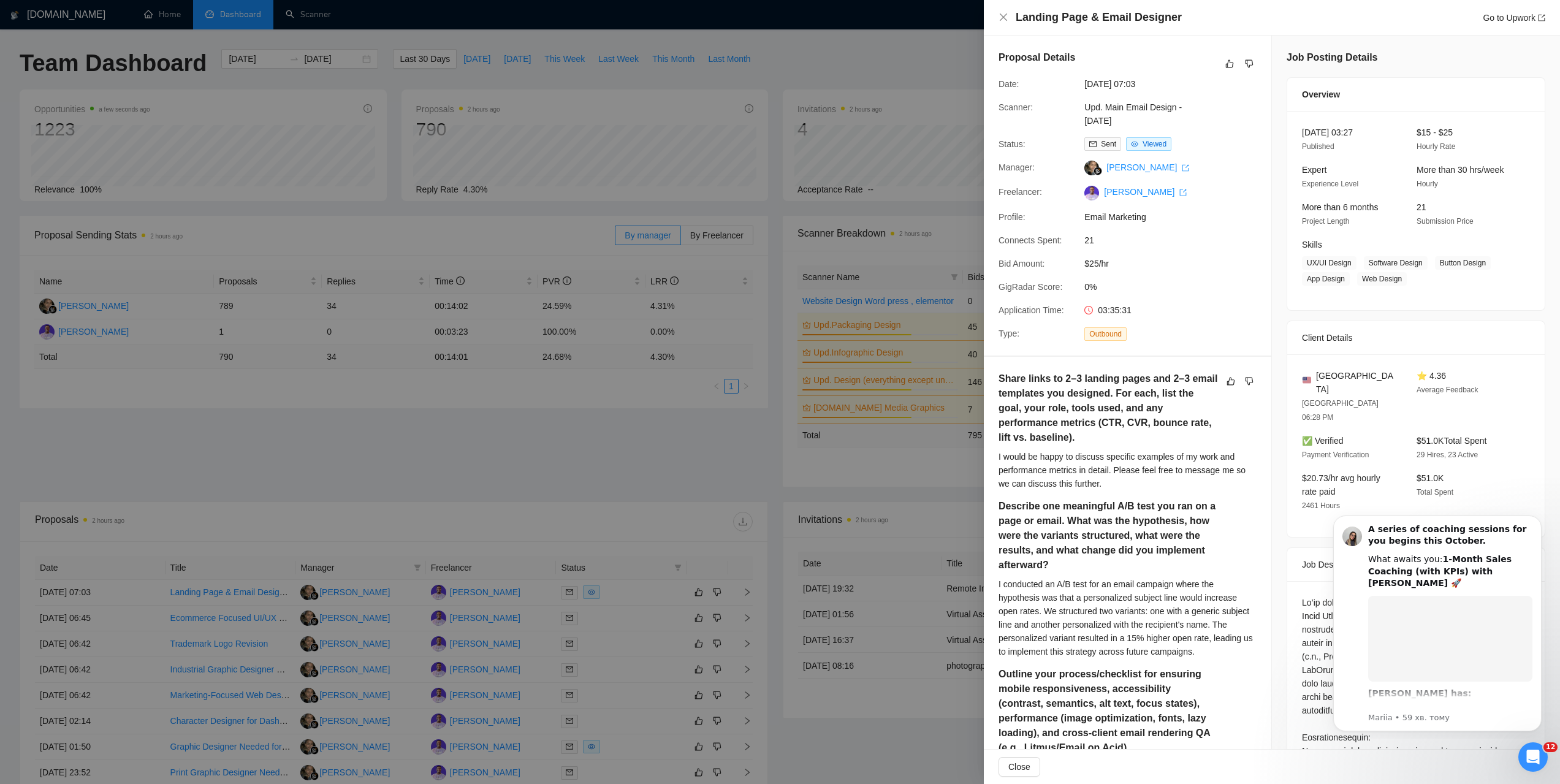
click at [261, 427] on div at bounding box center [780, 392] width 1560 height 784
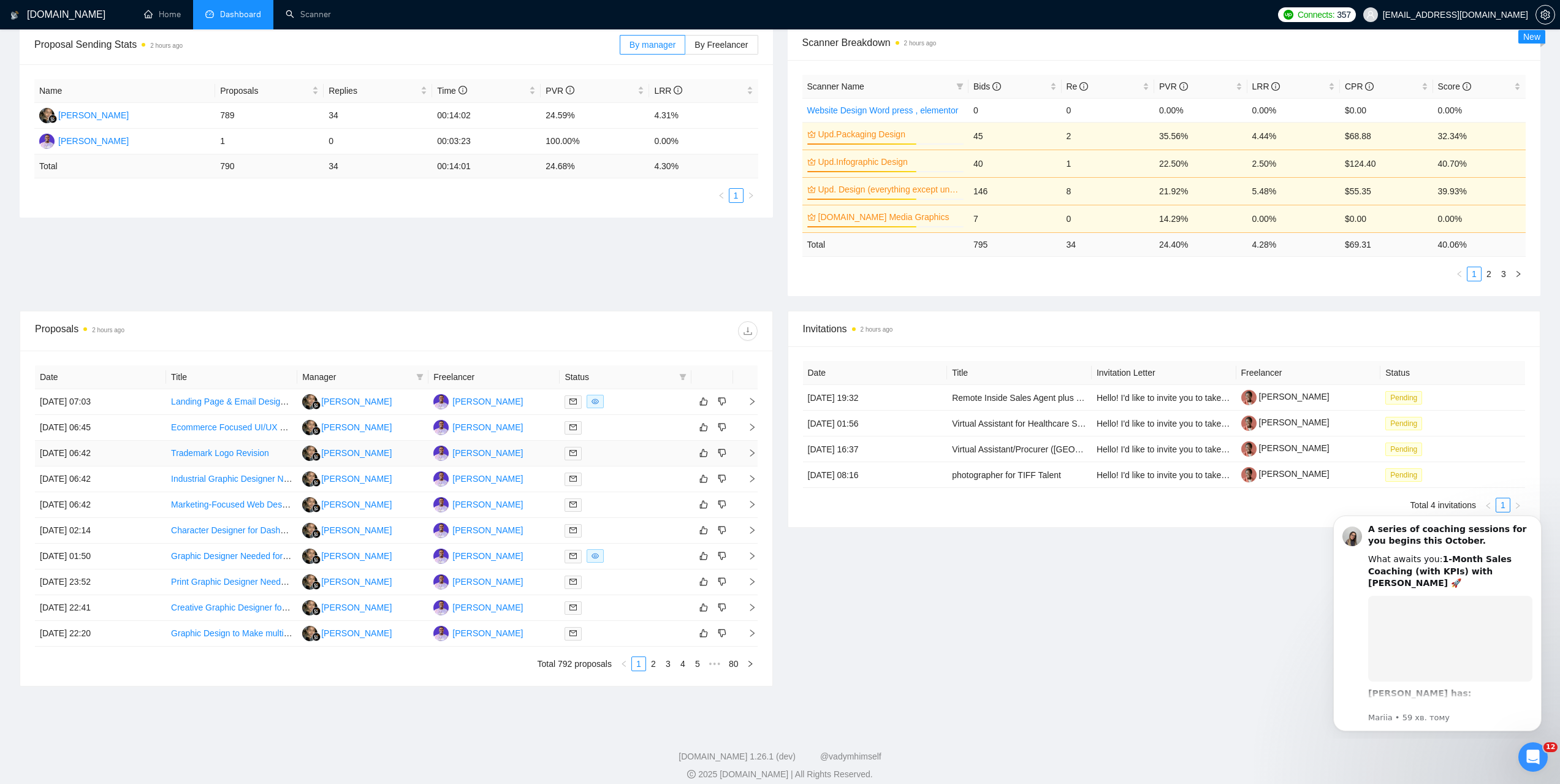
scroll to position [202, 0]
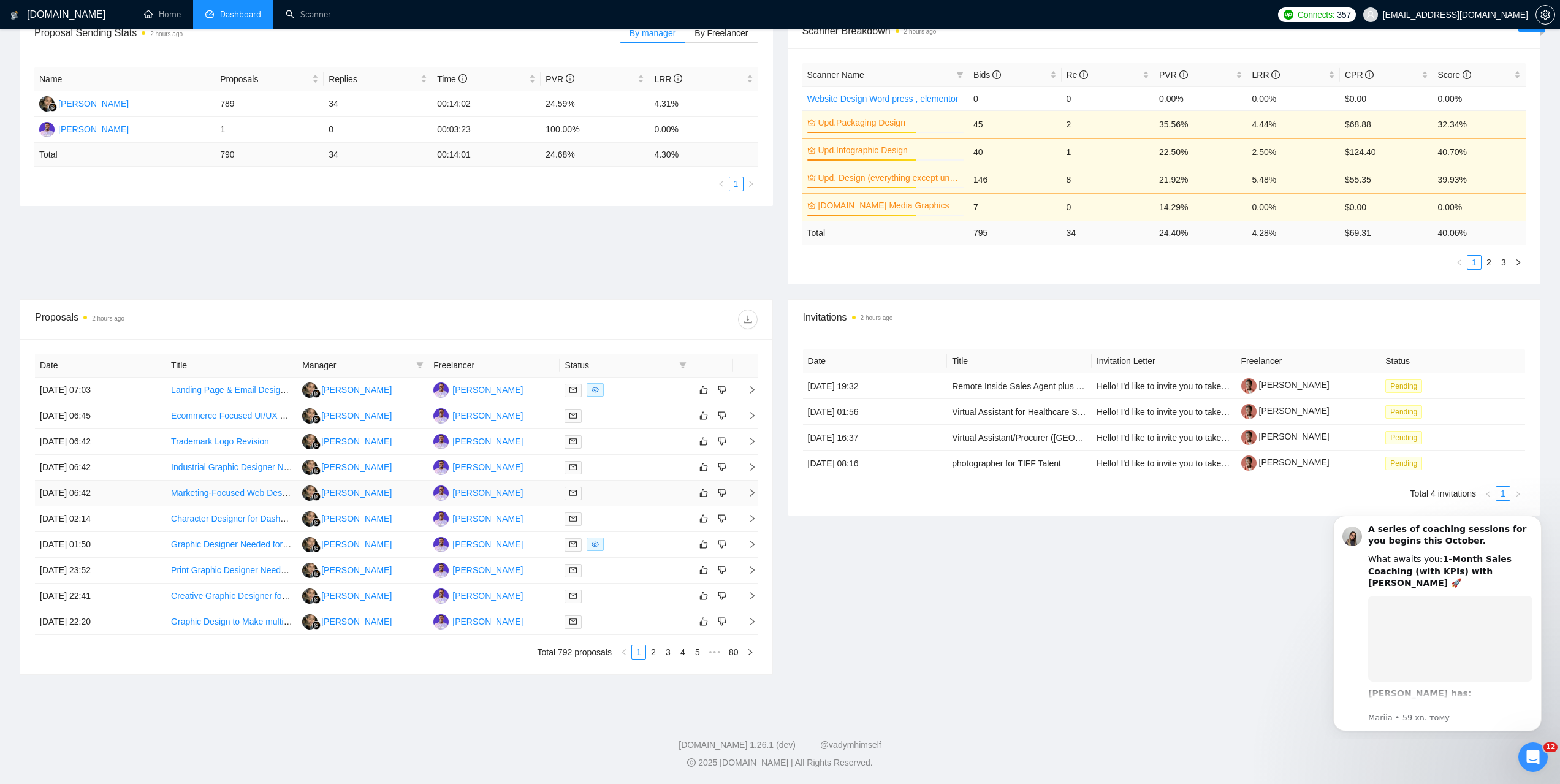
click at [95, 488] on td "03 Oct, 2025 06:42" at bounding box center [100, 492] width 131 height 26
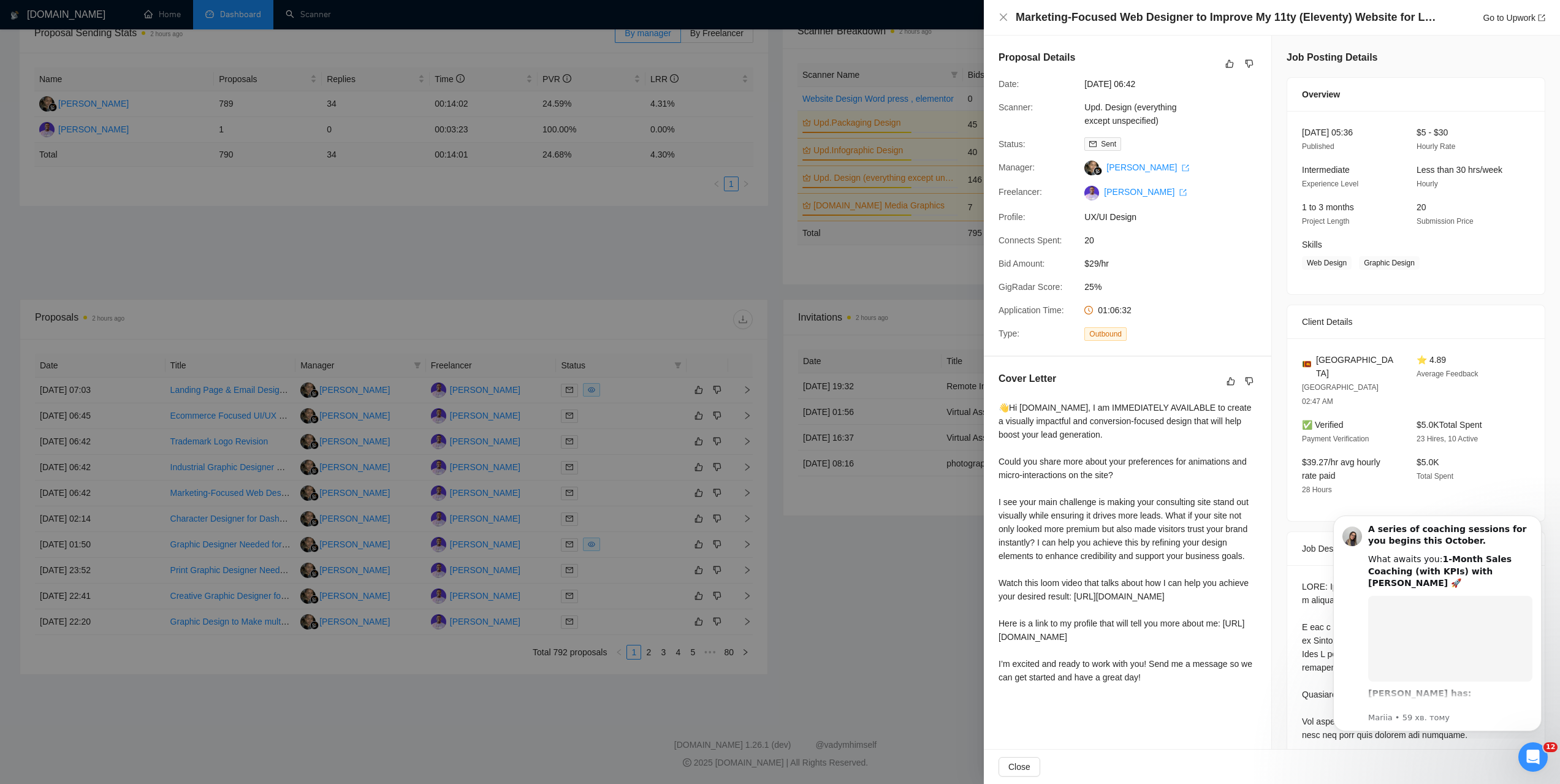
click at [294, 297] on div at bounding box center [780, 392] width 1560 height 784
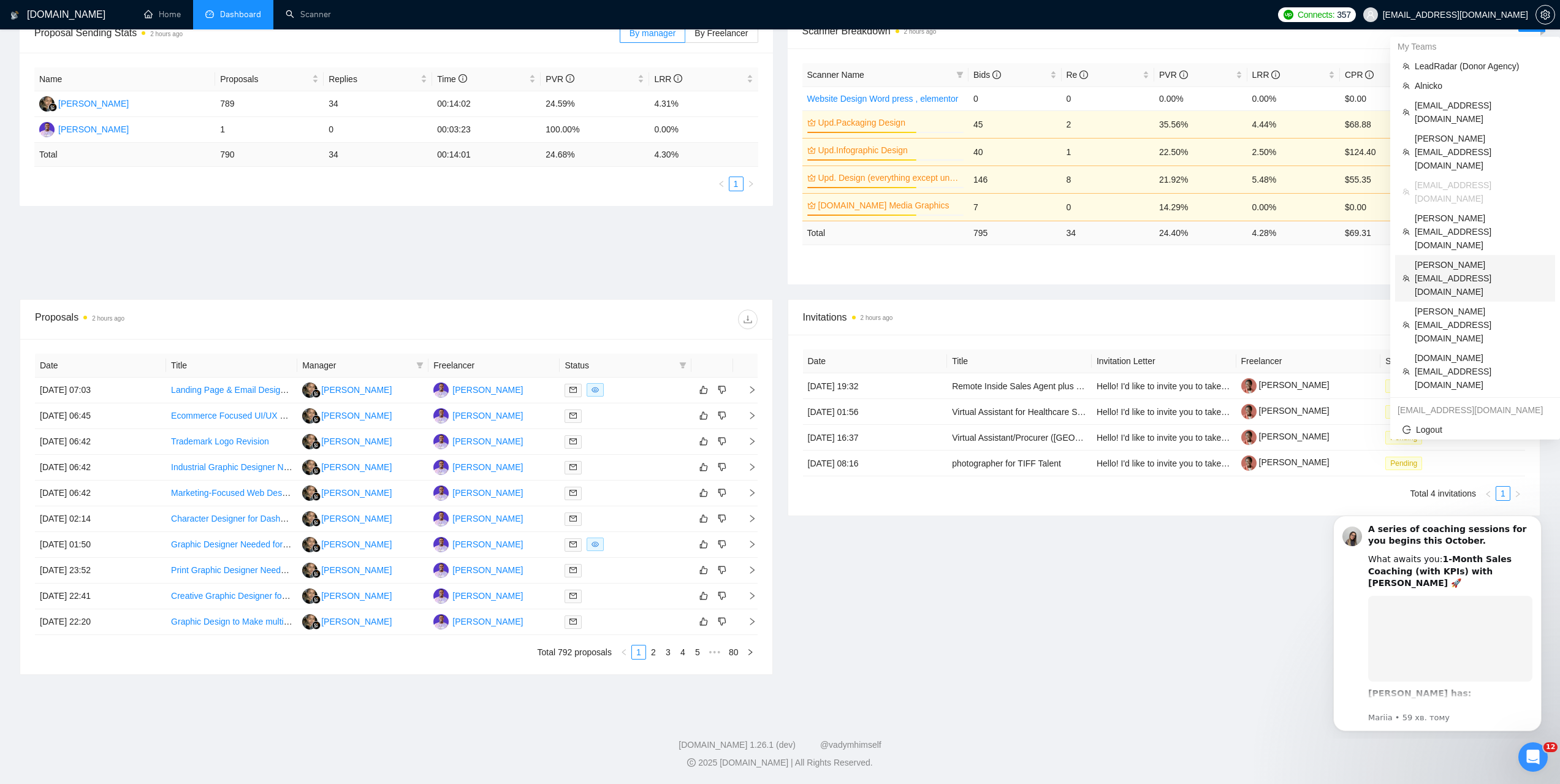
click at [1443, 258] on span "[PERSON_NAME][EMAIL_ADDRESS][DOMAIN_NAME]" at bounding box center [1482, 277] width 133 height 40
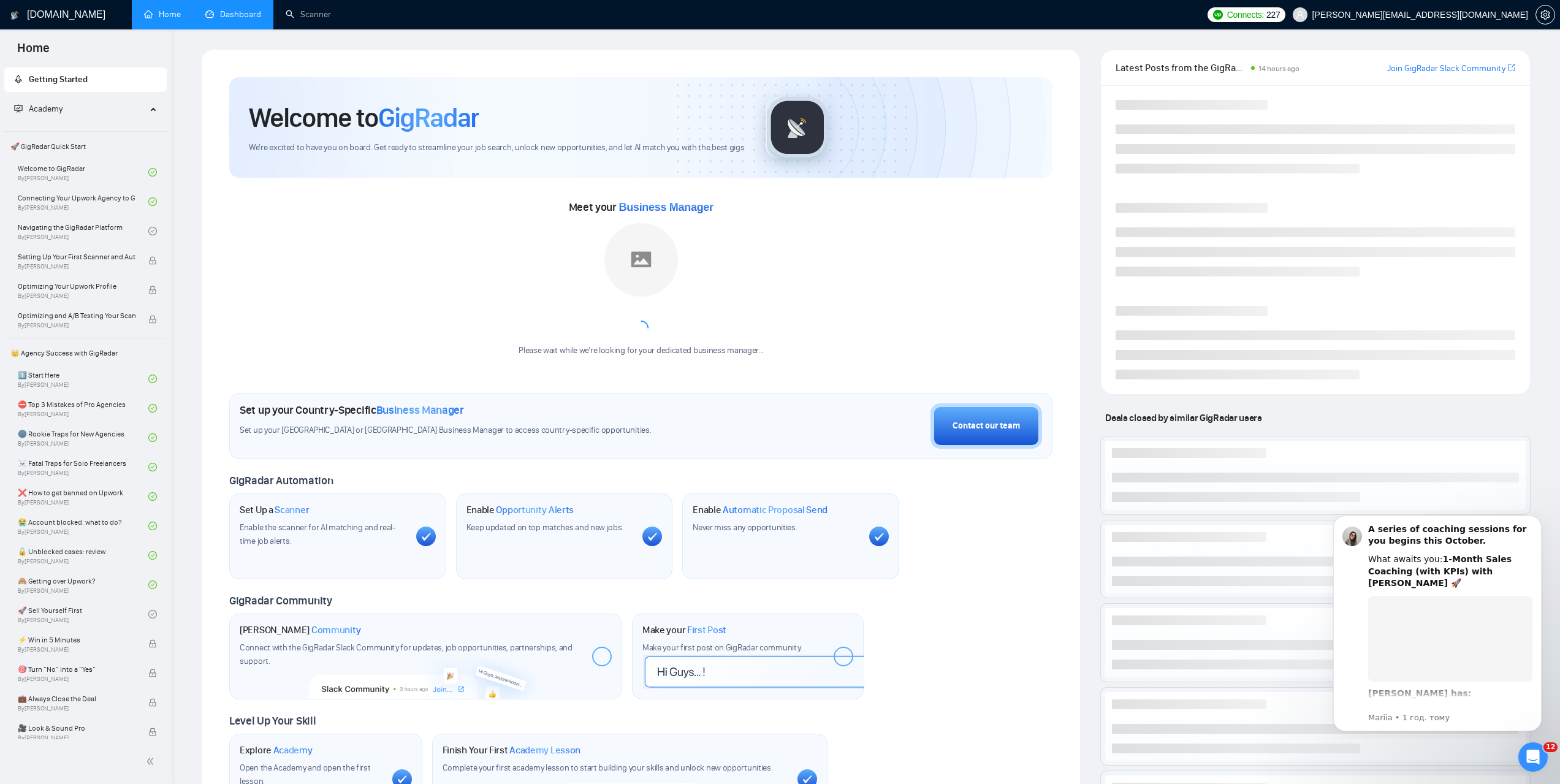
click at [253, 19] on link "Dashboard" at bounding box center [233, 14] width 56 height 11
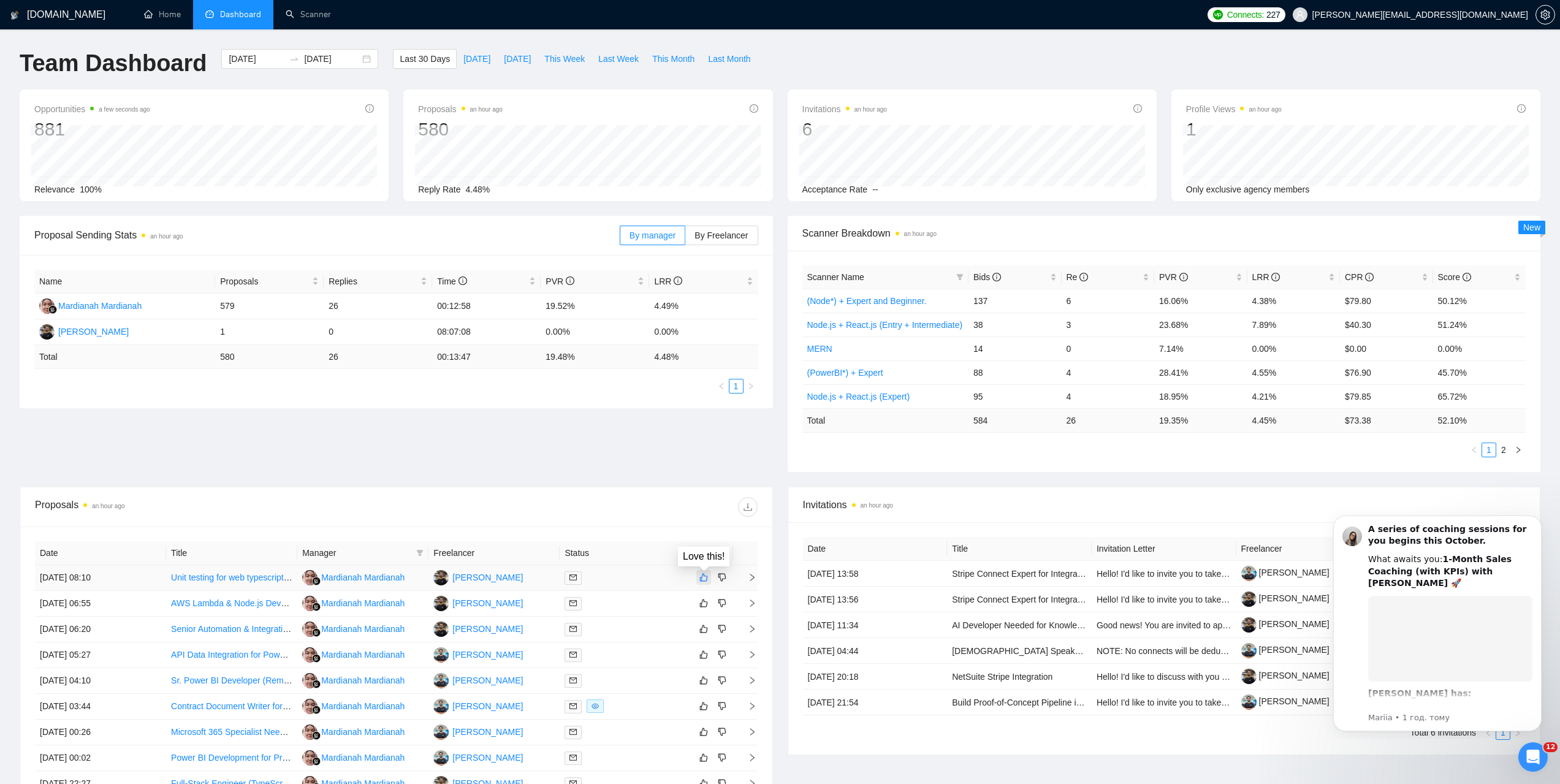
click at [704, 577] on icon "like" at bounding box center [704, 577] width 9 height 10
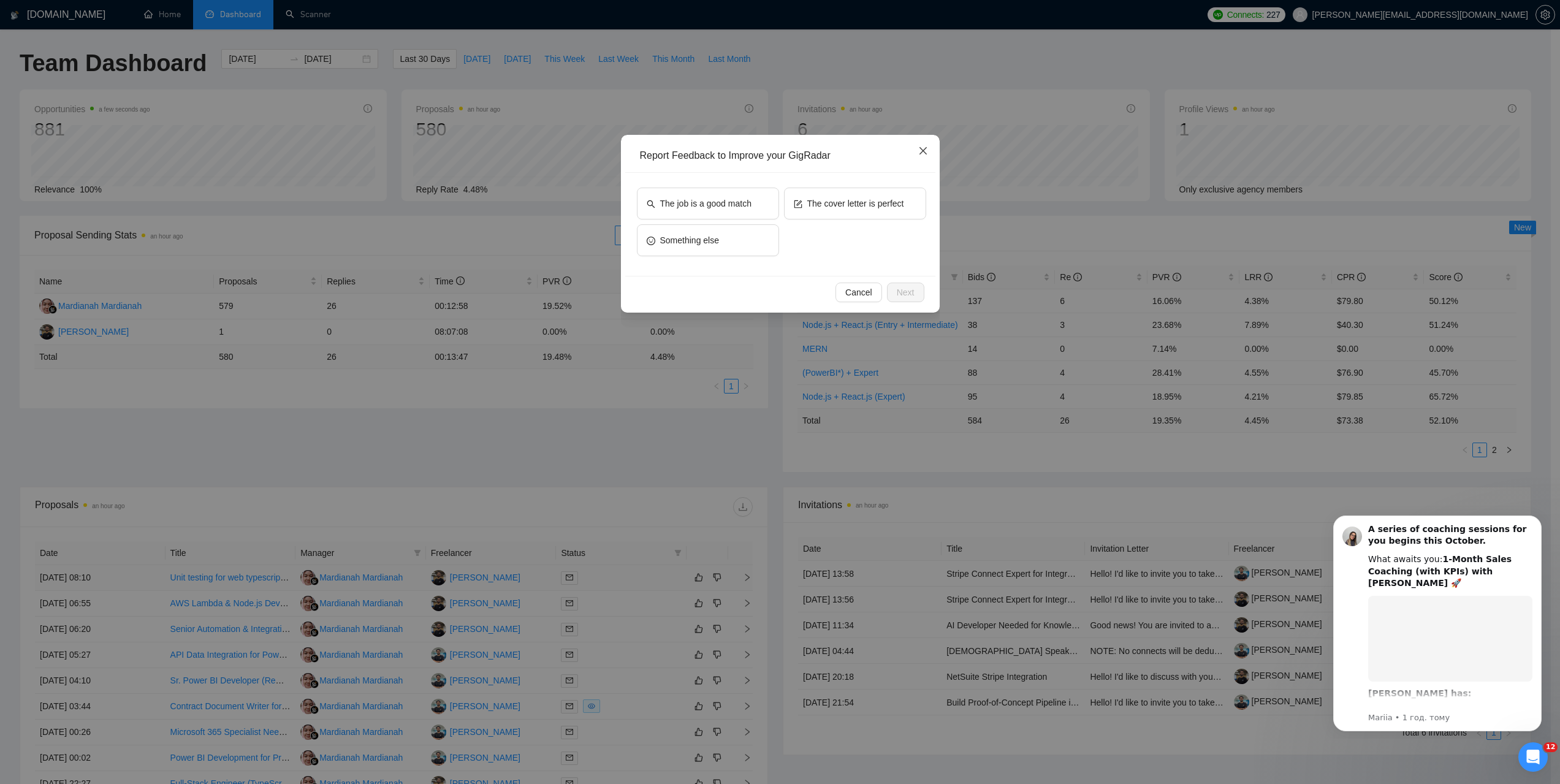
click at [924, 151] on icon "close" at bounding box center [922, 150] width 7 height 7
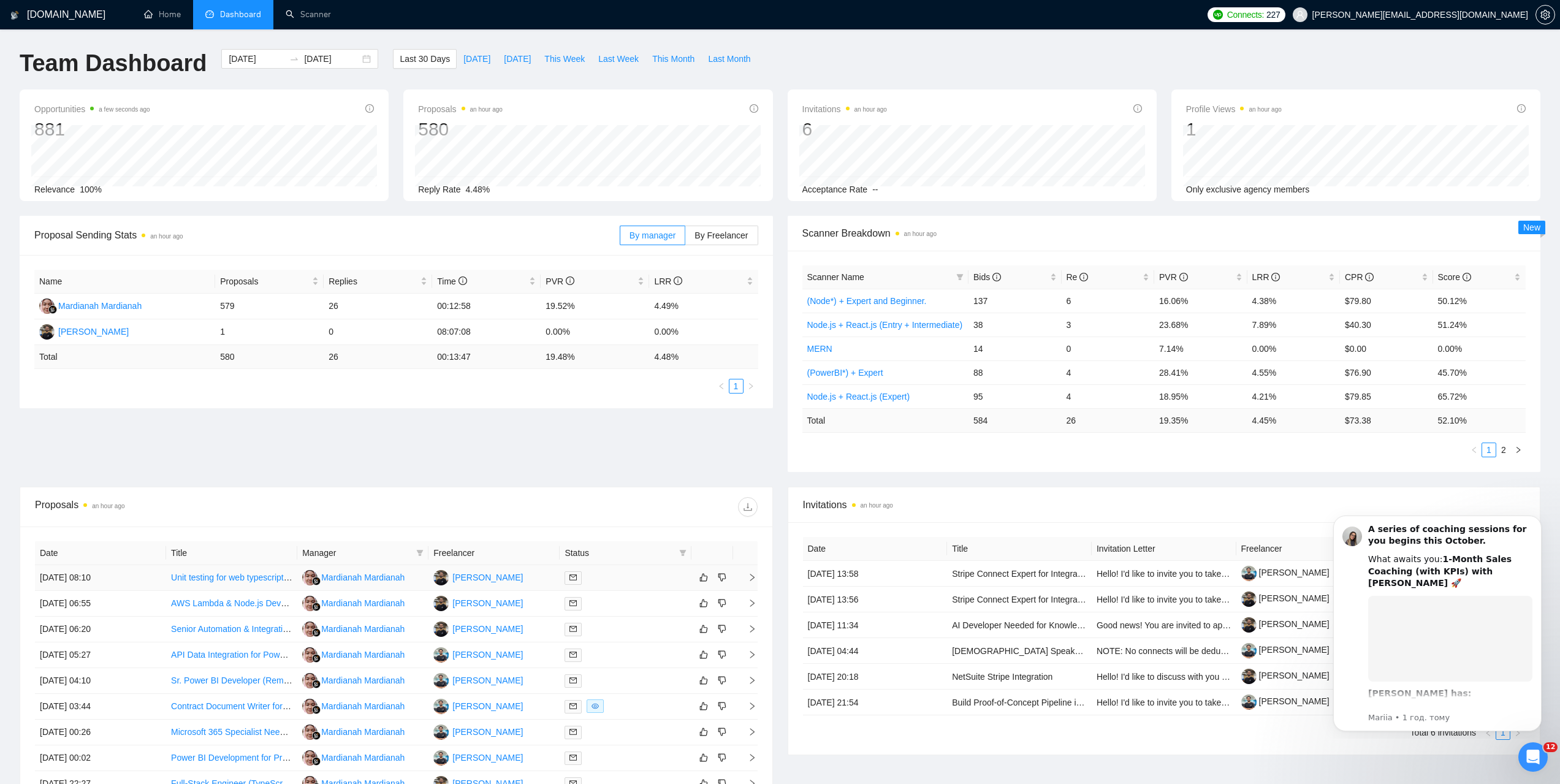
click at [721, 569] on td at bounding box center [712, 577] width 42 height 26
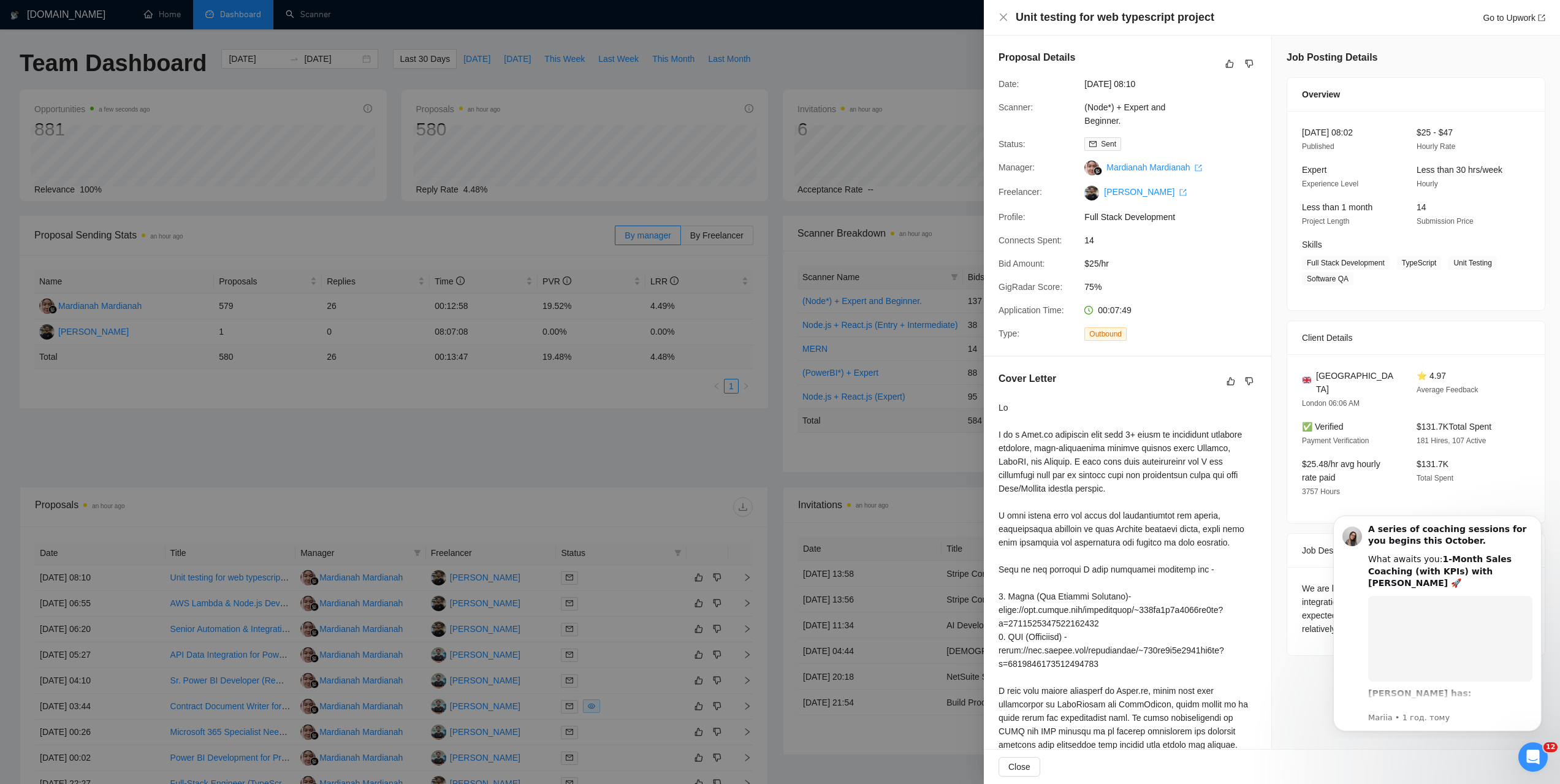
click at [701, 458] on div at bounding box center [780, 392] width 1560 height 784
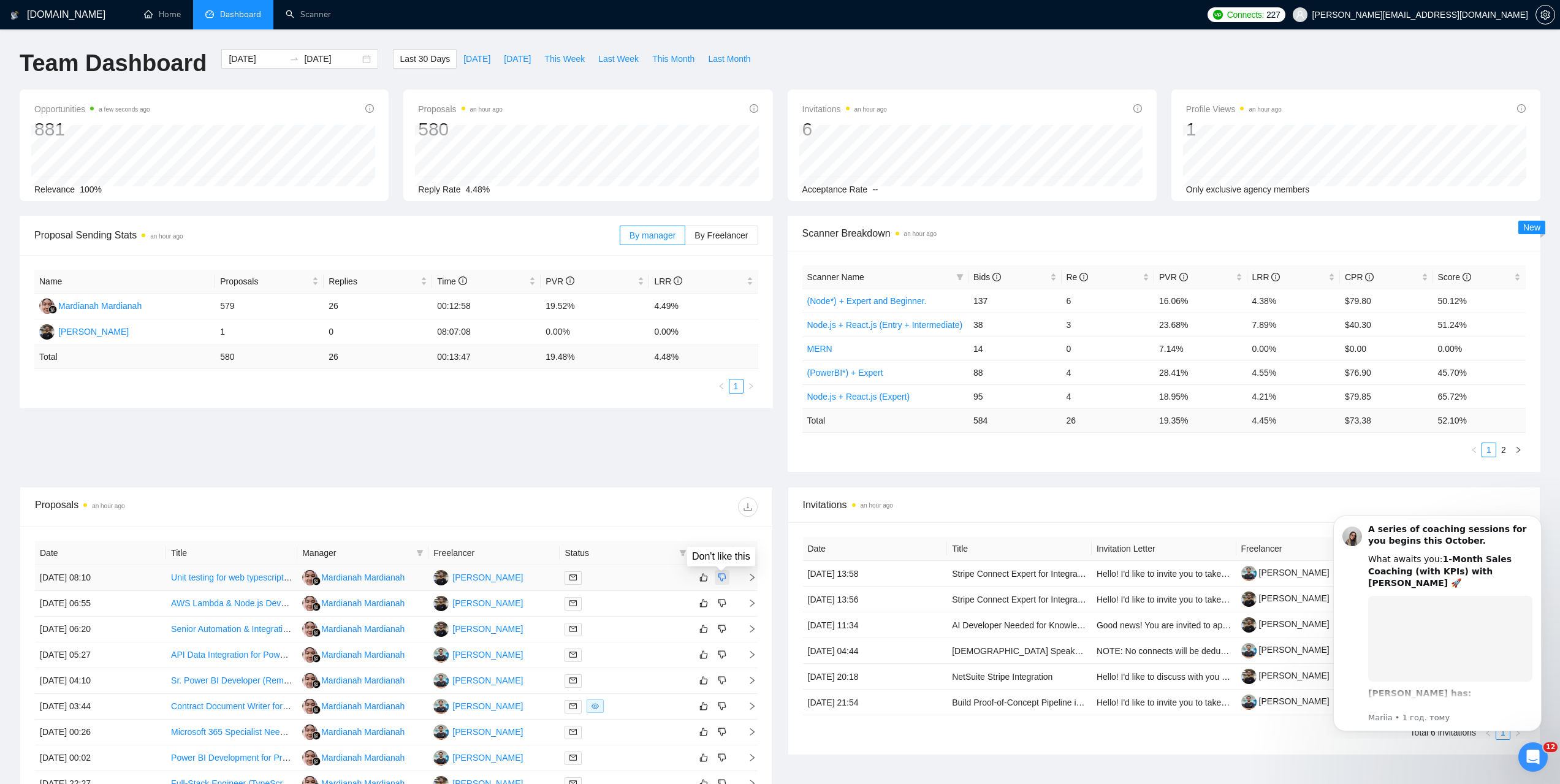
click at [718, 579] on icon "dislike" at bounding box center [722, 577] width 9 height 10
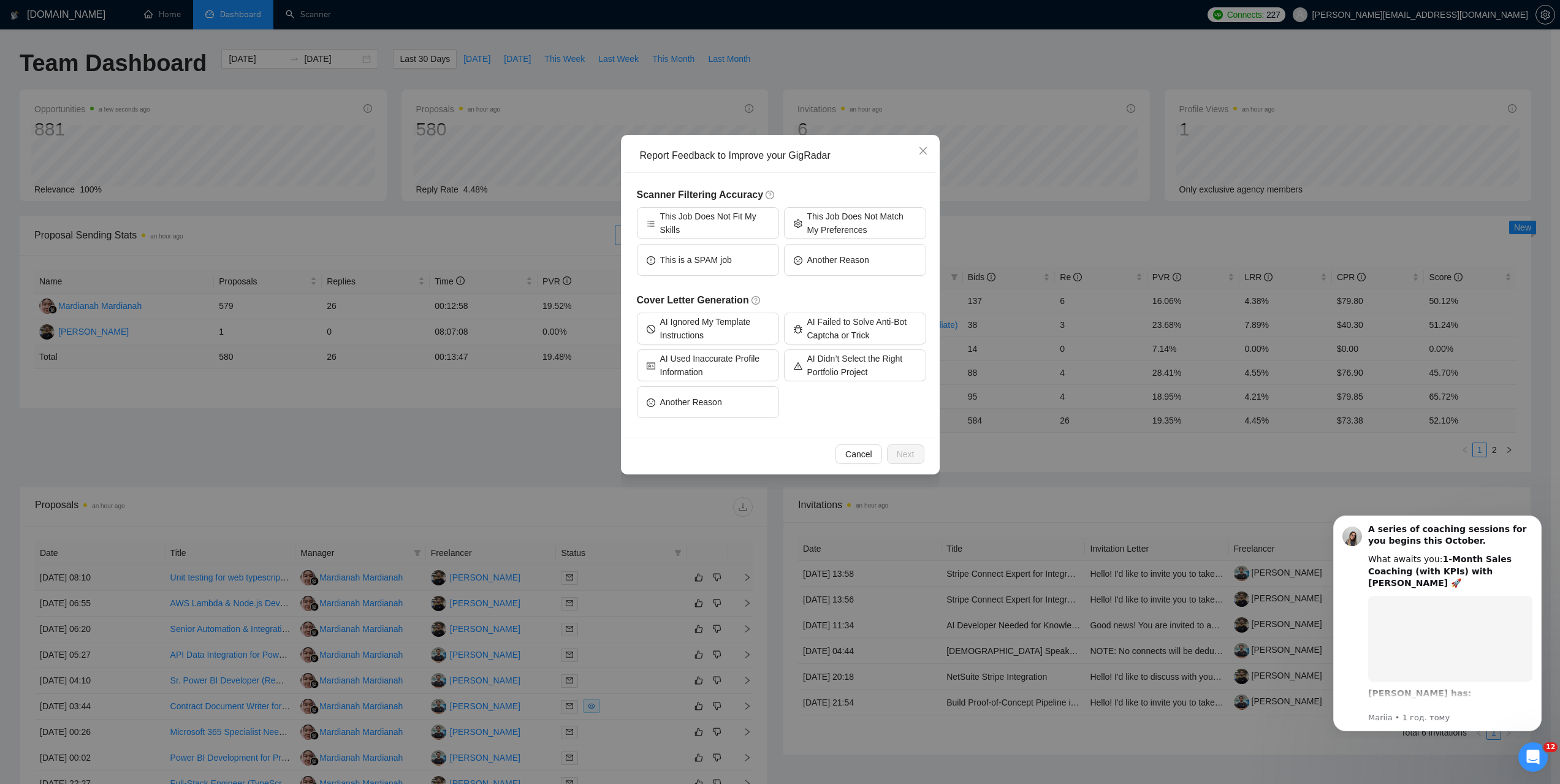
click at [530, 448] on div "Report Feedback to Improve your GigRadar Scanner Filtering Accuracy This Job Do…" at bounding box center [780, 392] width 1560 height 784
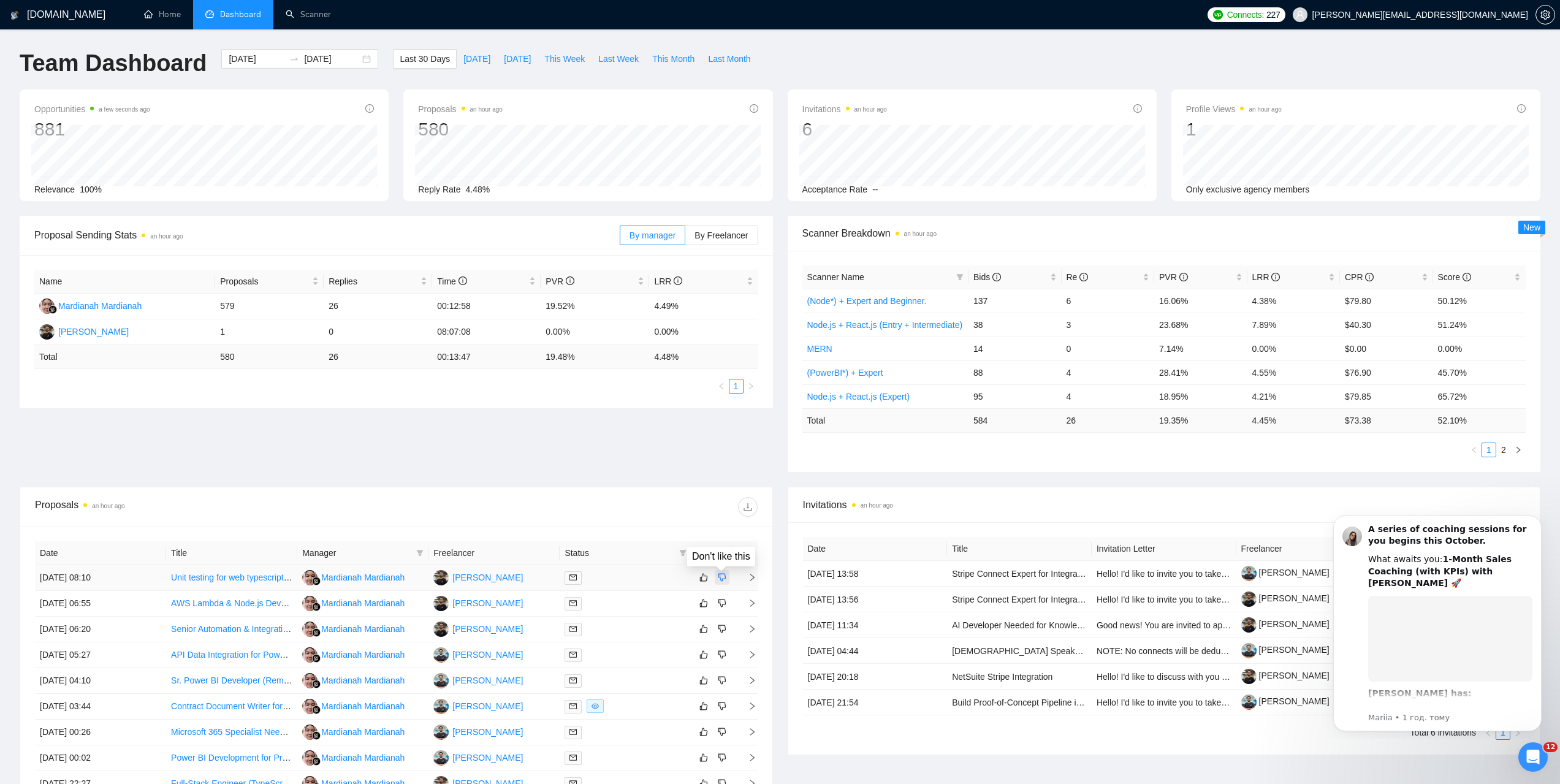
click at [721, 575] on icon "dislike" at bounding box center [722, 577] width 9 height 10
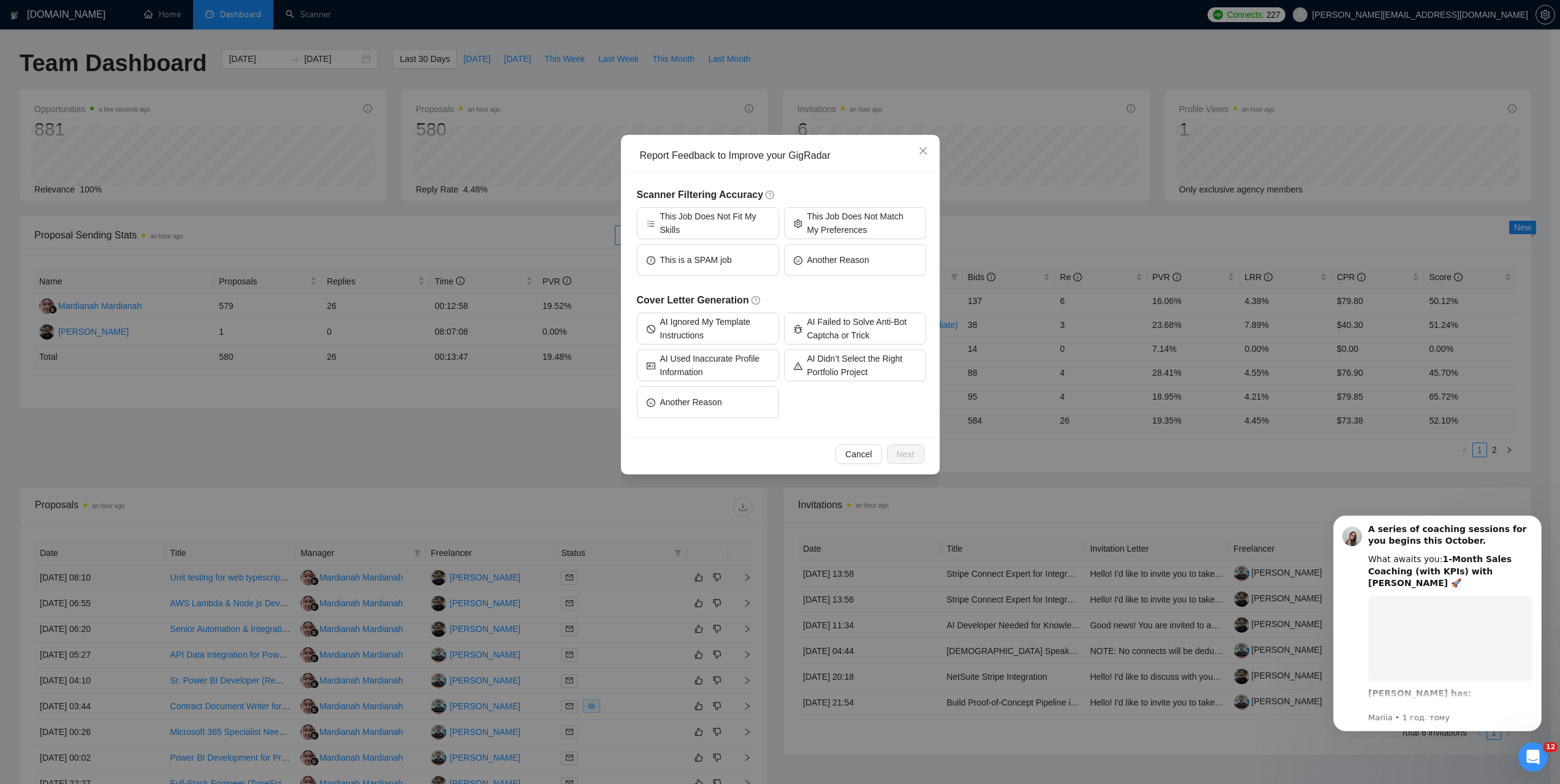
click at [527, 465] on div "Report Feedback to Improve your GigRadar Scanner Filtering Accuracy This Job Do…" at bounding box center [780, 392] width 1560 height 784
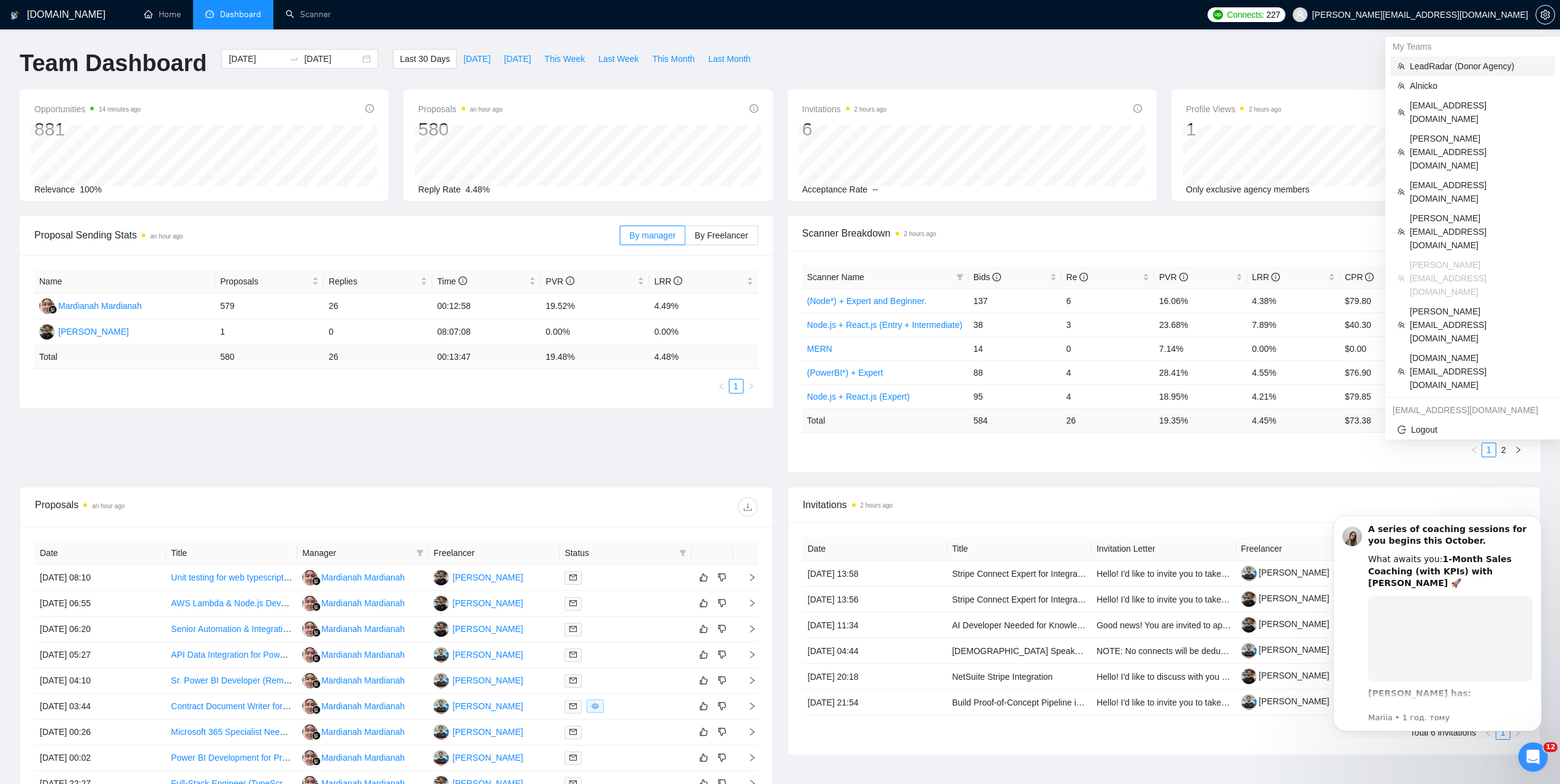
click at [1441, 67] on span "LeadRadar (Donor Agency)" at bounding box center [1478, 66] width 138 height 13
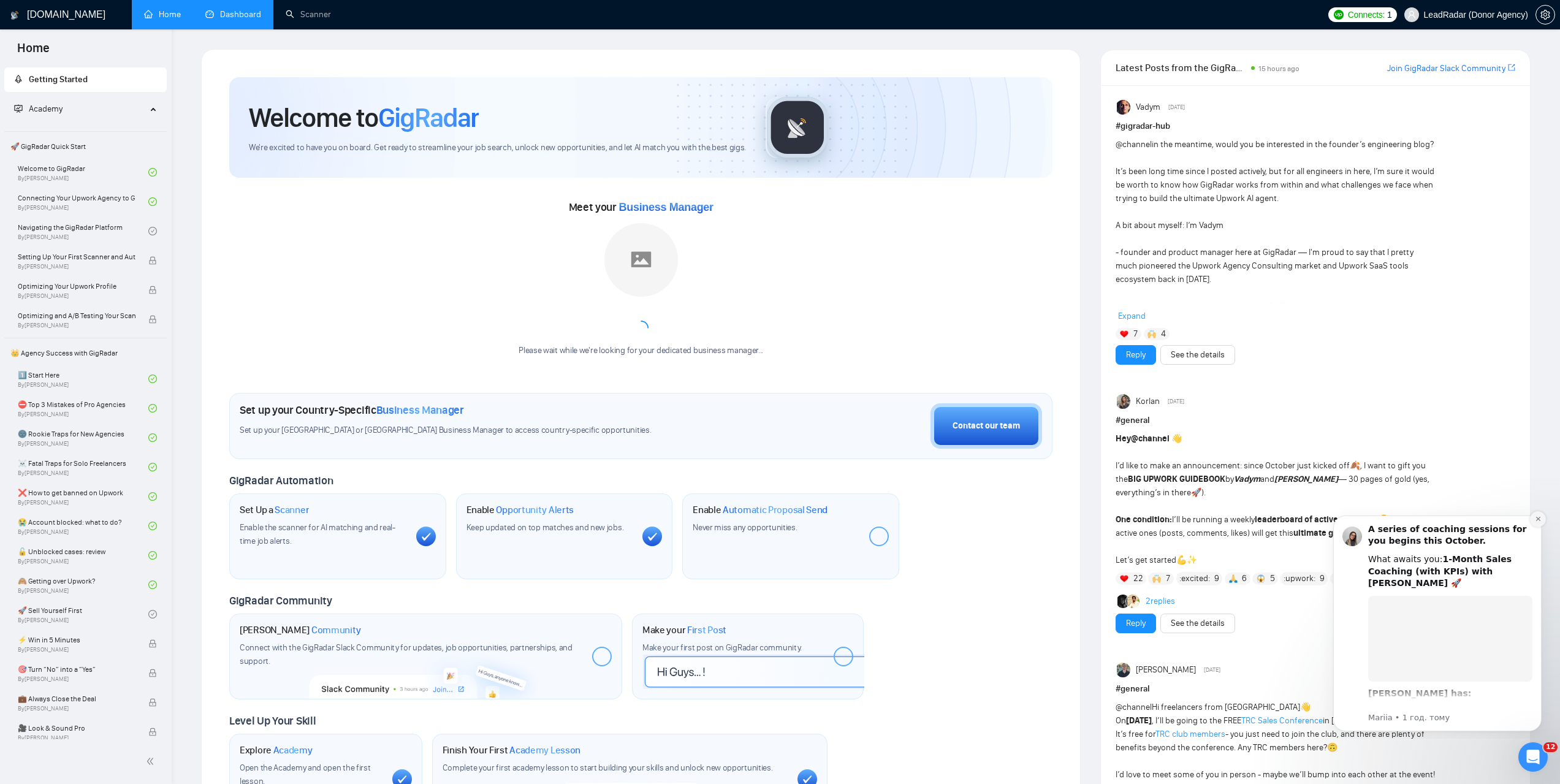
click at [1539, 519] on icon "Dismiss notification" at bounding box center [1538, 518] width 4 height 4
click at [1536, 516] on icon "Dismiss notification" at bounding box center [1539, 519] width 7 height 7
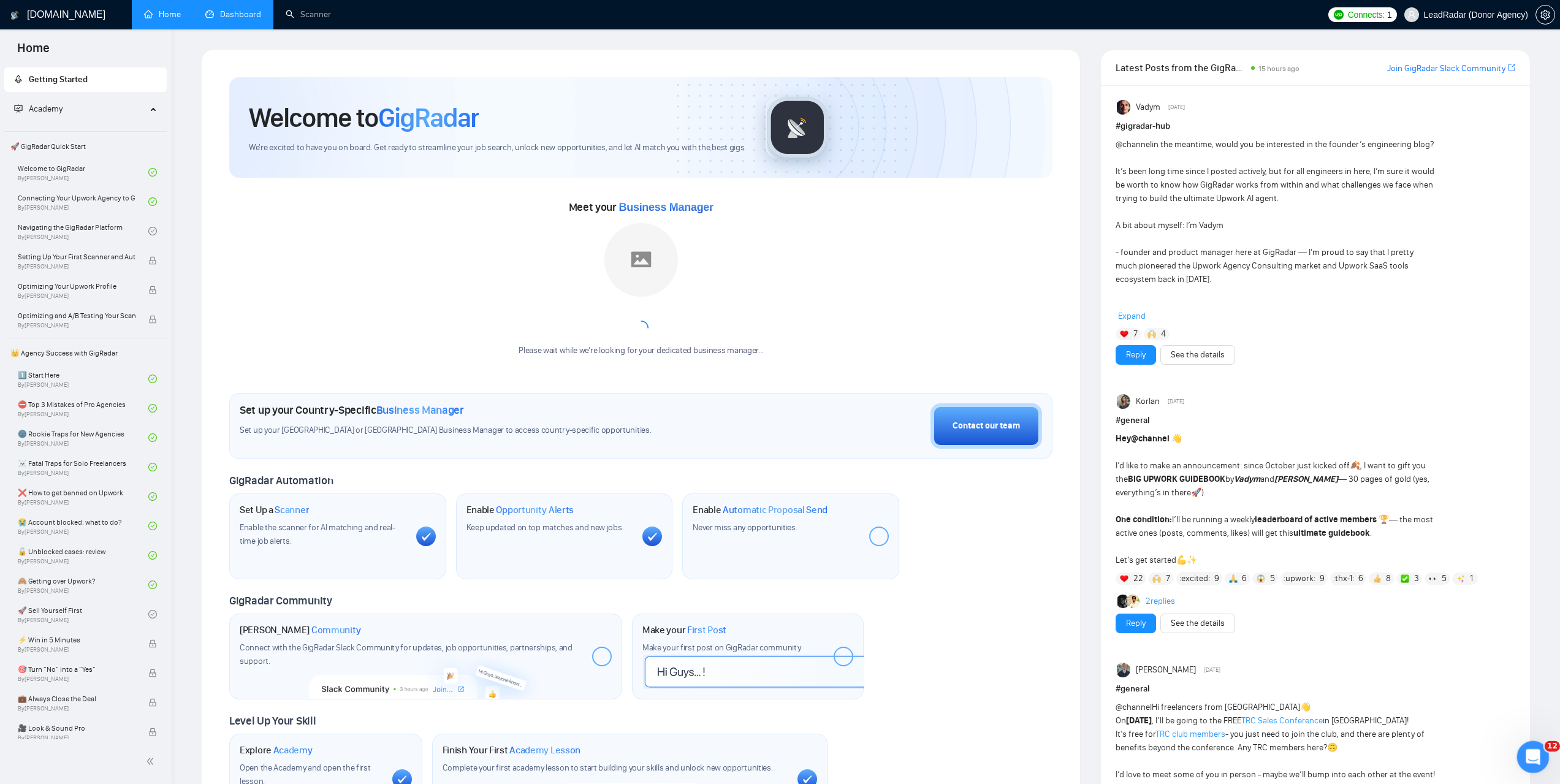
drag, startPoint x: 3041, startPoint y: 1510, endPoint x: 1524, endPoint y: 748, distance: 1697.6
click at [1524, 747] on div "Відкрити програму для спілкування Intercom" at bounding box center [1531, 754] width 40 height 40
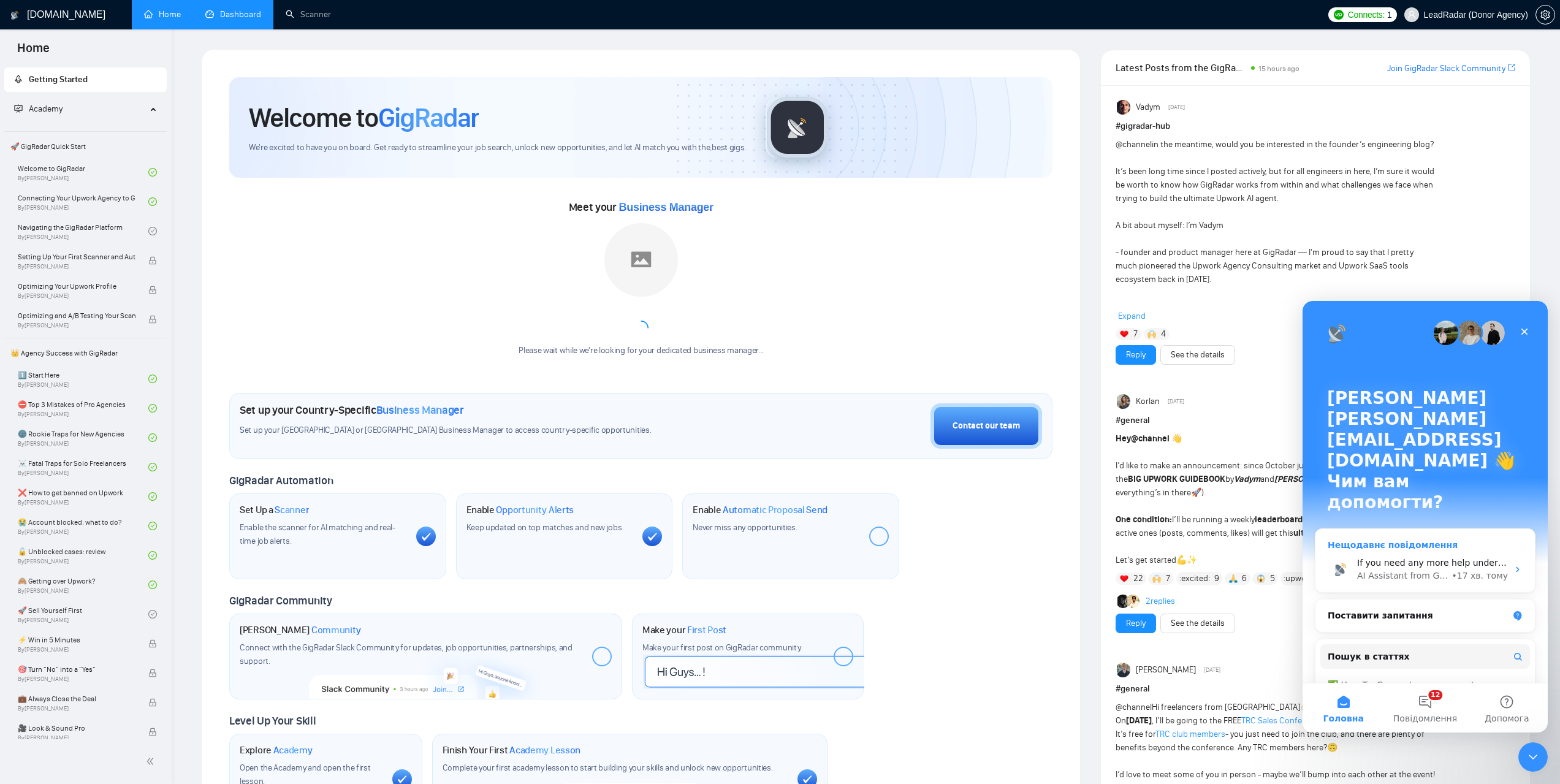
click at [1425, 569] on div "AI Assistant from GigRadar 📡" at bounding box center [1403, 575] width 92 height 12
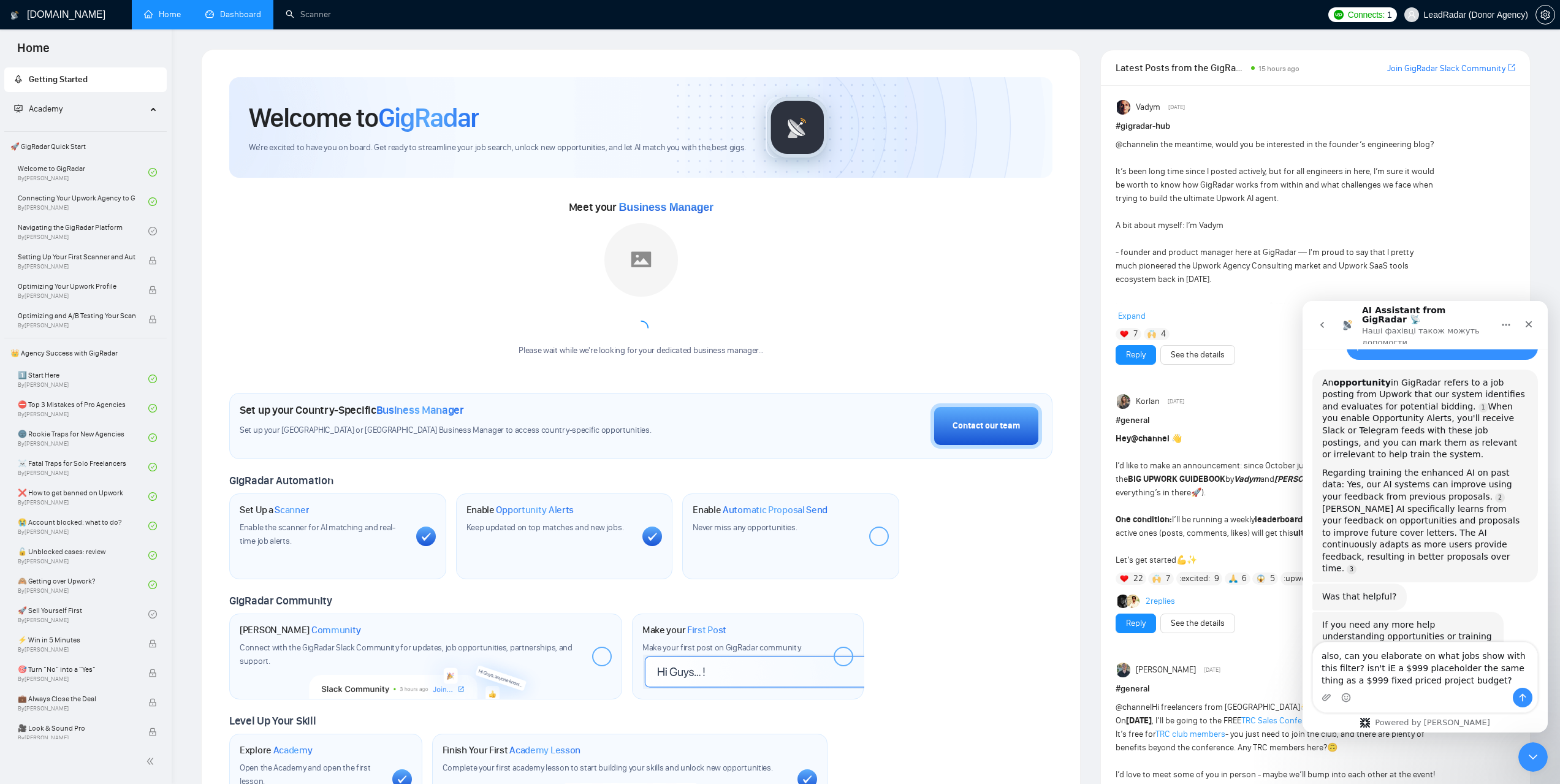
scroll to position [121, 0]
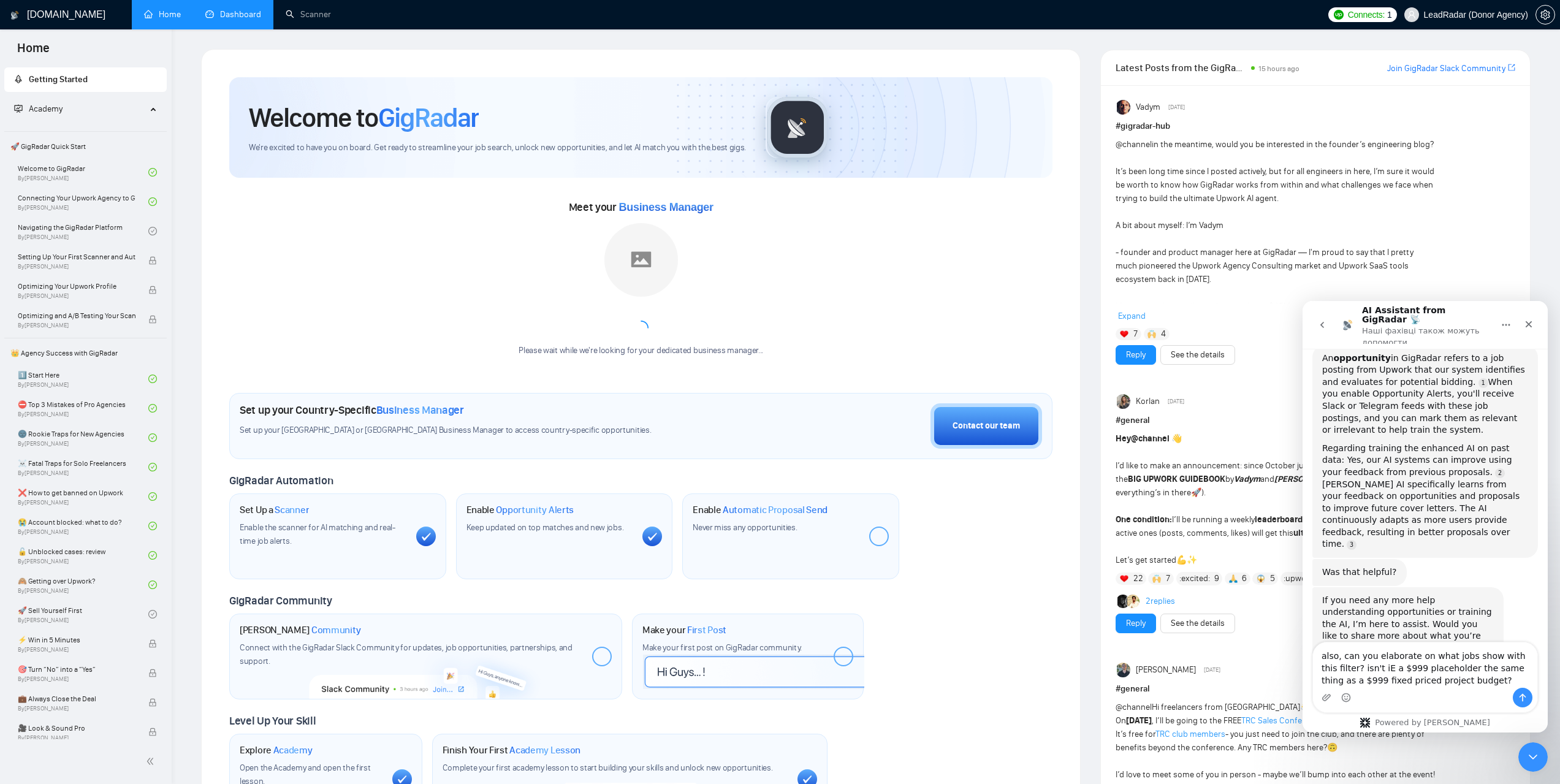
type textarea "also, can you elaborate on what jobs show with this filter? isn't iE a $999 pla…"
click at [1518, 695] on icon "Надіслати повідомлення…" at bounding box center [1523, 697] width 10 height 10
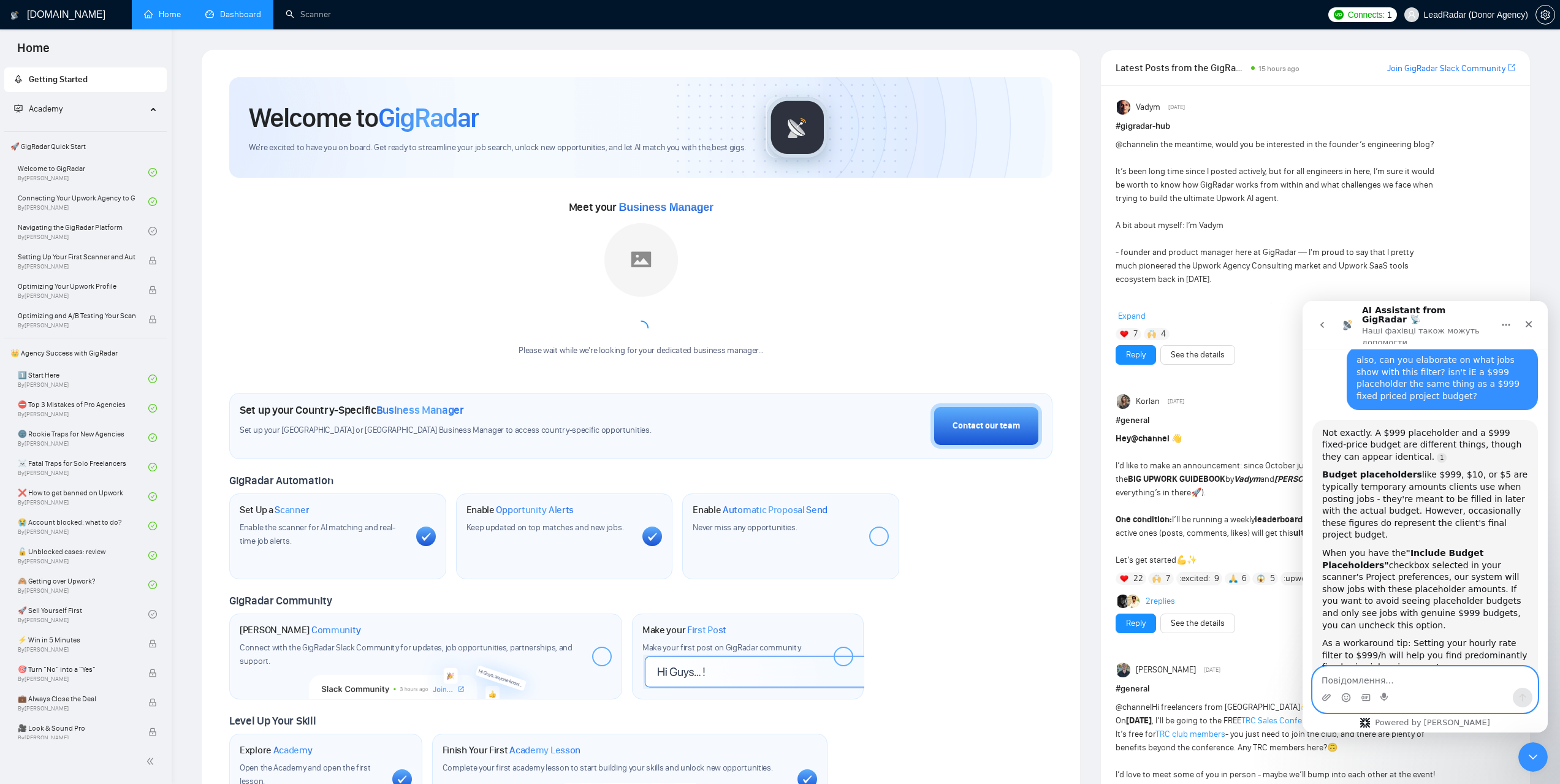
scroll to position [456, 0]
click at [1348, 680] on textarea "Повідомлення..." at bounding box center [1425, 676] width 224 height 20
paste textarea "also, the hourly filter appears to be working different from how it works on up…"
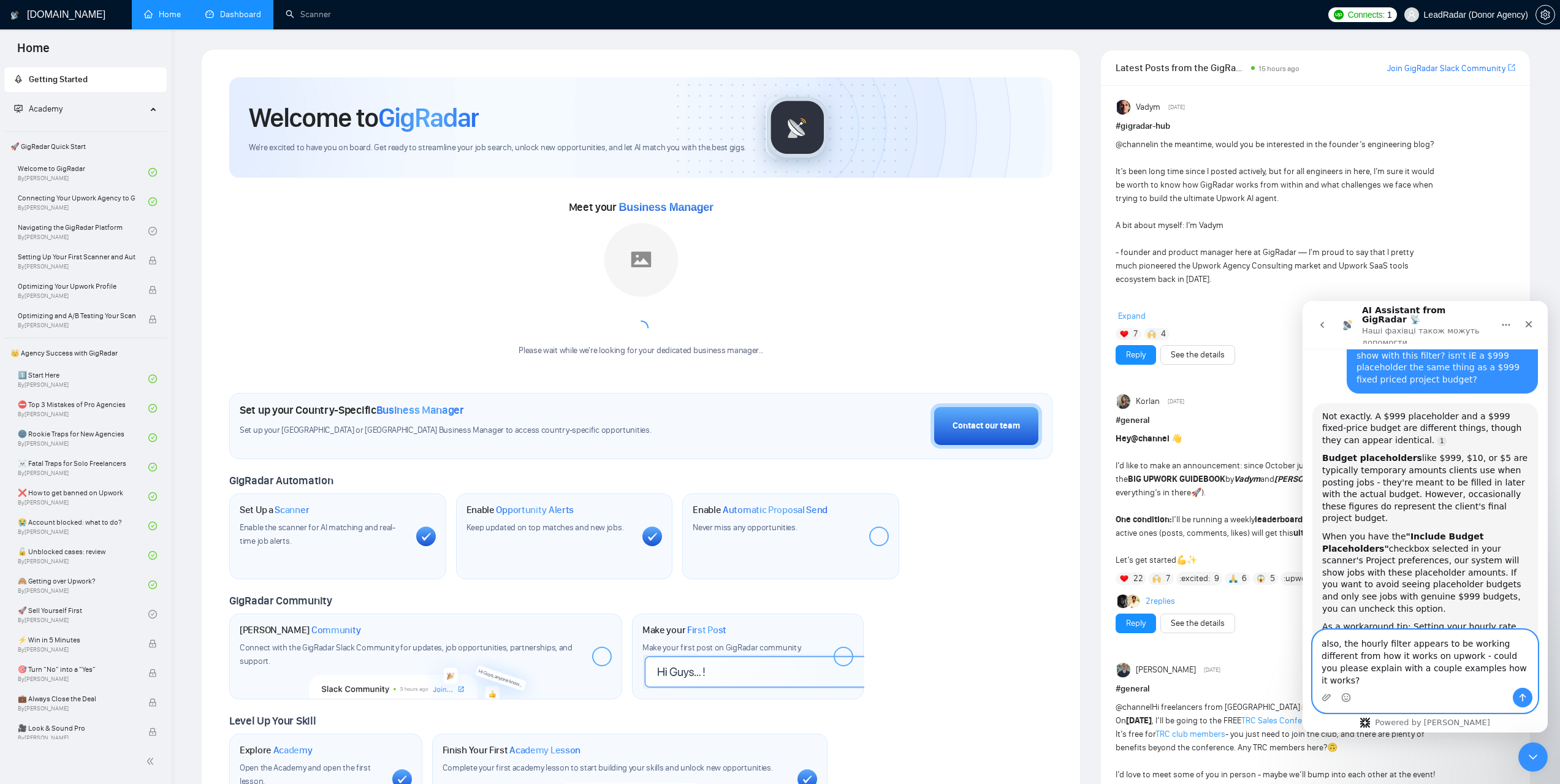
paste textarea "iE in upwork it's if the range overlaps so a post with 10-30 hourly budget will…"
type textarea "also, the hourly filter appears to be working different from how it works on up…"
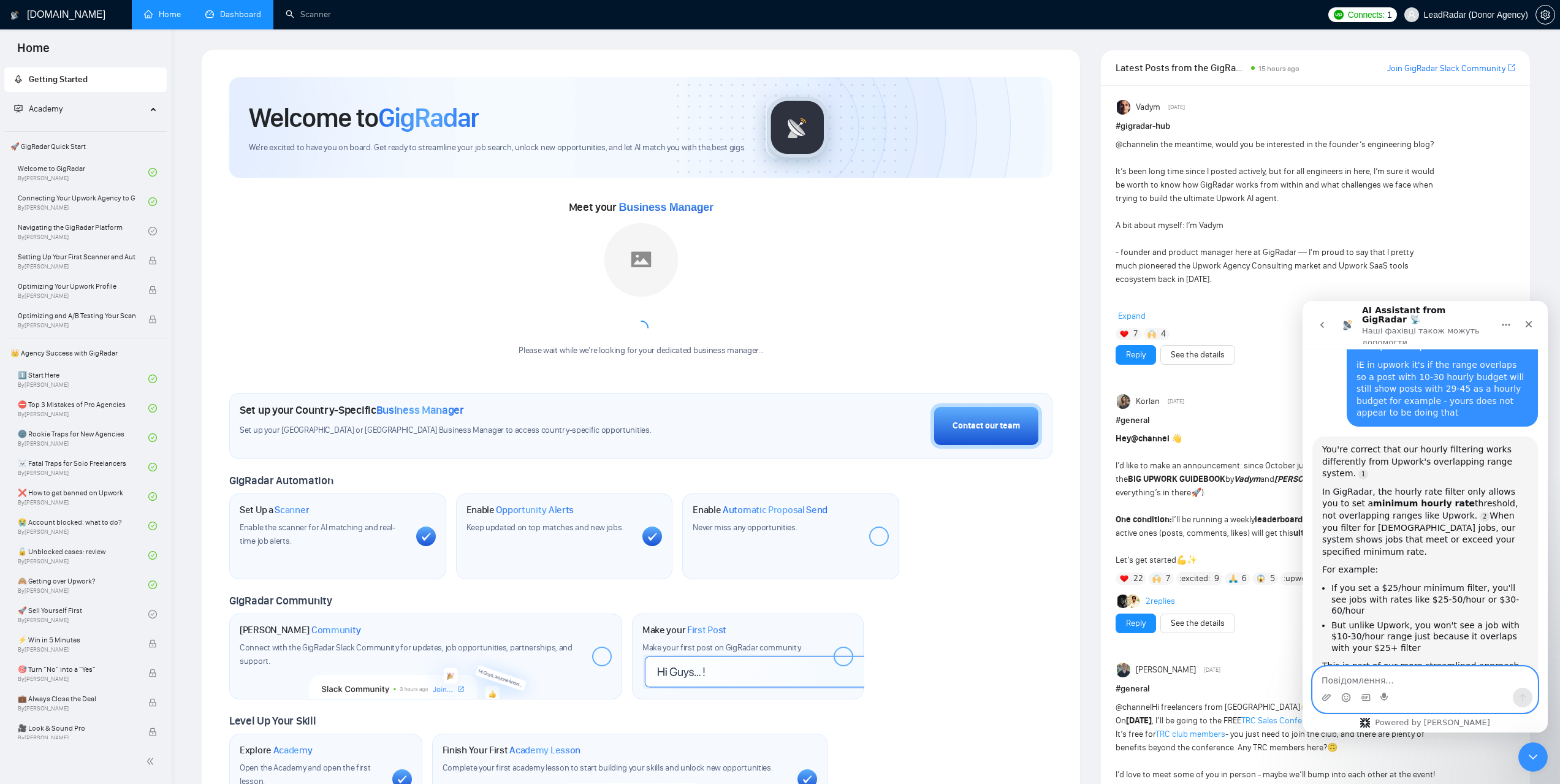
scroll to position [901, 0]
click at [1528, 321] on icon "Закрити" at bounding box center [1528, 324] width 10 height 10
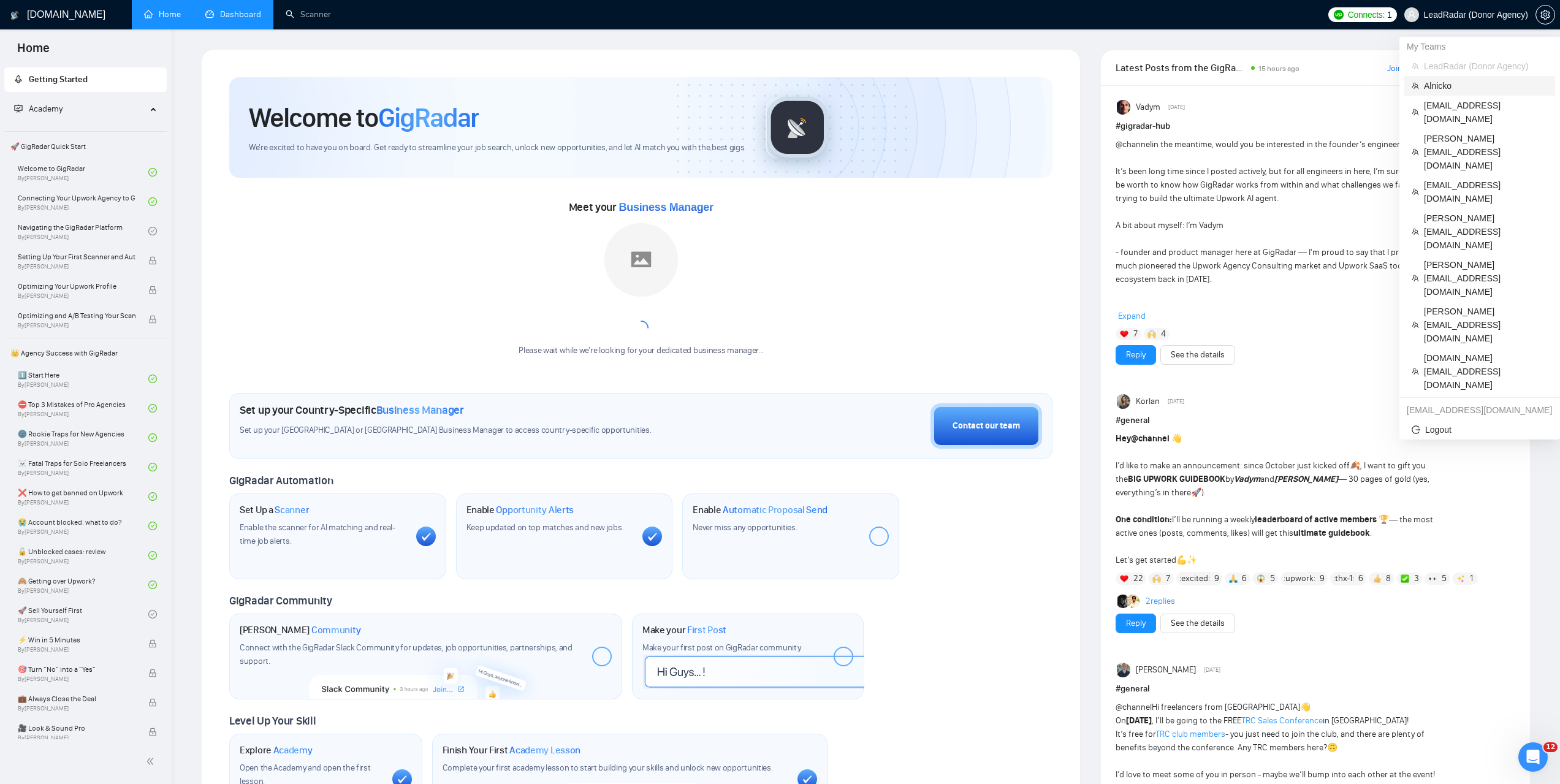
click at [1445, 84] on span "Alnicko" at bounding box center [1485, 85] width 124 height 13
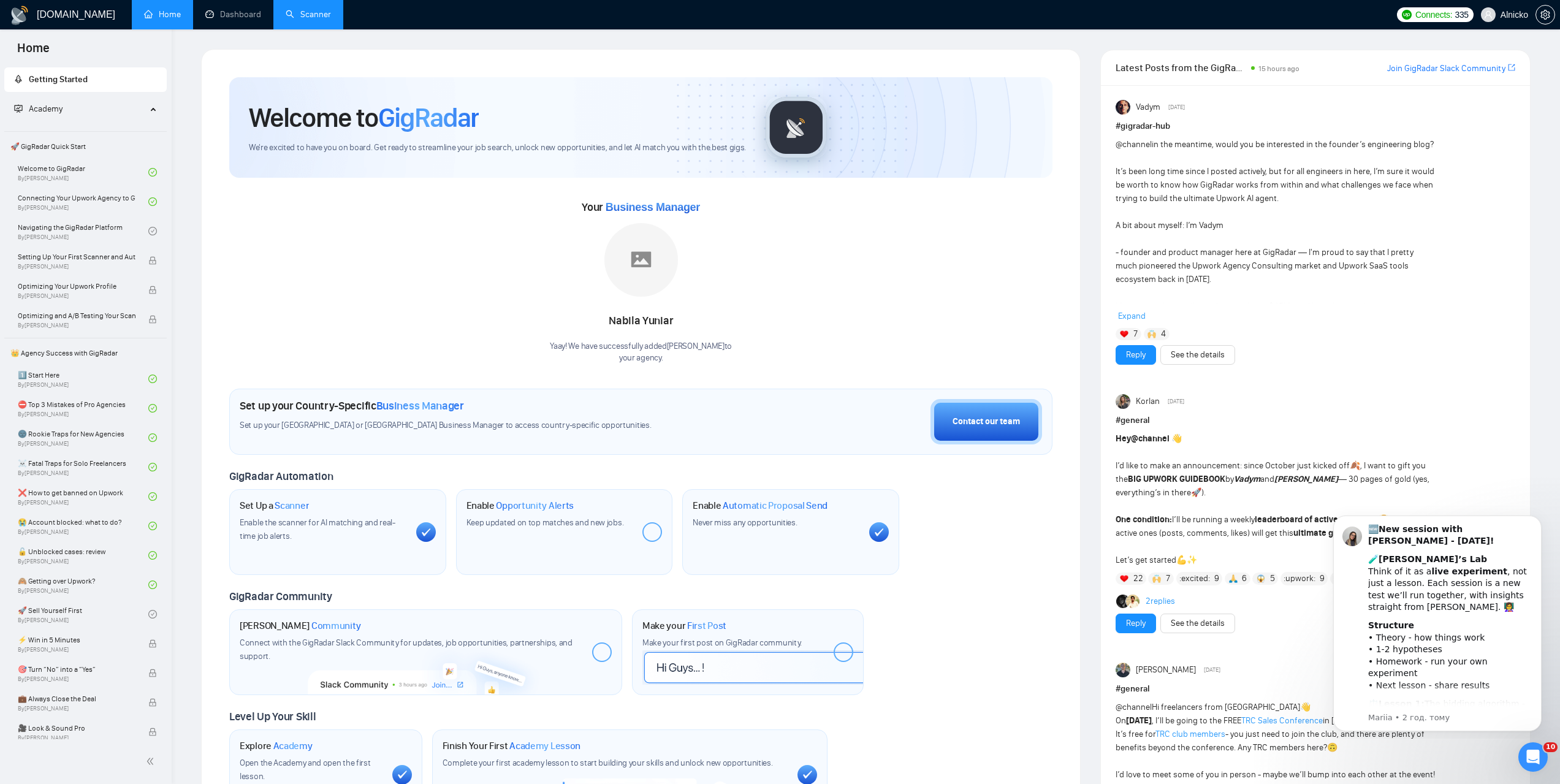
click at [310, 20] on link "Scanner" at bounding box center [308, 14] width 45 height 11
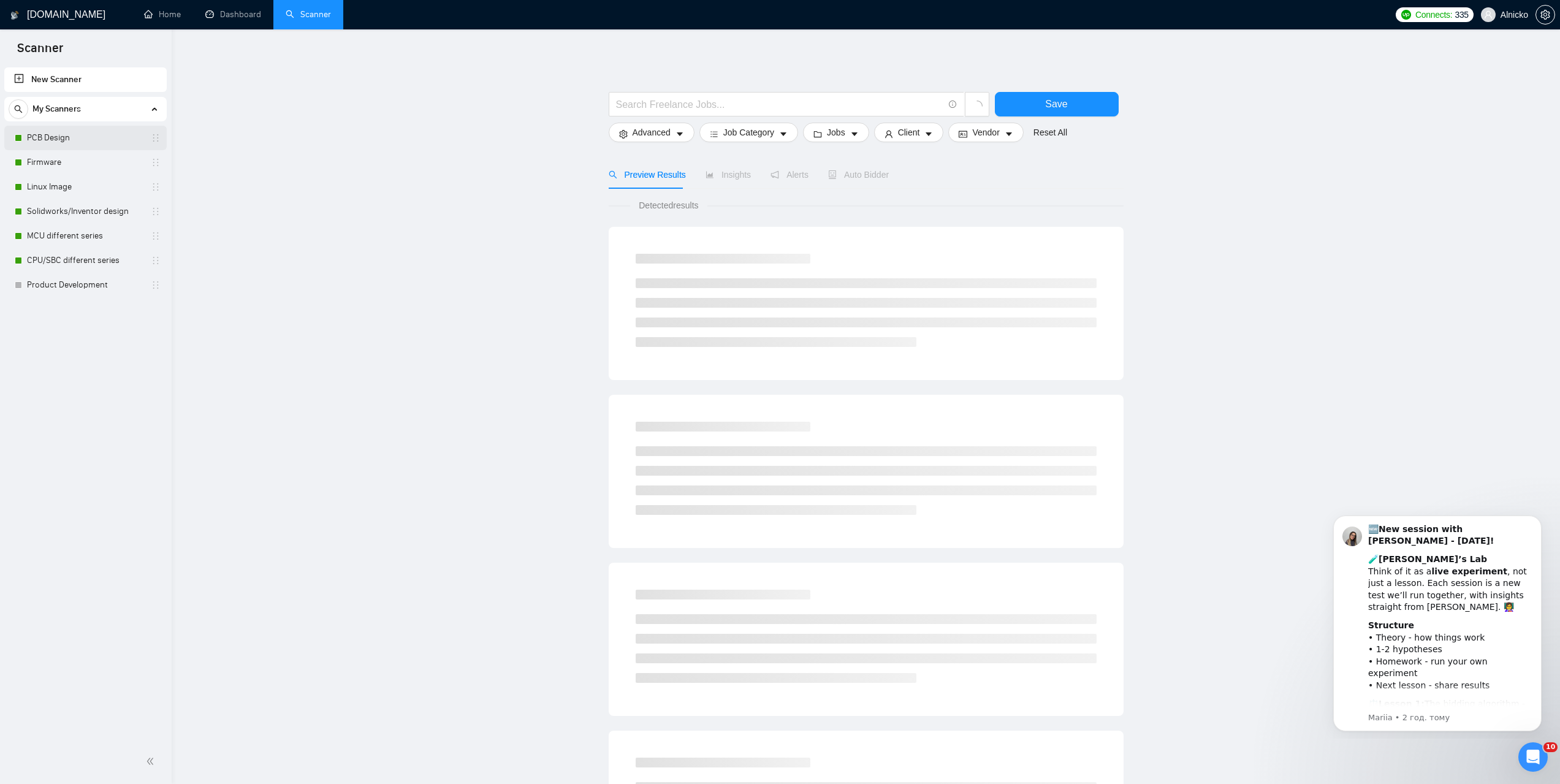
click at [66, 144] on link "PCB Design" at bounding box center [84, 138] width 117 height 25
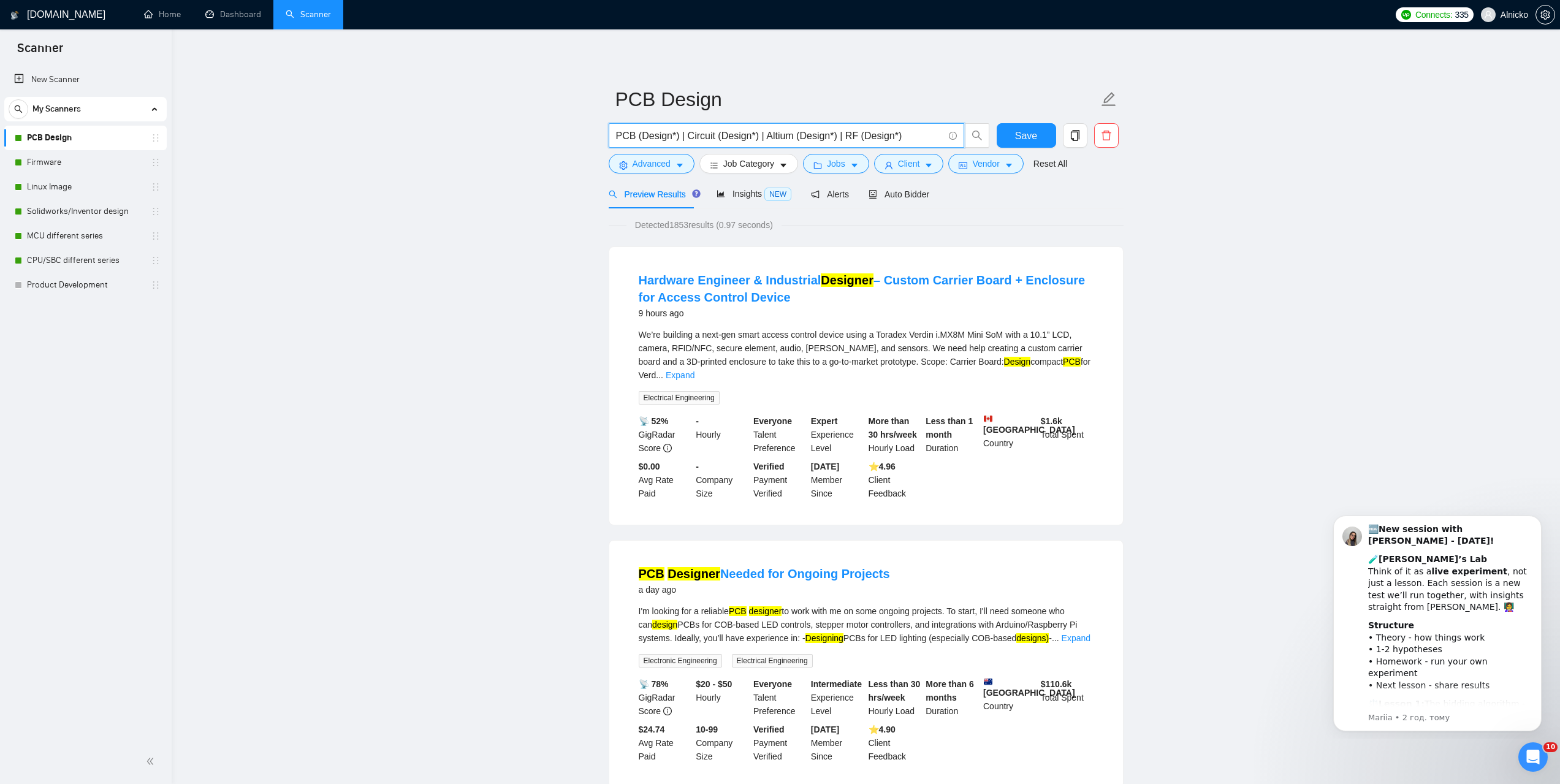
drag, startPoint x: 916, startPoint y: 136, endPoint x: 551, endPoint y: 139, distance: 365.0
type input "Є"
paste input "Balancing Cube. PCB design"
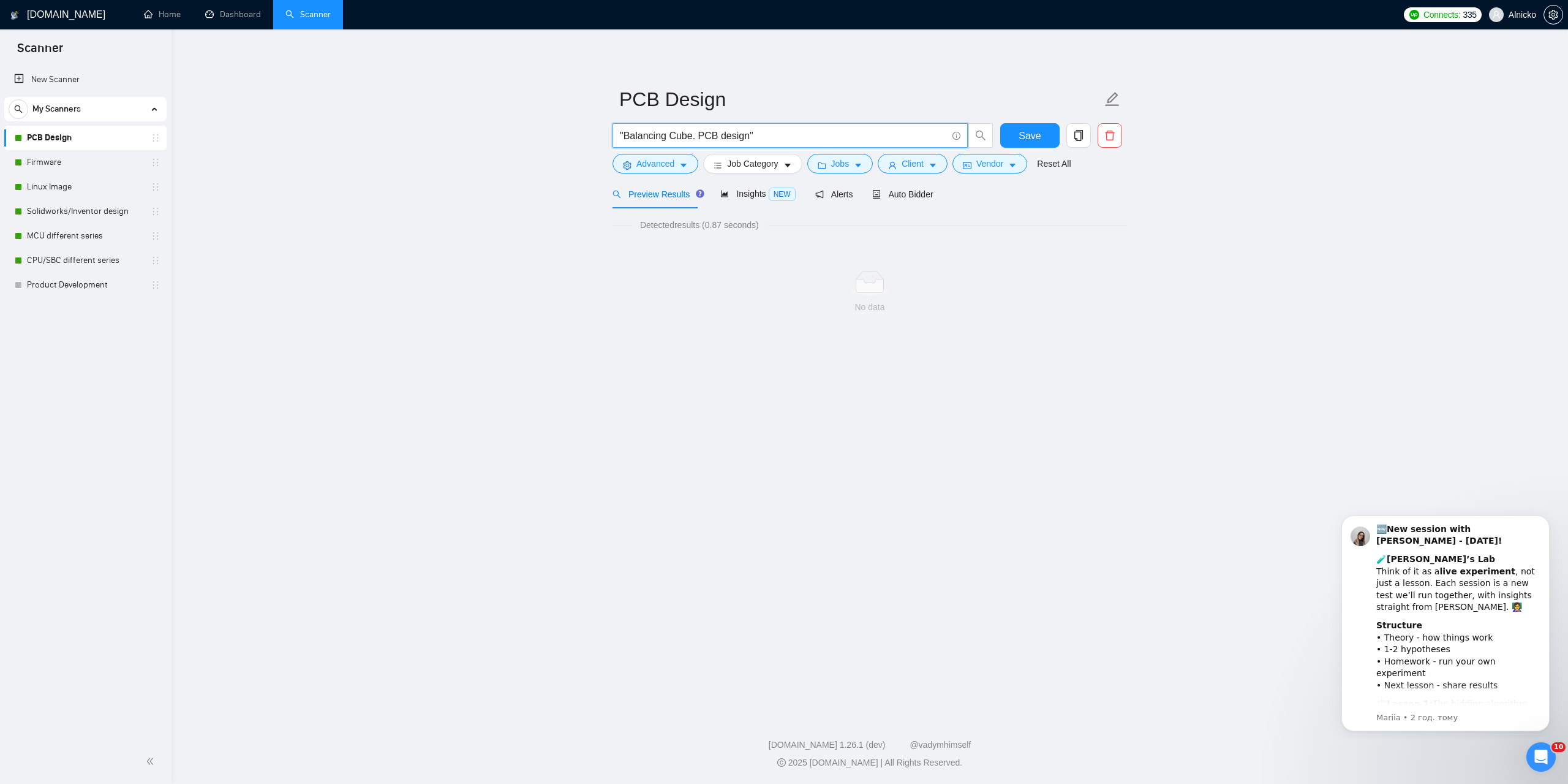
type input ""Balancing Cube. PCB design""
click at [684, 164] on icon "caret-down" at bounding box center [684, 166] width 6 height 4
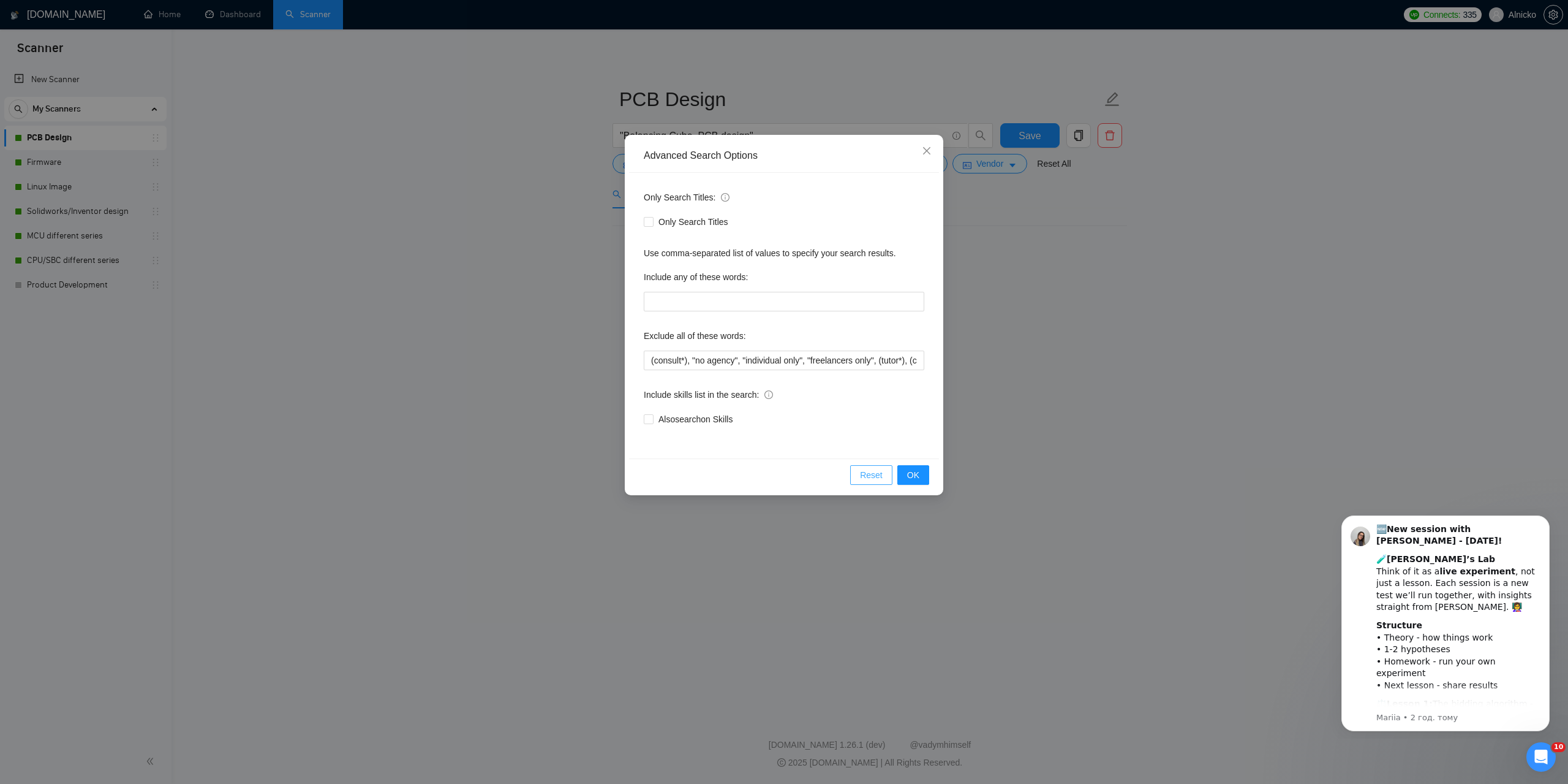
click at [873, 472] on span "Reset" at bounding box center [872, 475] width 23 height 13
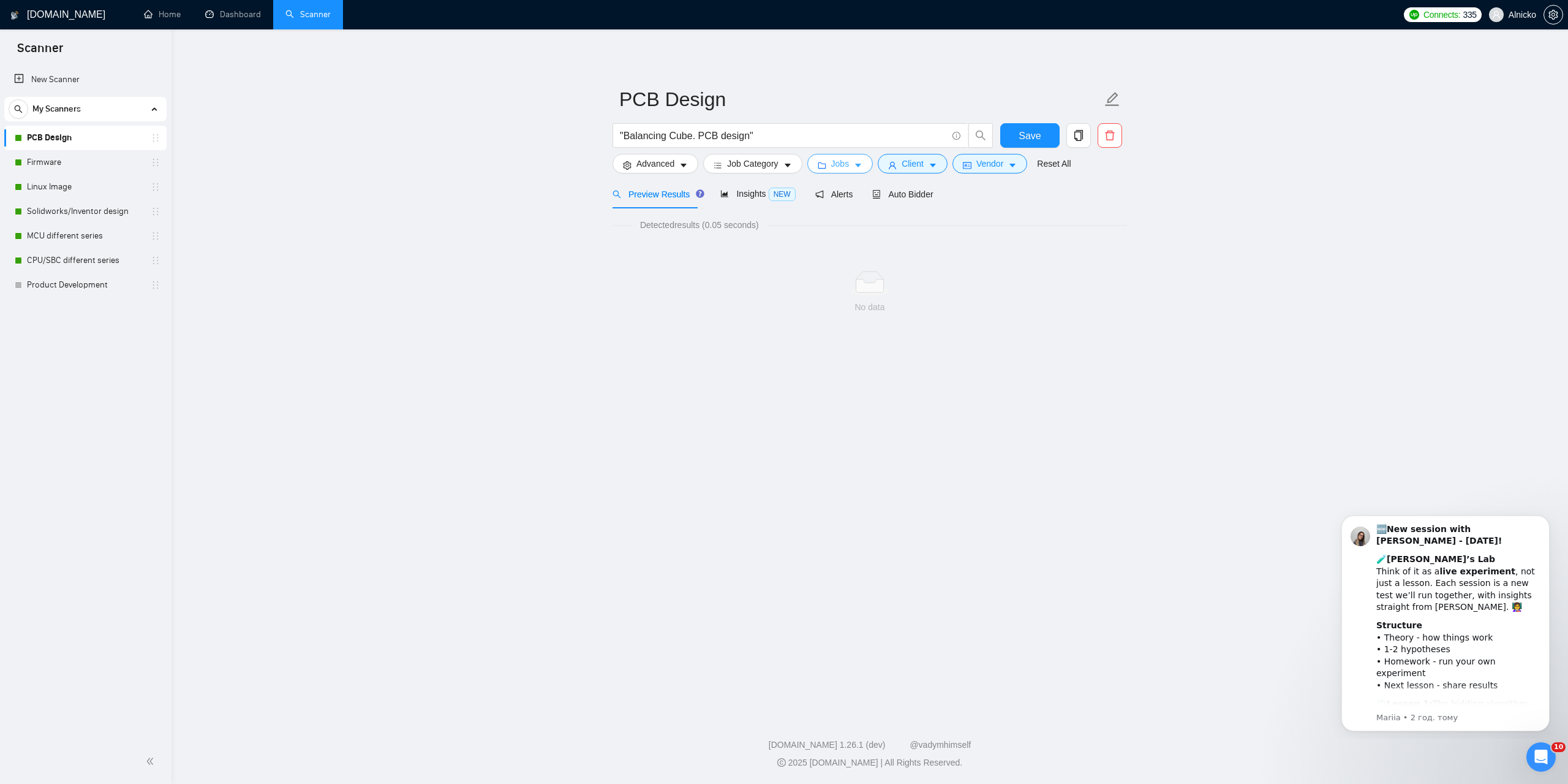
click at [832, 155] on button "Jobs" at bounding box center [840, 164] width 66 height 20
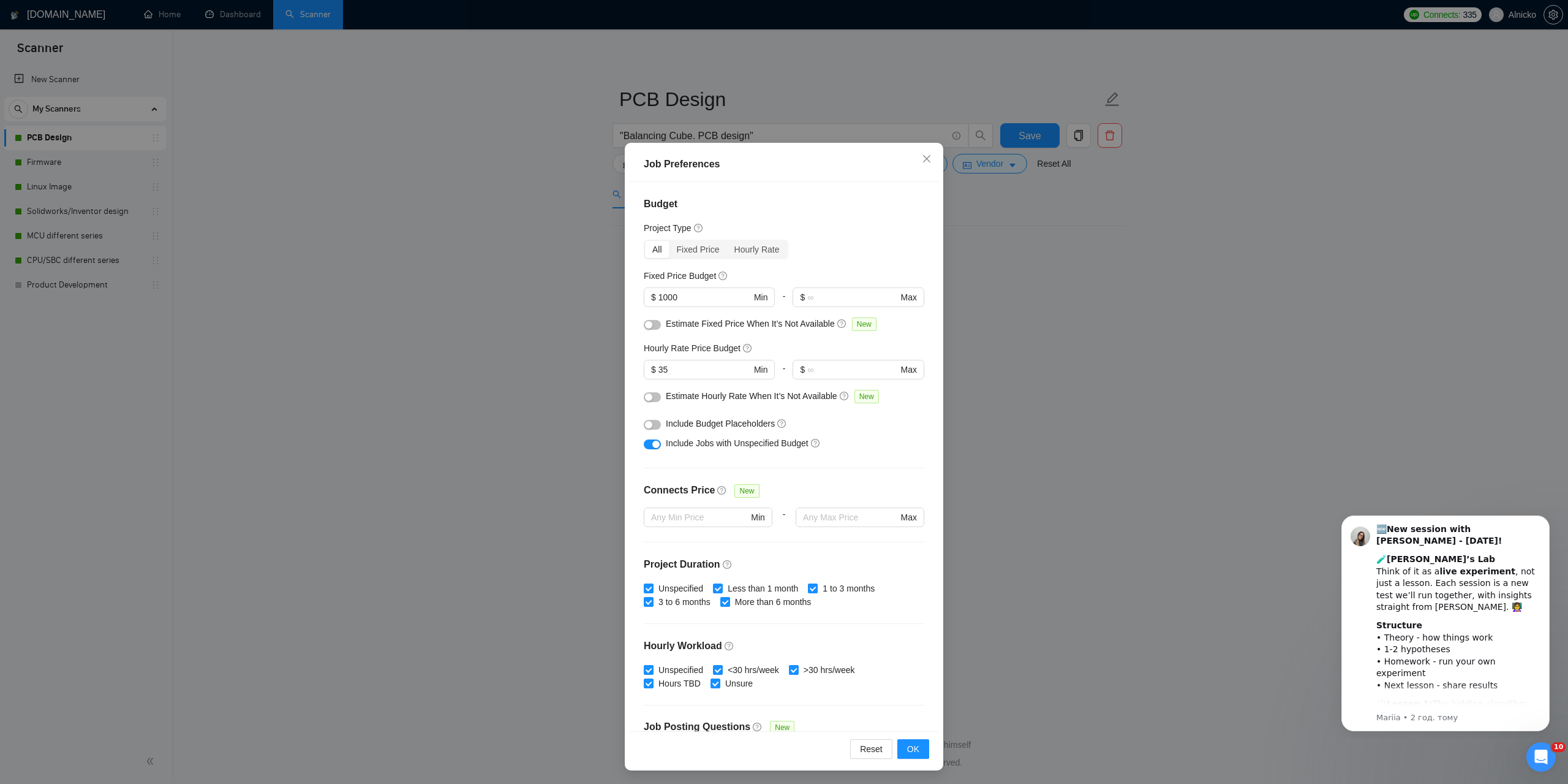
scroll to position [35, 0]
click at [870, 740] on span "Reset" at bounding box center [872, 747] width 23 height 13
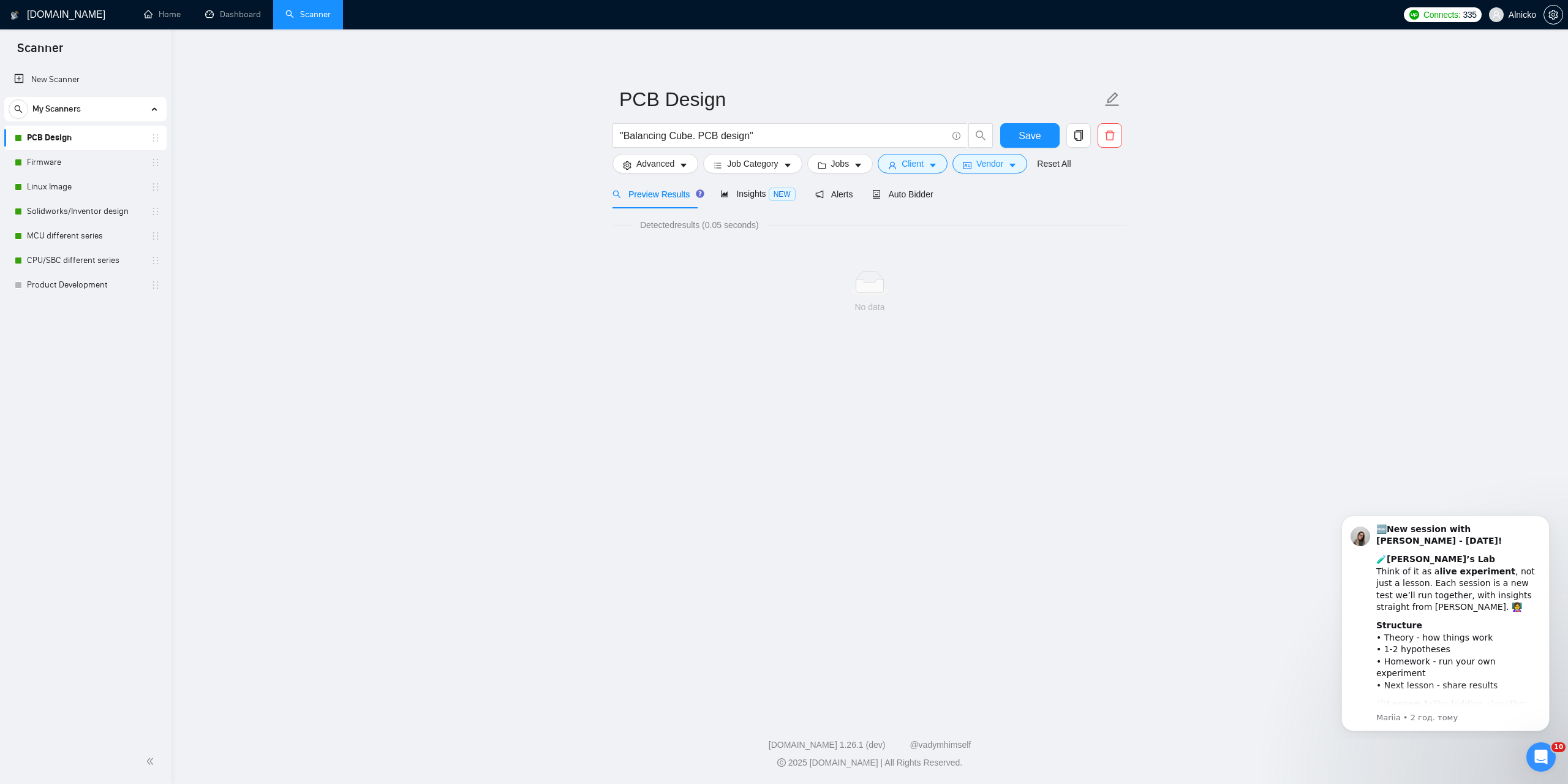
scroll to position [0, 0]
click at [927, 160] on button "Client" at bounding box center [913, 164] width 70 height 20
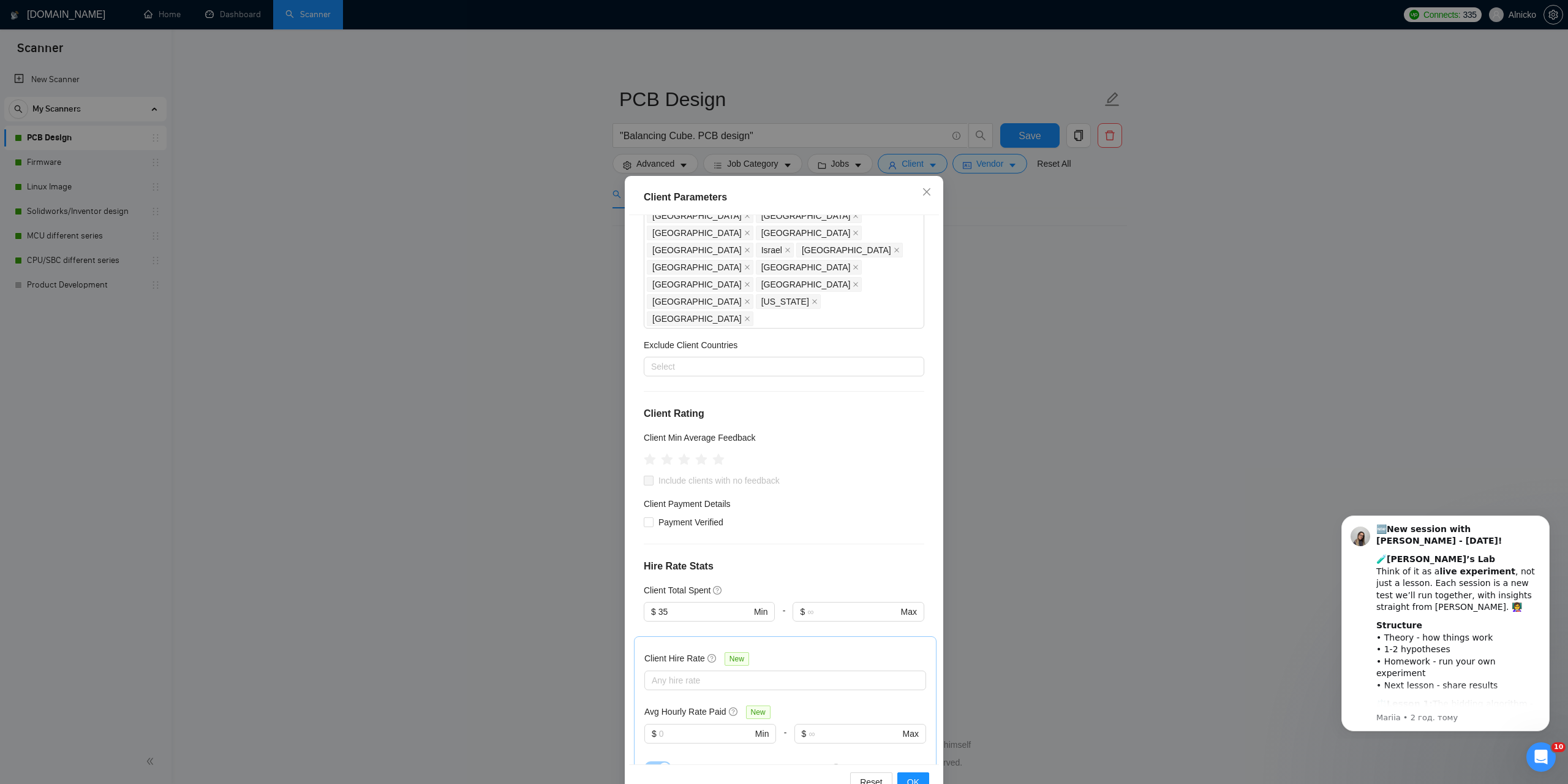
scroll to position [245, 0]
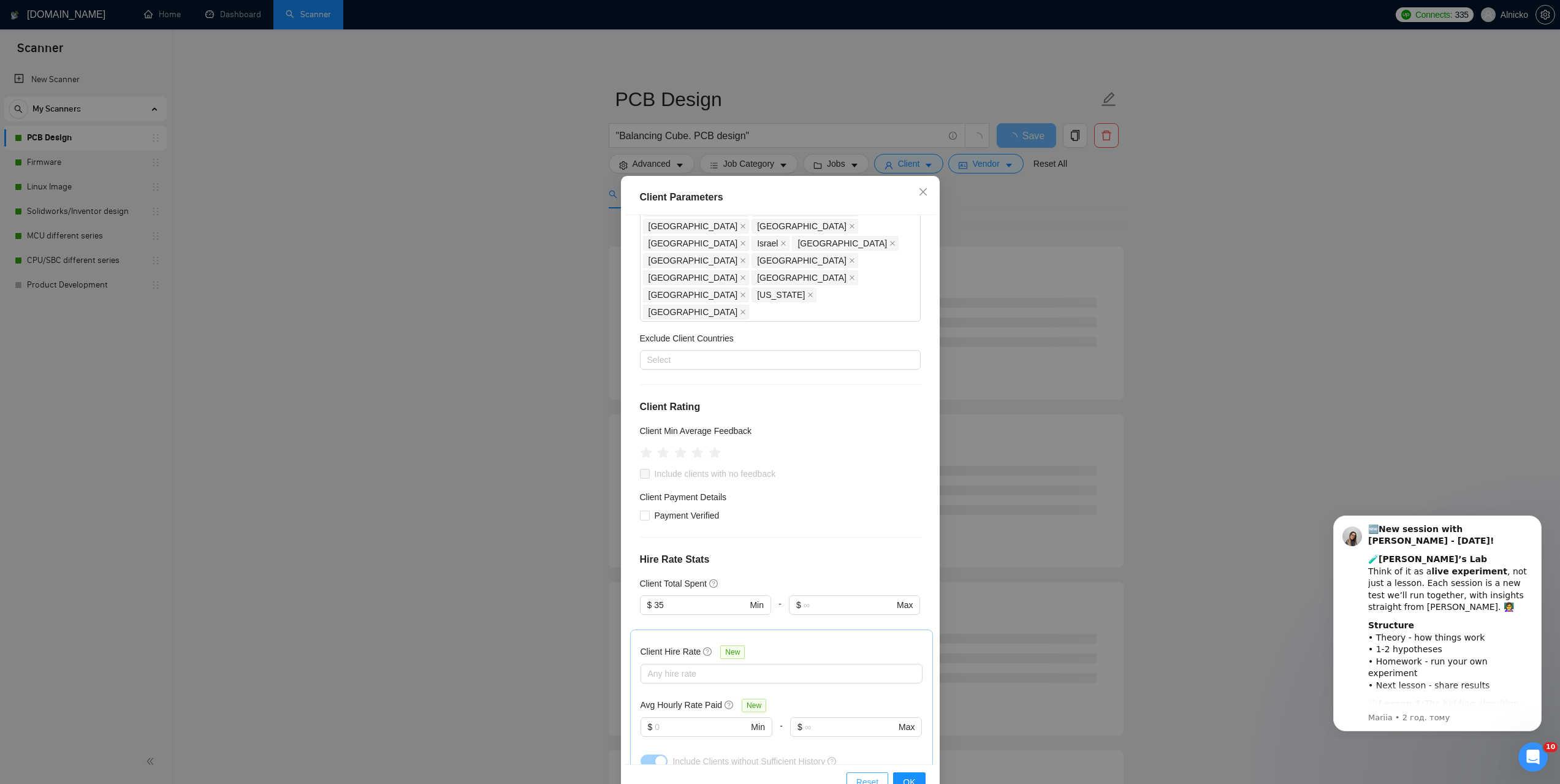
click at [867, 777] on span "Reset" at bounding box center [868, 781] width 23 height 13
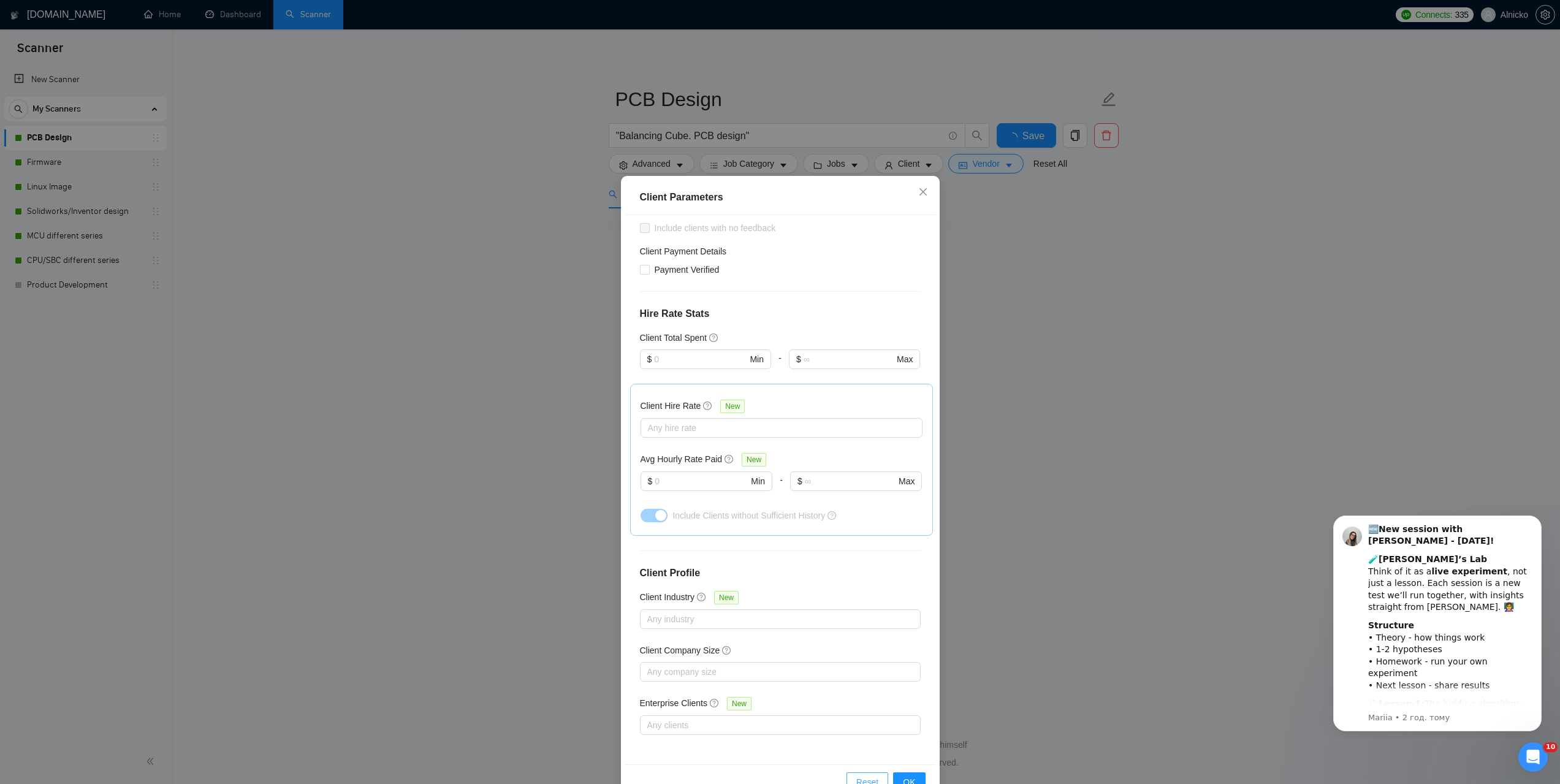
scroll to position [108, 0]
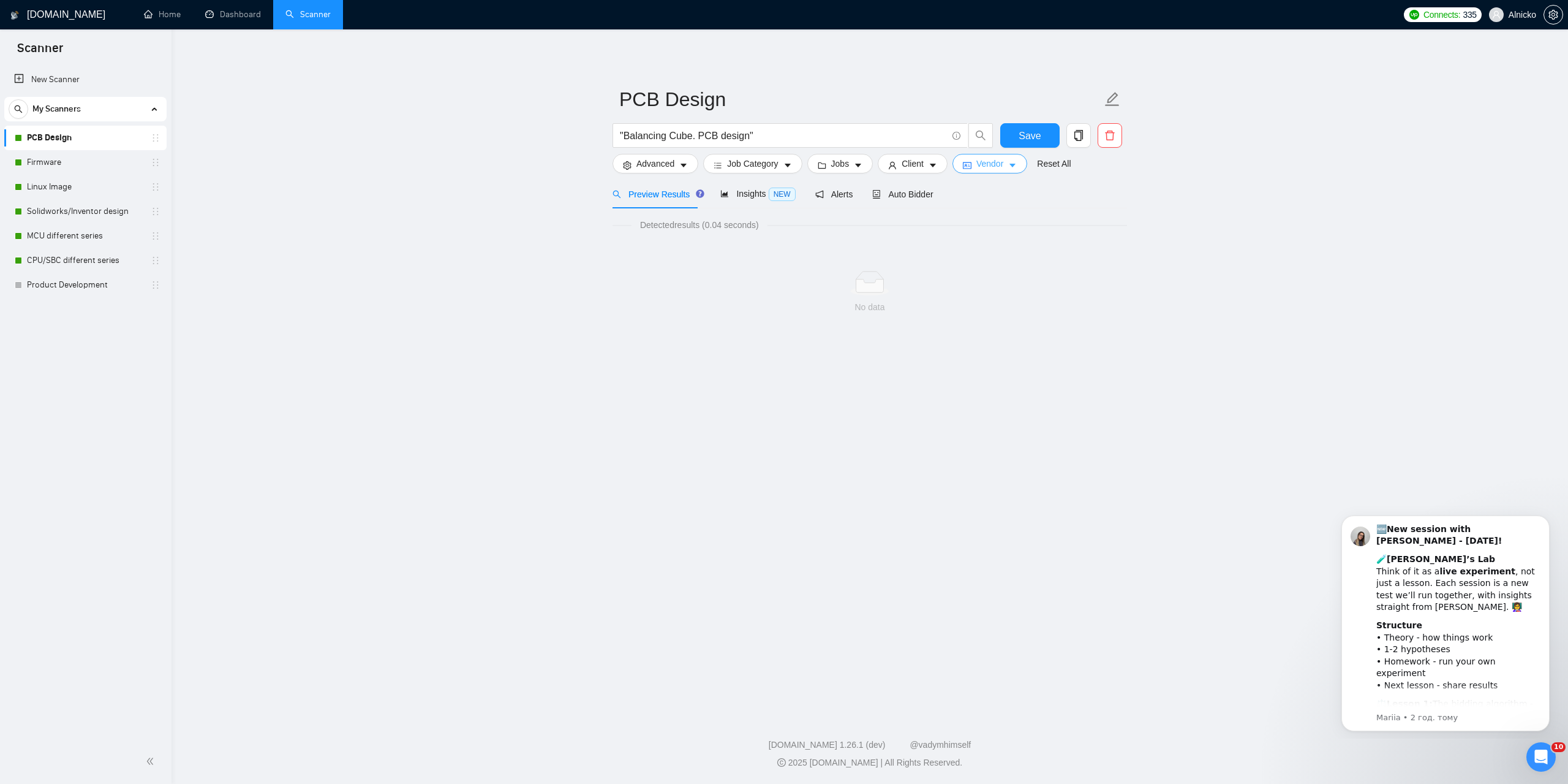
click at [991, 162] on span "Vendor" at bounding box center [990, 163] width 27 height 13
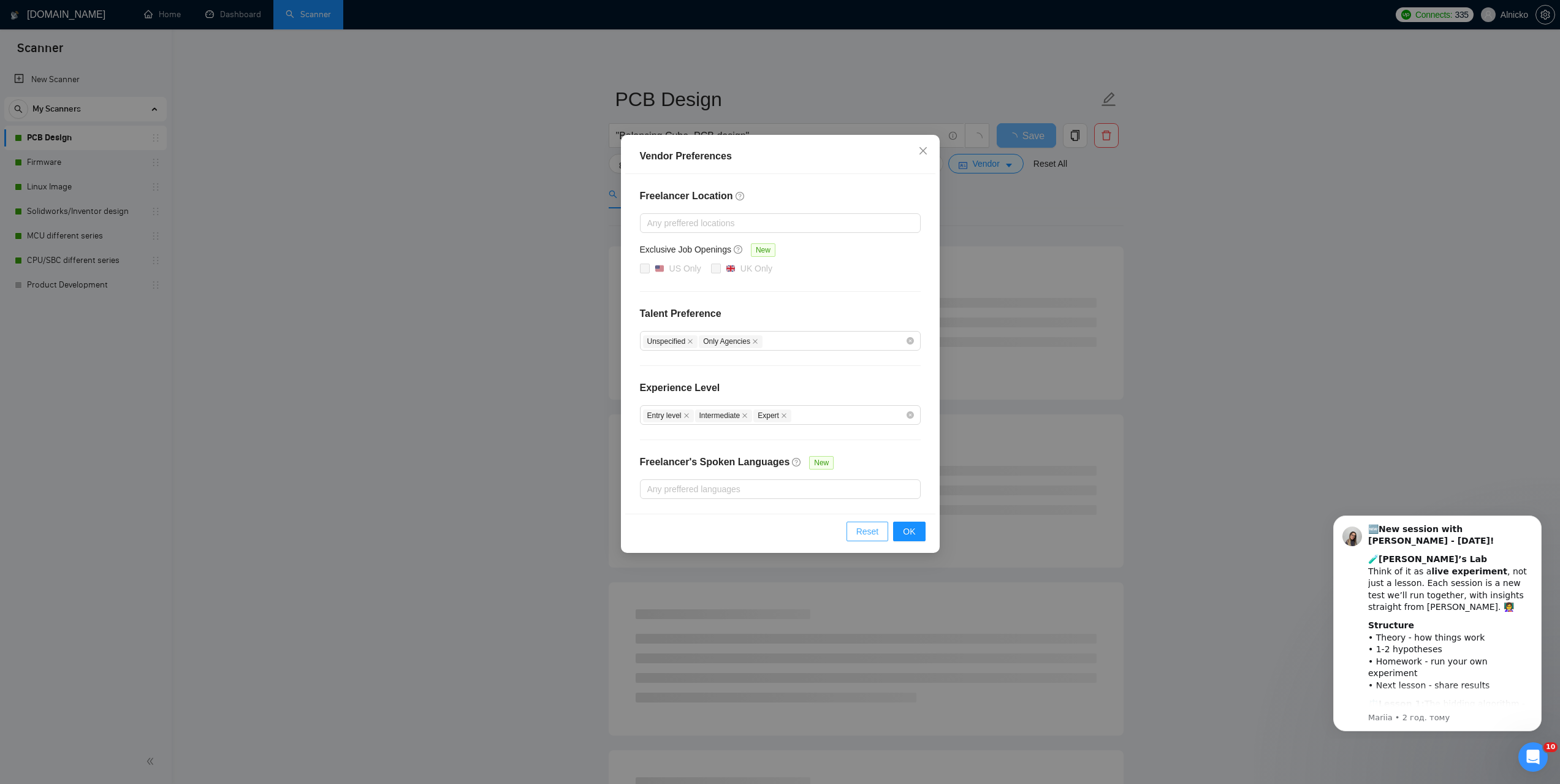
click at [870, 535] on span "Reset" at bounding box center [868, 531] width 23 height 13
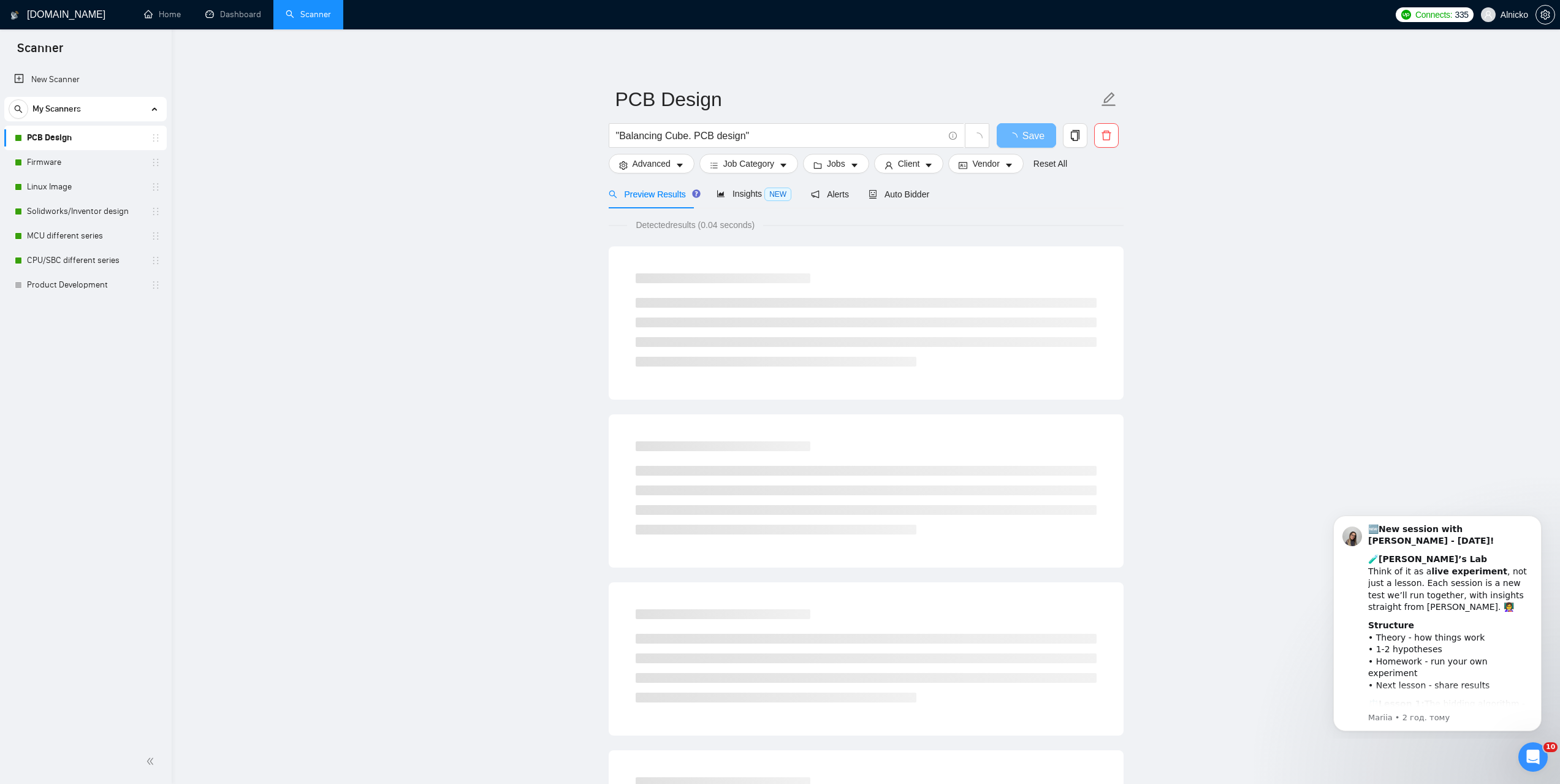
click at [1206, 395] on main "PCB Design "Balancing Cube. PCB design" Save Advanced Job Category Jobs Client …" at bounding box center [865, 560] width 1349 height 1022
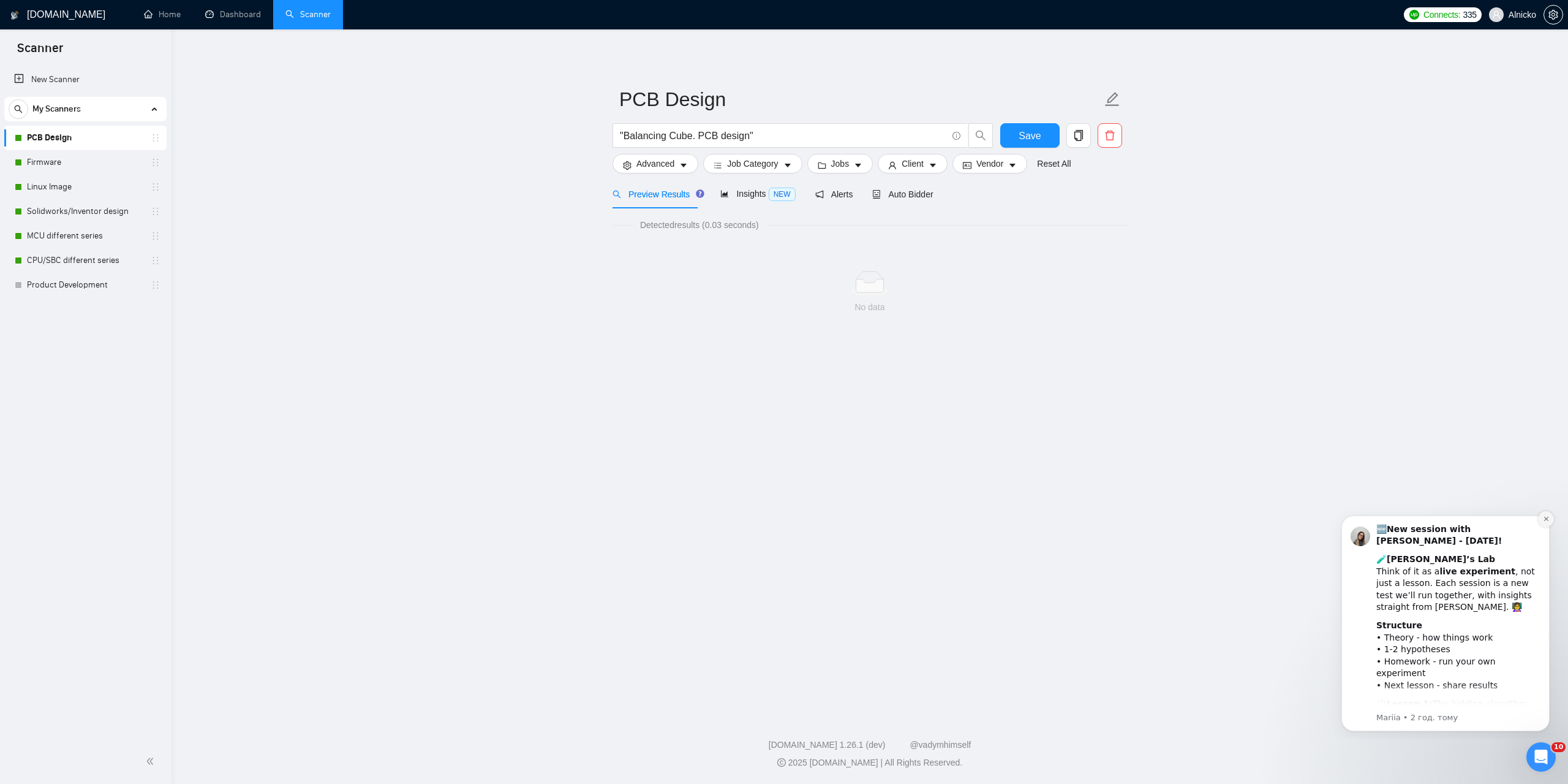
click at [1545, 521] on icon "Dismiss notification" at bounding box center [1546, 518] width 4 height 4
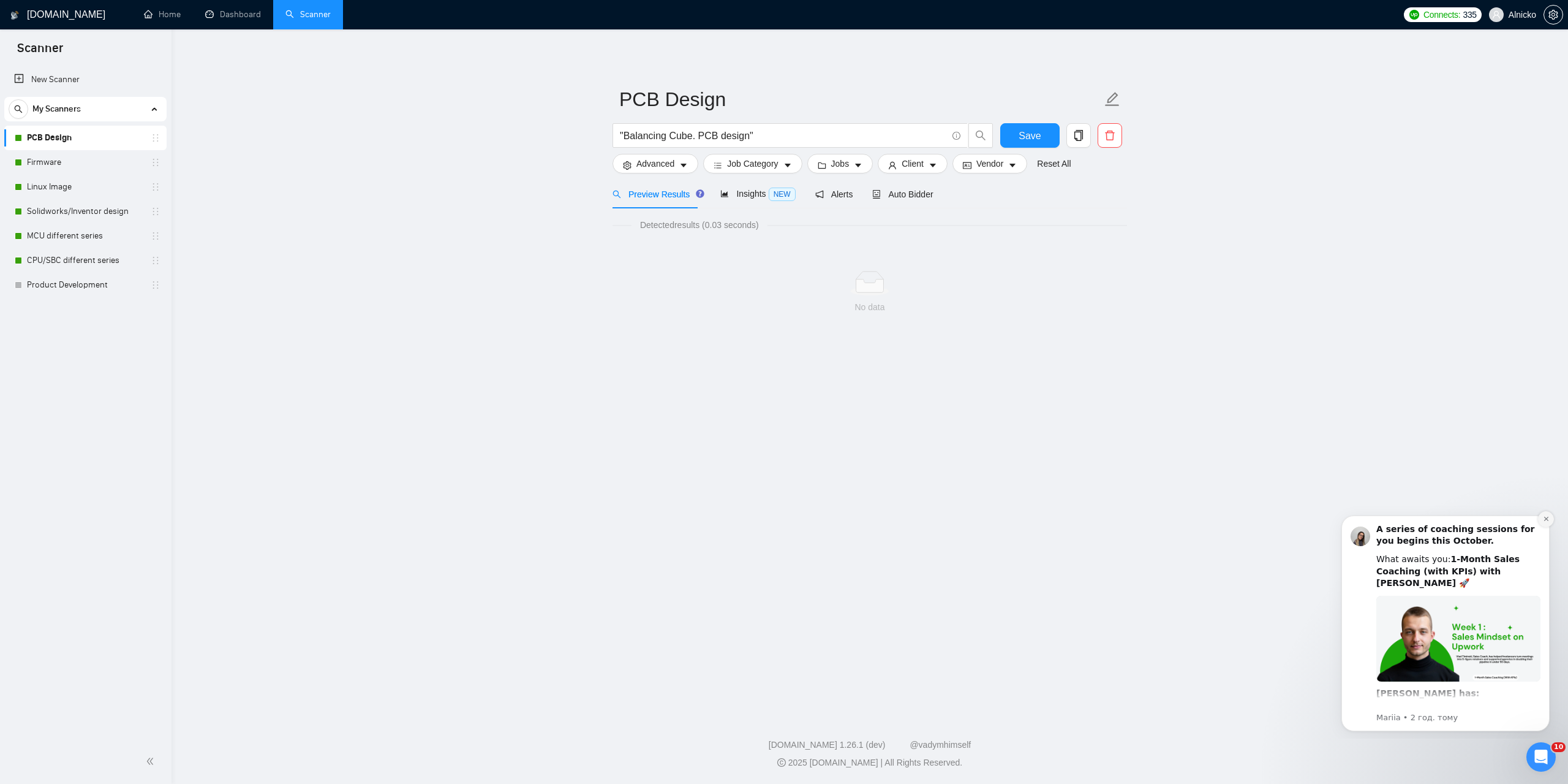
click at [1543, 521] on icon "Dismiss notification" at bounding box center [1547, 519] width 7 height 7
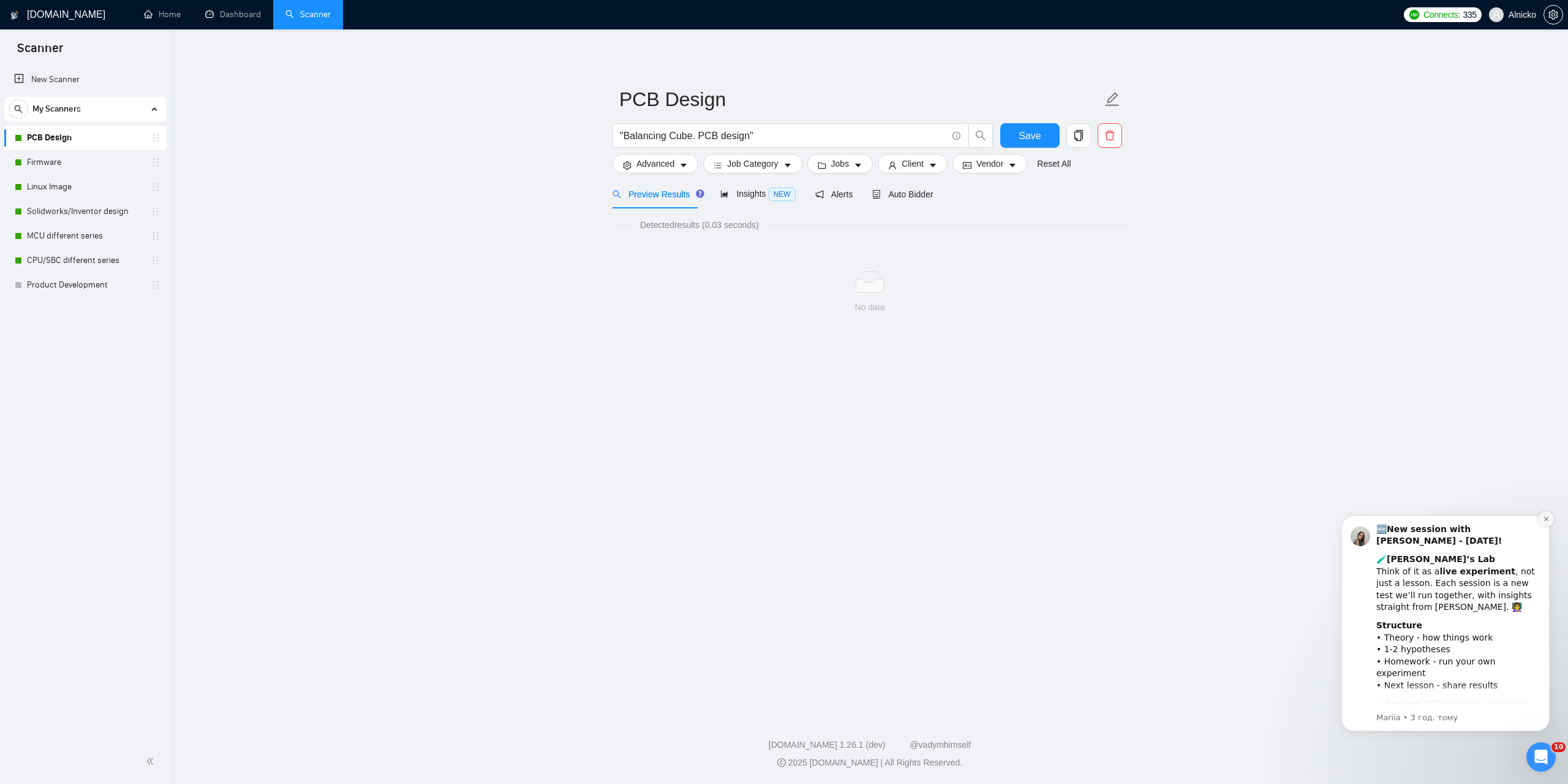
click at [1547, 521] on icon "Dismiss notification" at bounding box center [1547, 519] width 7 height 7
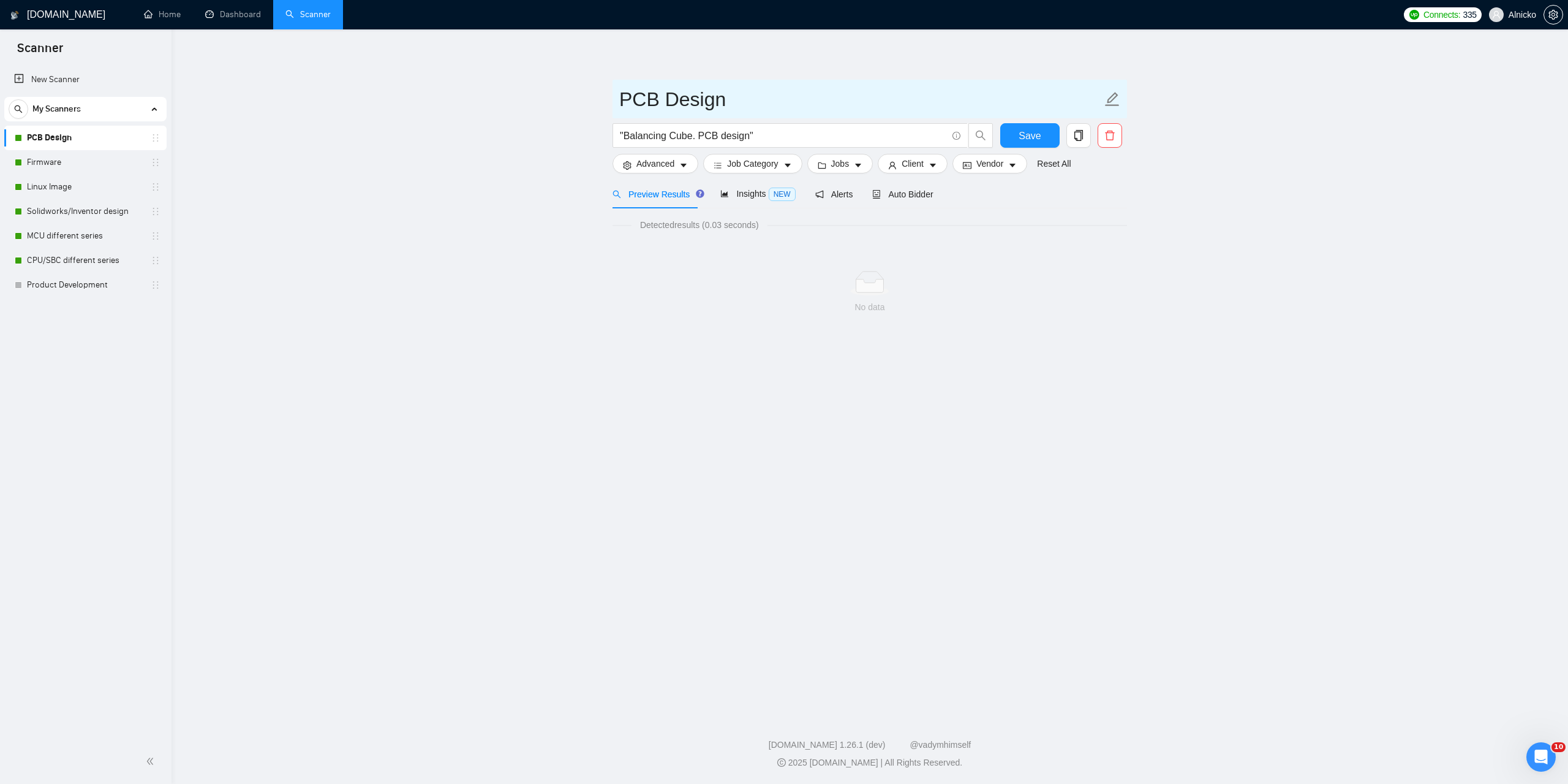
drag, startPoint x: 724, startPoint y: 105, endPoint x: 617, endPoint y: 93, distance: 107.7
click at [617, 93] on span "PCB Design" at bounding box center [869, 99] width 515 height 38
drag, startPoint x: 767, startPoint y: 139, endPoint x: 585, endPoint y: 141, distance: 182.0
click at [585, 141] on main "PCB Design "Balancing Cube. PCB design" Save Advanced Job Category Jobs Client …" at bounding box center [869, 369] width 1357 height 640
paste input "PCB Design"
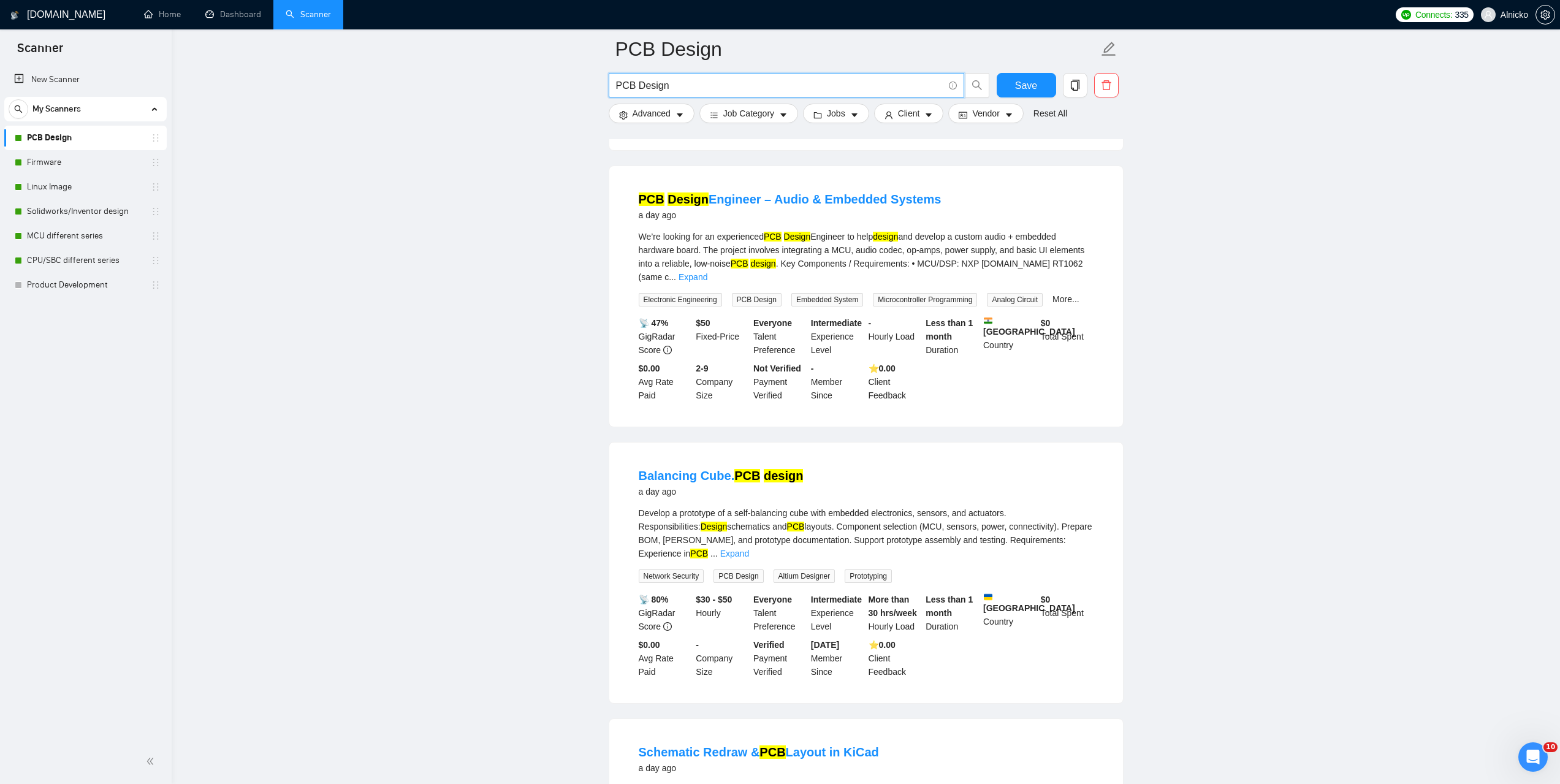
scroll to position [2022, 0]
type input "PCB Design"
click at [46, 163] on link "Firmware" at bounding box center [84, 163] width 117 height 25
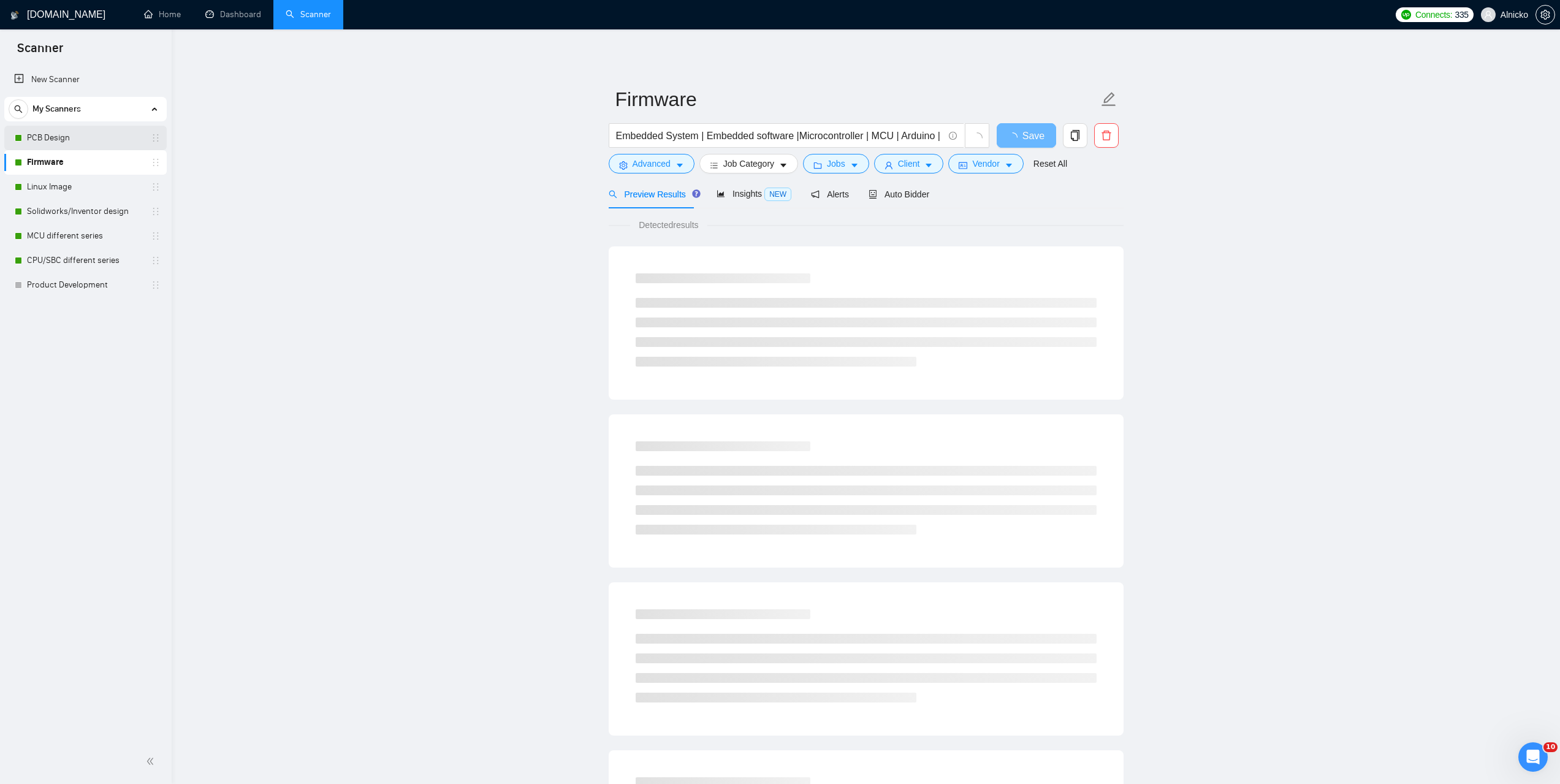
click at [77, 130] on link "PCB Design" at bounding box center [84, 138] width 117 height 25
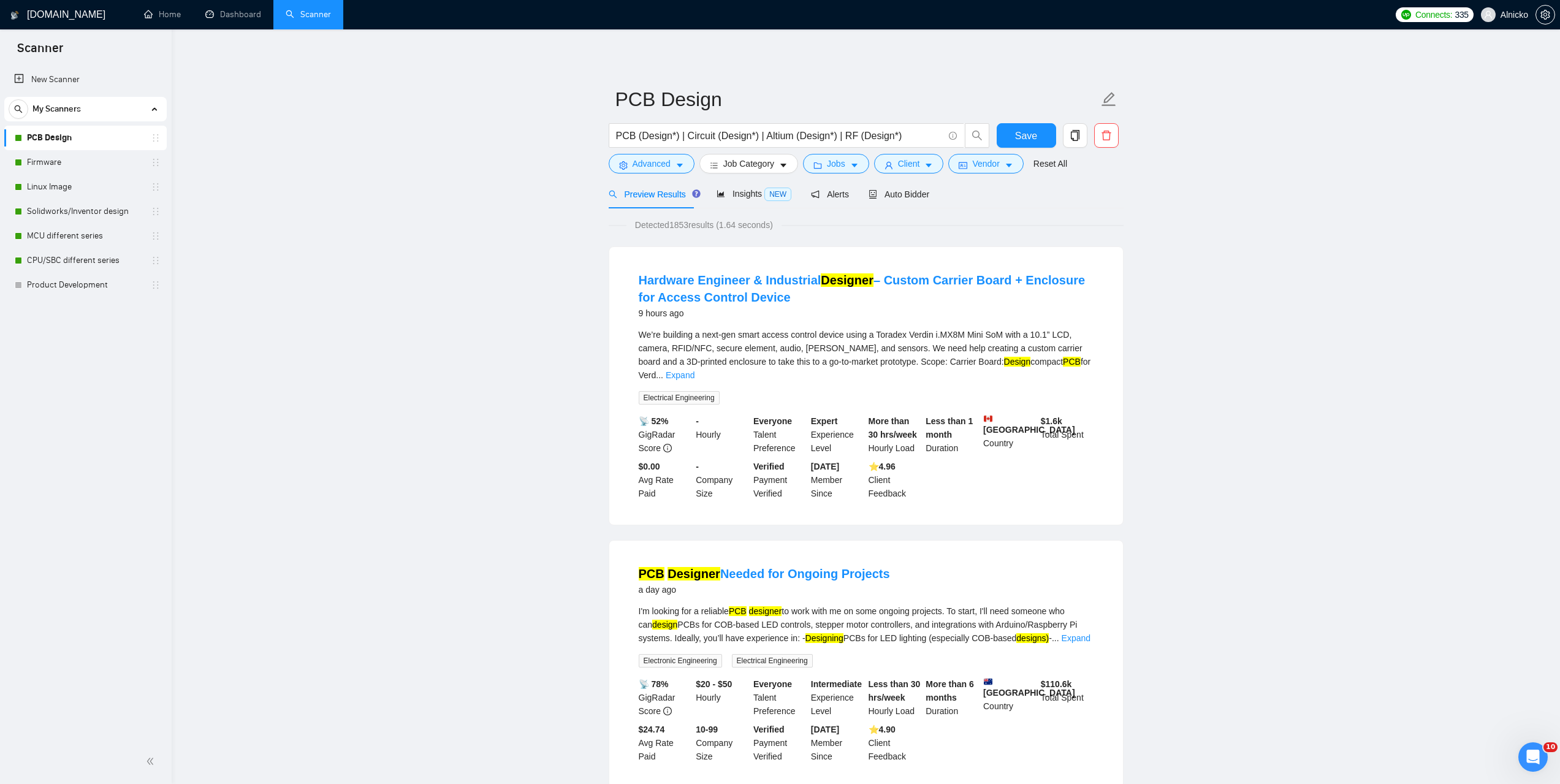
click at [82, 140] on link "PCB Design" at bounding box center [84, 138] width 117 height 25
click at [52, 161] on link "Firmware" at bounding box center [84, 163] width 117 height 25
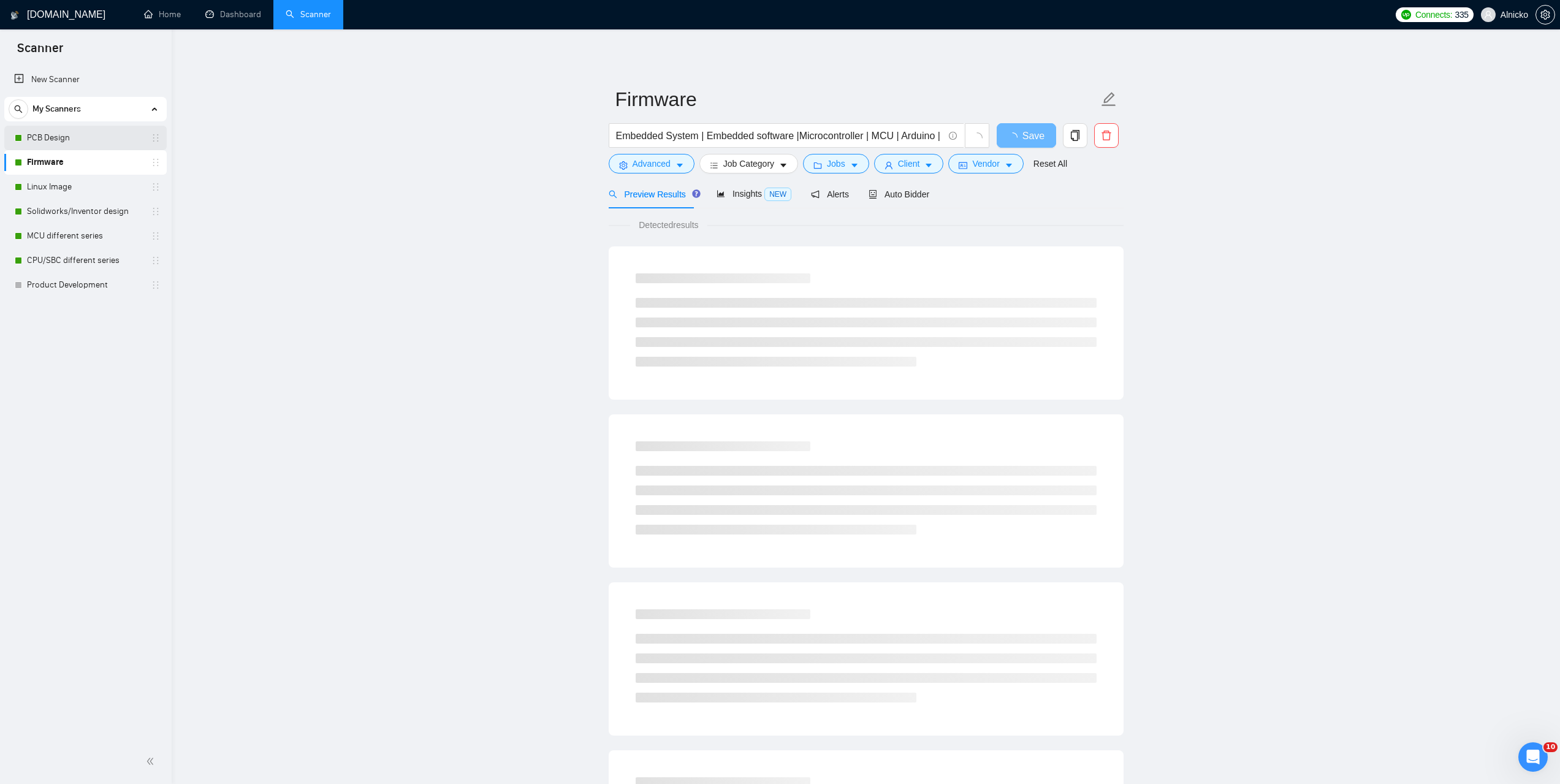
click at [56, 139] on link "PCB Design" at bounding box center [84, 138] width 117 height 25
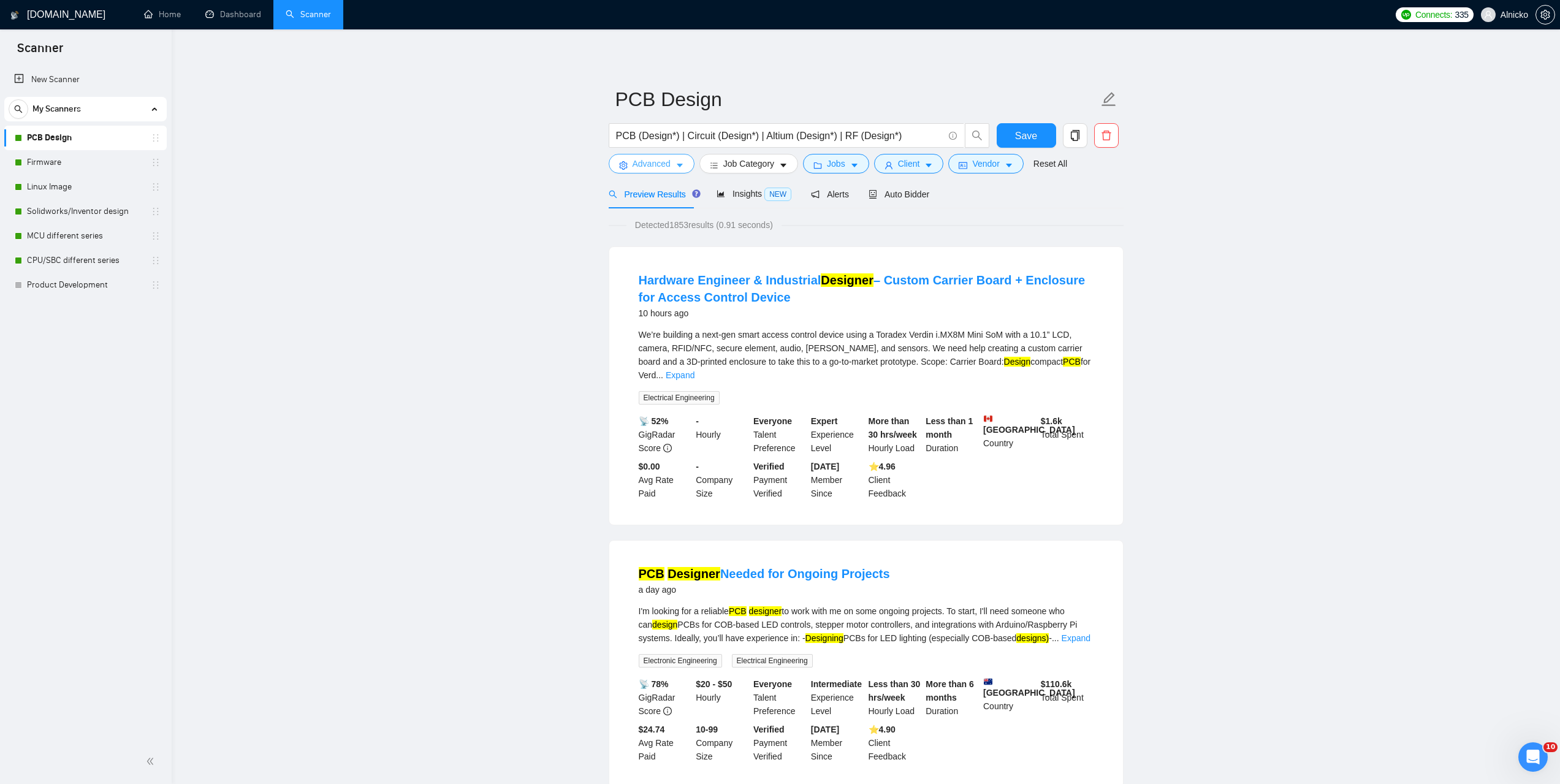
click at [674, 171] on button "Advanced" at bounding box center [651, 164] width 85 height 20
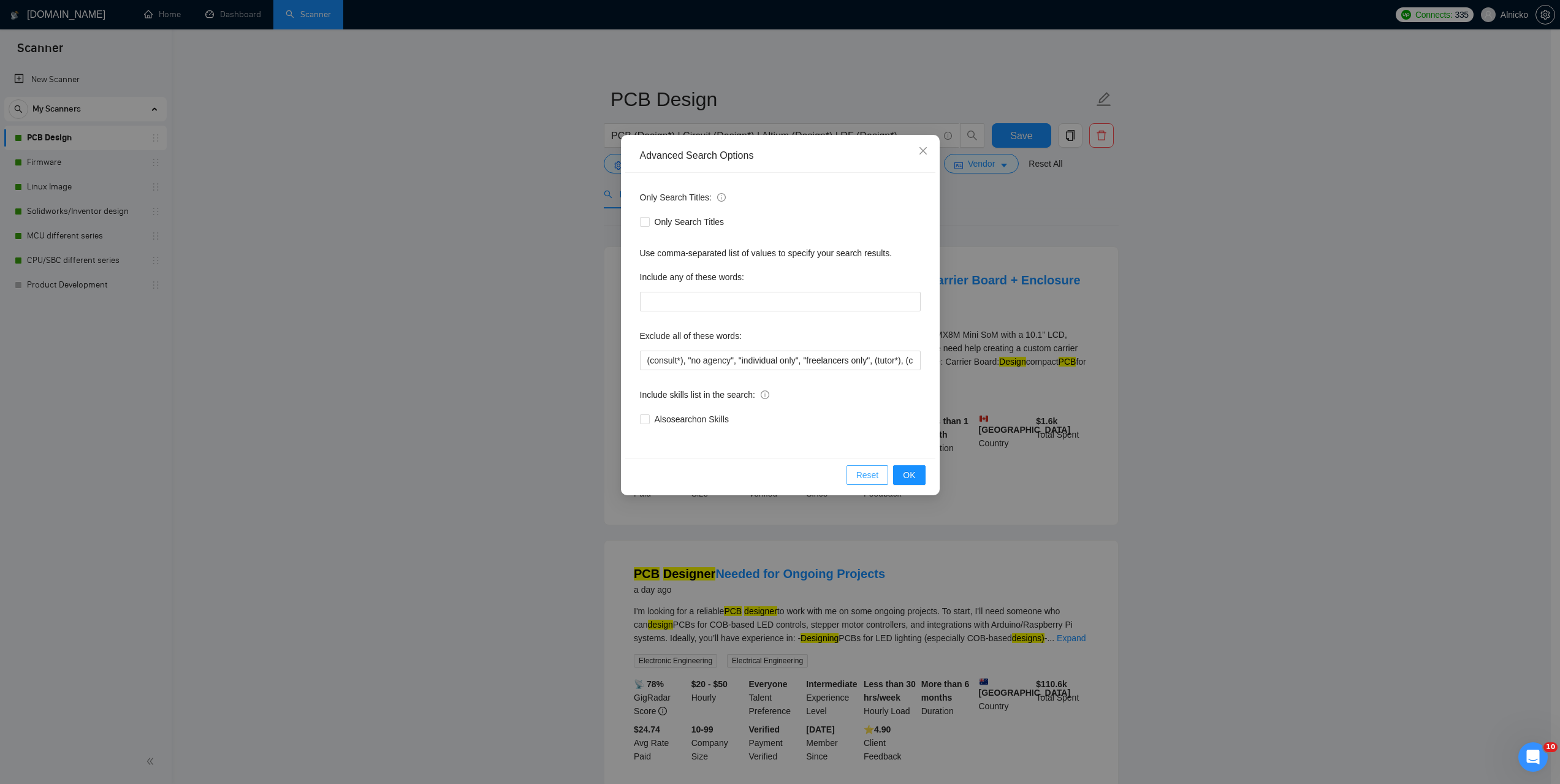
click at [873, 476] on span "Reset" at bounding box center [868, 475] width 23 height 13
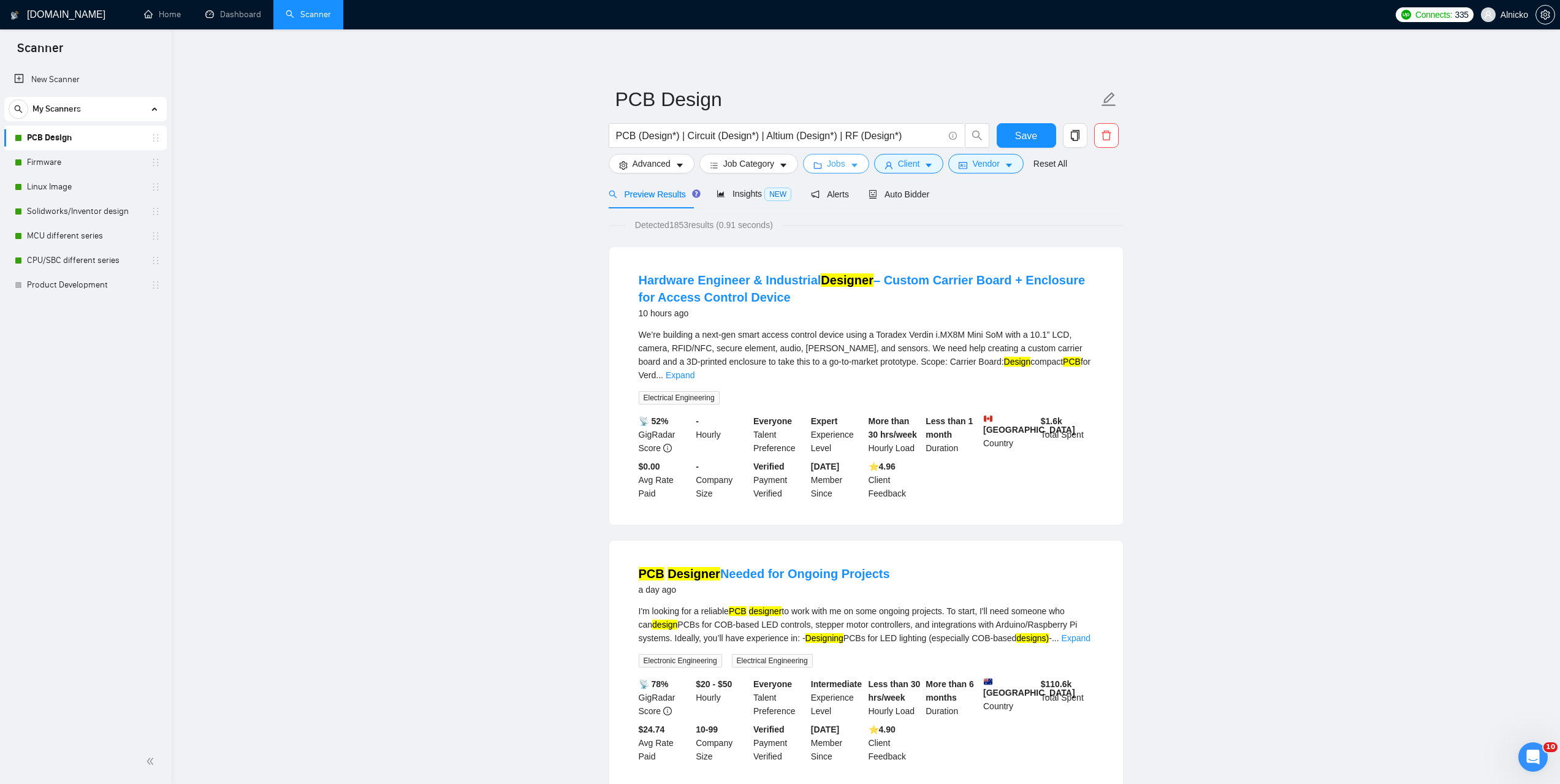
click at [832, 165] on span "Jobs" at bounding box center [836, 163] width 19 height 13
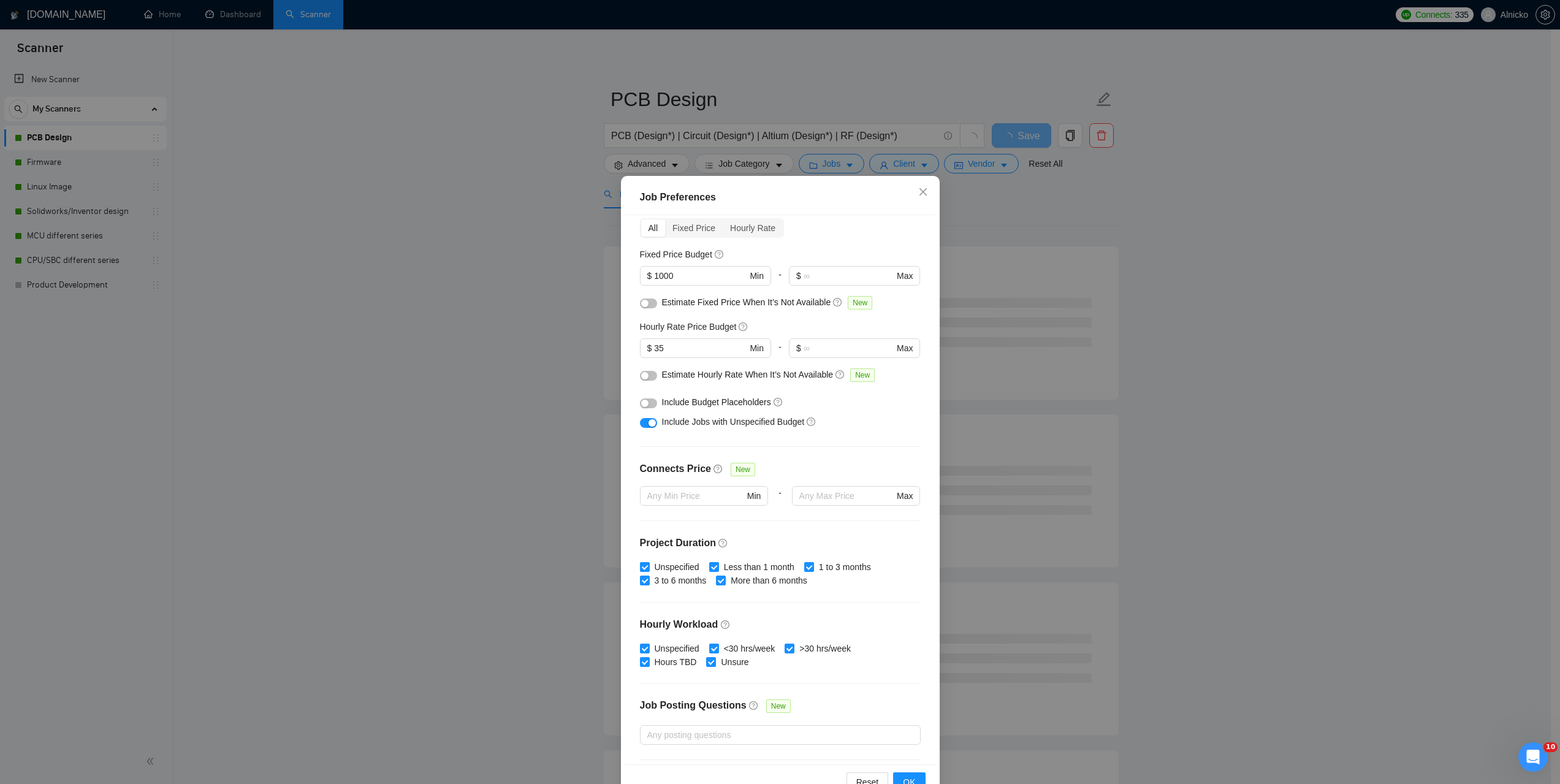
scroll to position [61, 0]
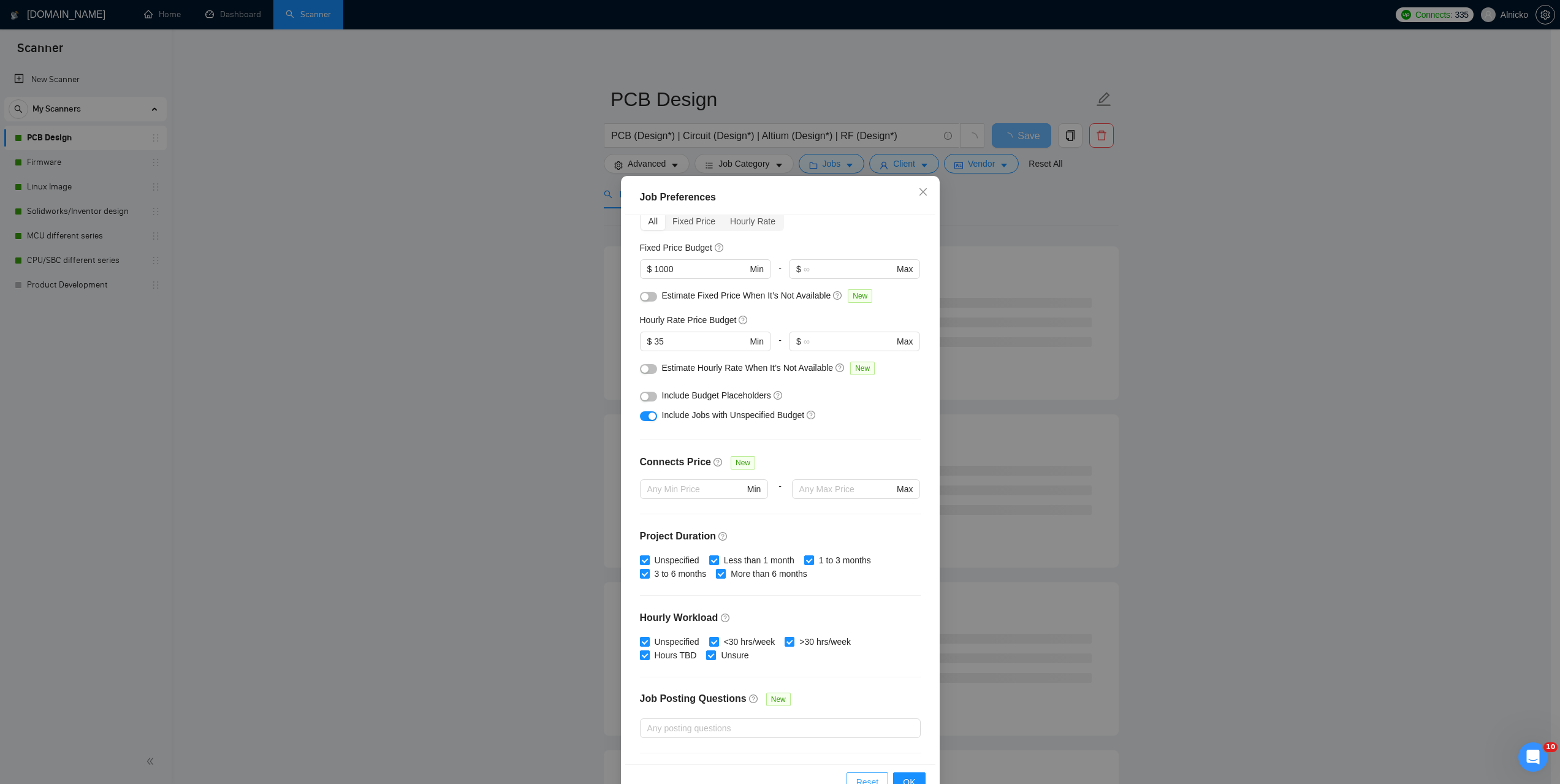
click at [860, 780] on span "Reset" at bounding box center [868, 781] width 23 height 13
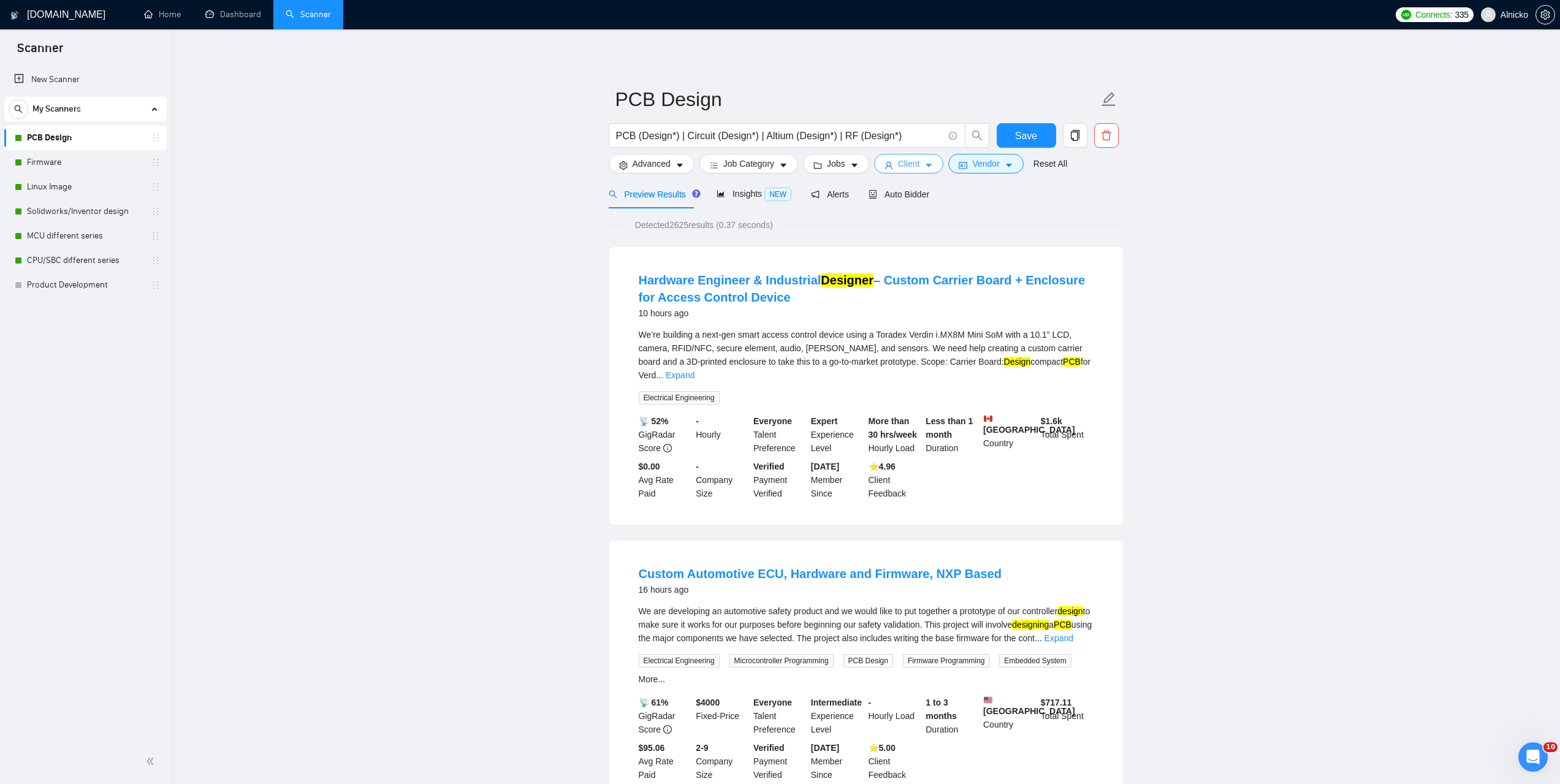
click at [924, 168] on icon "caret-down" at bounding box center [929, 165] width 9 height 9
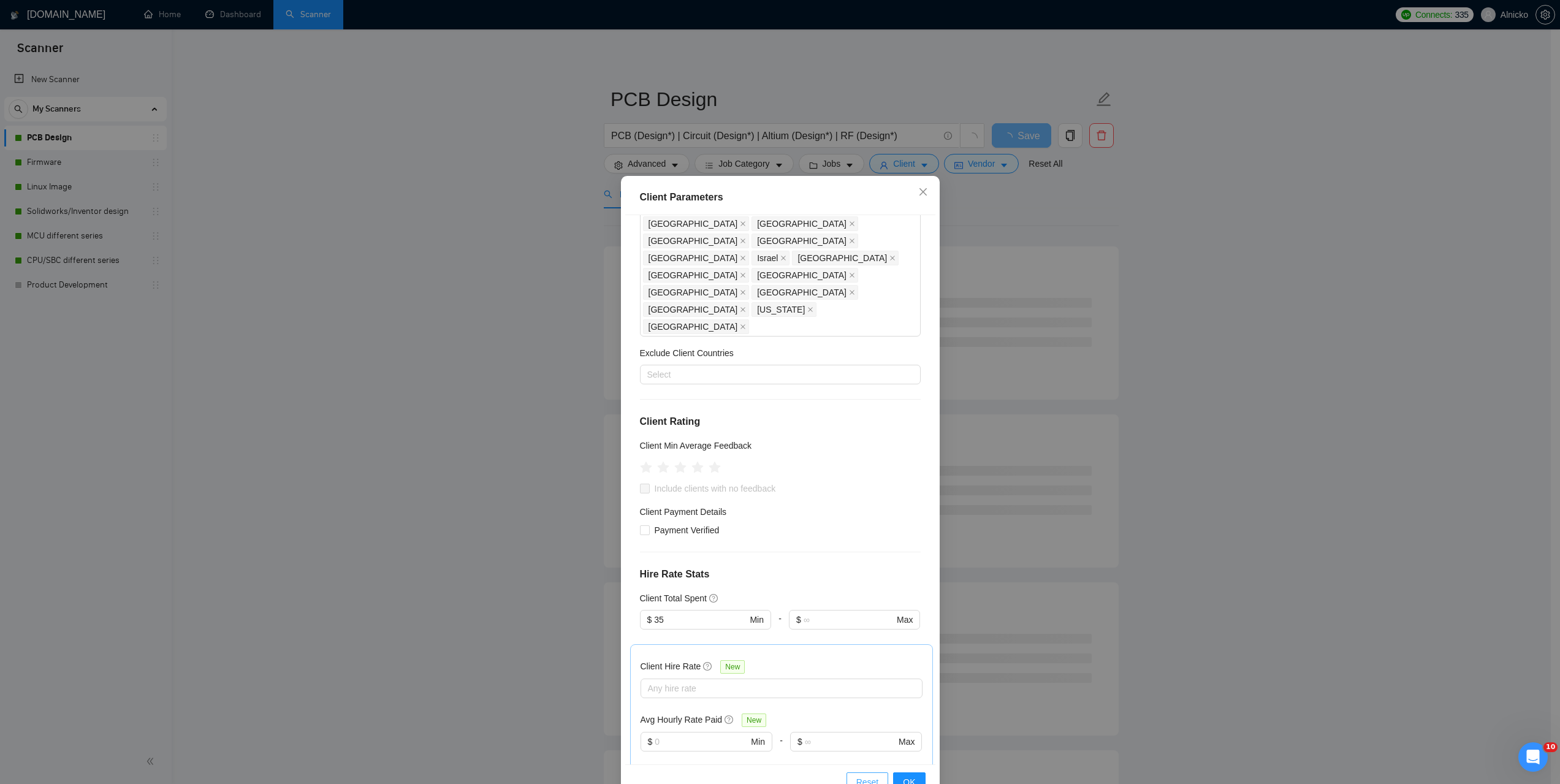
drag, startPoint x: 854, startPoint y: 778, endPoint x: 944, endPoint y: 548, distance: 247.0
click at [856, 778] on button "Reset" at bounding box center [868, 781] width 43 height 20
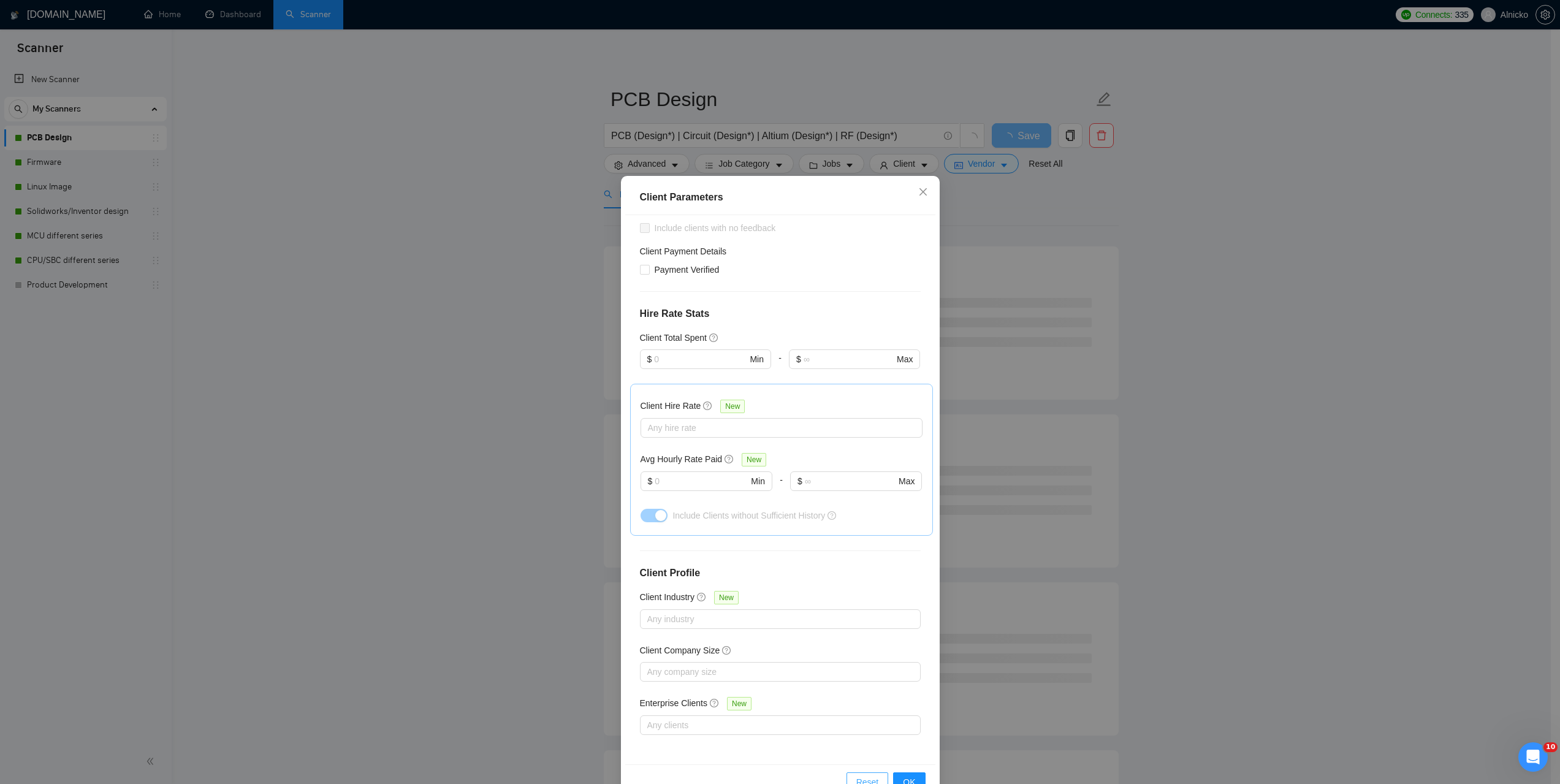
scroll to position [93, 0]
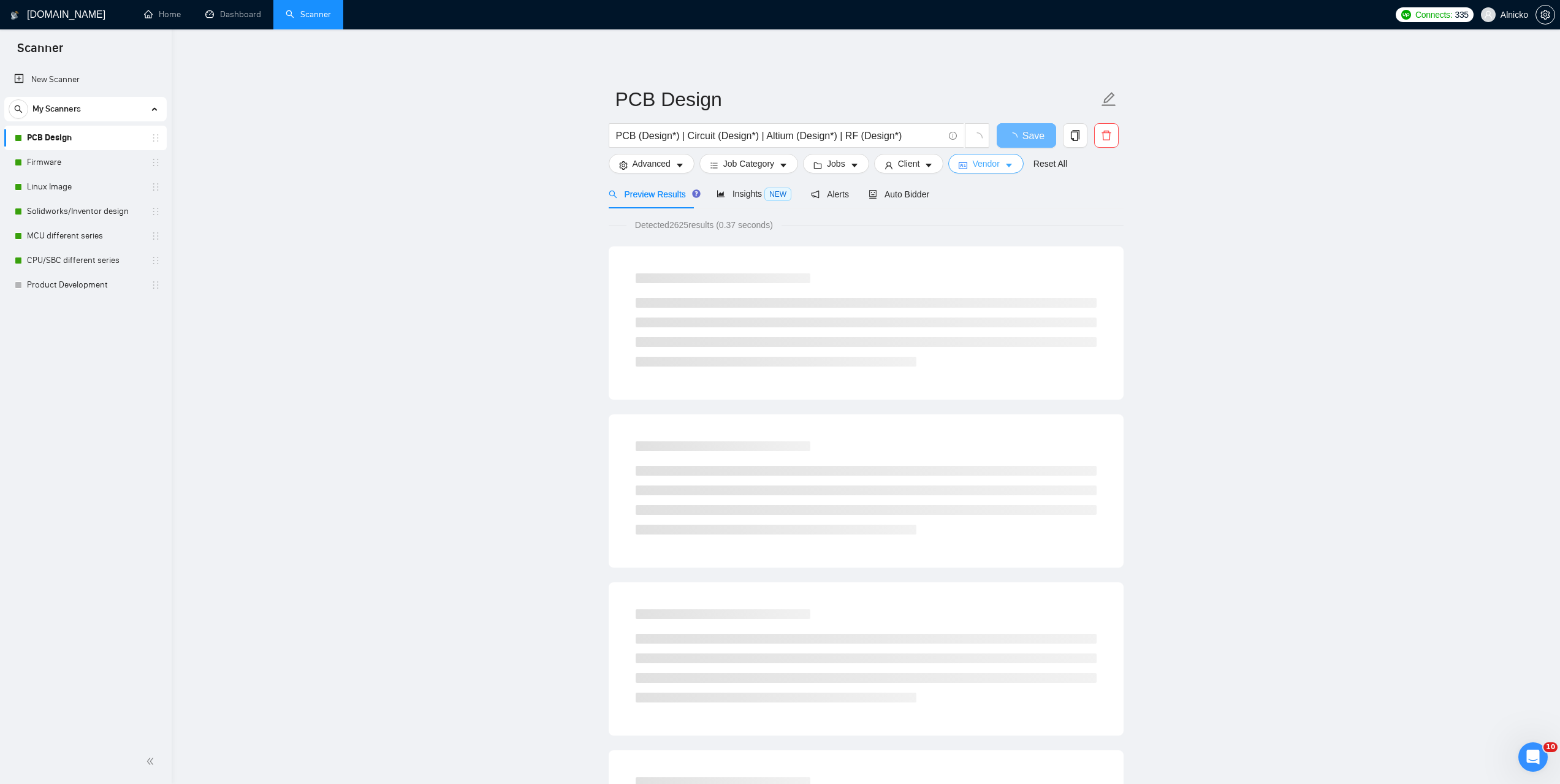
click at [979, 161] on span "Vendor" at bounding box center [985, 163] width 27 height 13
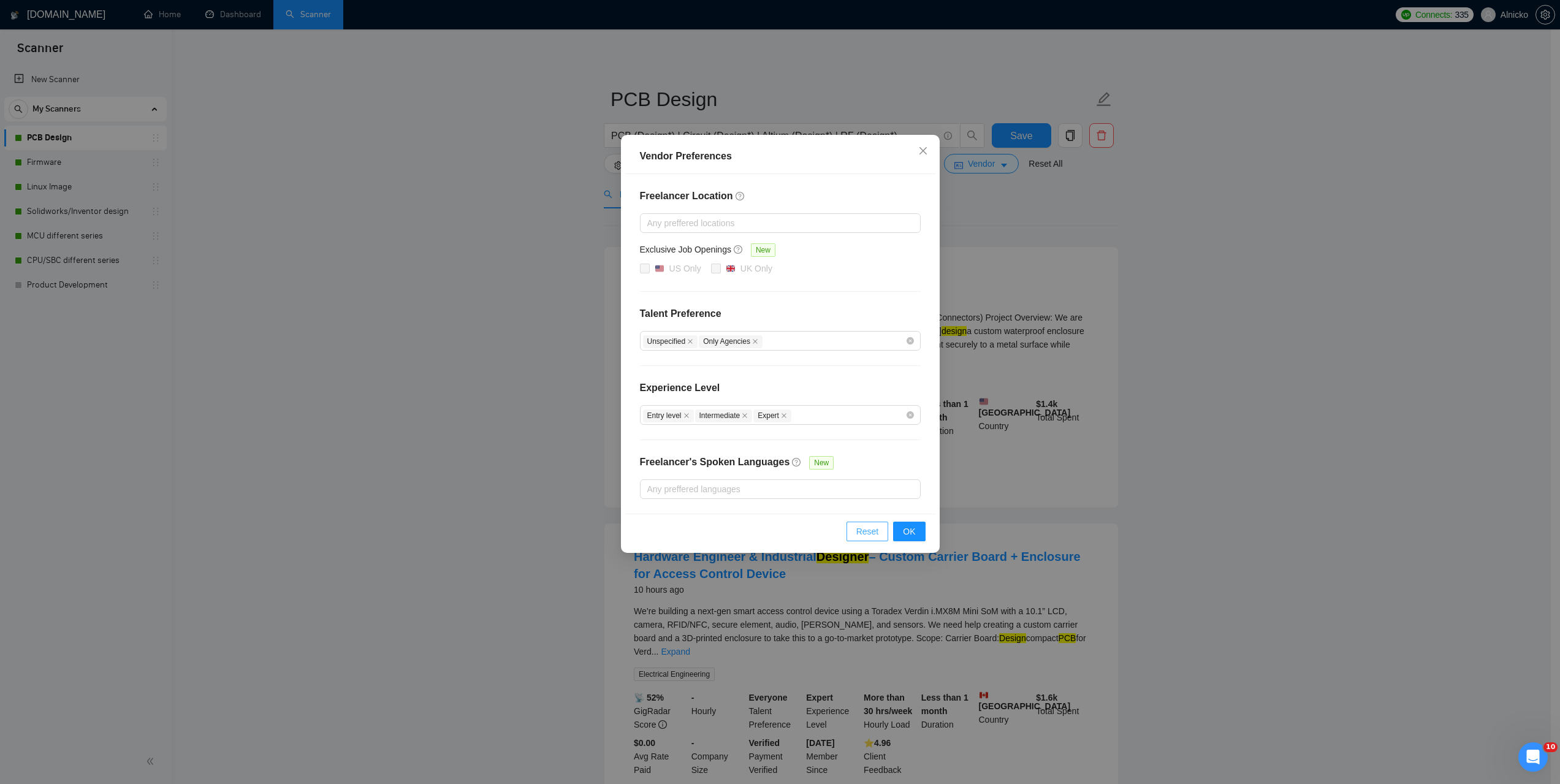
click at [857, 525] on button "Reset" at bounding box center [868, 532] width 43 height 20
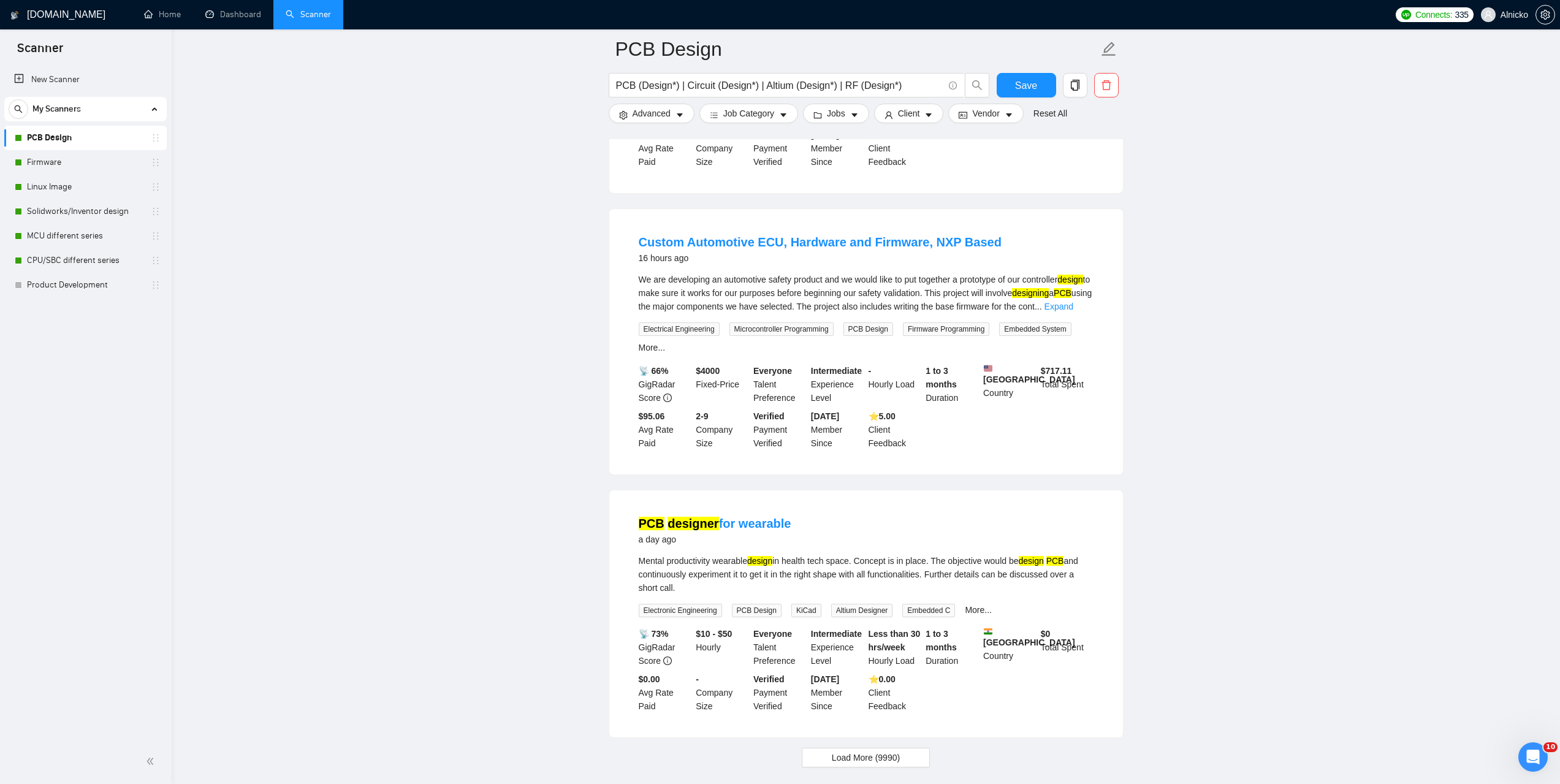
scroll to position [2286, 0]
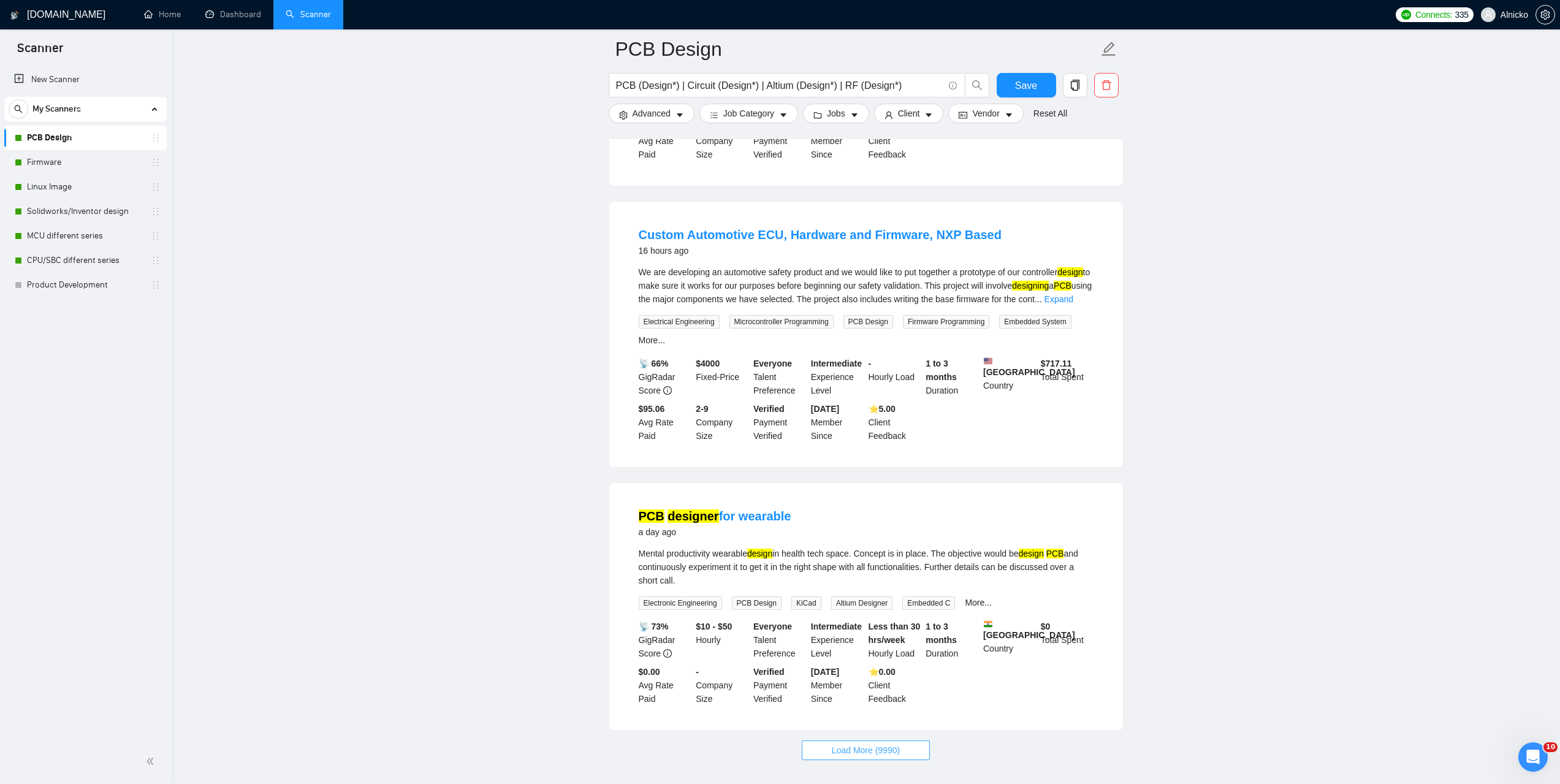
click at [905, 740] on button "Load More (9990)" at bounding box center [866, 750] width 128 height 20
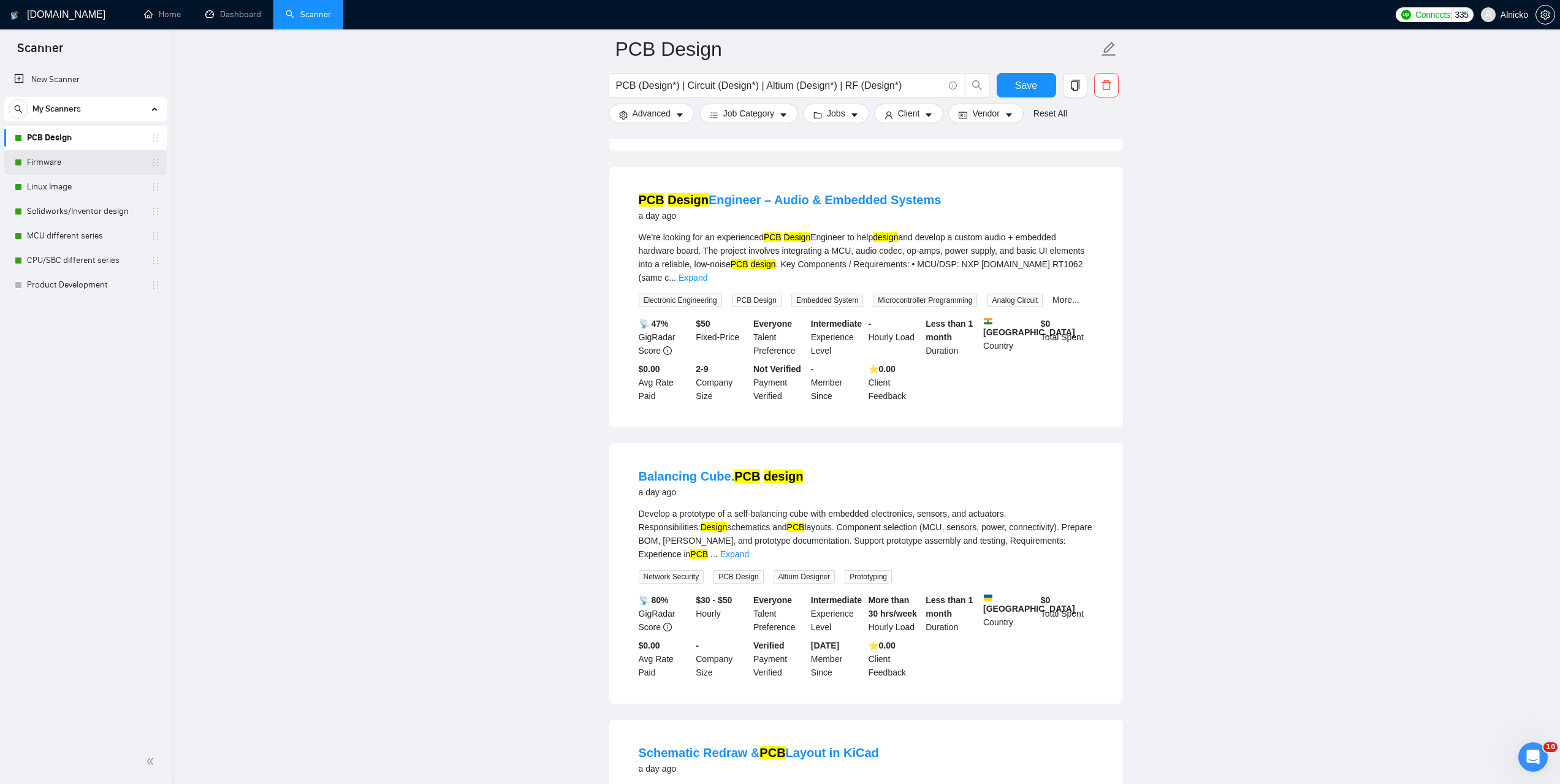
click at [62, 164] on link "Firmware" at bounding box center [84, 163] width 117 height 25
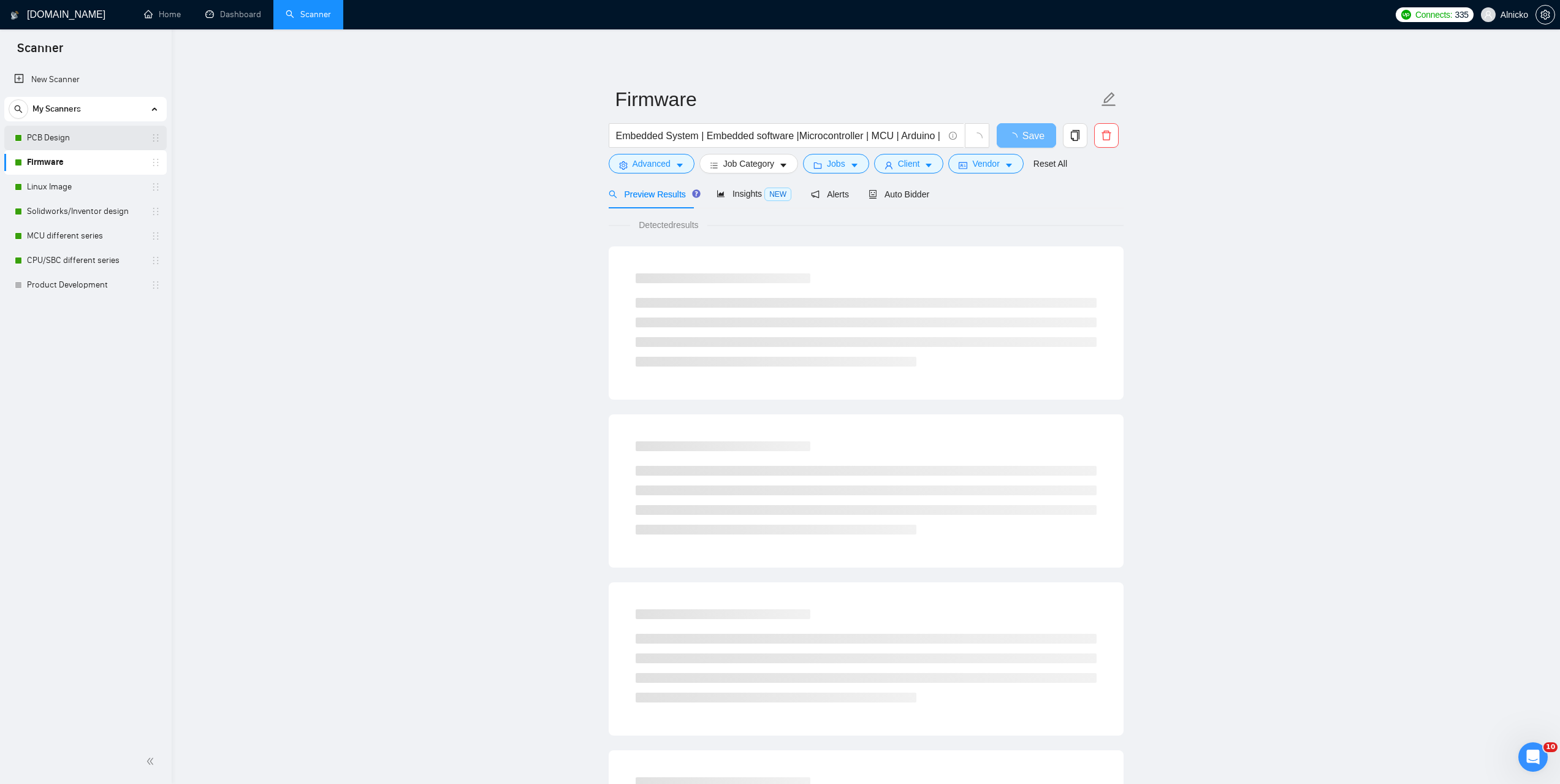
click at [52, 135] on link "PCB Design" at bounding box center [84, 138] width 117 height 25
click at [676, 164] on icon "caret-down" at bounding box center [680, 165] width 9 height 9
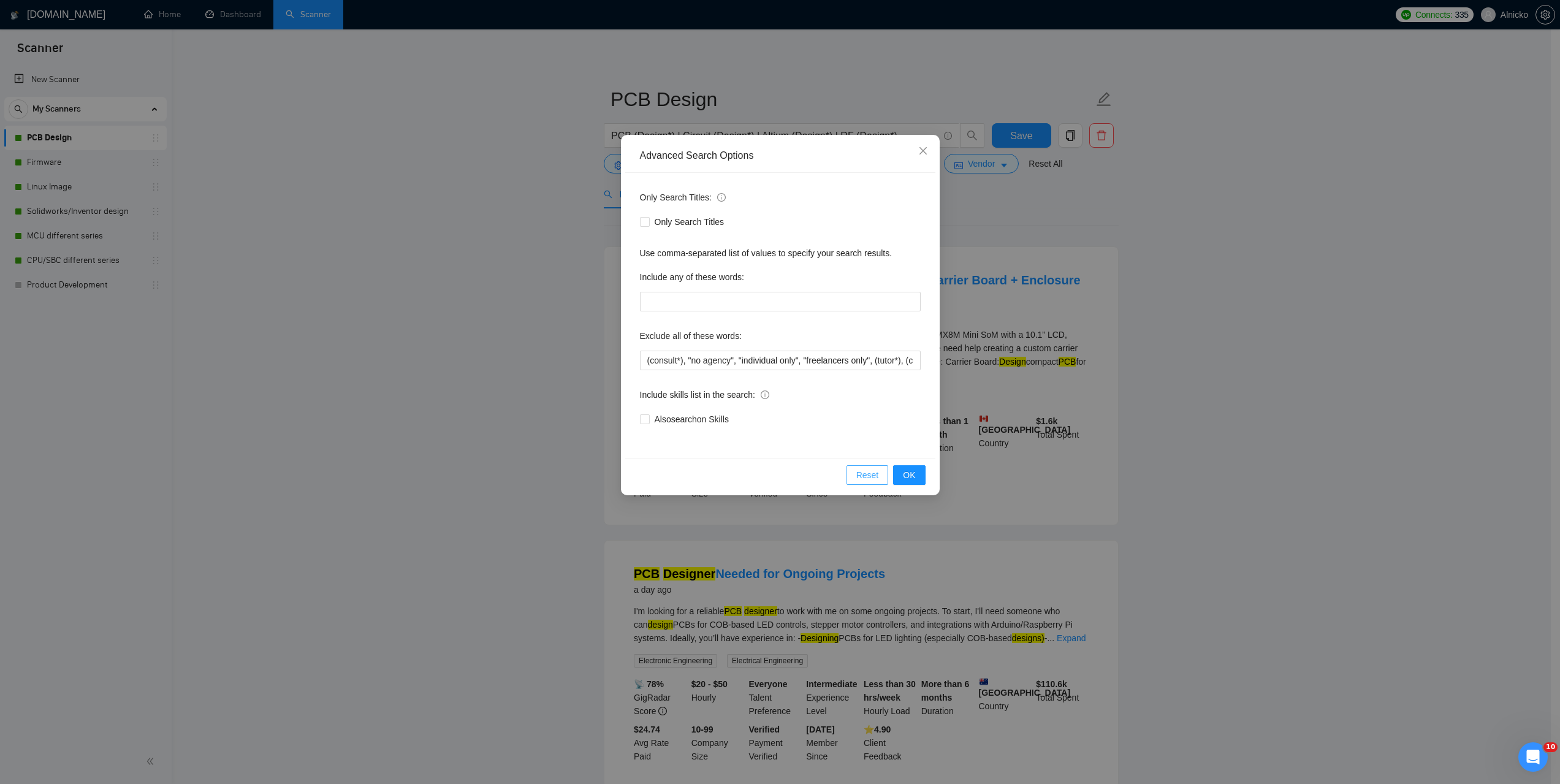
click at [876, 473] on span "Reset" at bounding box center [868, 475] width 23 height 13
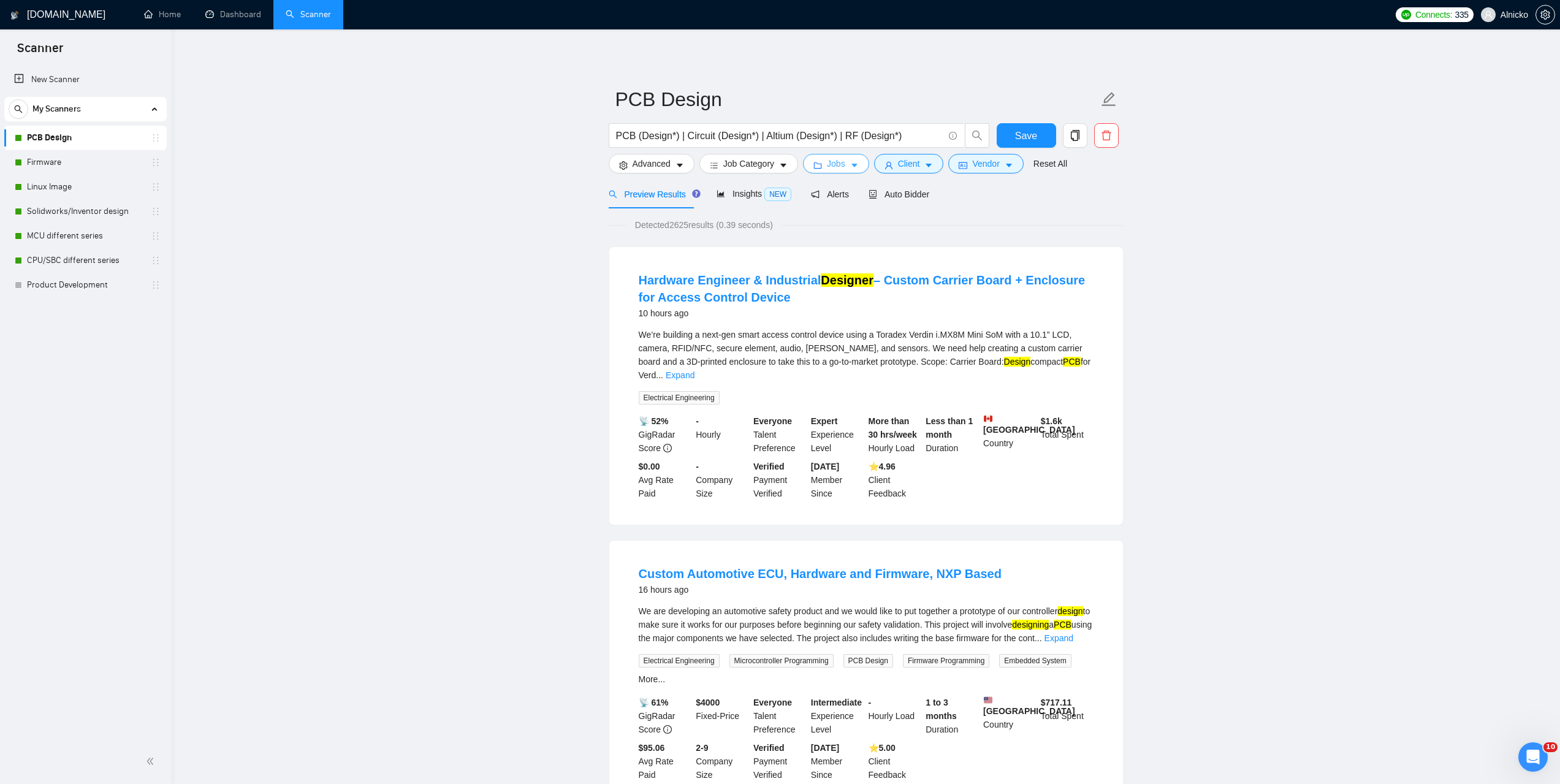
click at [850, 166] on icon "caret-down" at bounding box center [855, 165] width 9 height 9
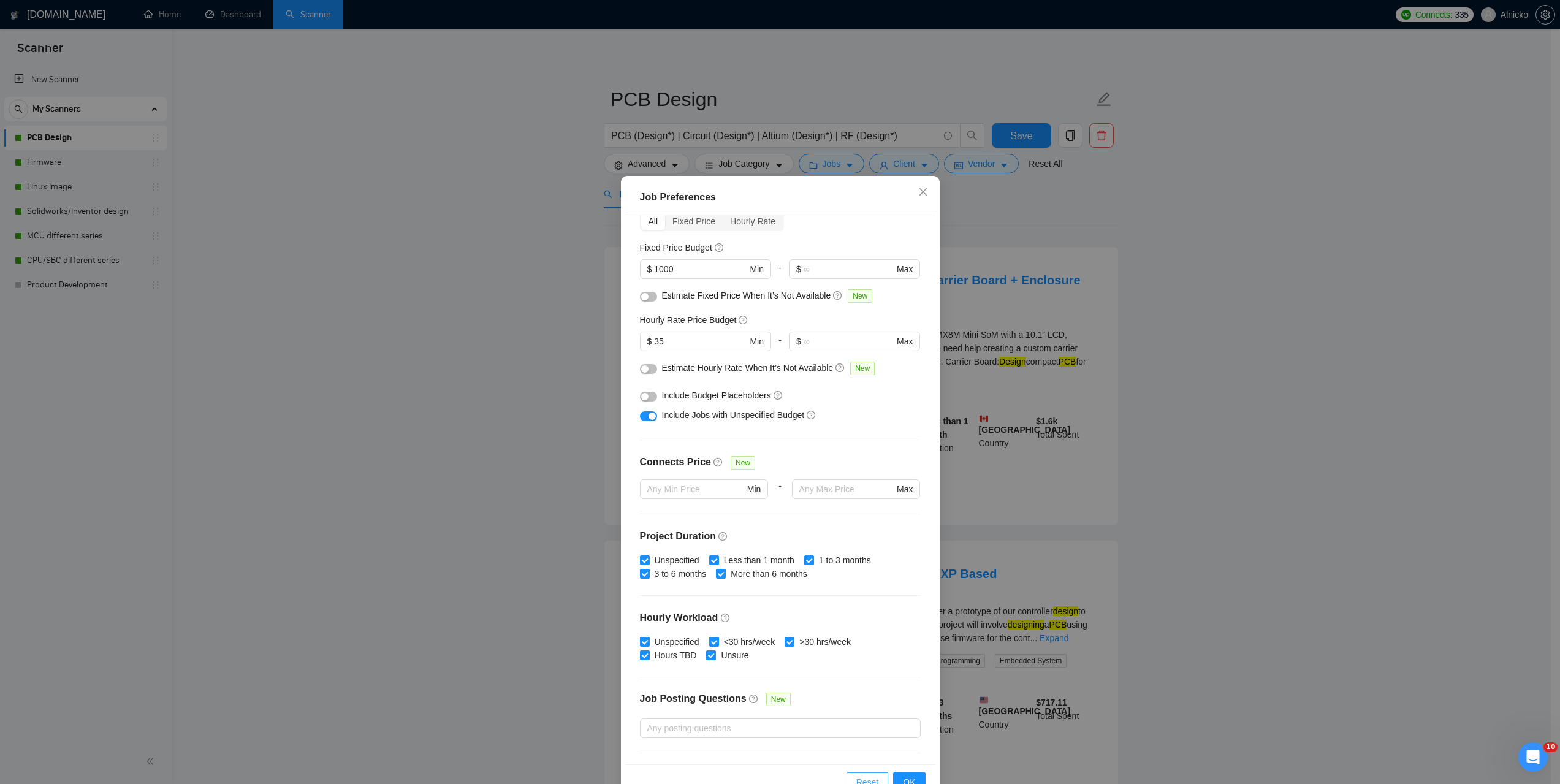
click at [849, 779] on button "Reset" at bounding box center [868, 781] width 43 height 20
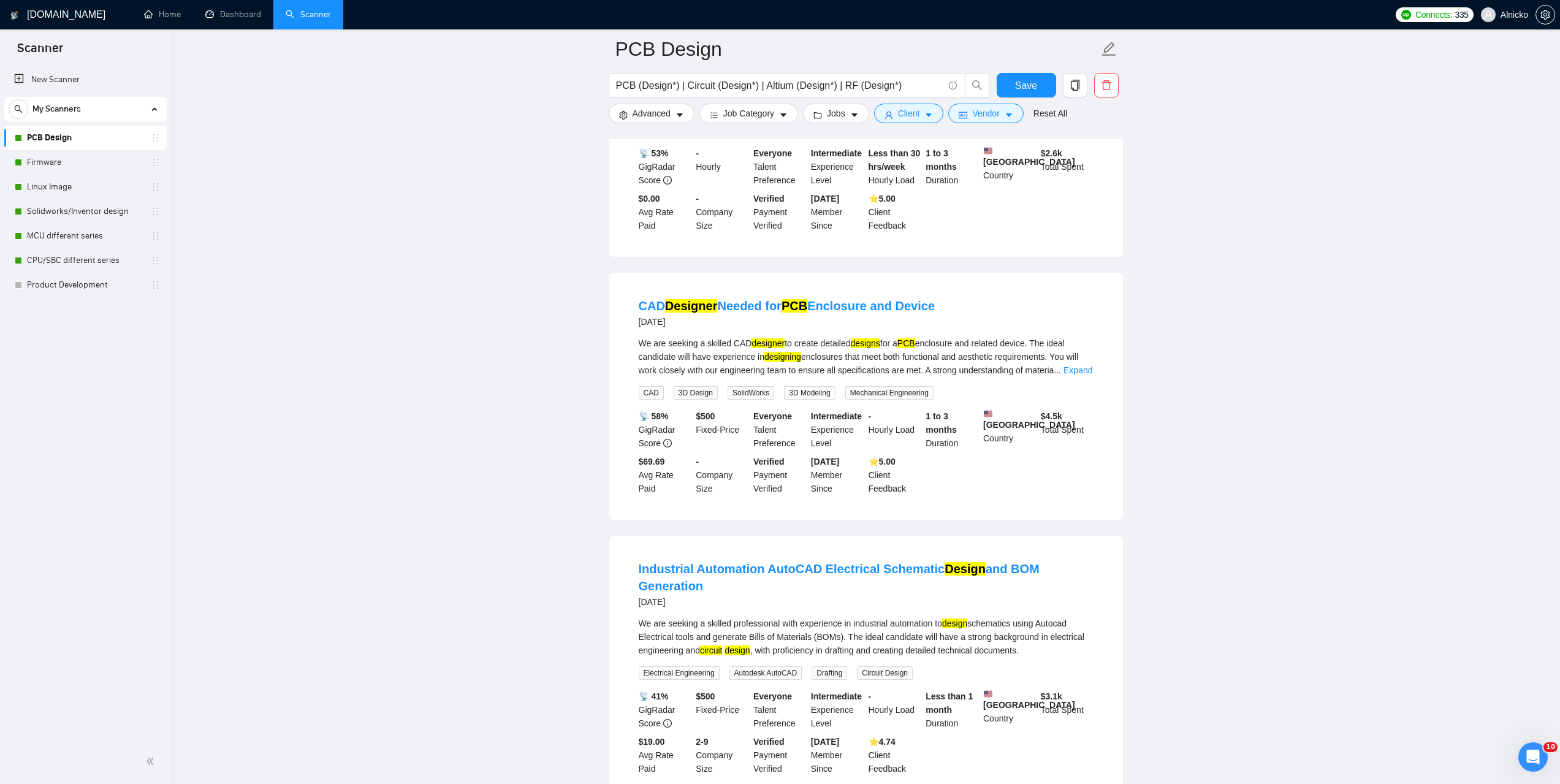
scroll to position [1654, 0]
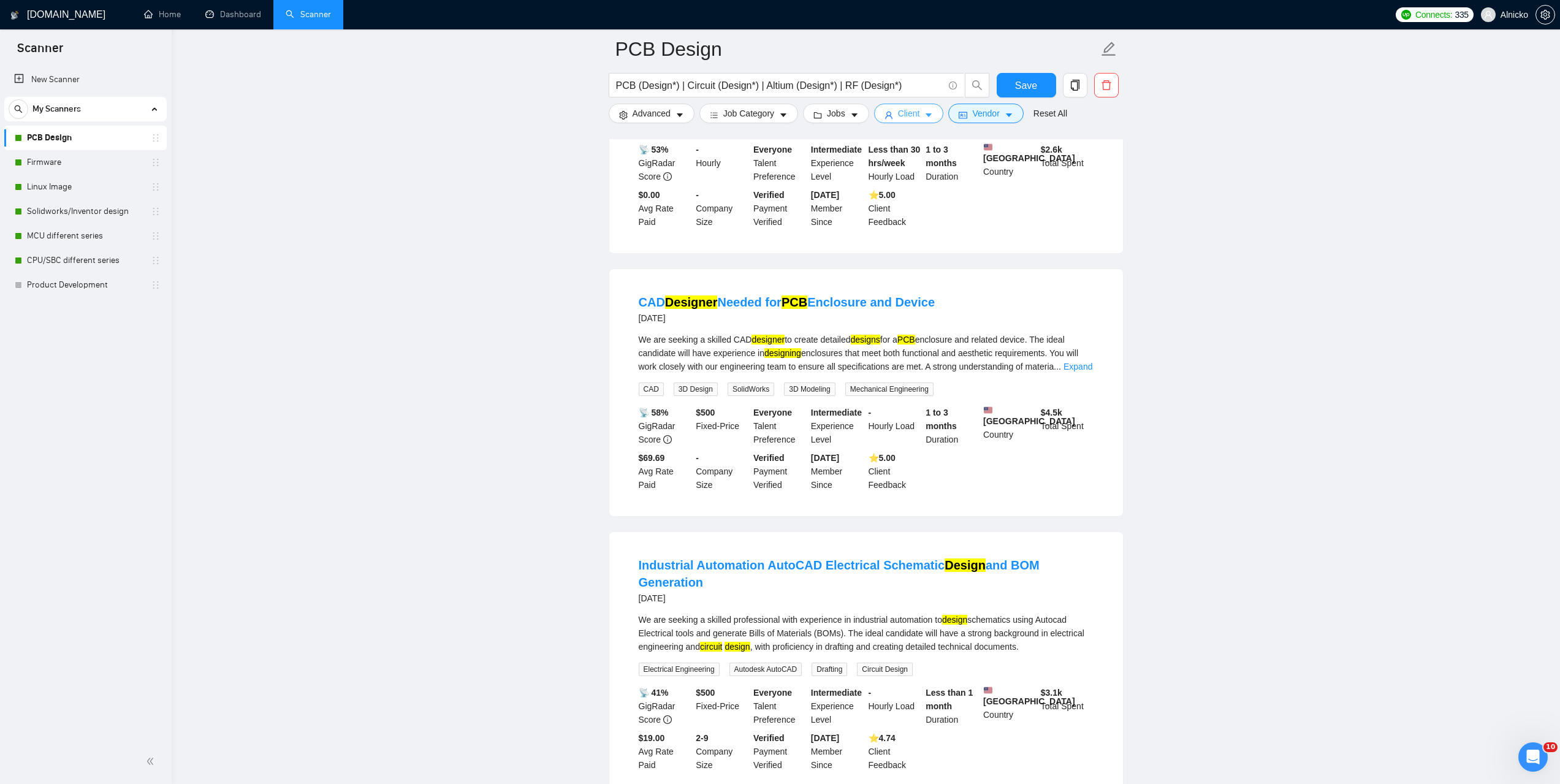
click at [929, 109] on button "Client" at bounding box center [909, 113] width 70 height 20
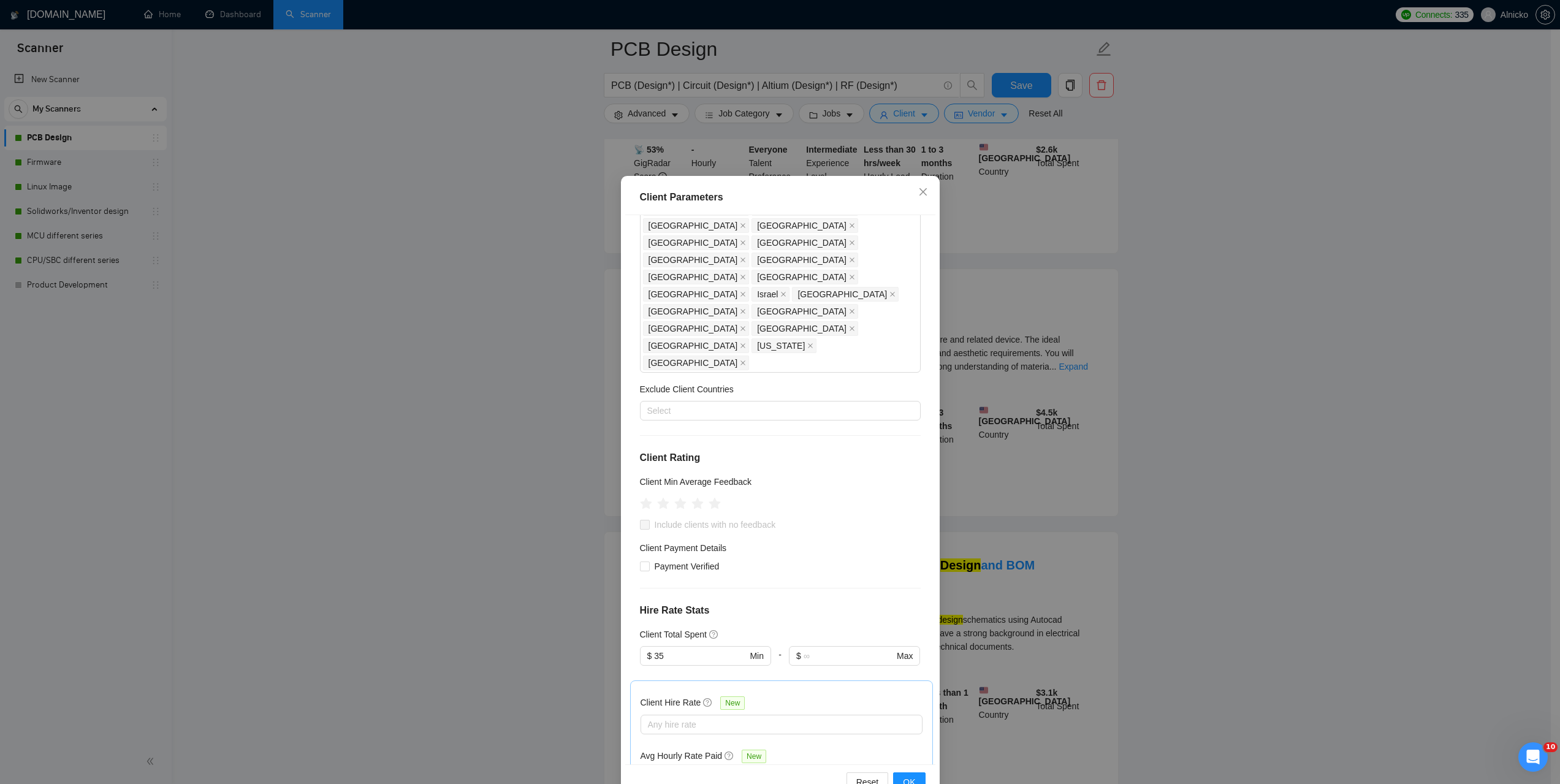
scroll to position [277, 0]
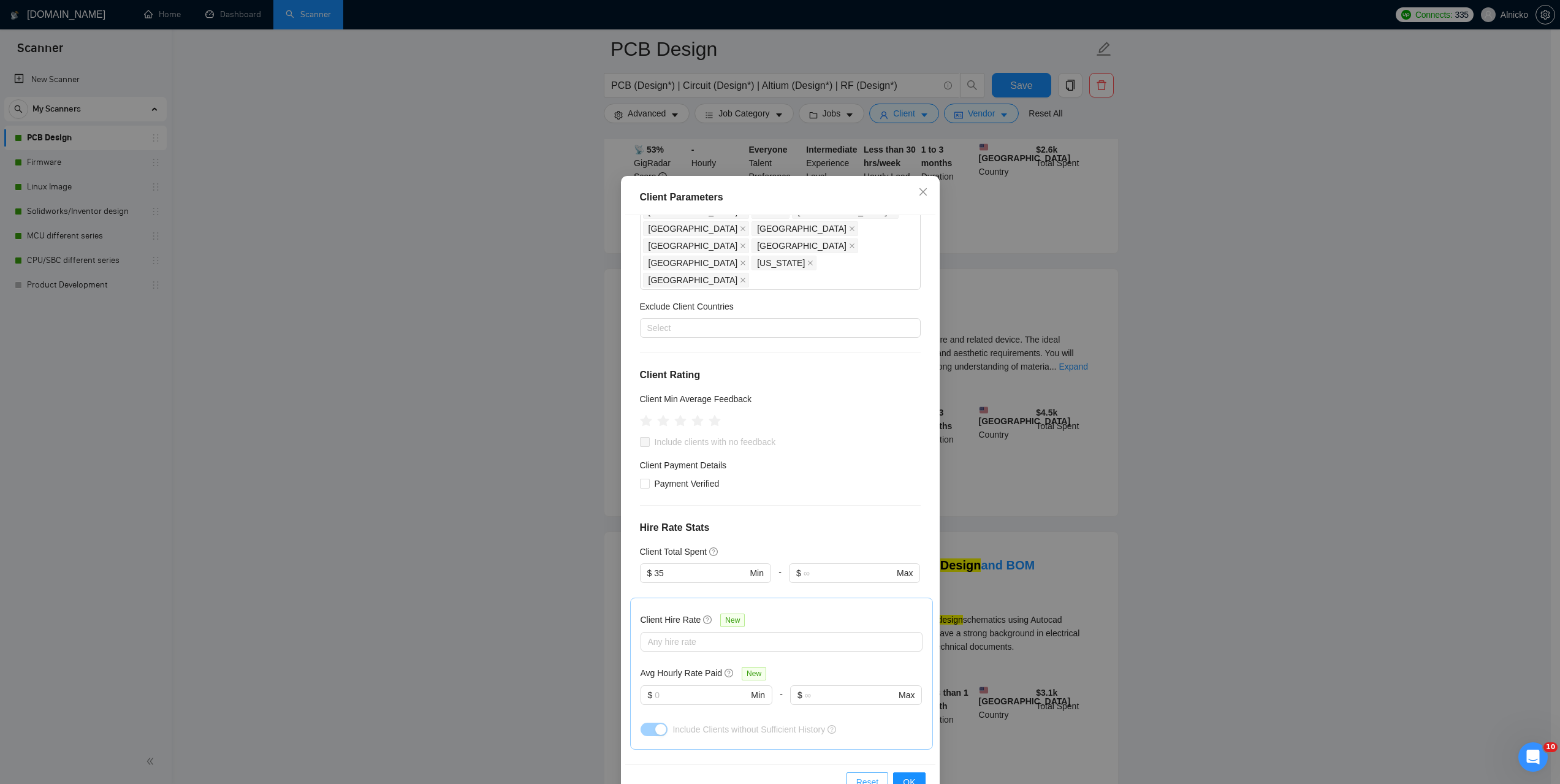
click at [857, 780] on span "Reset" at bounding box center [868, 781] width 23 height 13
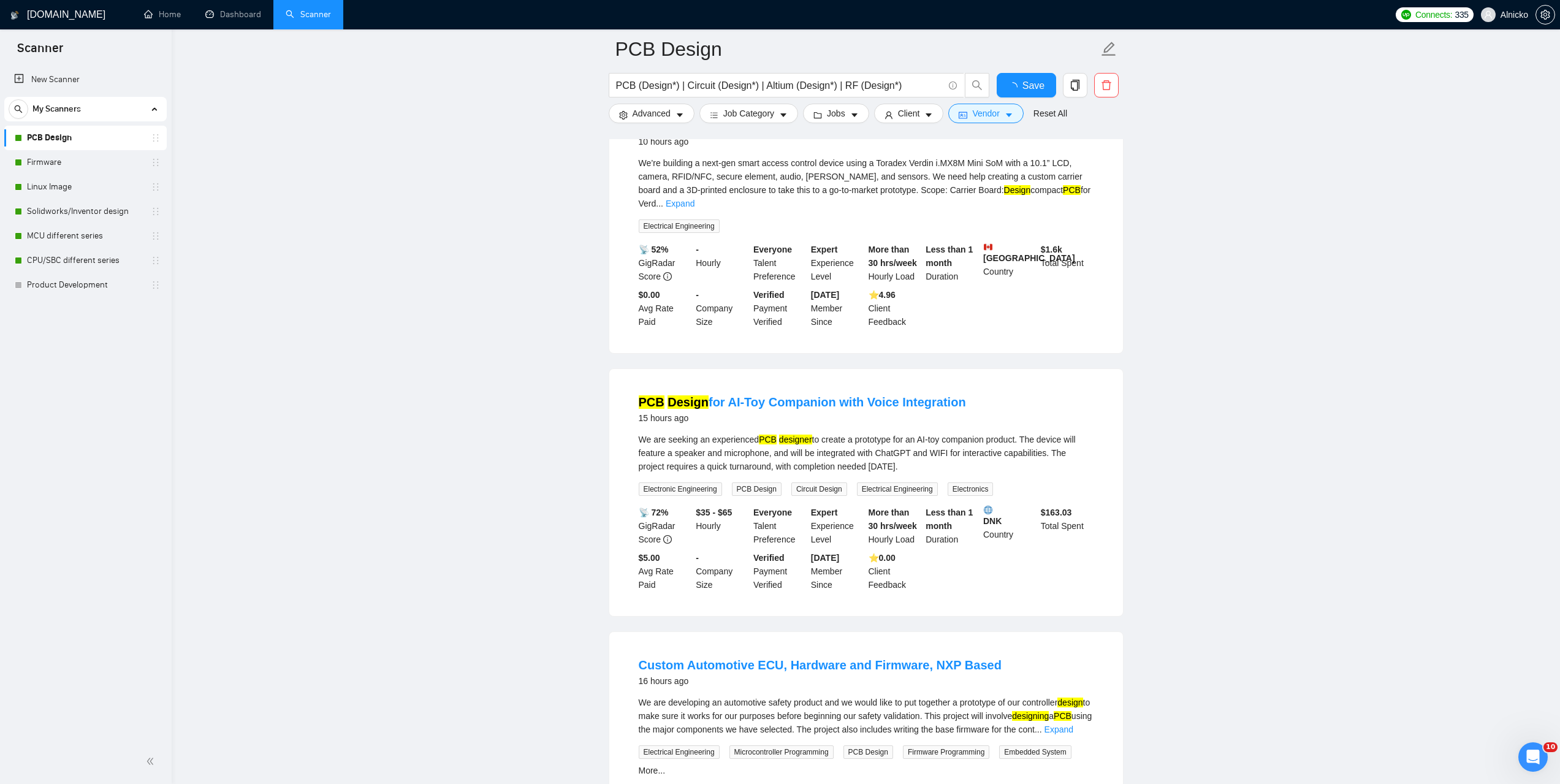
scroll to position [2243, 0]
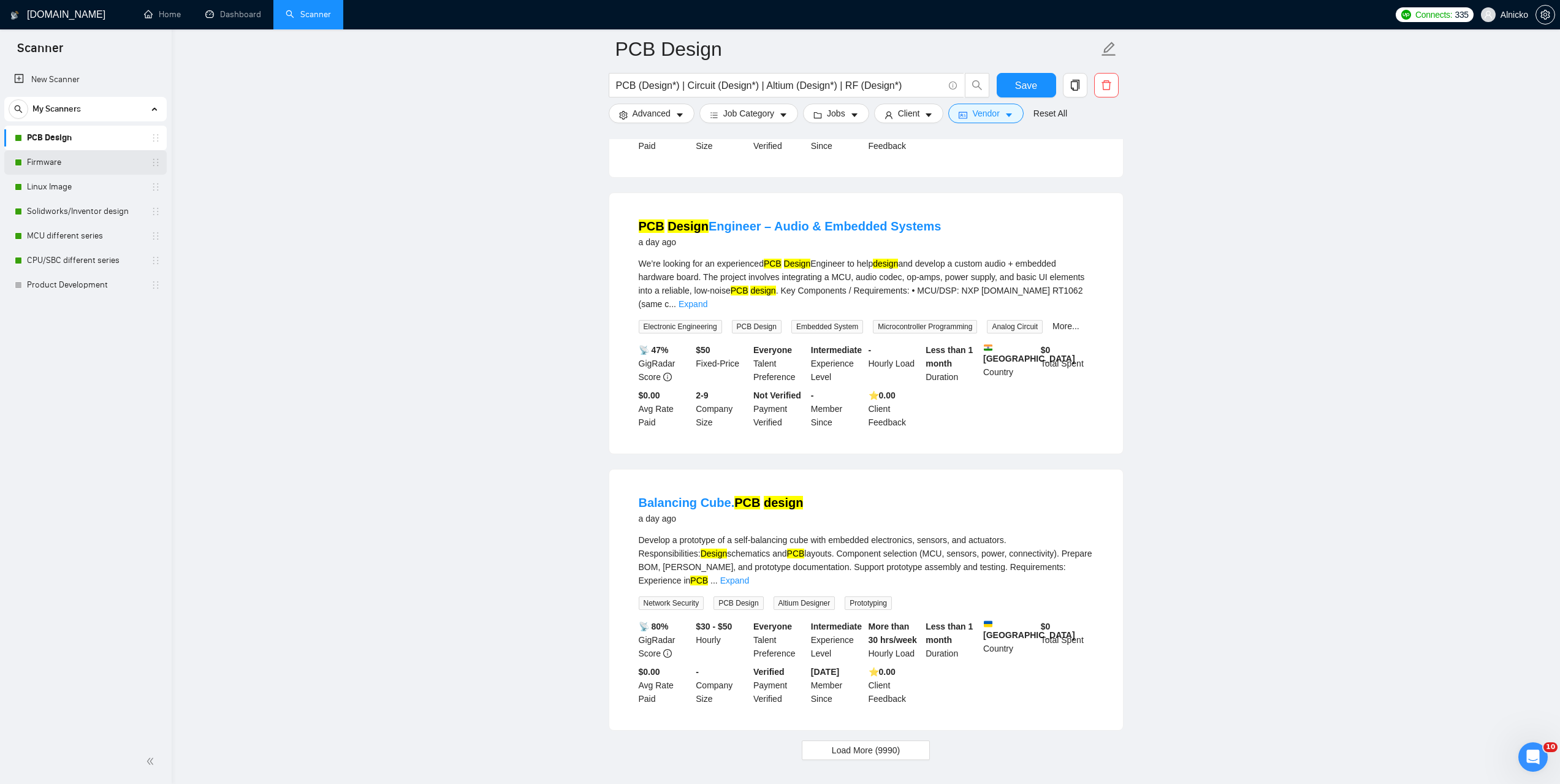
click at [68, 159] on link "Firmware" at bounding box center [84, 163] width 117 height 25
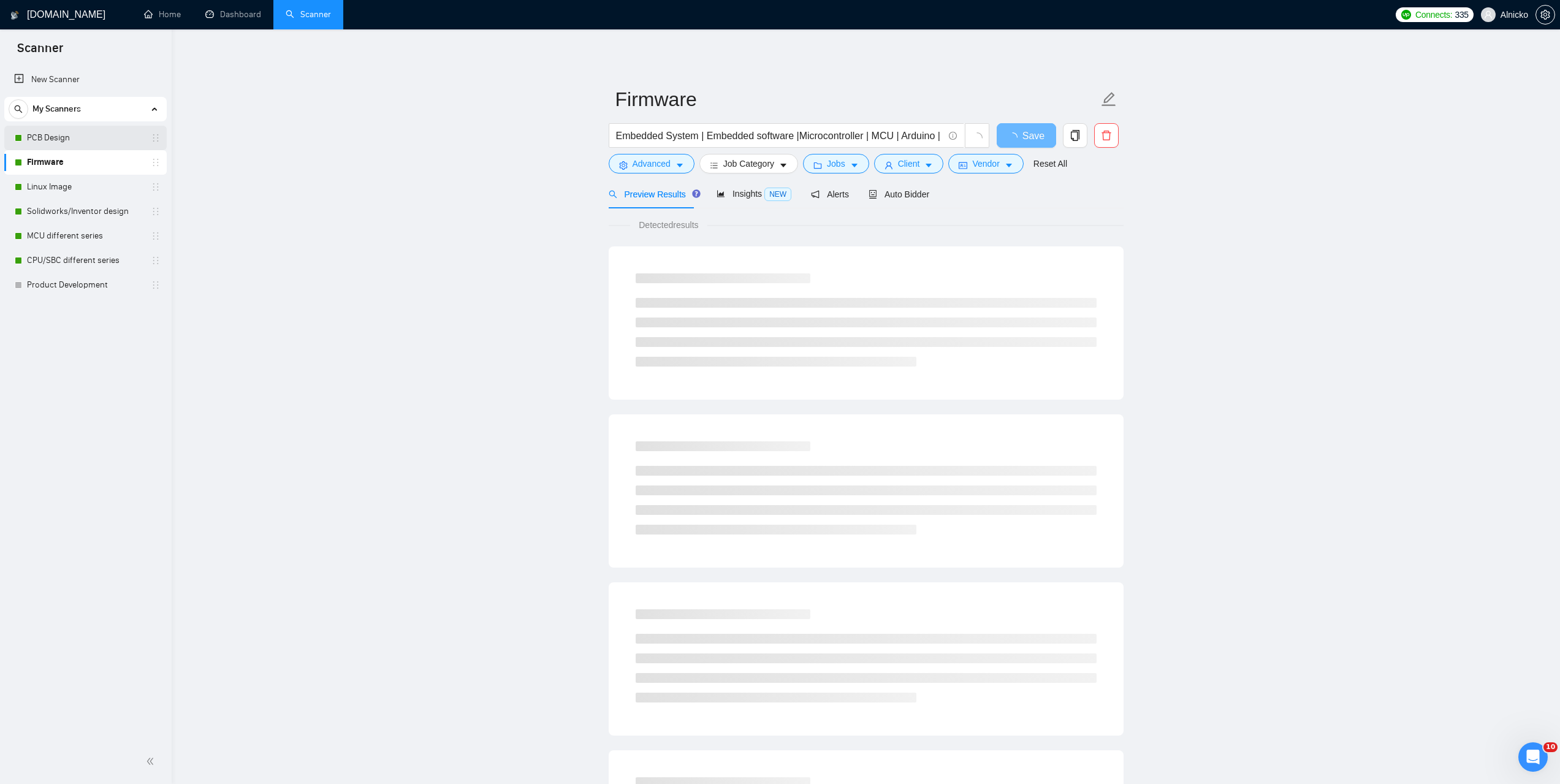
click at [68, 135] on link "PCB Design" at bounding box center [84, 138] width 117 height 25
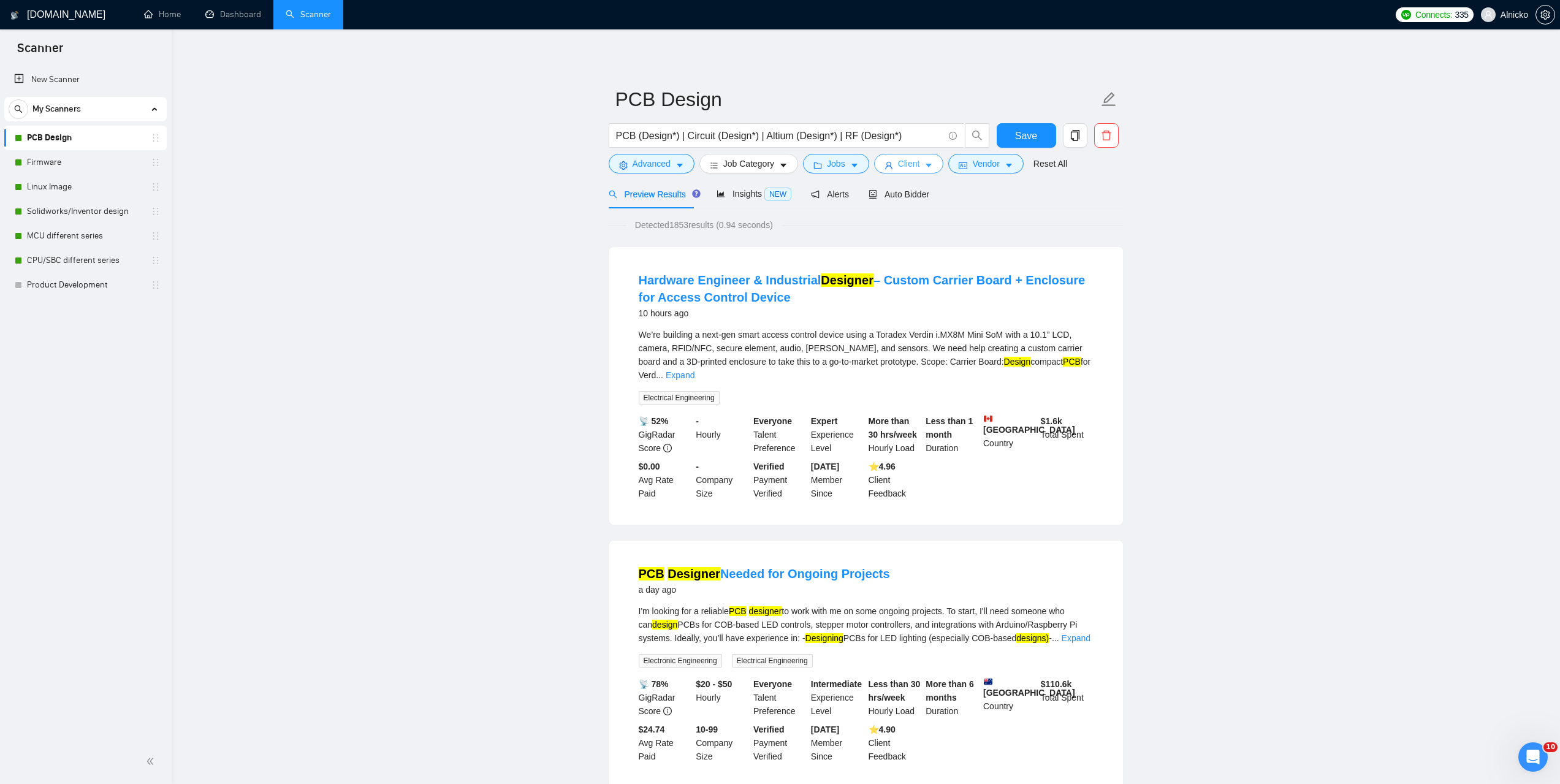
click at [917, 163] on button "Client" at bounding box center [909, 164] width 70 height 20
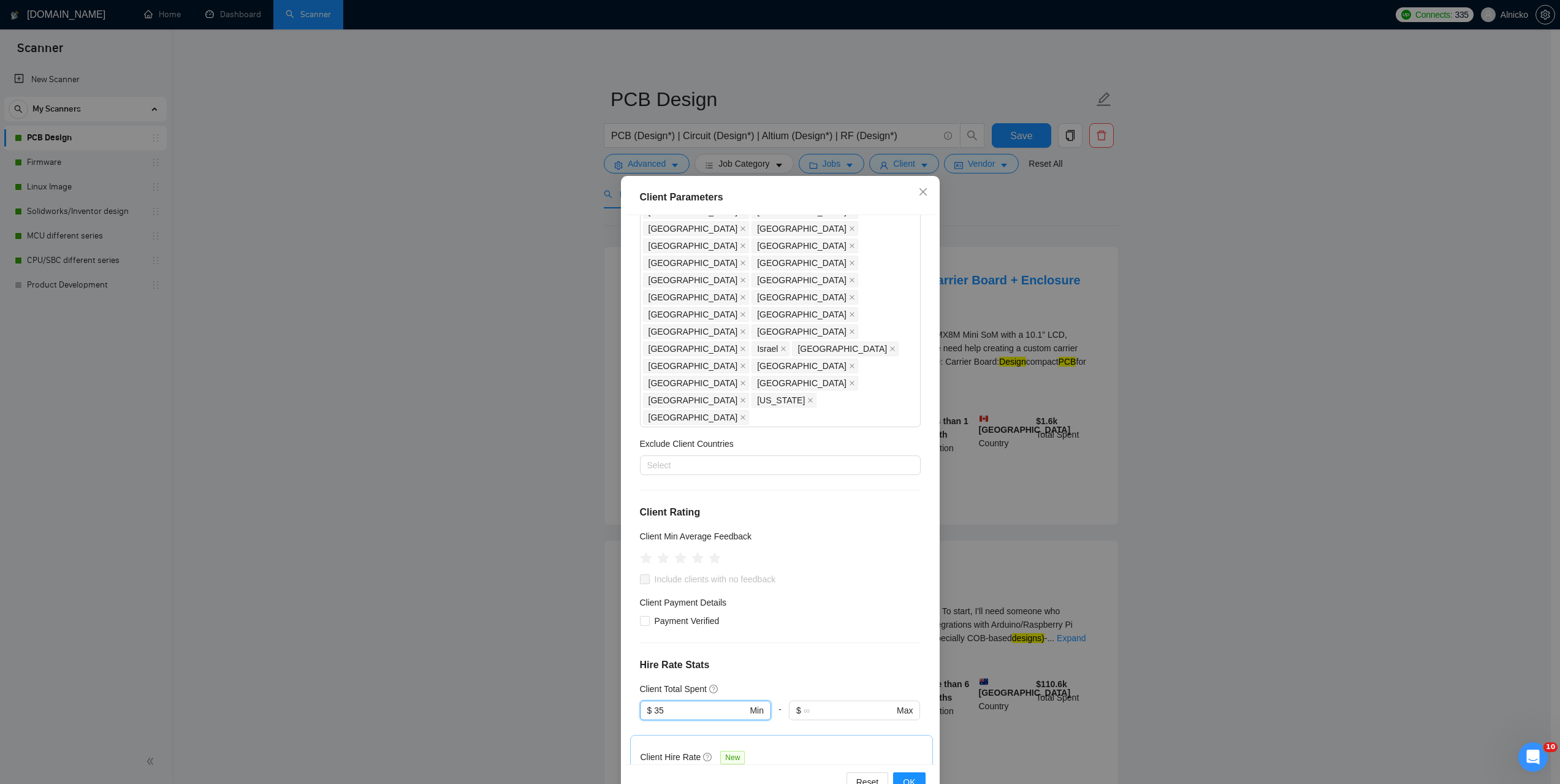
drag, startPoint x: 686, startPoint y: 574, endPoint x: 629, endPoint y: 580, distance: 57.3
click at [629, 580] on div "Client Location Include Client Countries [GEOGRAPHIC_DATA] [GEOGRAPHIC_DATA] [G…" at bounding box center [780, 489] width 310 height 548
click at [1287, 513] on div "Client Parameters Client Location Include Client Countries [GEOGRAPHIC_DATA] [G…" at bounding box center [780, 392] width 1560 height 784
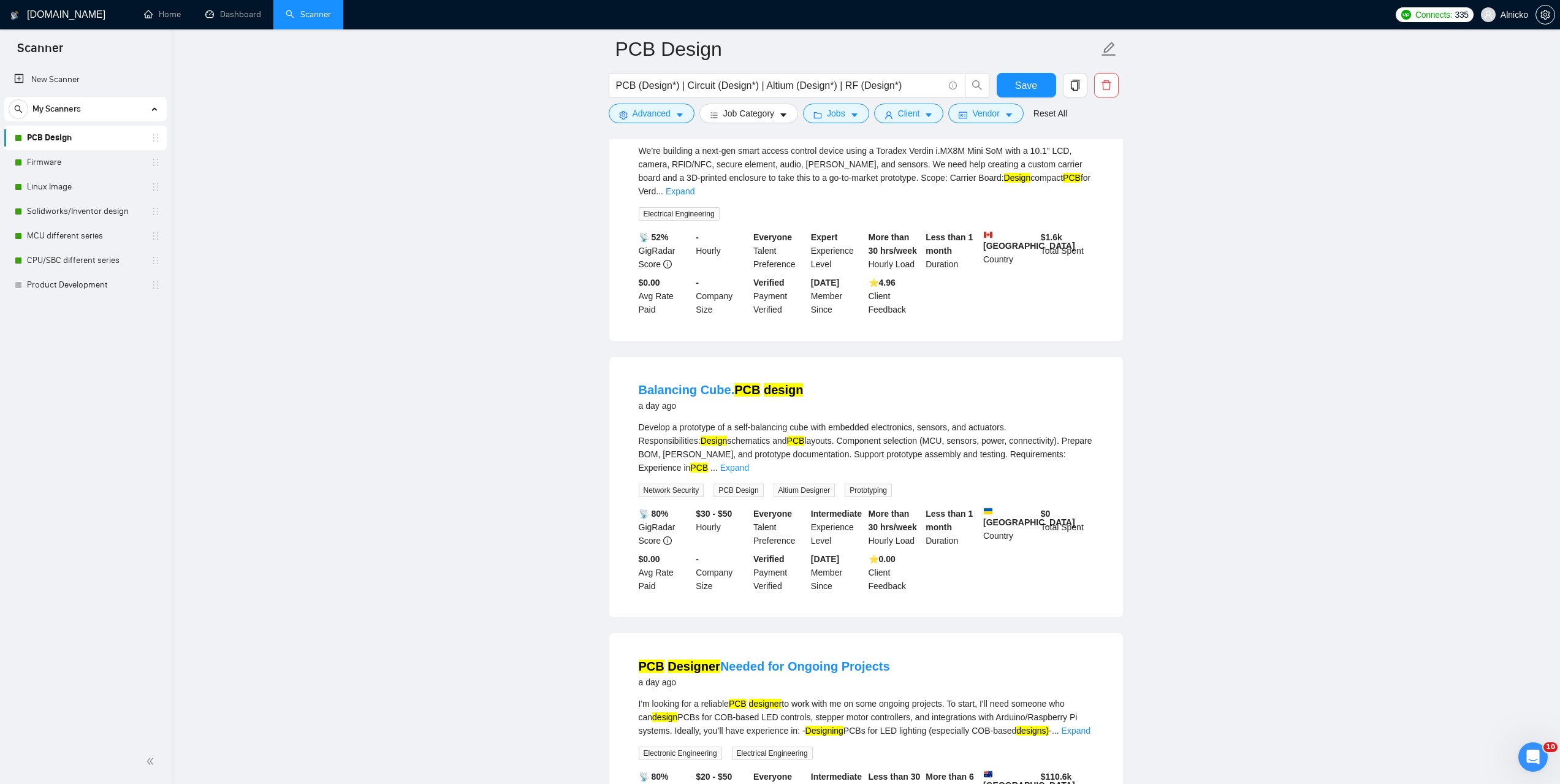
scroll to position [475, 0]
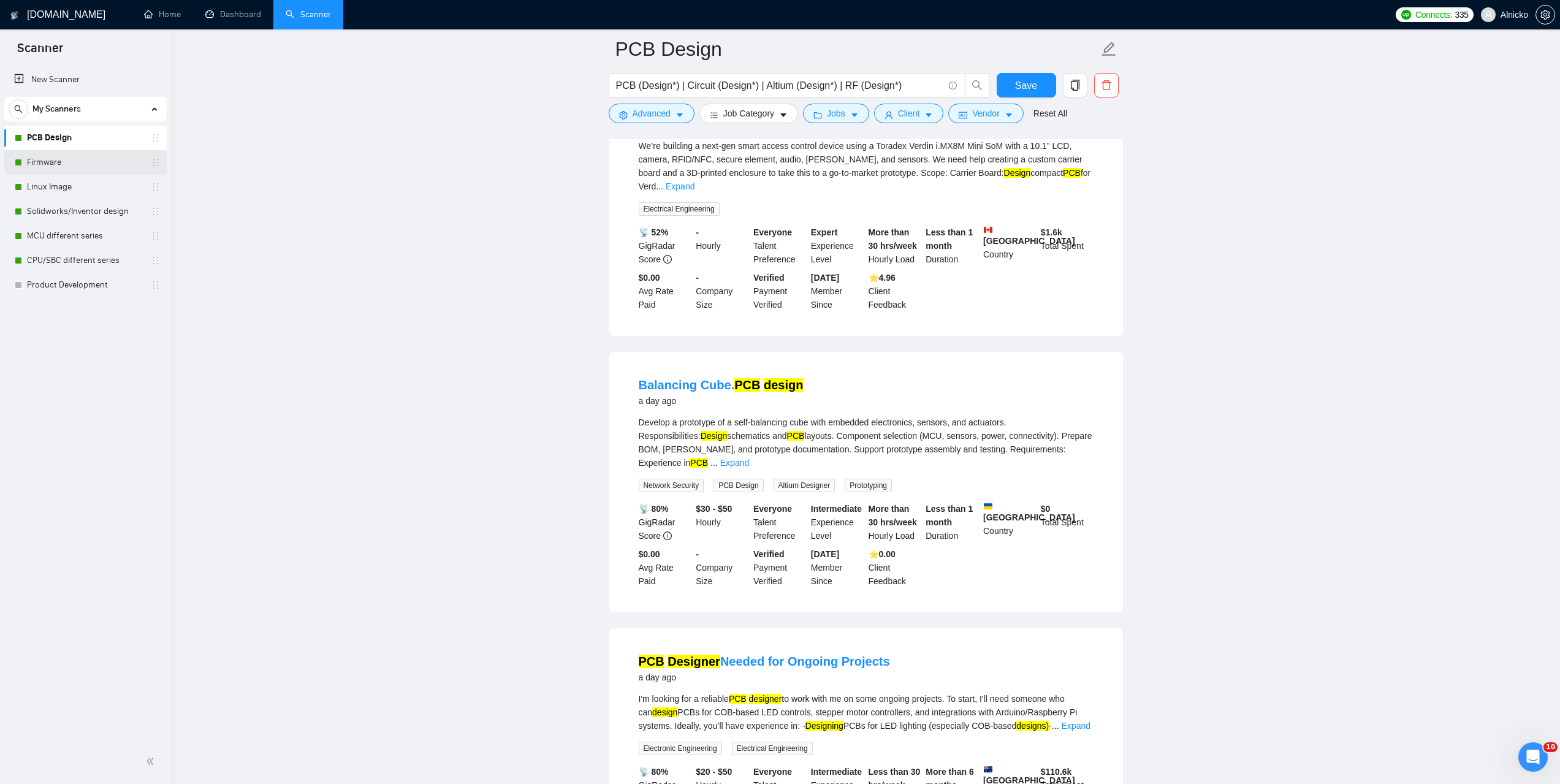
click at [54, 162] on link "Firmware" at bounding box center [84, 163] width 117 height 25
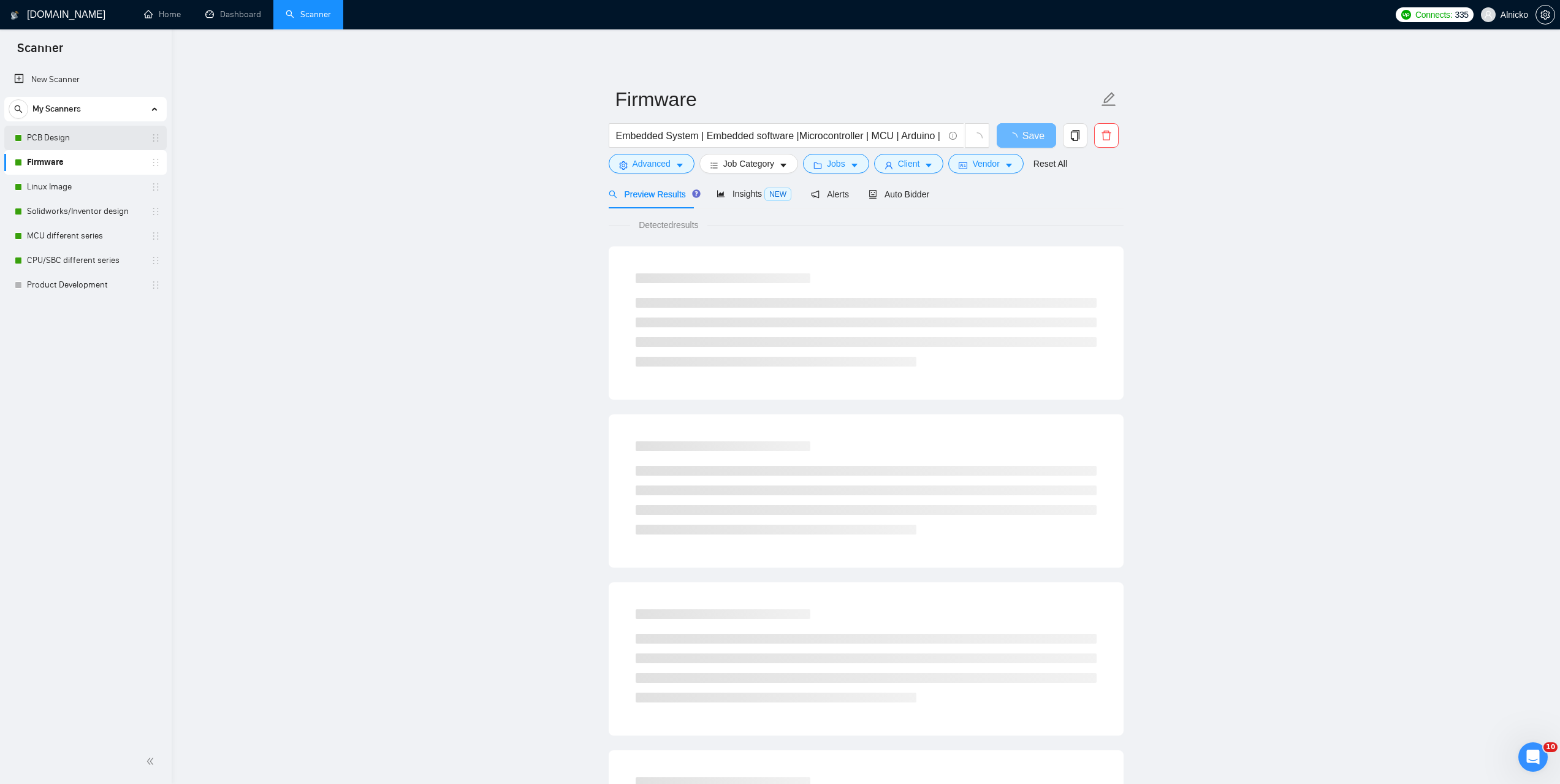
click at [76, 138] on link "PCB Design" at bounding box center [84, 138] width 117 height 25
click at [913, 166] on span "Client" at bounding box center [909, 163] width 22 height 13
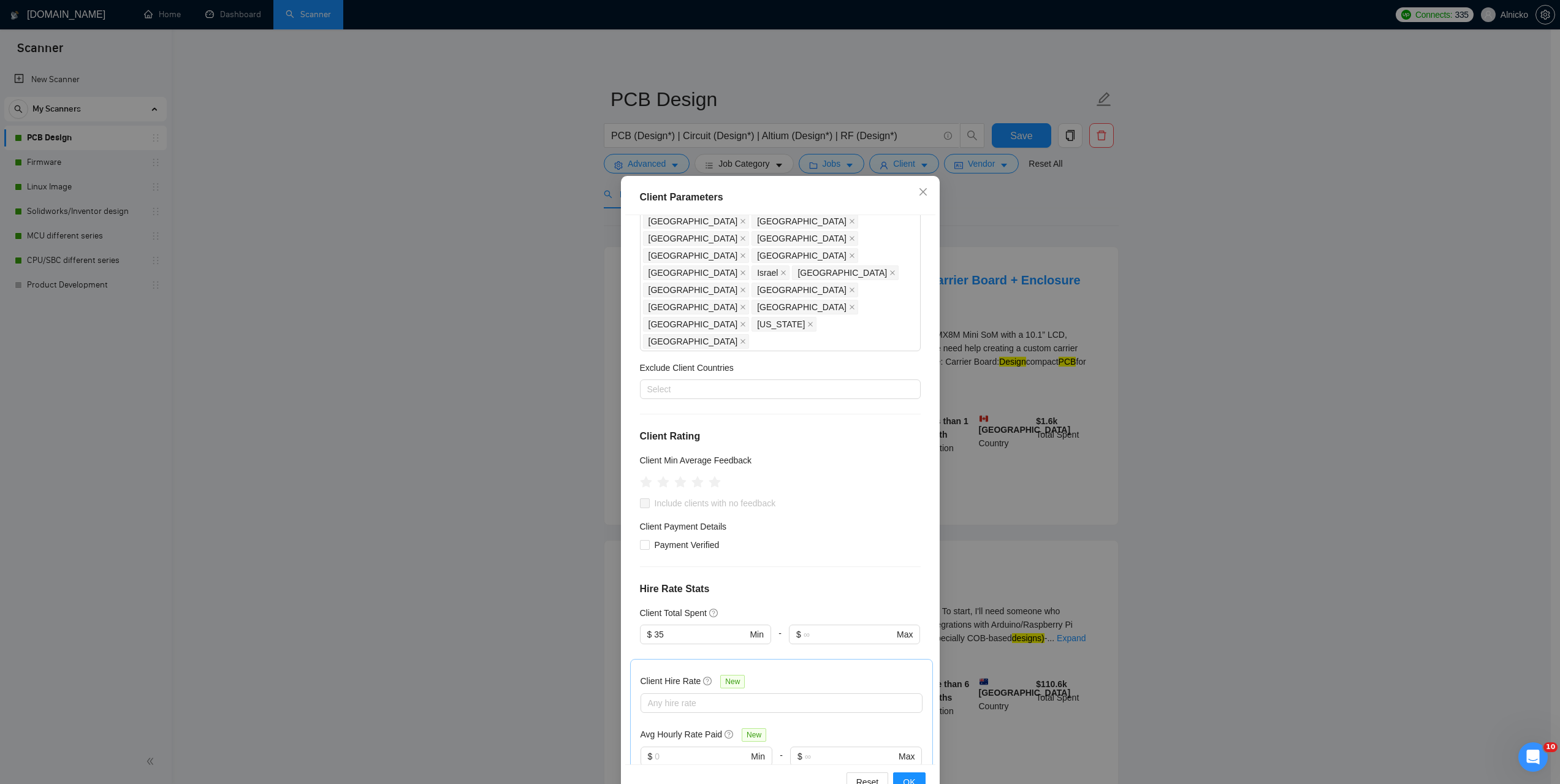
scroll to position [262, 0]
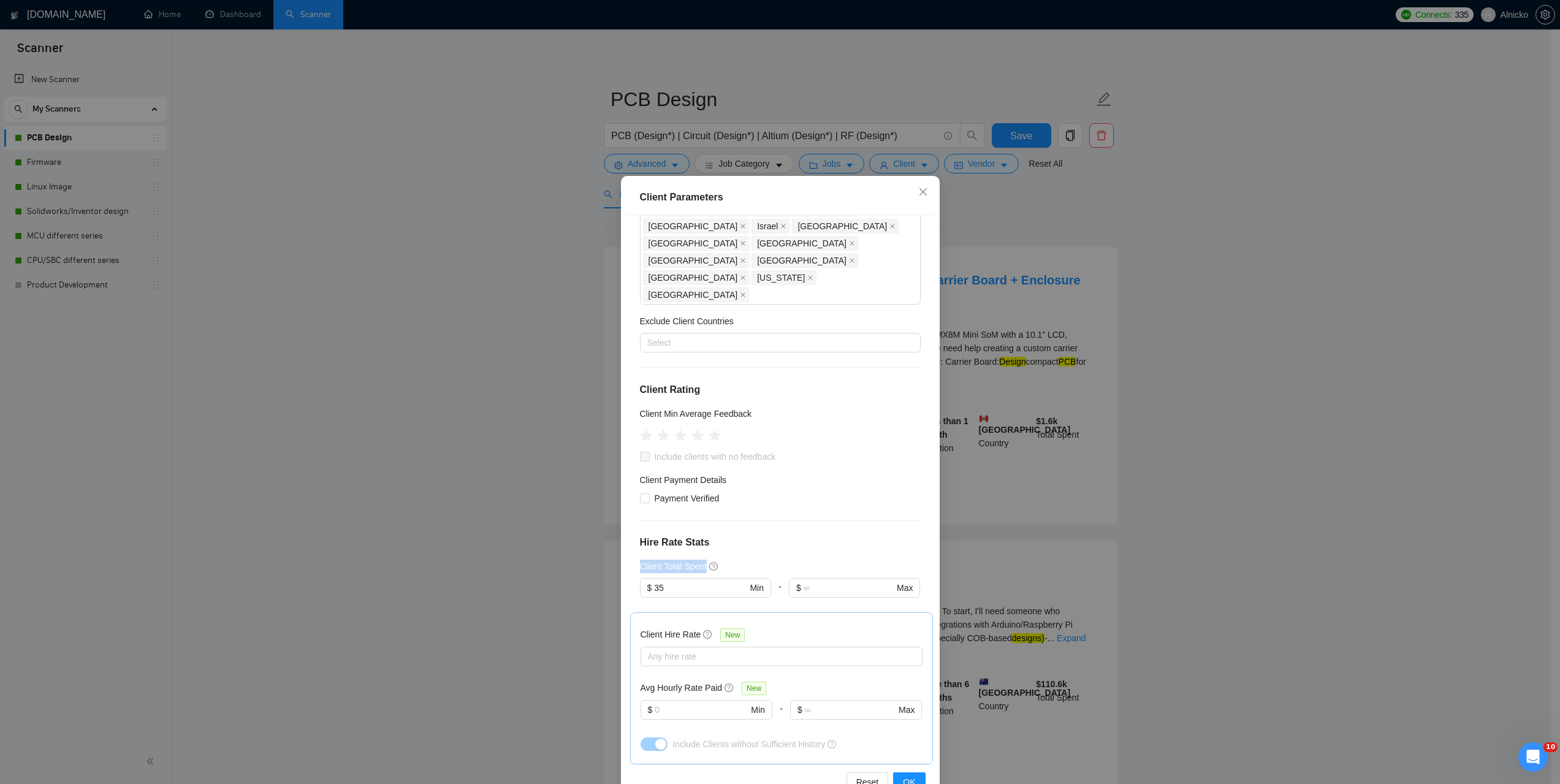
drag, startPoint x: 640, startPoint y: 428, endPoint x: 700, endPoint y: 427, distance: 60.0
click at [700, 427] on div "Client Location Include Client Countries [GEOGRAPHIC_DATA] [GEOGRAPHIC_DATA] [G…" at bounding box center [780, 489] width 310 height 548
copy h5 "Client Total Spent"
click at [686, 580] on input "35" at bounding box center [700, 587] width 92 height 13
drag, startPoint x: 688, startPoint y: 446, endPoint x: 626, endPoint y: 449, distance: 62.1
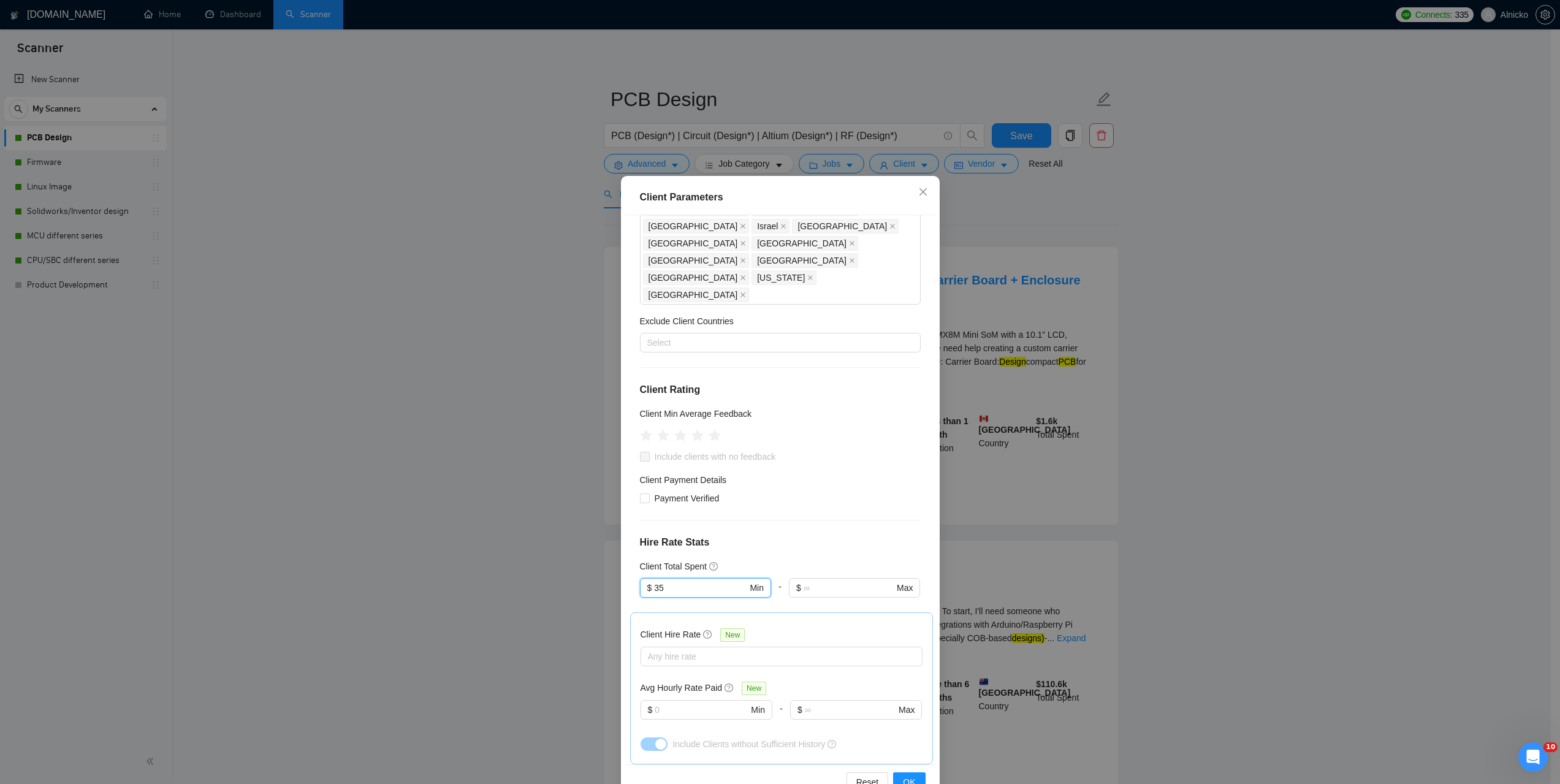
click at [626, 449] on div "Client Location Include Client Countries [GEOGRAPHIC_DATA] [GEOGRAPHIC_DATA] [G…" at bounding box center [780, 489] width 310 height 548
click at [1188, 401] on div "Client Parameters Client Location Include Client Countries [GEOGRAPHIC_DATA] [G…" at bounding box center [780, 392] width 1560 height 784
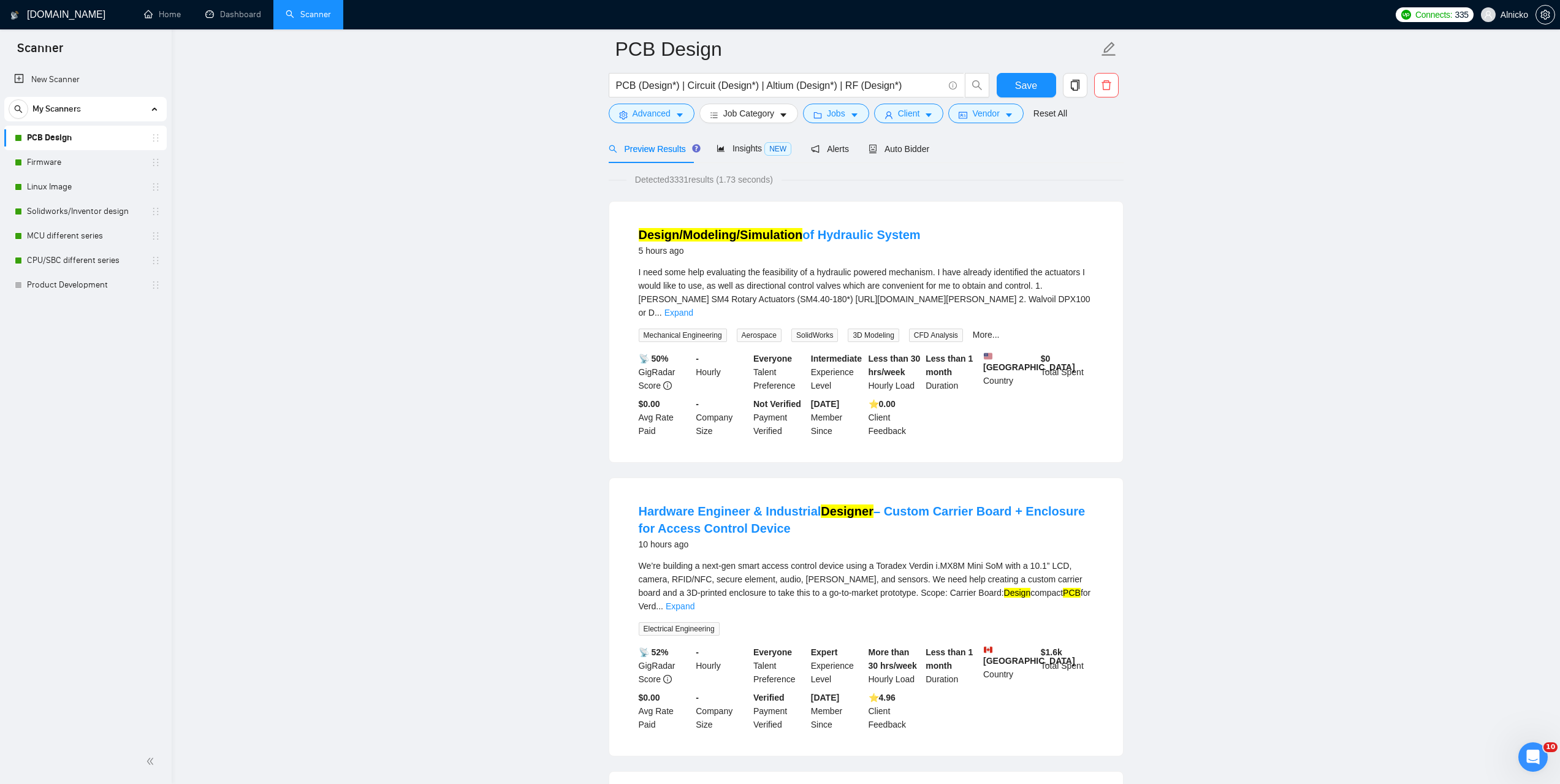
scroll to position [0, 0]
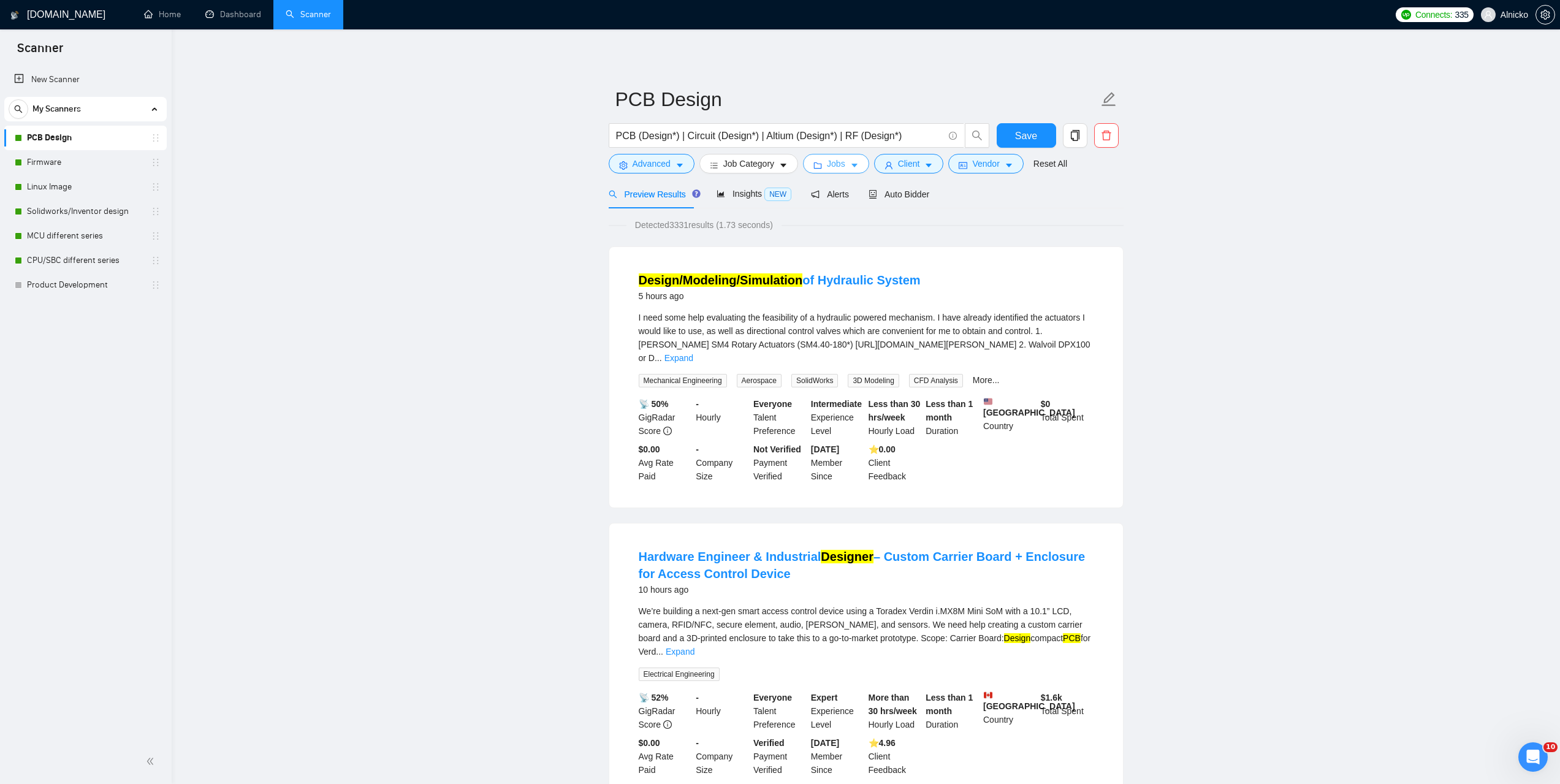
click at [845, 164] on button "Jobs" at bounding box center [836, 164] width 66 height 20
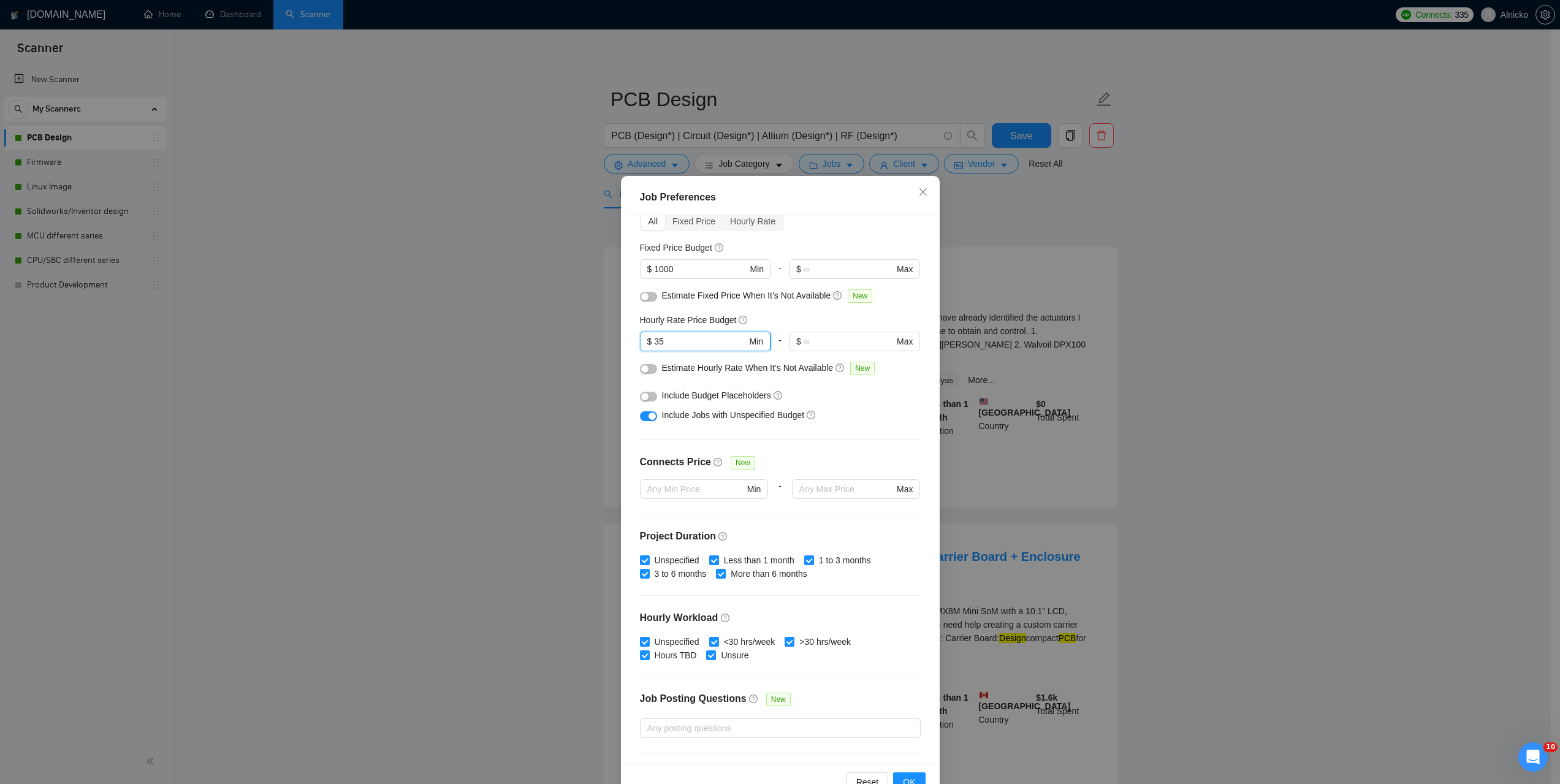
drag, startPoint x: 671, startPoint y: 340, endPoint x: 642, endPoint y: 340, distance: 29.0
click at [642, 340] on span "$ 35 Min" at bounding box center [705, 341] width 131 height 20
type input "10"
click at [832, 343] on input "text" at bounding box center [848, 340] width 90 height 13
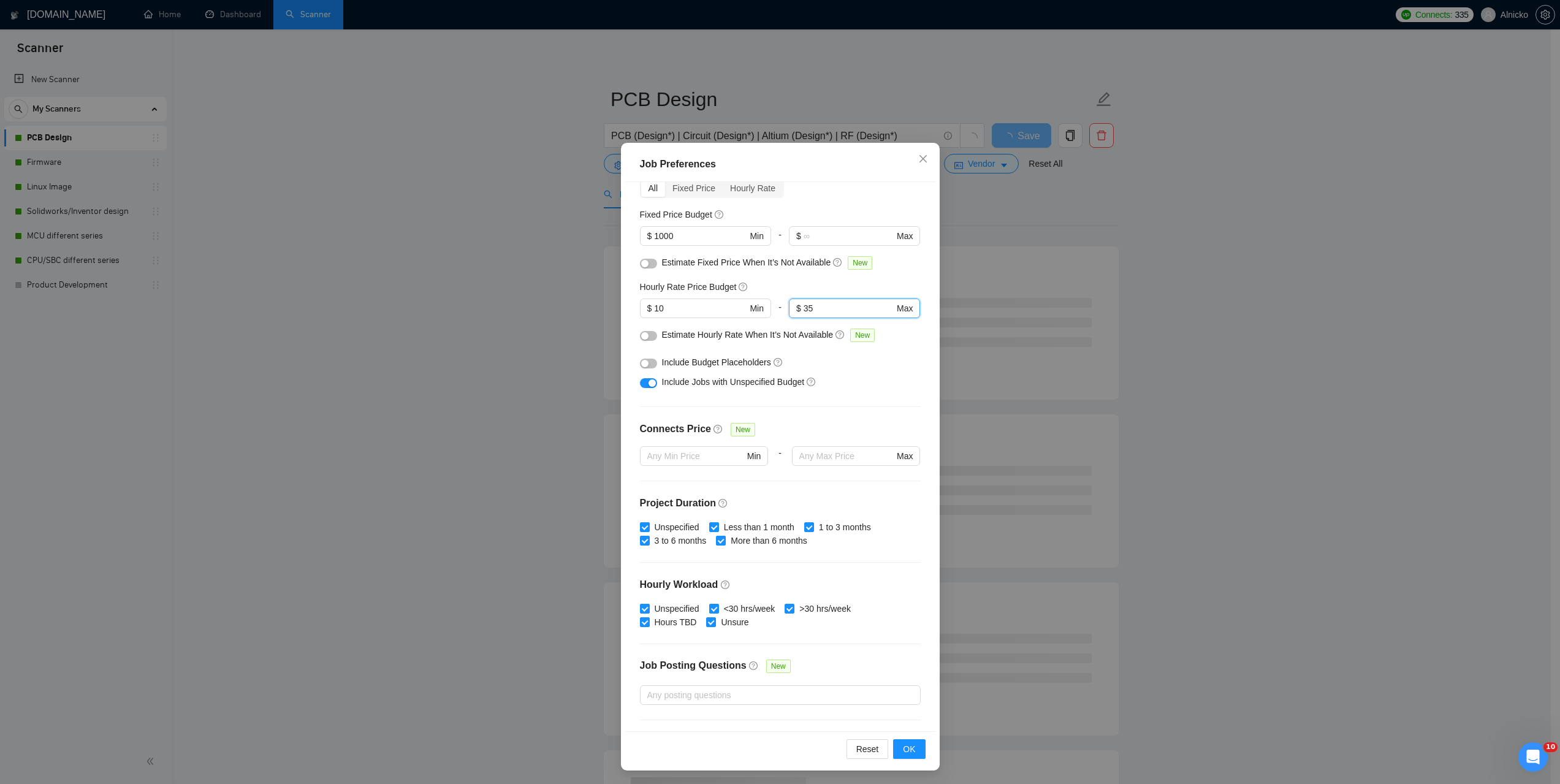
scroll to position [35, 0]
type input "35"
click at [903, 747] on span "OK" at bounding box center [909, 747] width 12 height 13
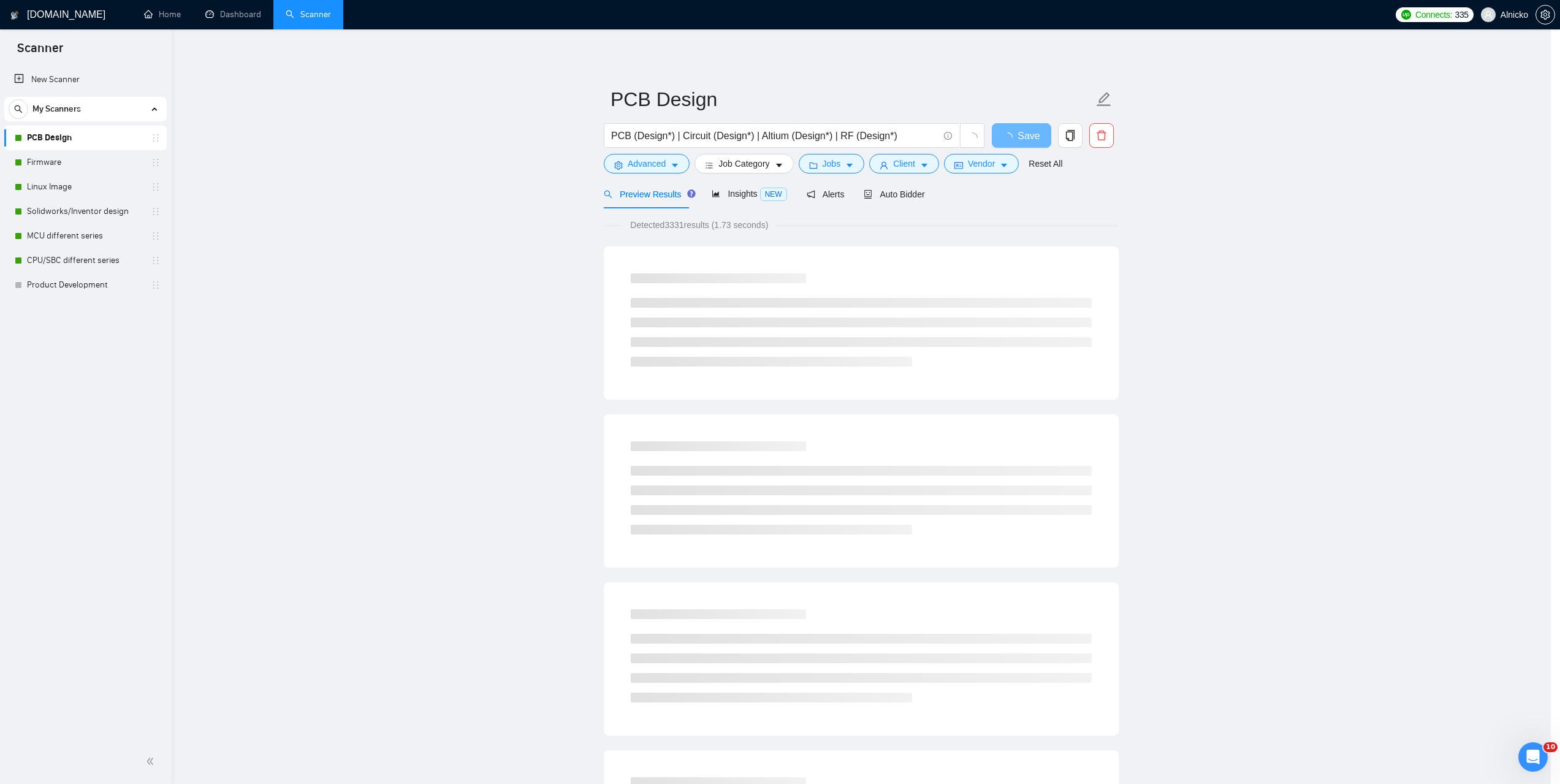
scroll to position [0, 0]
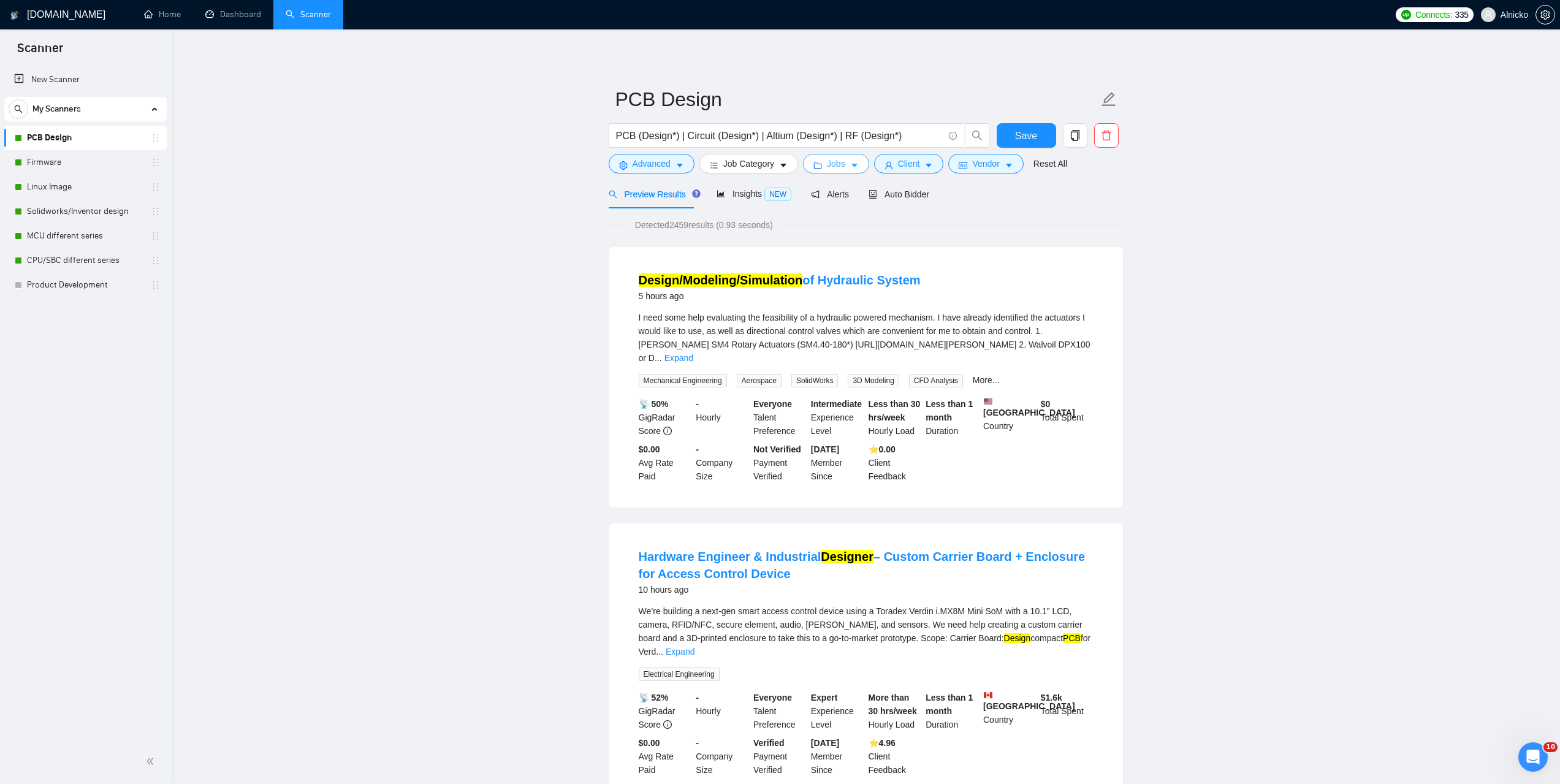
click at [843, 159] on button "Jobs" at bounding box center [836, 164] width 66 height 20
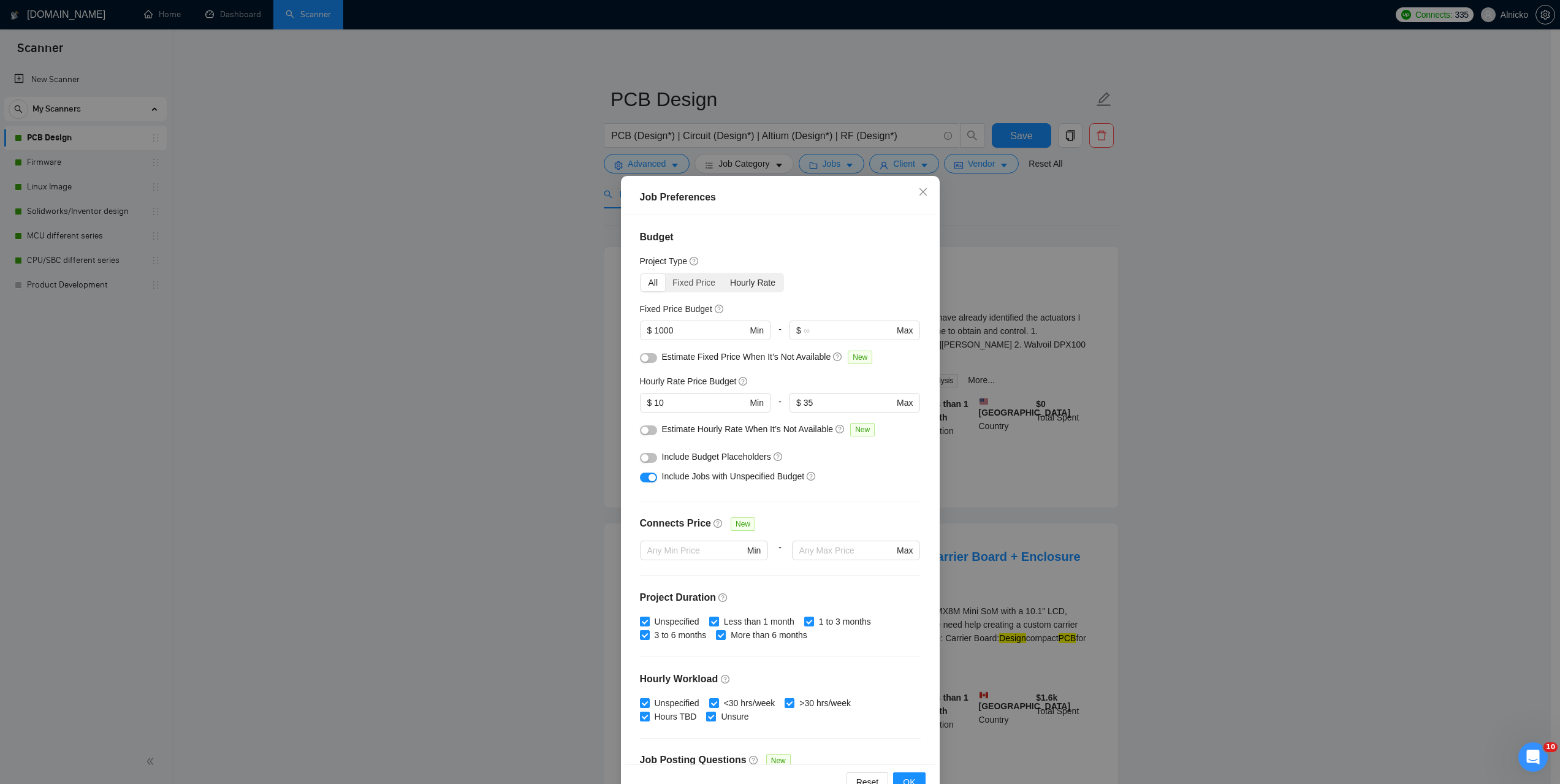
click at [759, 284] on div "Hourly Rate" at bounding box center [753, 282] width 60 height 17
click at [723, 274] on input "Hourly Rate" at bounding box center [723, 274] width 0 height 0
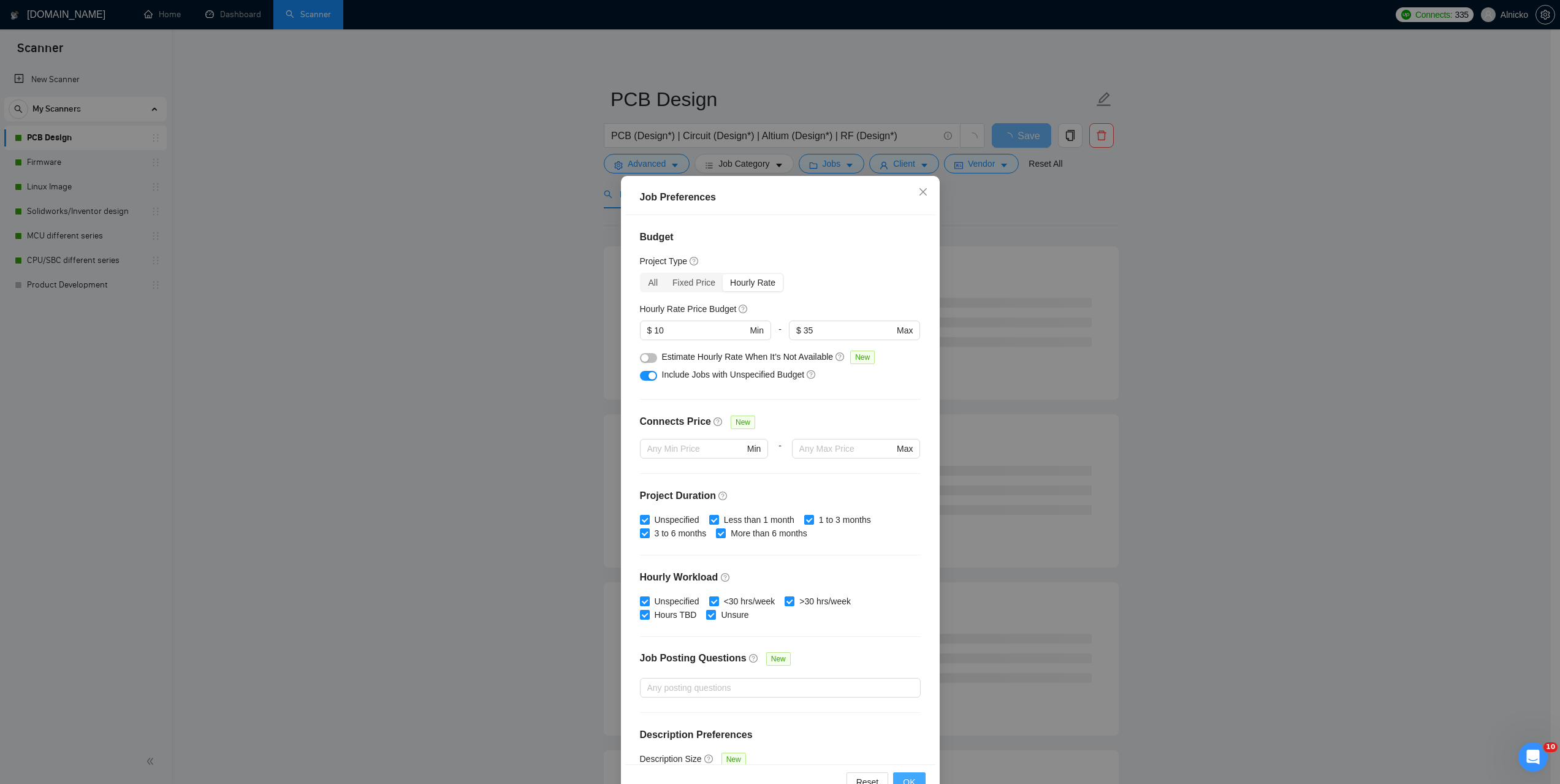
click at [907, 780] on span "OK" at bounding box center [909, 781] width 12 height 13
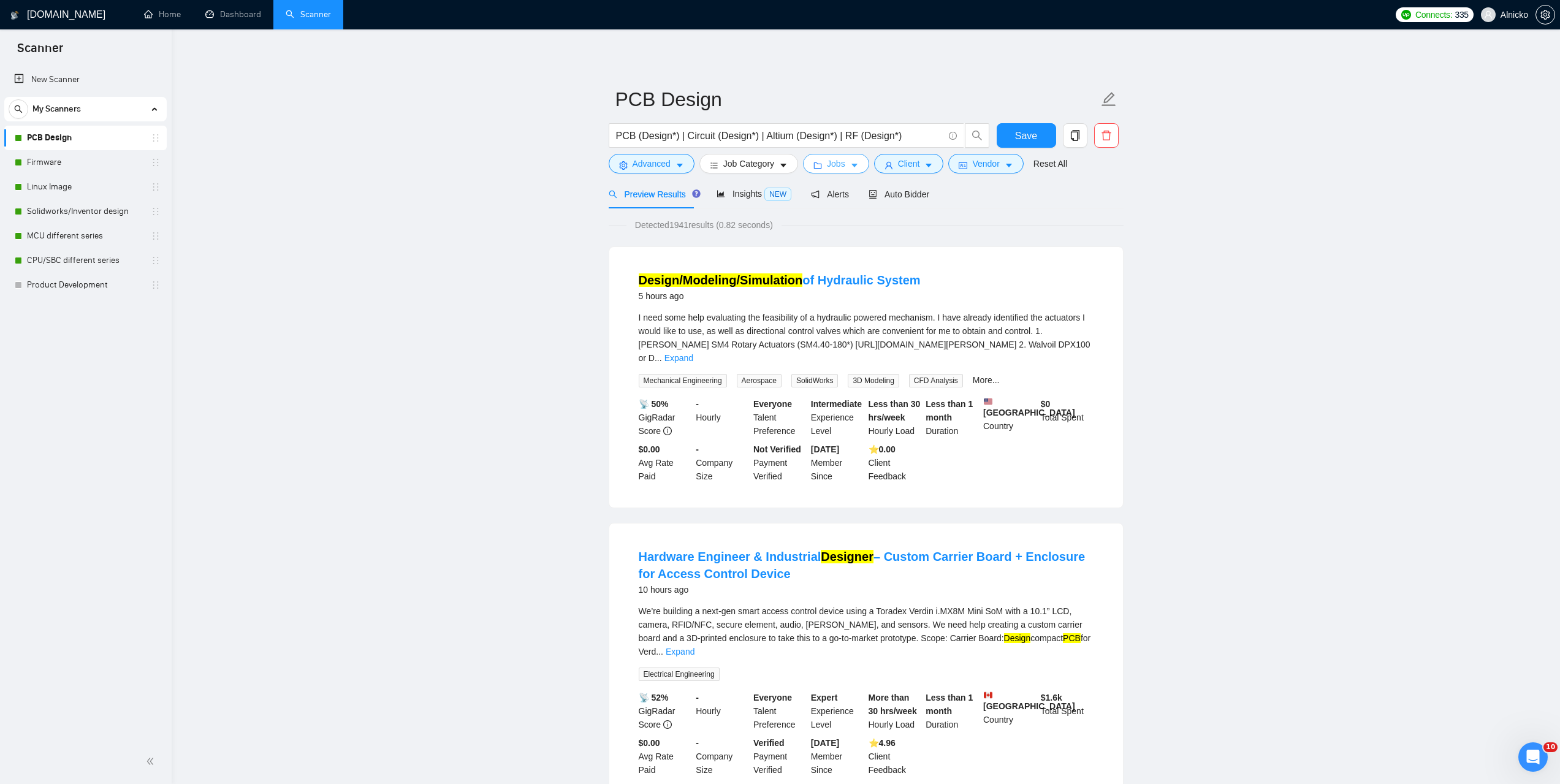
click at [851, 164] on icon "caret-down" at bounding box center [854, 166] width 6 height 4
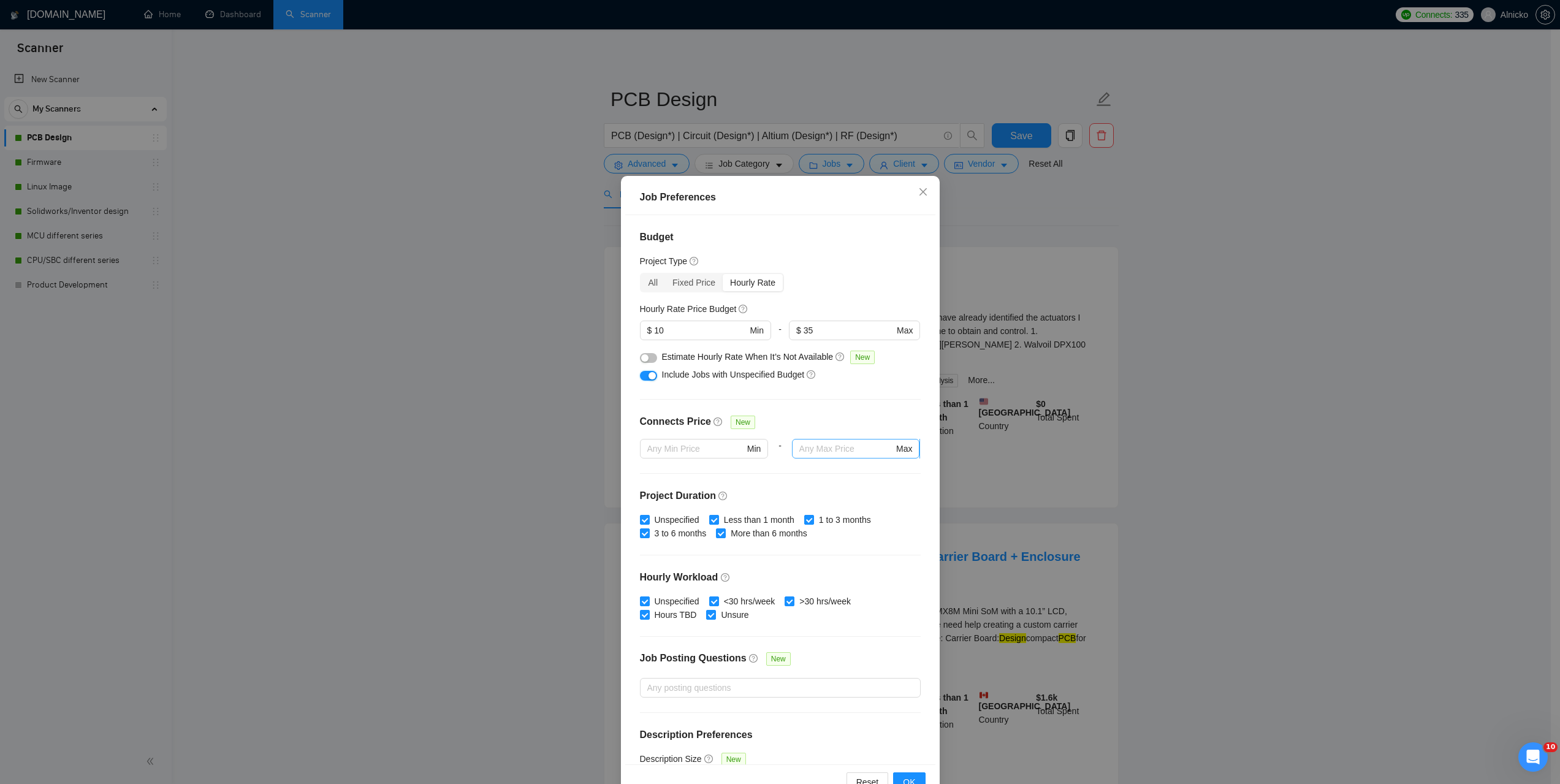
drag, startPoint x: 648, startPoint y: 376, endPoint x: 816, endPoint y: 453, distance: 184.8
click at [648, 376] on div "button" at bounding box center [652, 375] width 7 height 7
click at [908, 778] on span "OK" at bounding box center [909, 781] width 12 height 13
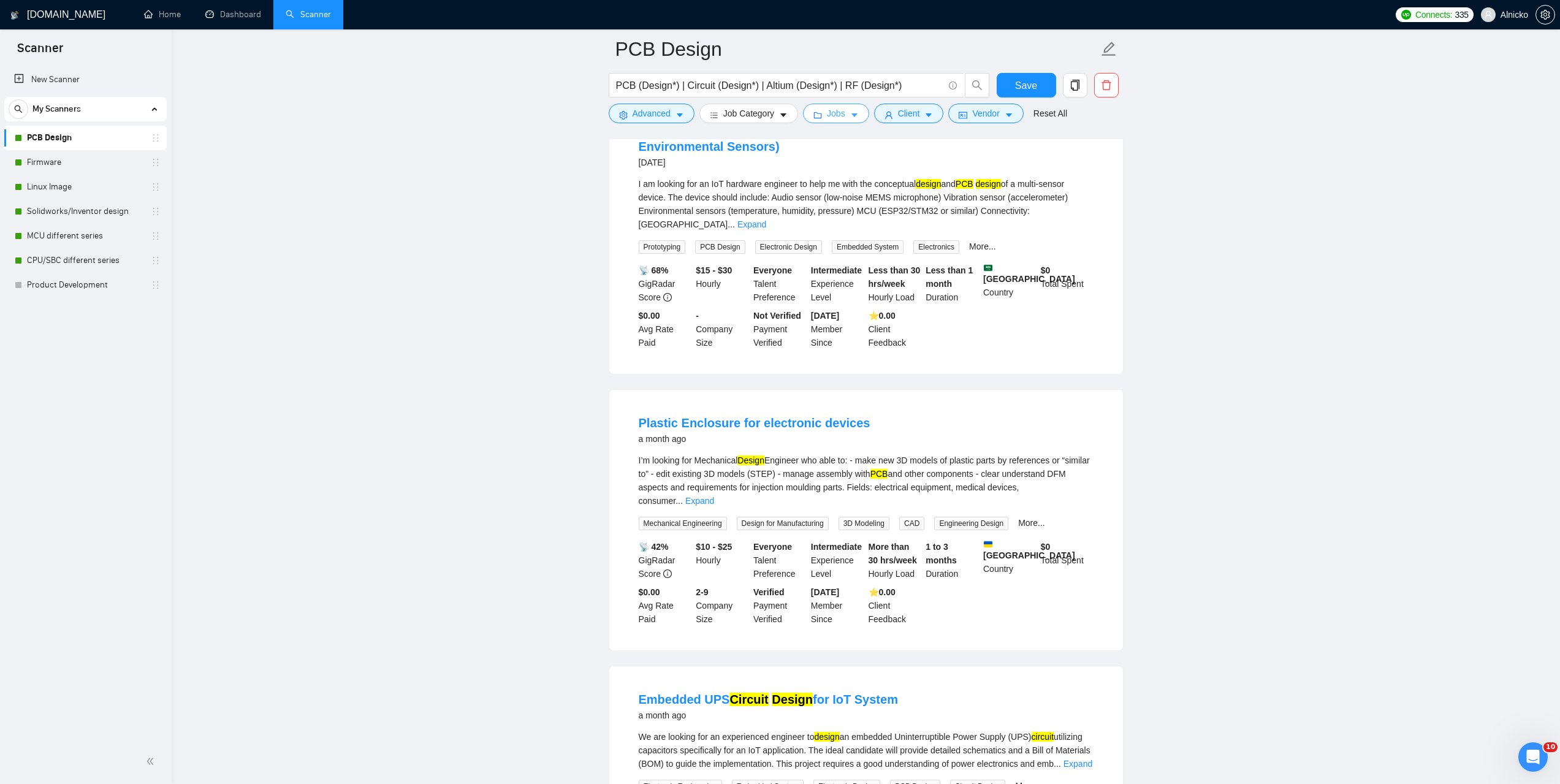
scroll to position [2205, 0]
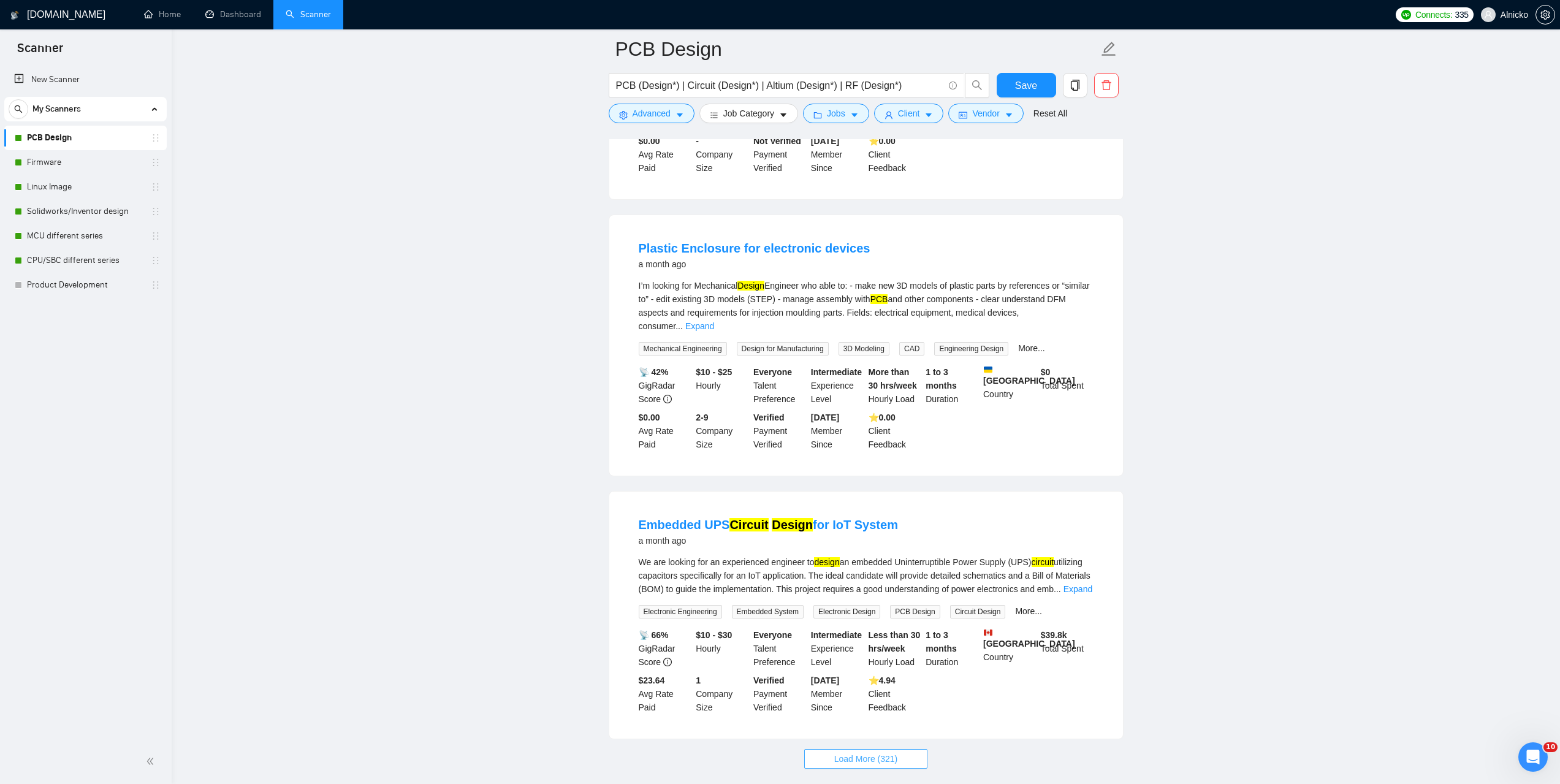
click at [905, 748] on button "Load More (321)" at bounding box center [865, 758] width 124 height 20
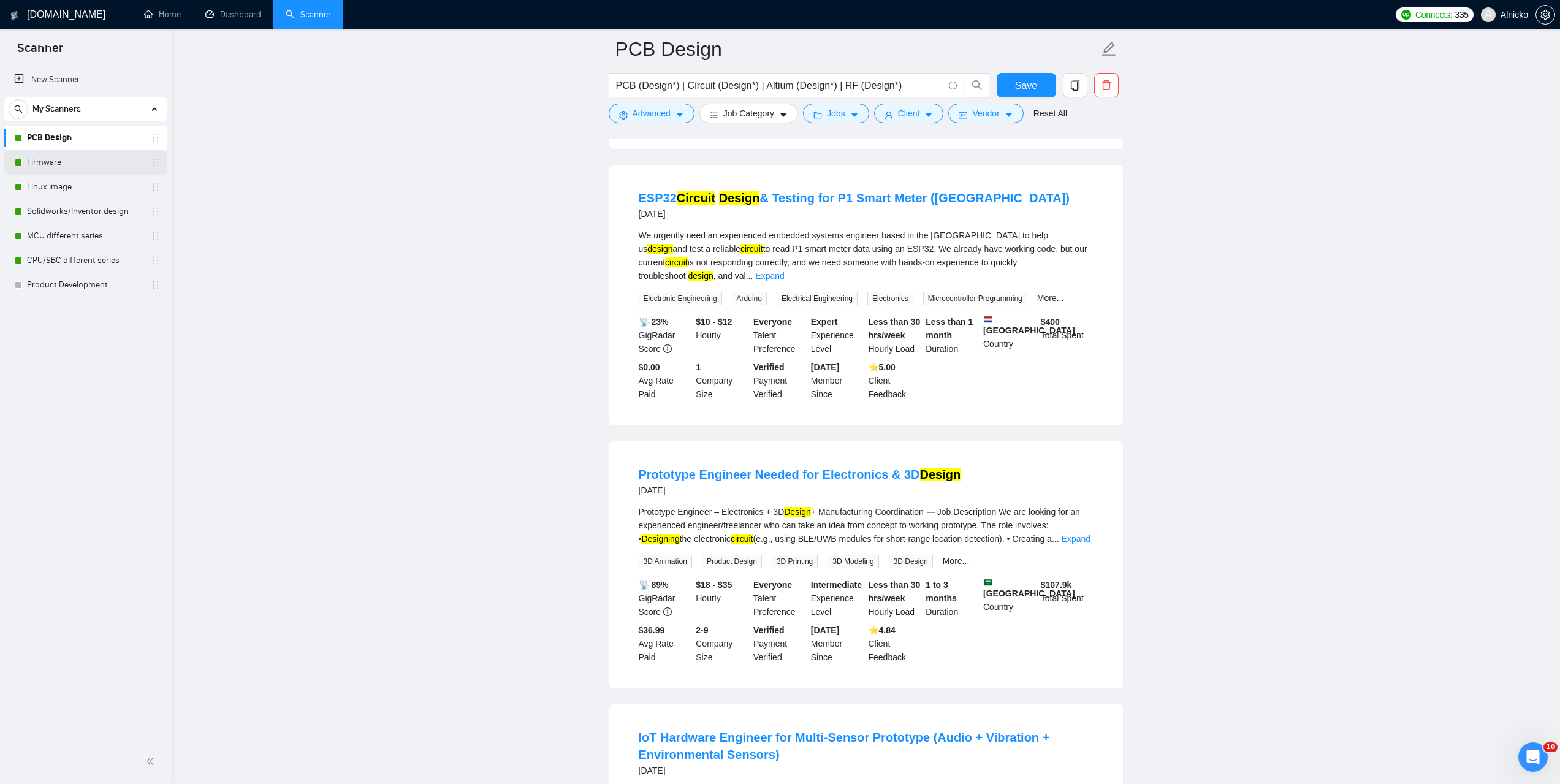
scroll to position [1226, 0]
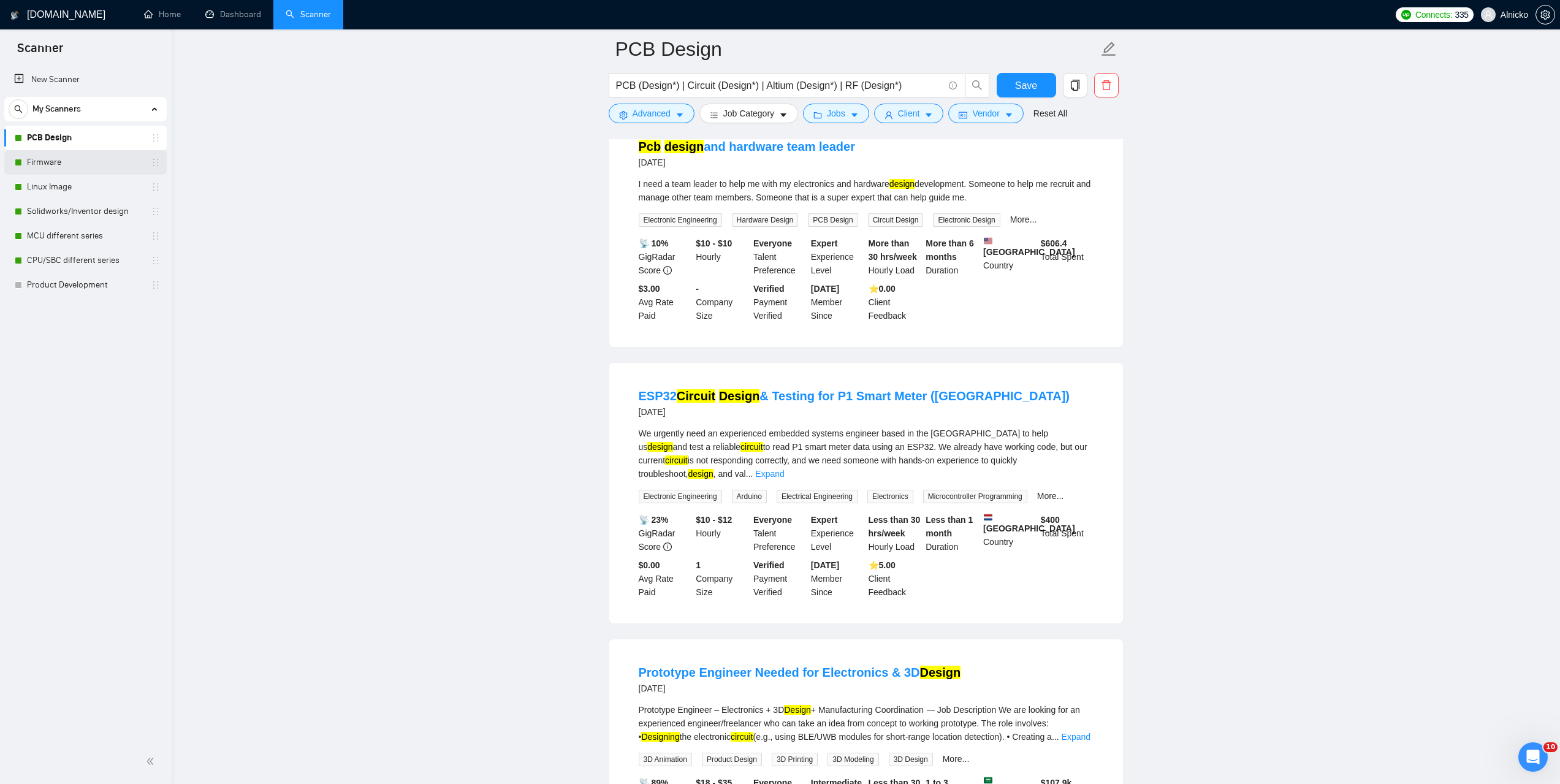
click at [84, 157] on link "Firmware" at bounding box center [84, 163] width 117 height 25
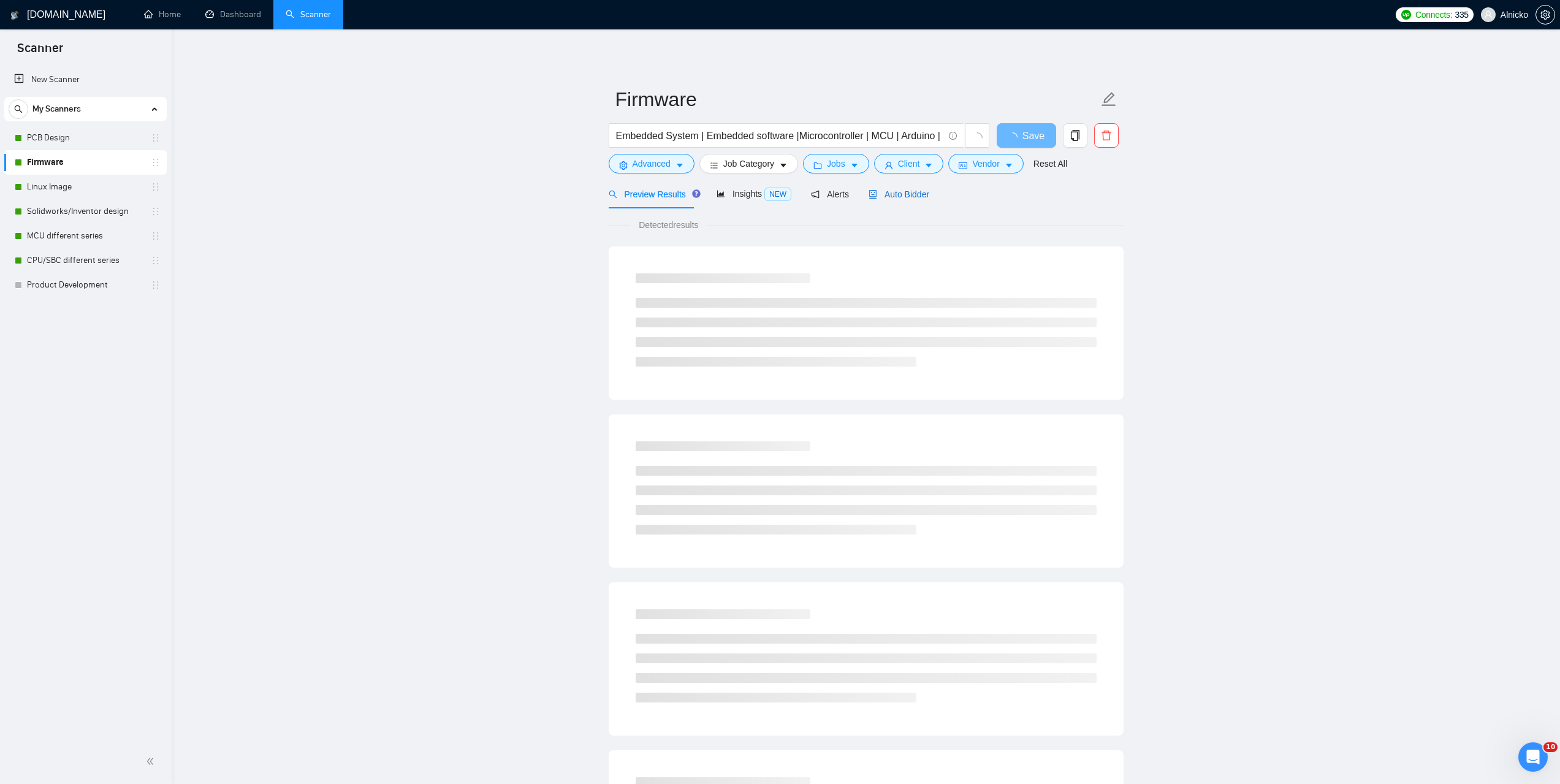
click at [903, 198] on span "Auto Bidder" at bounding box center [899, 194] width 60 height 10
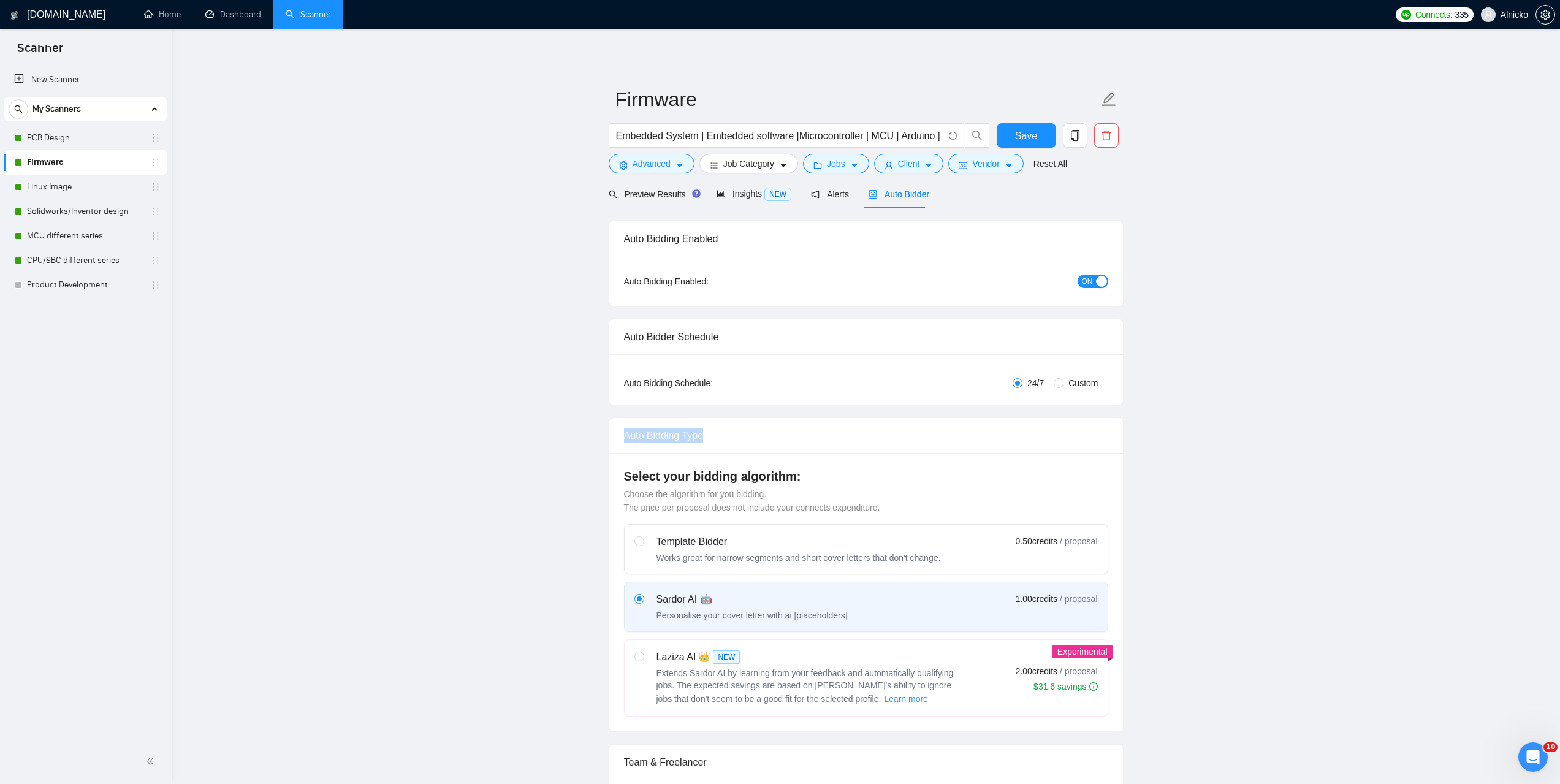
drag, startPoint x: 718, startPoint y: 432, endPoint x: 620, endPoint y: 428, distance: 98.1
click at [620, 428] on div "Auto Bidding Type" at bounding box center [866, 436] width 514 height 36
copy div "Auto Bidding Type"
drag, startPoint x: 691, startPoint y: 476, endPoint x: 787, endPoint y: 472, distance: 96.1
click at [787, 472] on h4 "Select your bidding algorithm:" at bounding box center [866, 476] width 485 height 17
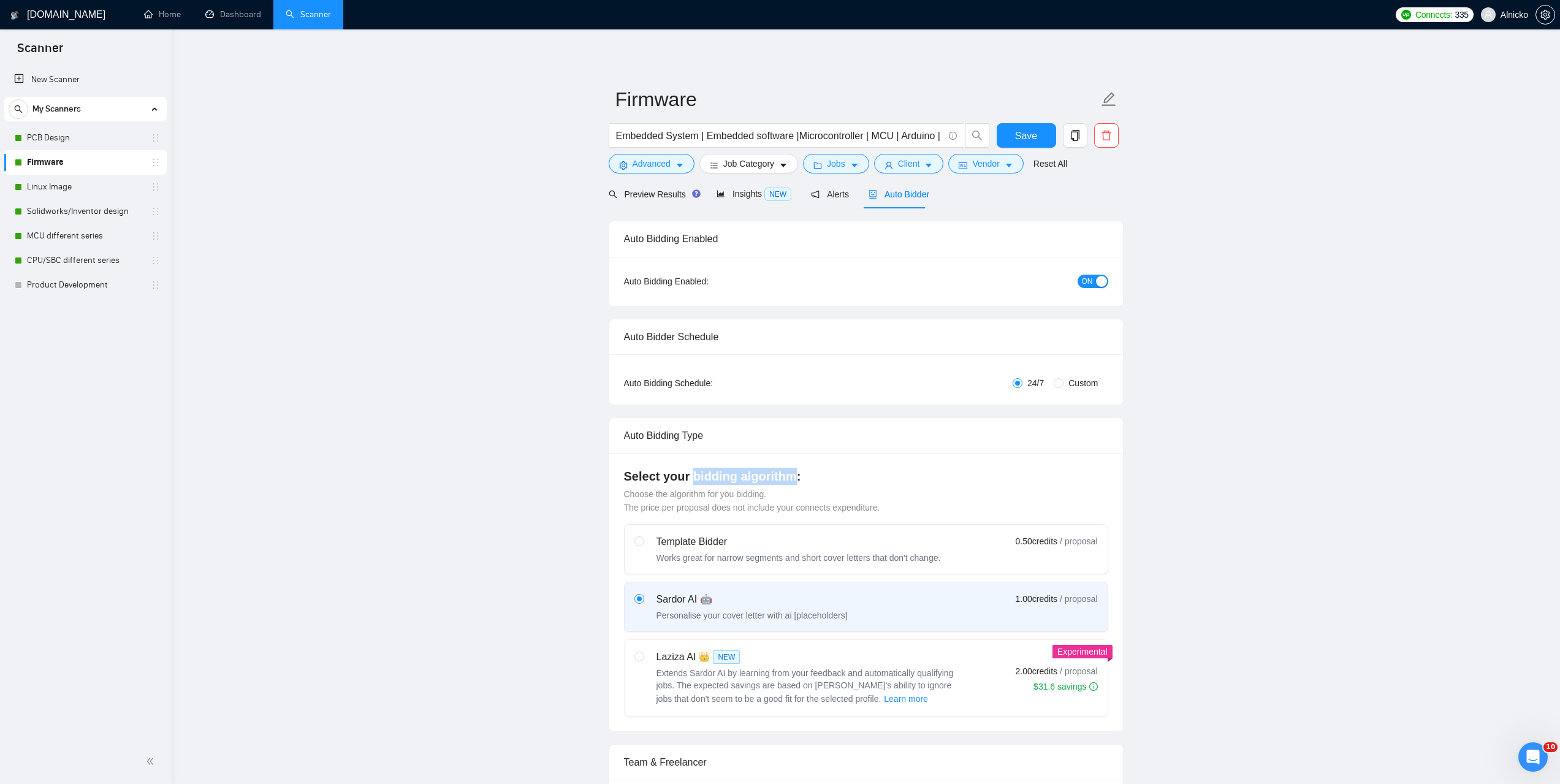
copy h4 "bidding algorithm"
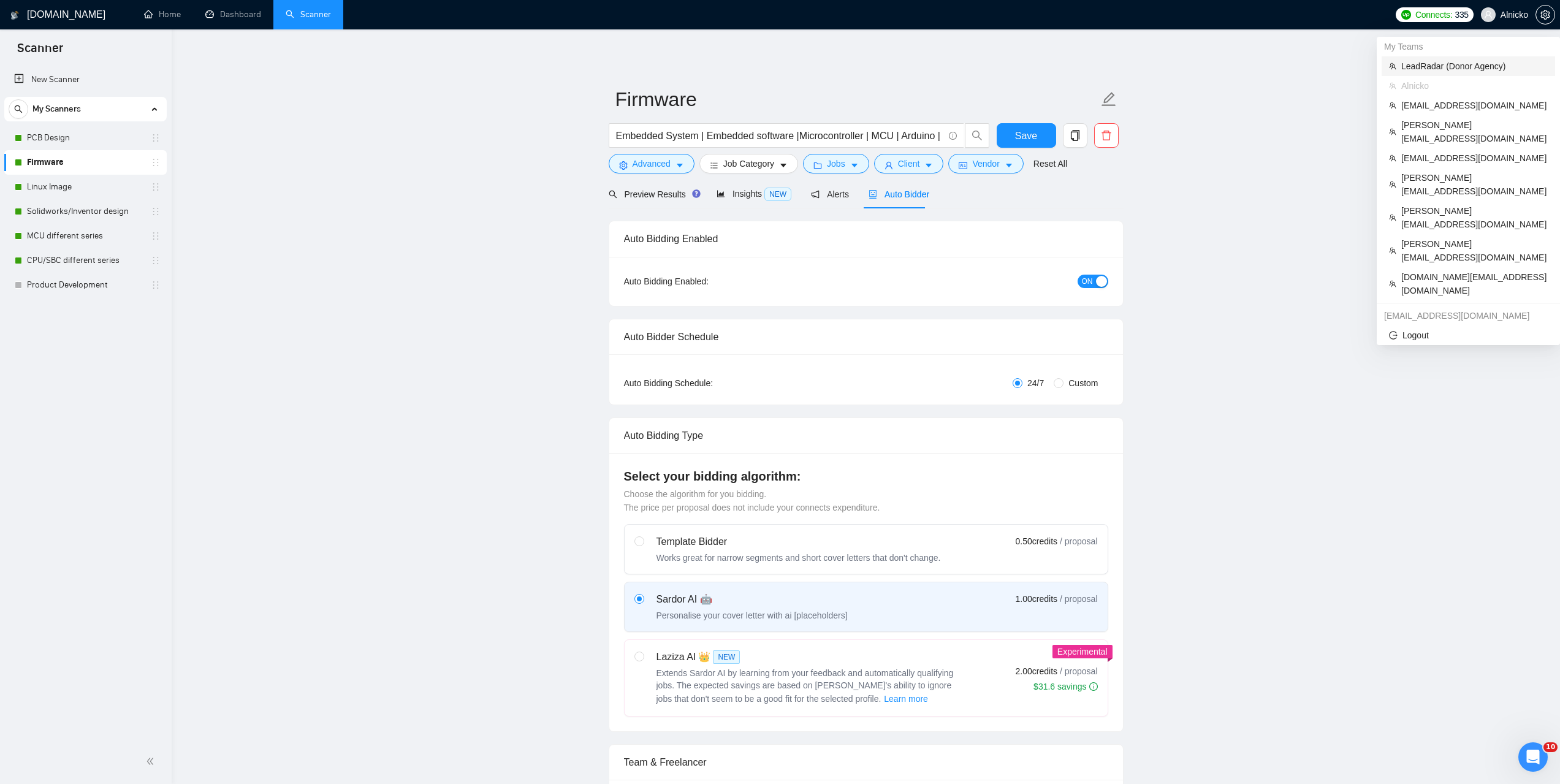
click at [1451, 71] on span "LeadRadar (Donor Agency)" at bounding box center [1475, 66] width 147 height 13
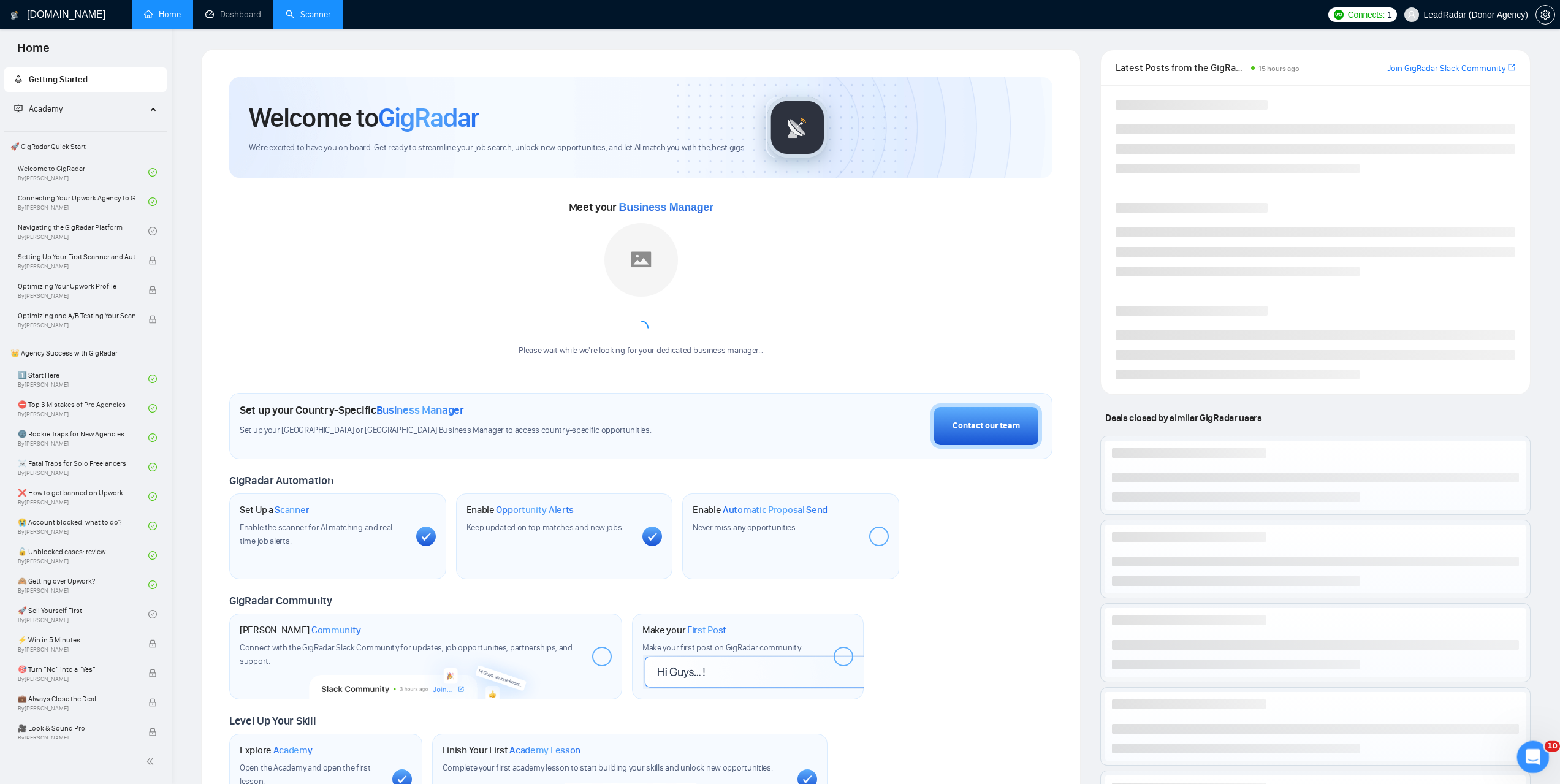
click at [1532, 758] on icon "Відкрити програму для спілкування Intercom" at bounding box center [1532, 755] width 20 height 20
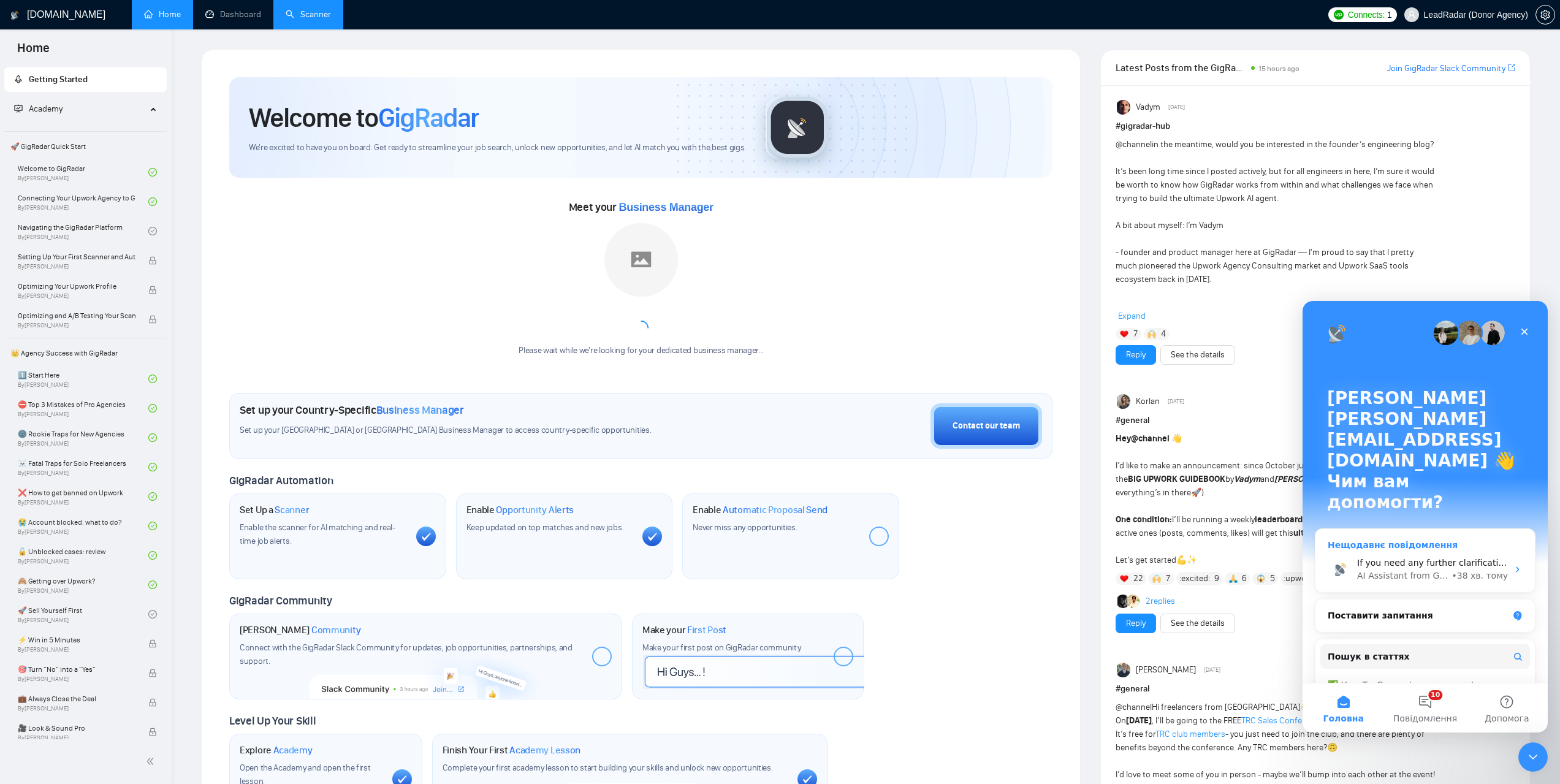
click at [1430, 569] on div "AI Assistant from GigRadar 📡" at bounding box center [1403, 575] width 92 height 12
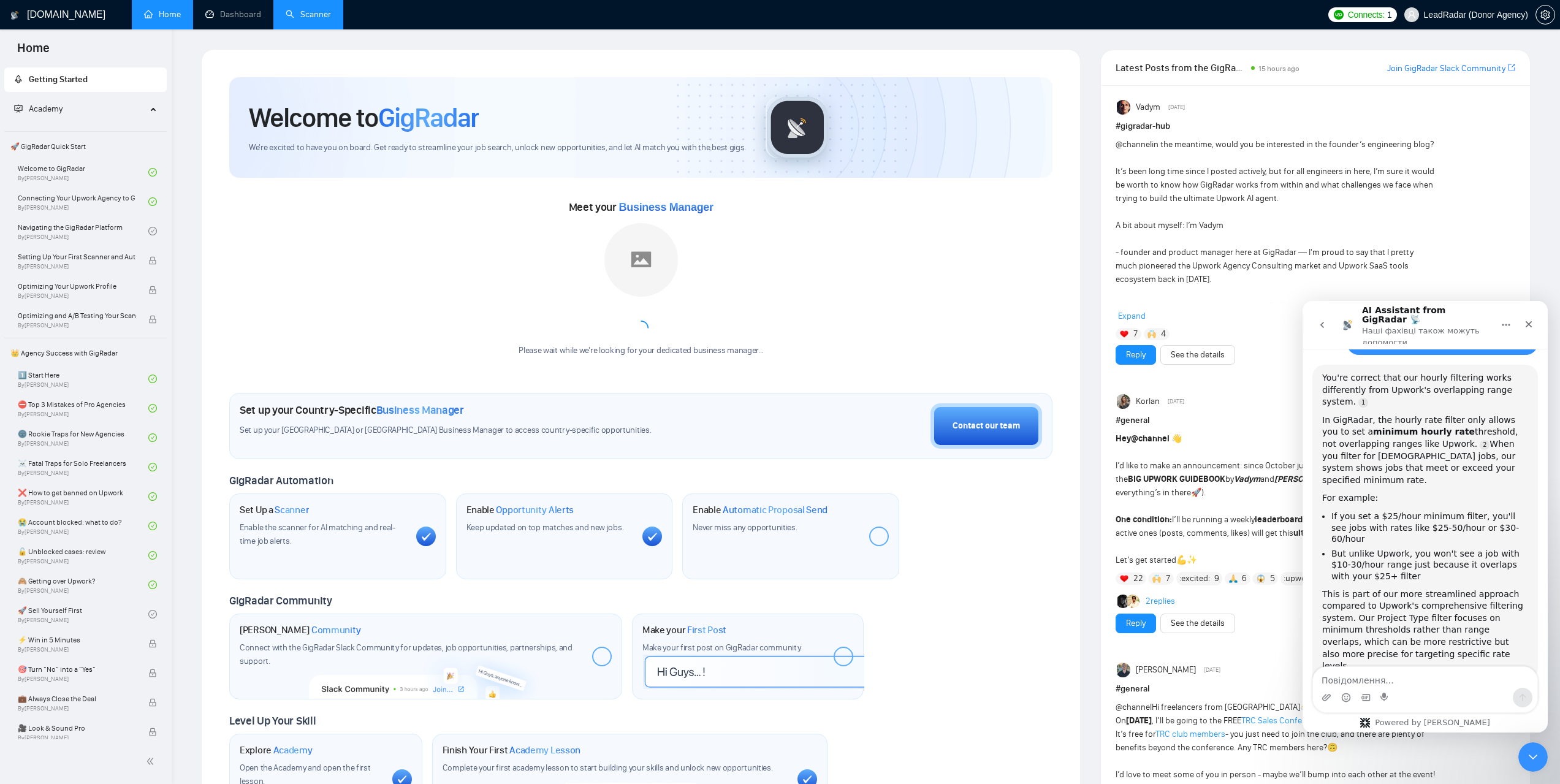
scroll to position [983, 0]
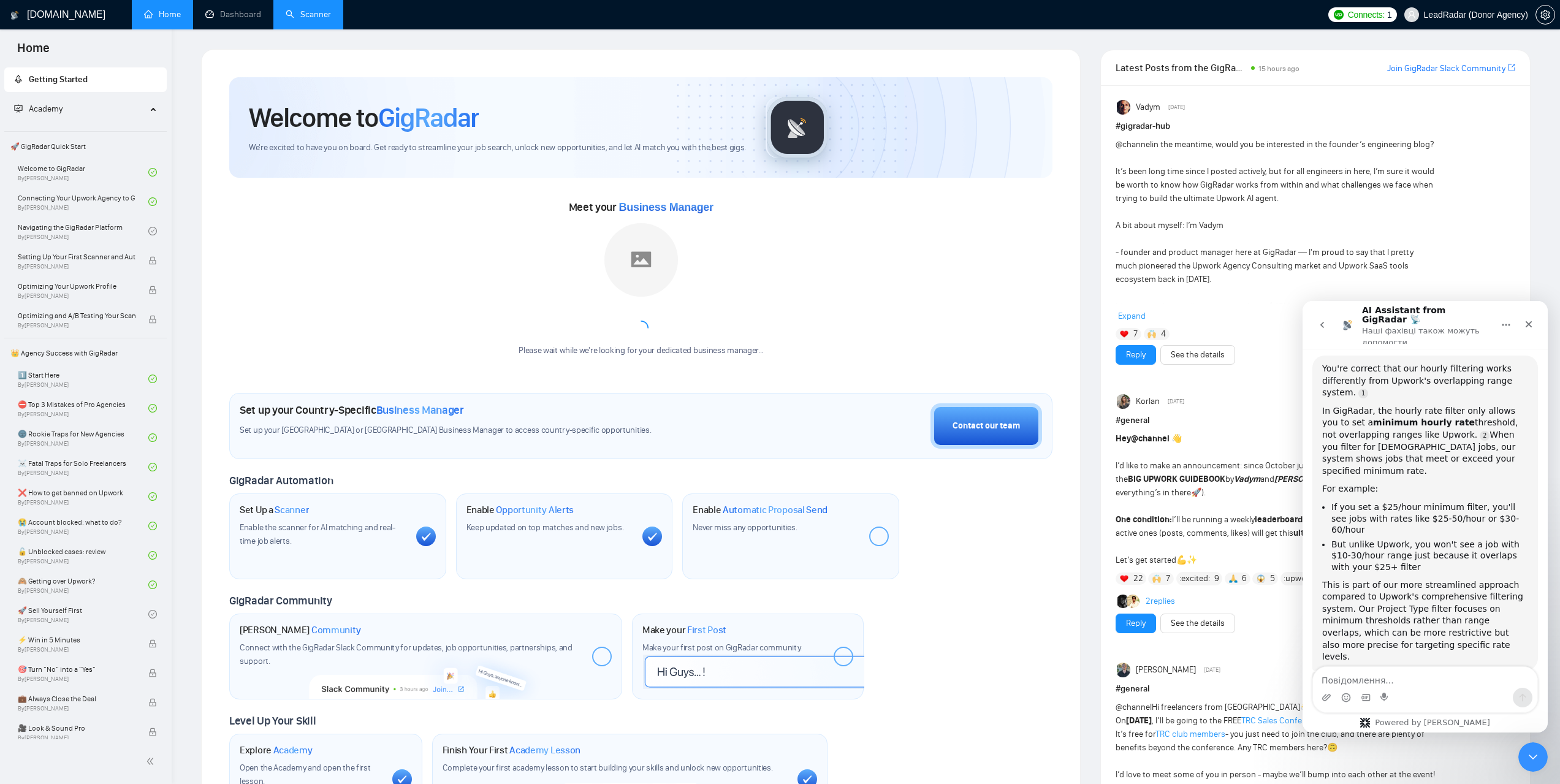
click at [1397, 679] on textarea "Повідомлення..." at bounding box center [1425, 676] width 224 height 20
type textarea "if i the 2 credit per proposal AI takes the feedback I#ve given to the 1 credit…"
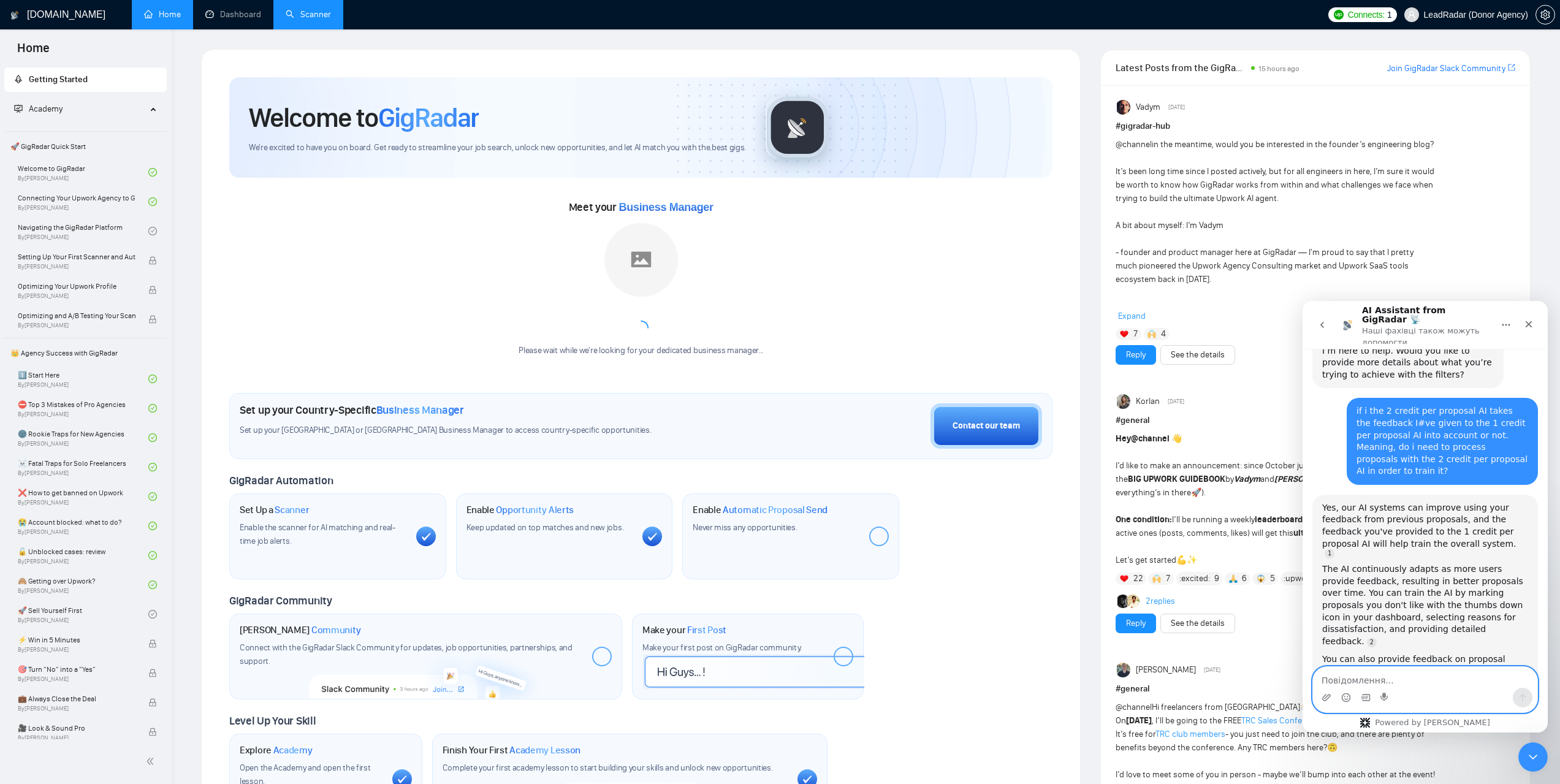
scroll to position [1373, 0]
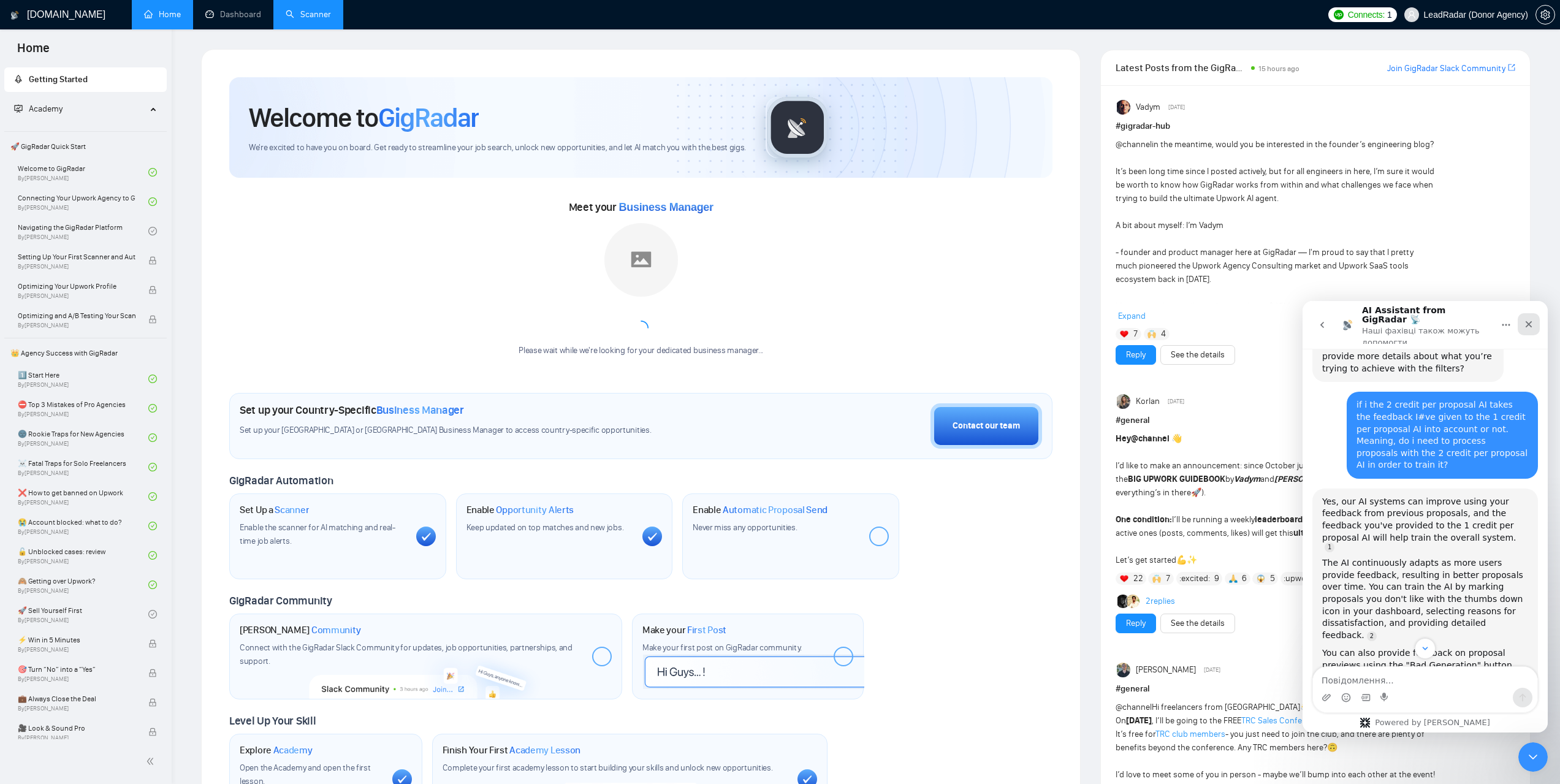
click at [1526, 321] on icon "Закрити" at bounding box center [1528, 324] width 10 height 10
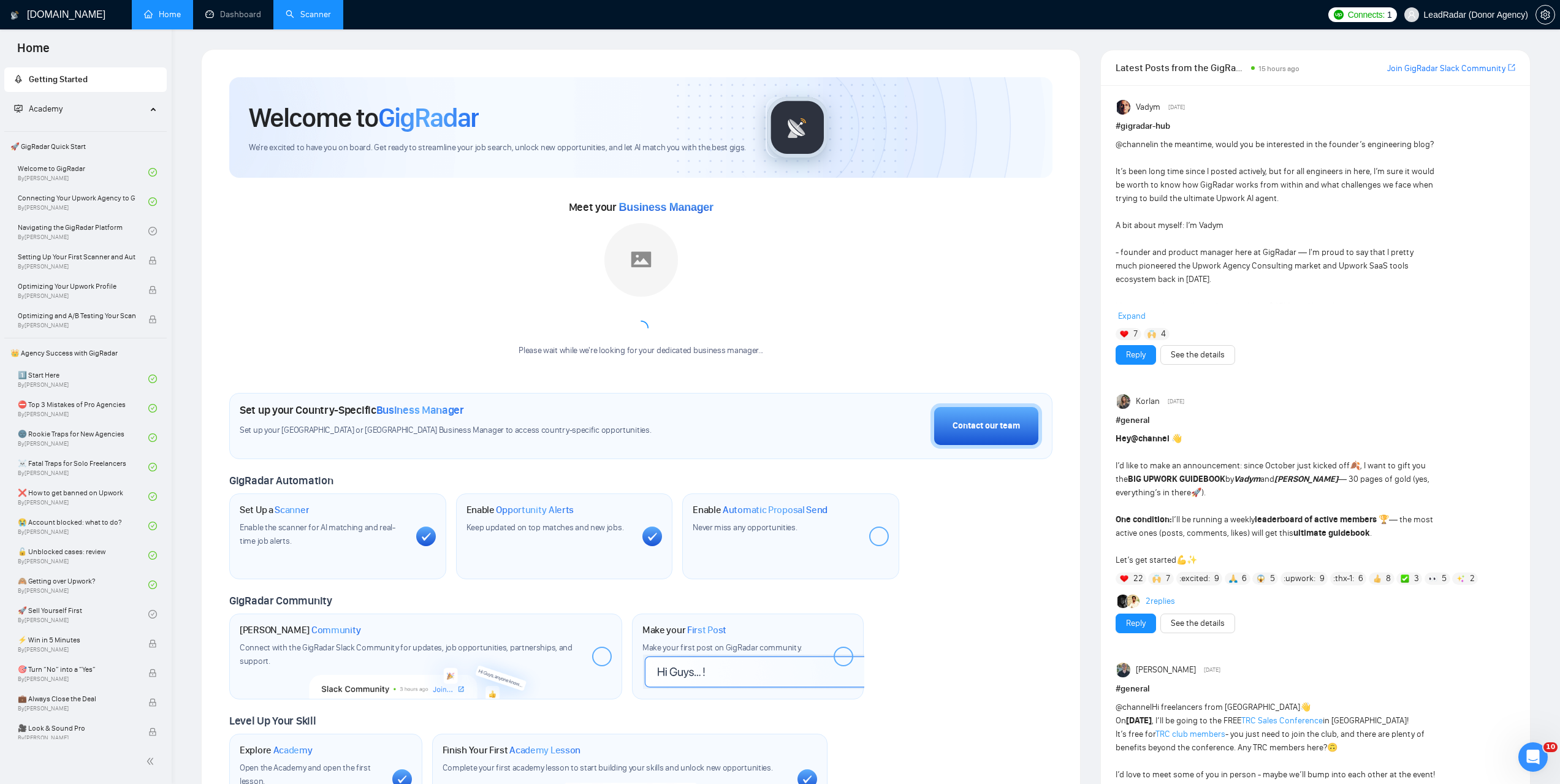
scroll to position [1430, 0]
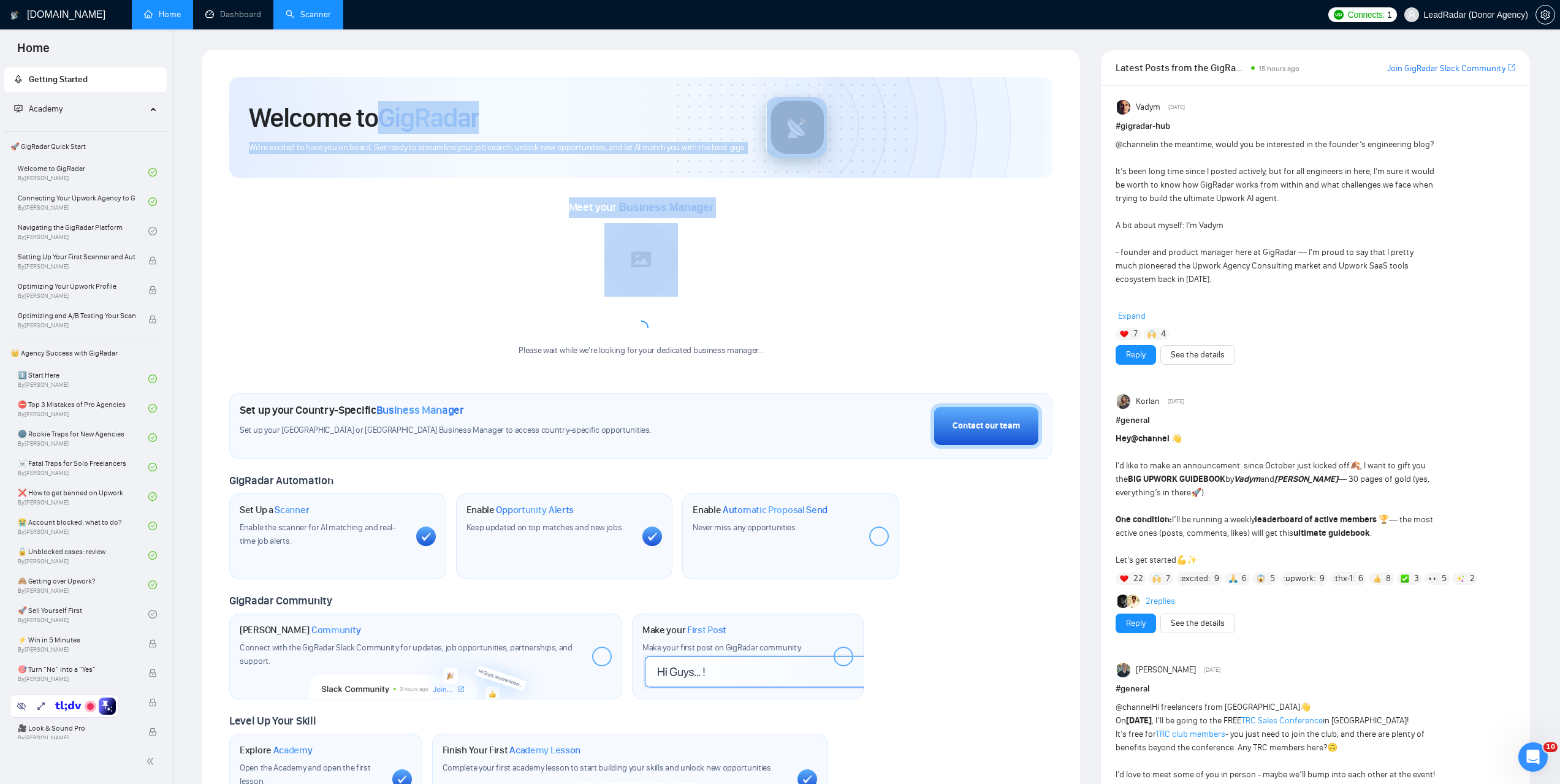
drag, startPoint x: 463, startPoint y: 52, endPoint x: 845, endPoint y: 226, distance: 419.8
click at [845, 226] on div "Welcome to GigRadar We're excited to have you on board. Get ready to streamline…" at bounding box center [640, 451] width 880 height 804
click at [825, 251] on div "Meet your Business Manager Please wait while we're looking for your dedicated b…" at bounding box center [641, 283] width 824 height 171
click at [852, 284] on div "Meet your Business Manager Please wait while we're looking for your dedicated b…" at bounding box center [641, 283] width 824 height 171
